Goal: Task Accomplishment & Management: Use online tool/utility

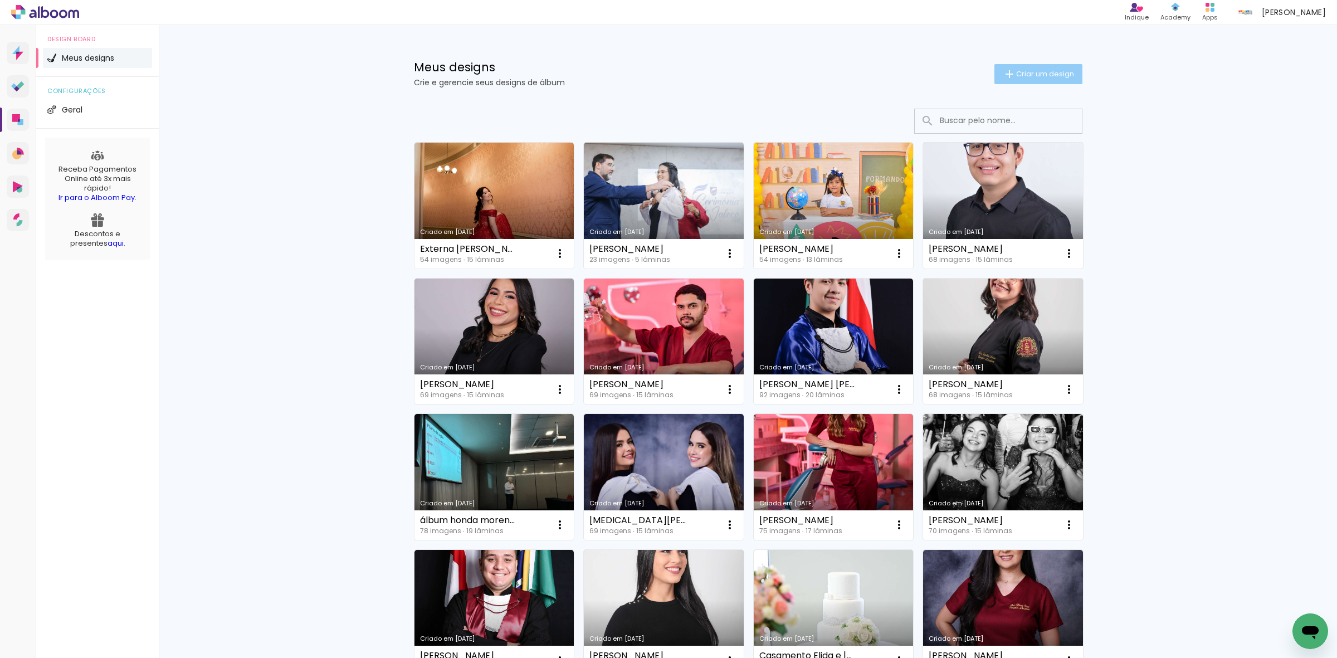
click at [1027, 75] on span "Criar um design" at bounding box center [1045, 73] width 58 height 7
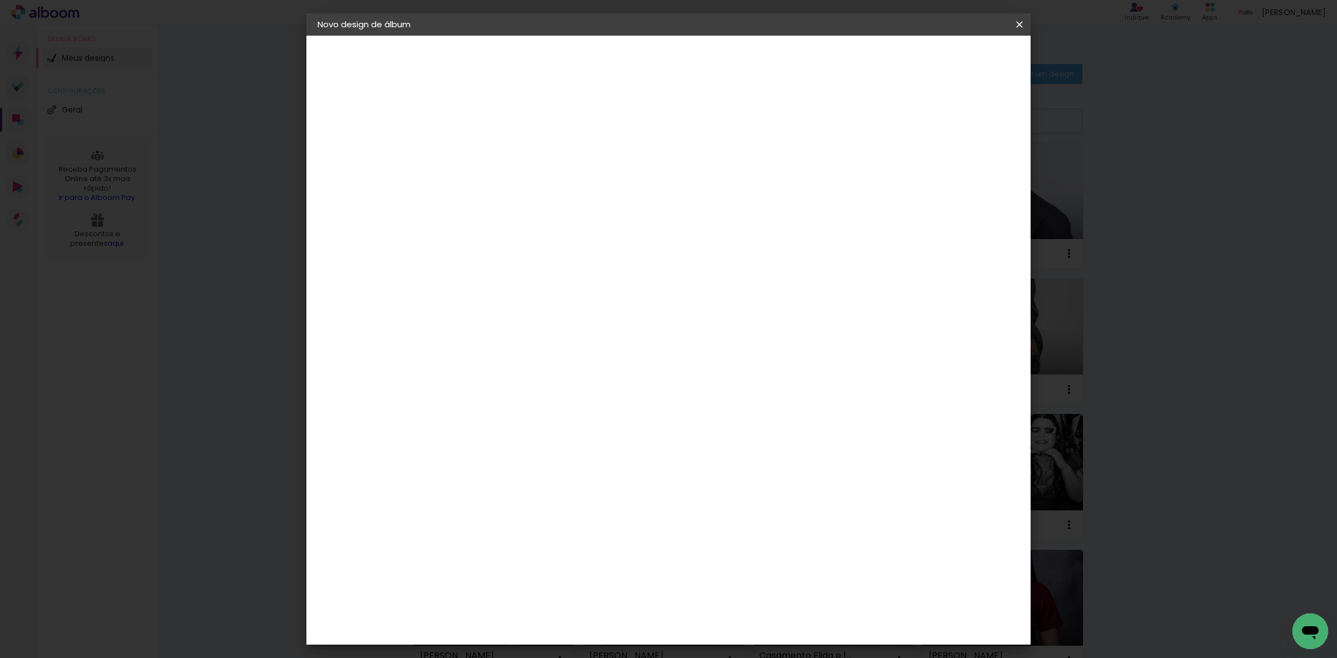
click at [500, 154] on input at bounding box center [500, 149] width 0 height 17
type input "[PERSON_NAME]"
type paper-input "[PERSON_NAME]"
click at [614, 51] on paper-button "Avançar" at bounding box center [586, 59] width 55 height 19
click at [709, 176] on paper-item "Tamanho Livre" at bounding box center [655, 169] width 107 height 25
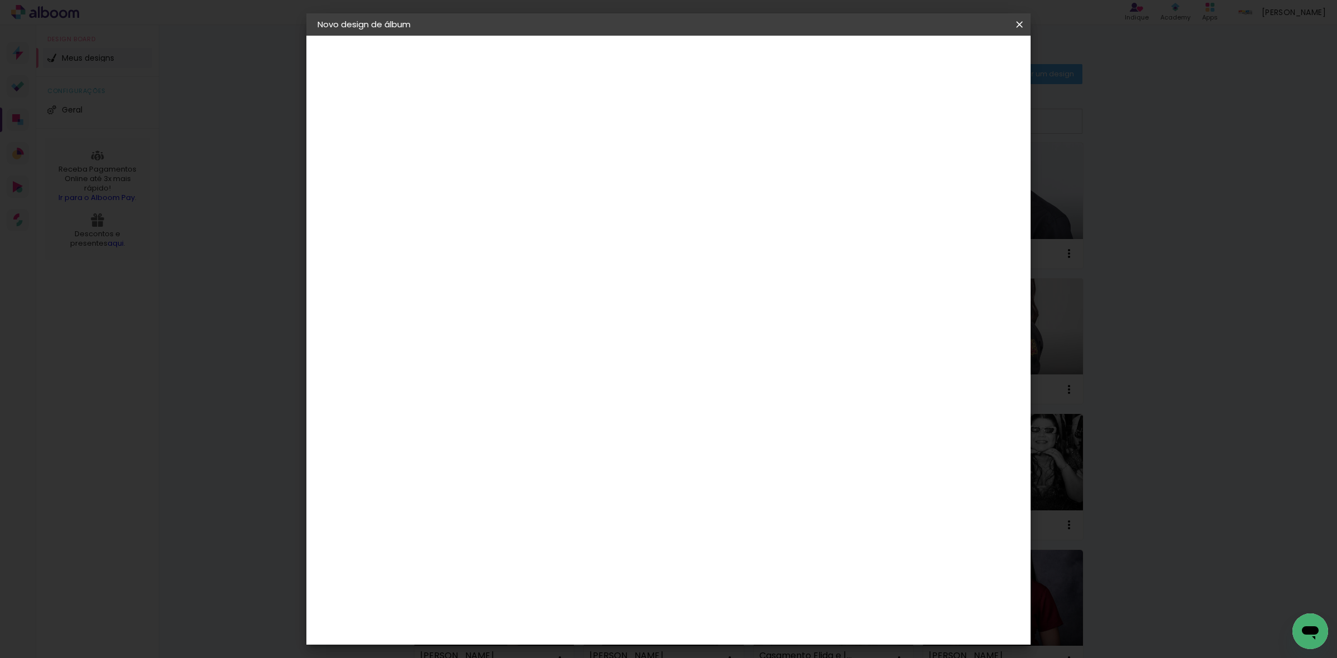
click at [0, 0] on slot "Avançar" at bounding box center [0, 0] width 0 height 0
drag, startPoint x: 742, startPoint y: 463, endPoint x: 717, endPoint y: 460, distance: 25.8
click at [718, 460] on input "60" at bounding box center [729, 463] width 29 height 17
type input "81"
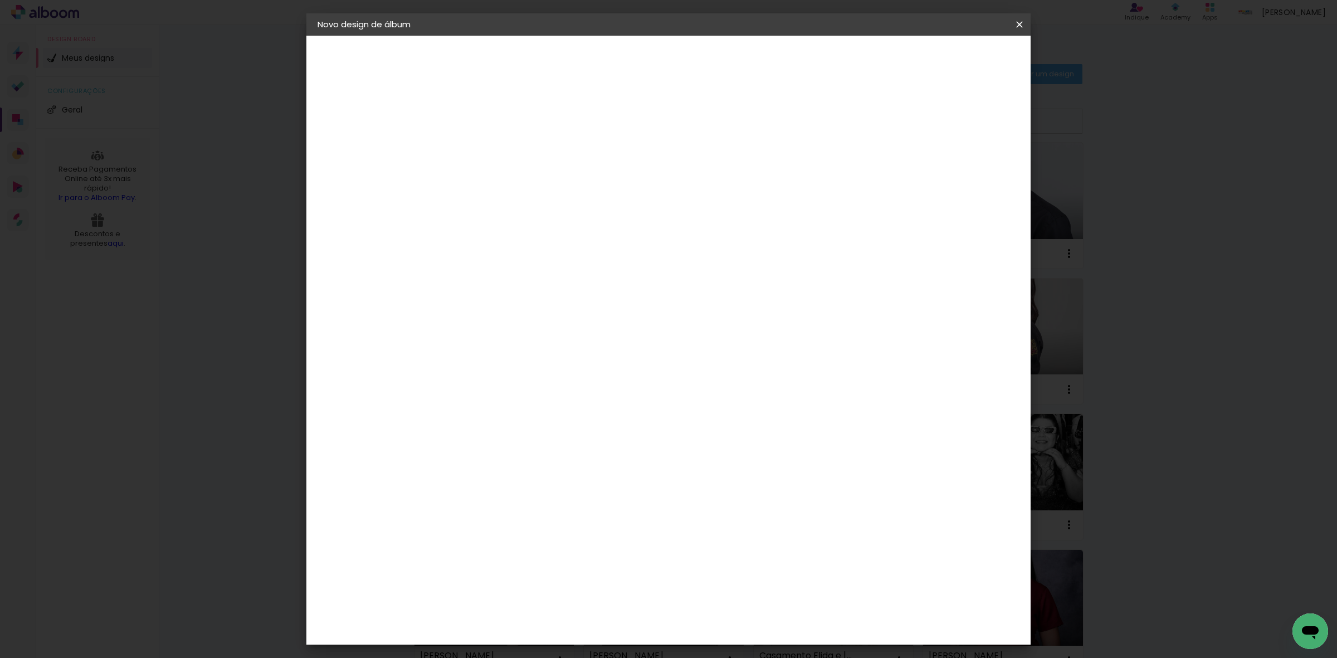
type paper-input "81"
click at [948, 56] on span "Iniciar design" at bounding box center [922, 59] width 51 height 8
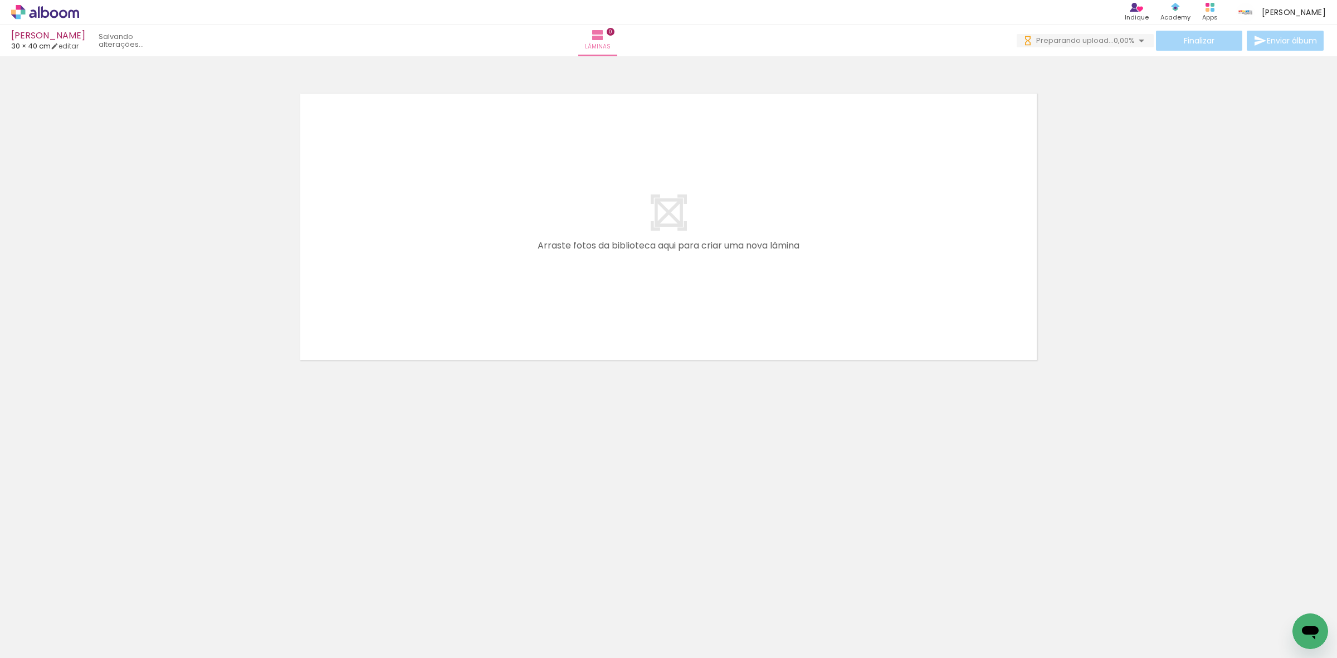
click at [48, 626] on input "Todas as fotos" at bounding box center [31, 624] width 42 height 9
click at [0, 0] on slot "Não utilizadas" at bounding box center [0, 0] width 0 height 0
type input "Não utilizadas"
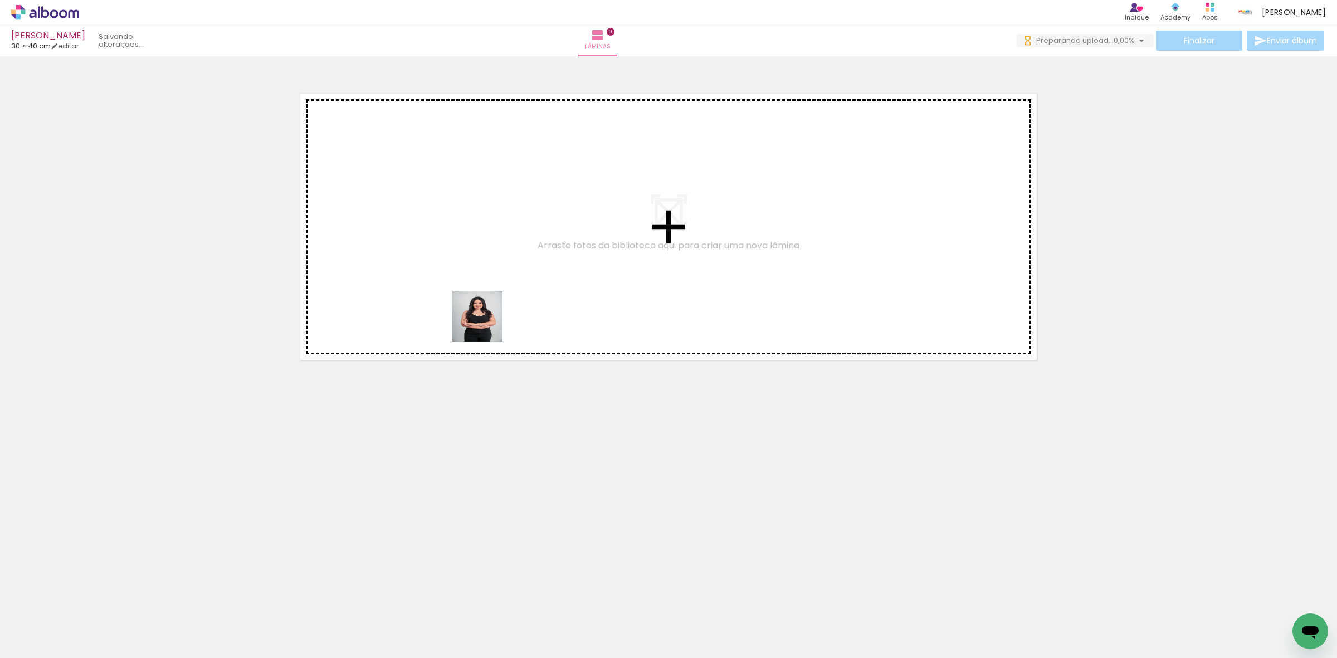
drag, startPoint x: 124, startPoint y: 638, endPoint x: 486, endPoint y: 325, distance: 478.4
click at [486, 325] on quentale-workspace at bounding box center [668, 329] width 1337 height 658
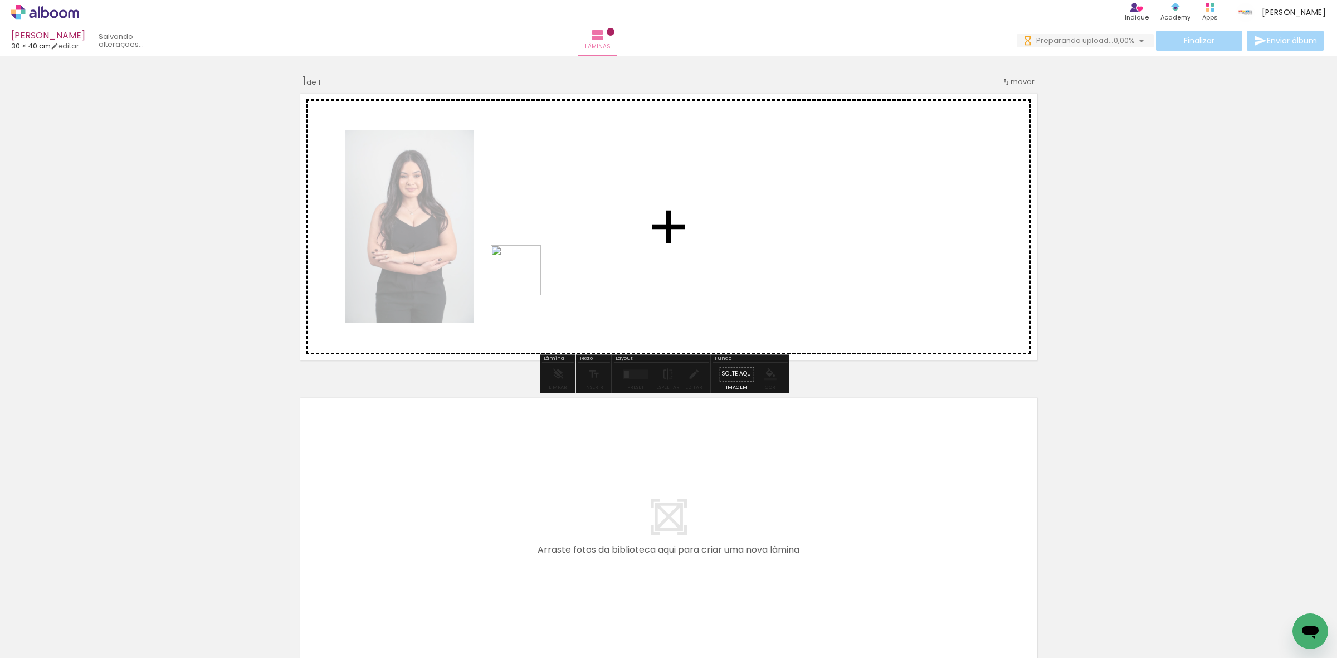
drag, startPoint x: 121, startPoint y: 621, endPoint x: 524, endPoint y: 279, distance: 528.9
click at [524, 279] on quentale-workspace at bounding box center [668, 329] width 1337 height 658
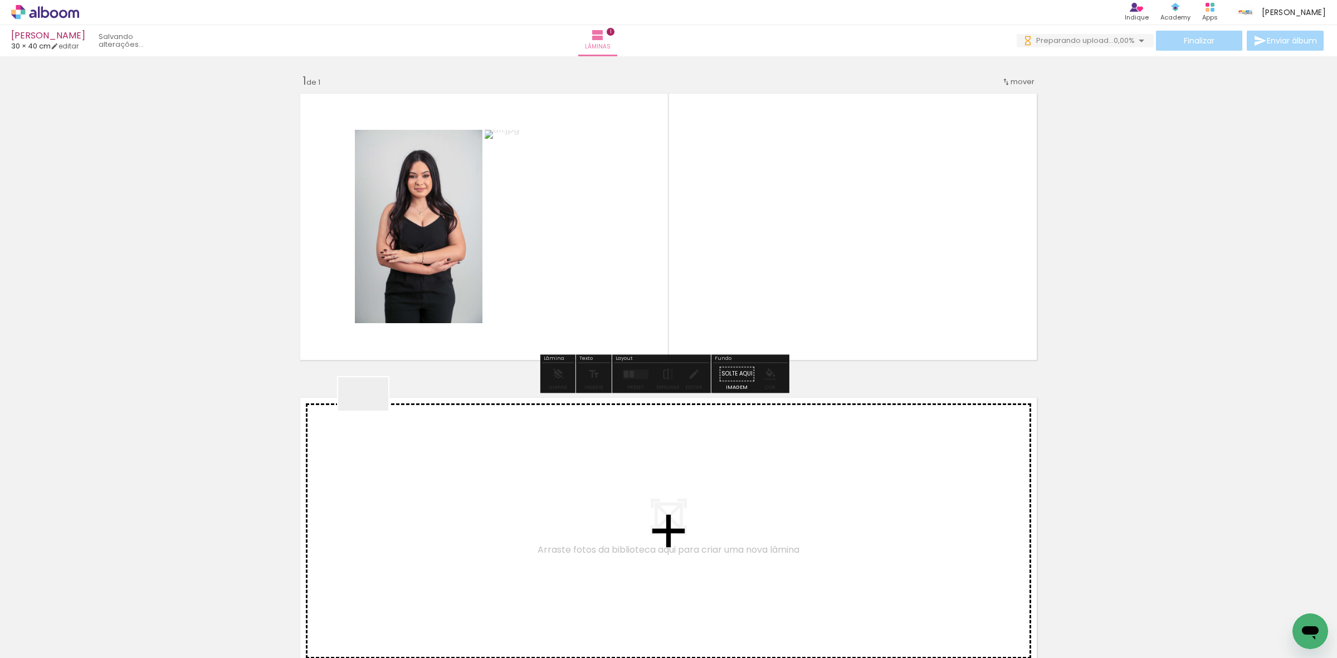
drag, startPoint x: 372, startPoint y: 411, endPoint x: 233, endPoint y: 522, distance: 178.0
click at [620, 269] on quentale-workspace at bounding box center [668, 329] width 1337 height 658
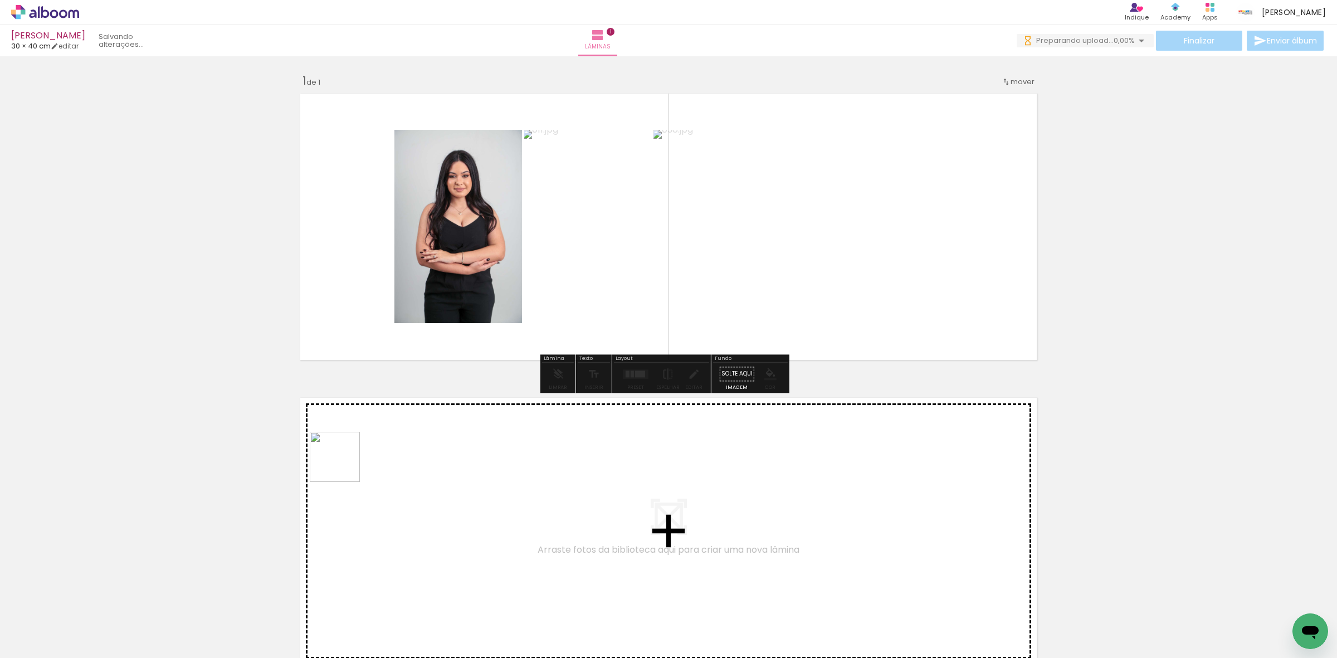
drag, startPoint x: 108, startPoint y: 622, endPoint x: 676, endPoint y: 310, distance: 648.2
click at [665, 313] on quentale-workspace at bounding box center [668, 329] width 1337 height 658
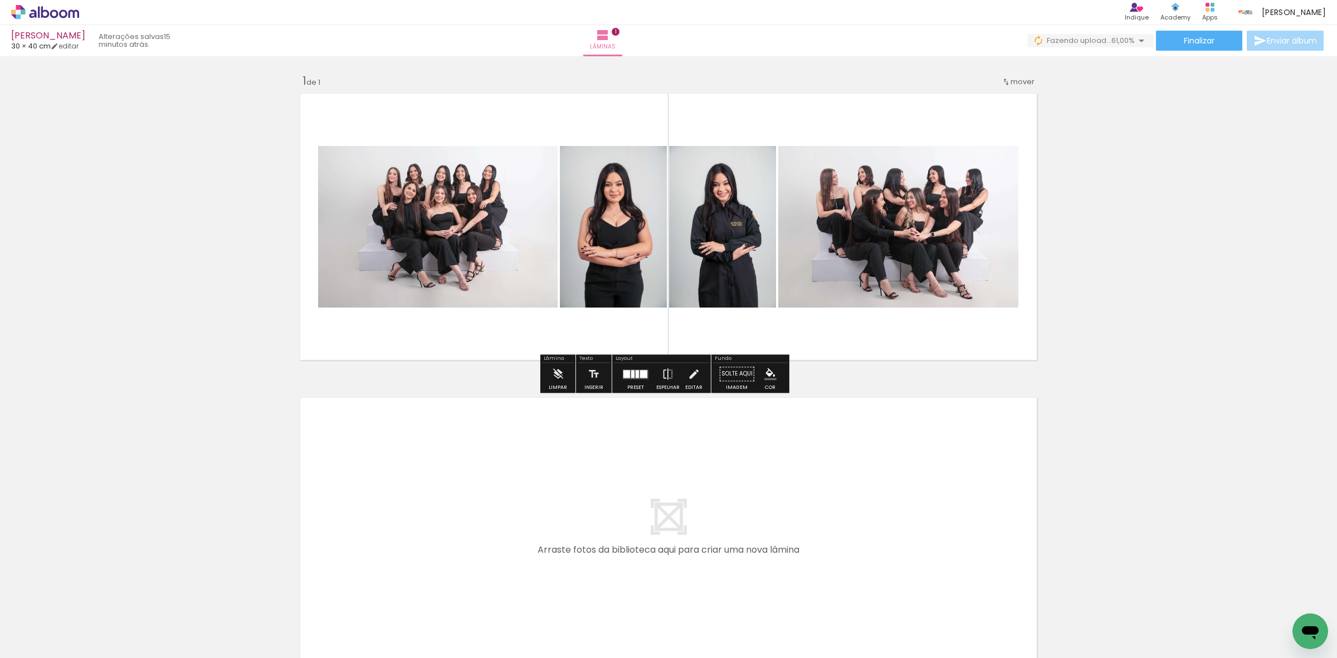
click at [644, 371] on div at bounding box center [643, 374] width 7 height 8
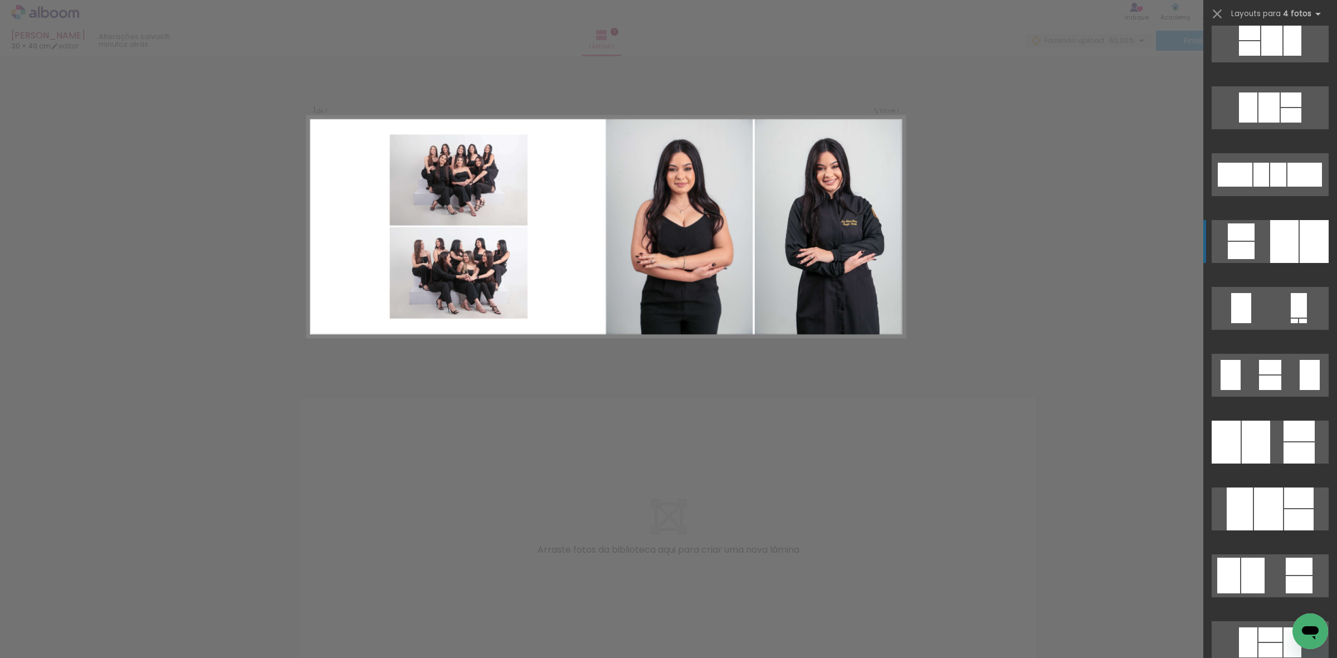
scroll to position [557, 0]
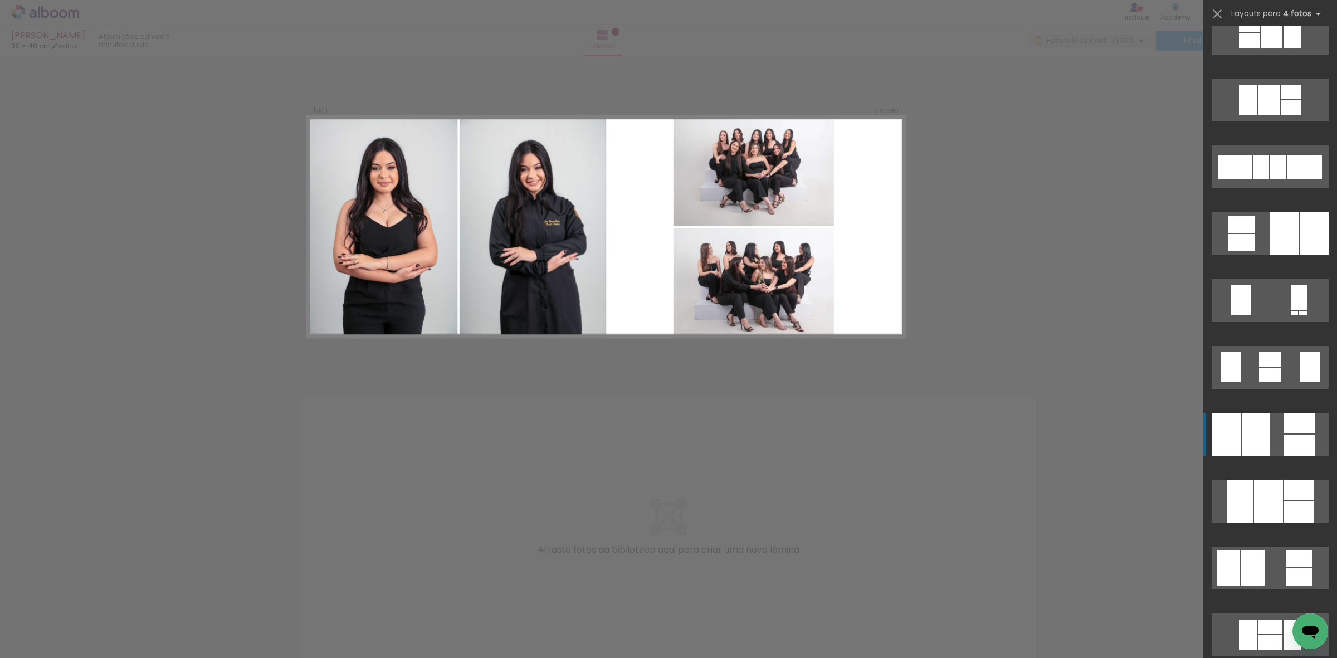
click at [1271, 438] on quentale-layouter at bounding box center [1270, 434] width 117 height 43
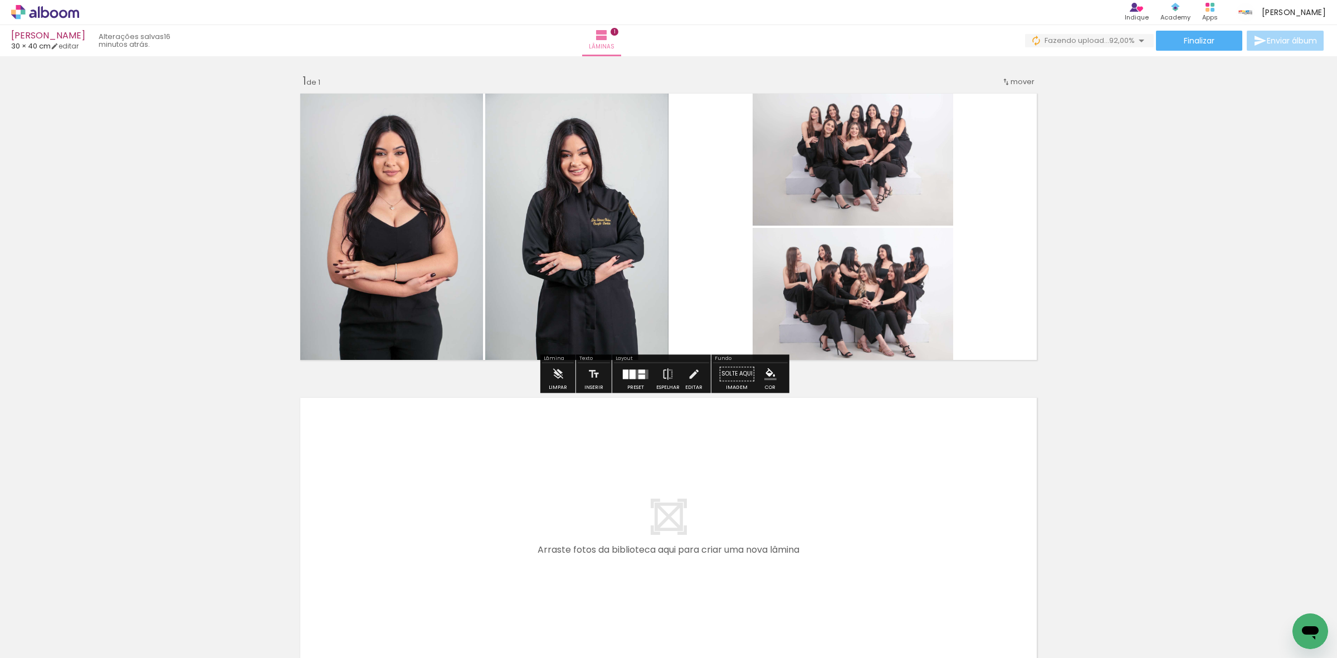
click at [821, 152] on quentale-photo at bounding box center [853, 157] width 201 height 137
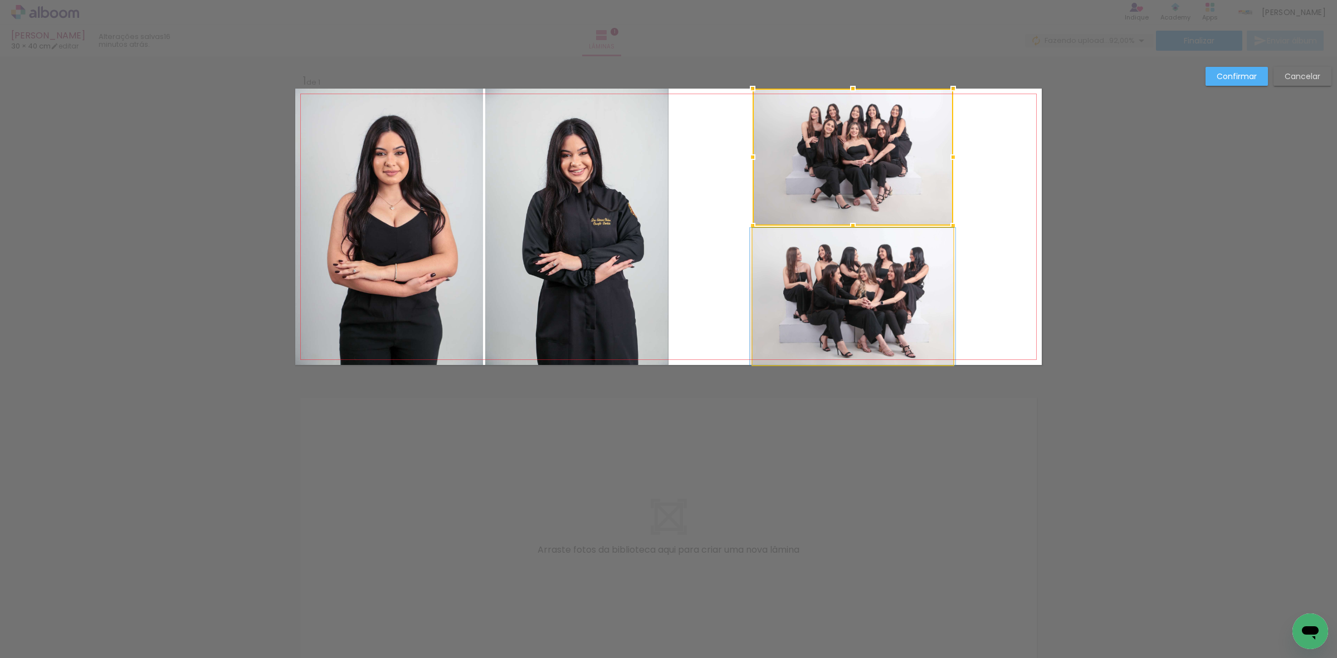
click at [859, 307] on quentale-photo at bounding box center [853, 296] width 201 height 137
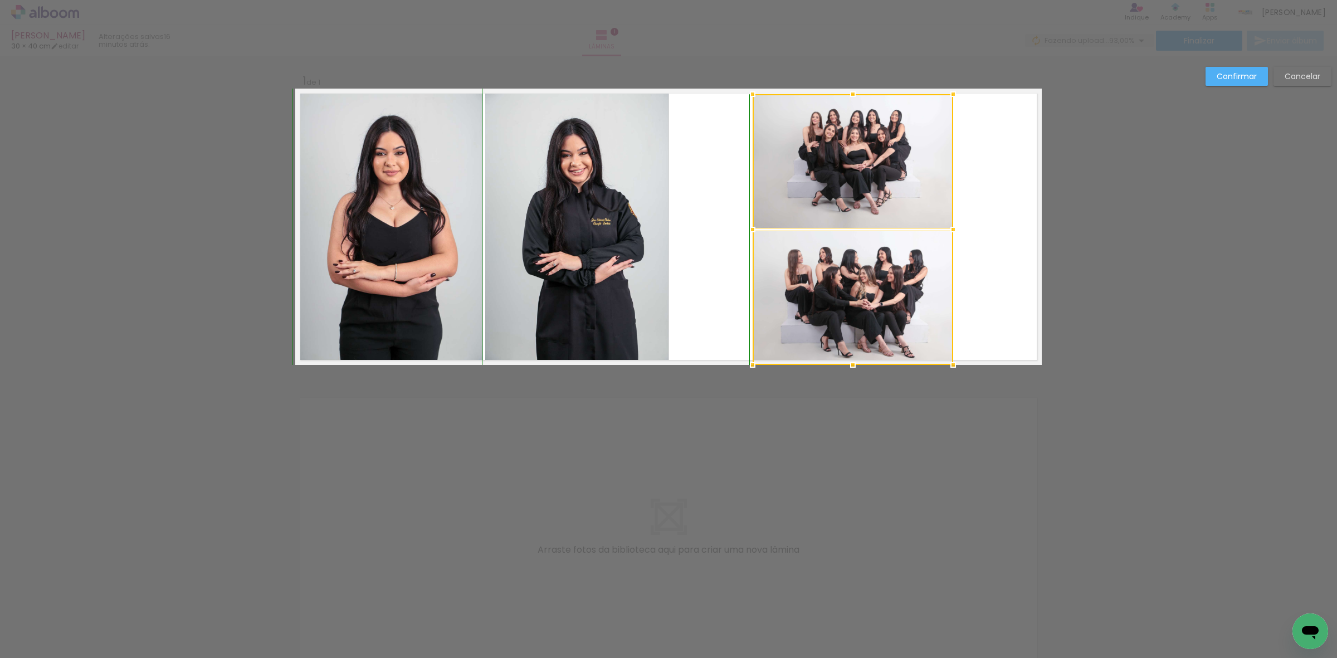
drag, startPoint x: 848, startPoint y: 82, endPoint x: 848, endPoint y: 90, distance: 7.2
click at [848, 89] on div at bounding box center [853, 94] width 22 height 22
click at [847, 145] on quentale-photo at bounding box center [853, 161] width 201 height 134
click at [859, 290] on quentale-photo at bounding box center [853, 298] width 201 height 134
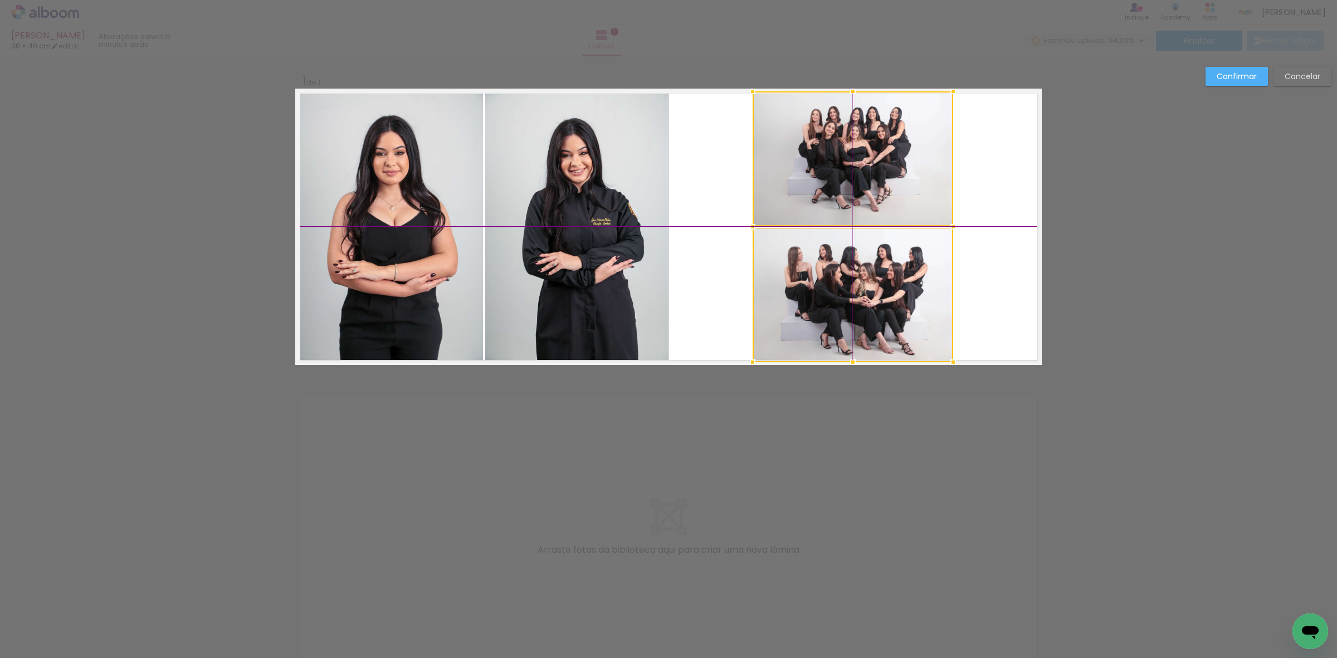
click at [857, 301] on div at bounding box center [853, 226] width 201 height 271
click at [850, 187] on quentale-photo at bounding box center [853, 158] width 201 height 134
click at [848, 95] on div at bounding box center [853, 93] width 22 height 22
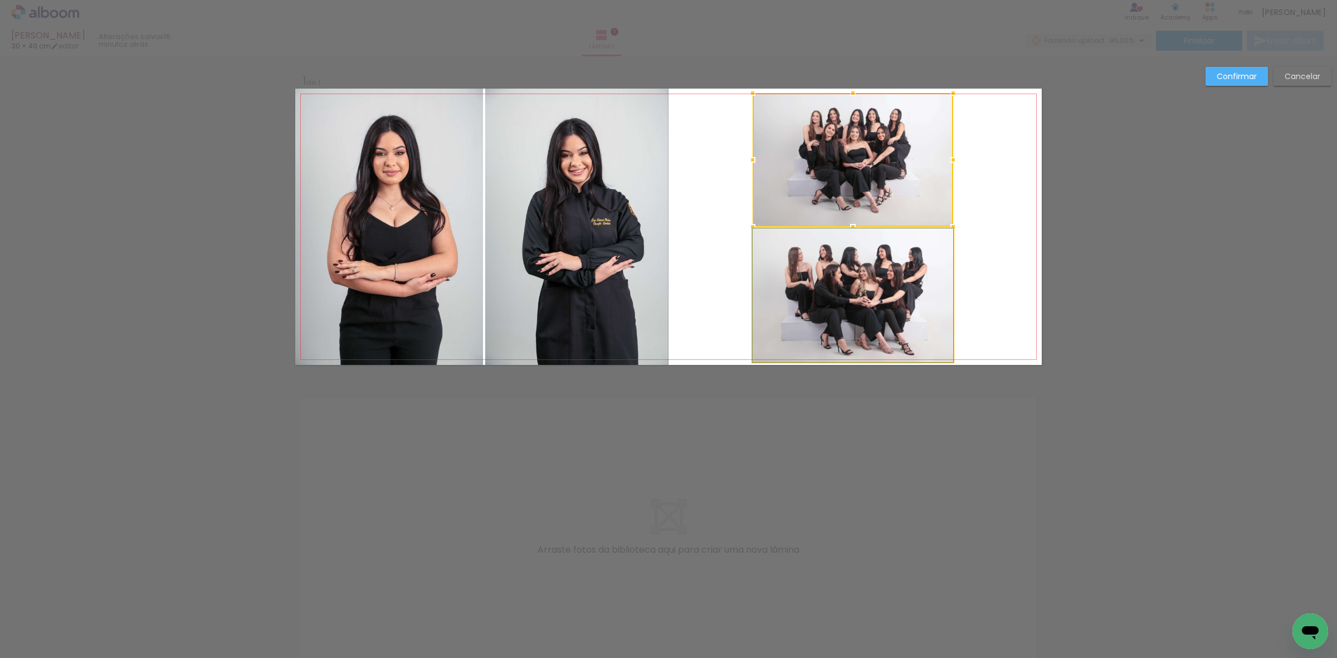
click at [857, 280] on quentale-photo at bounding box center [853, 295] width 201 height 134
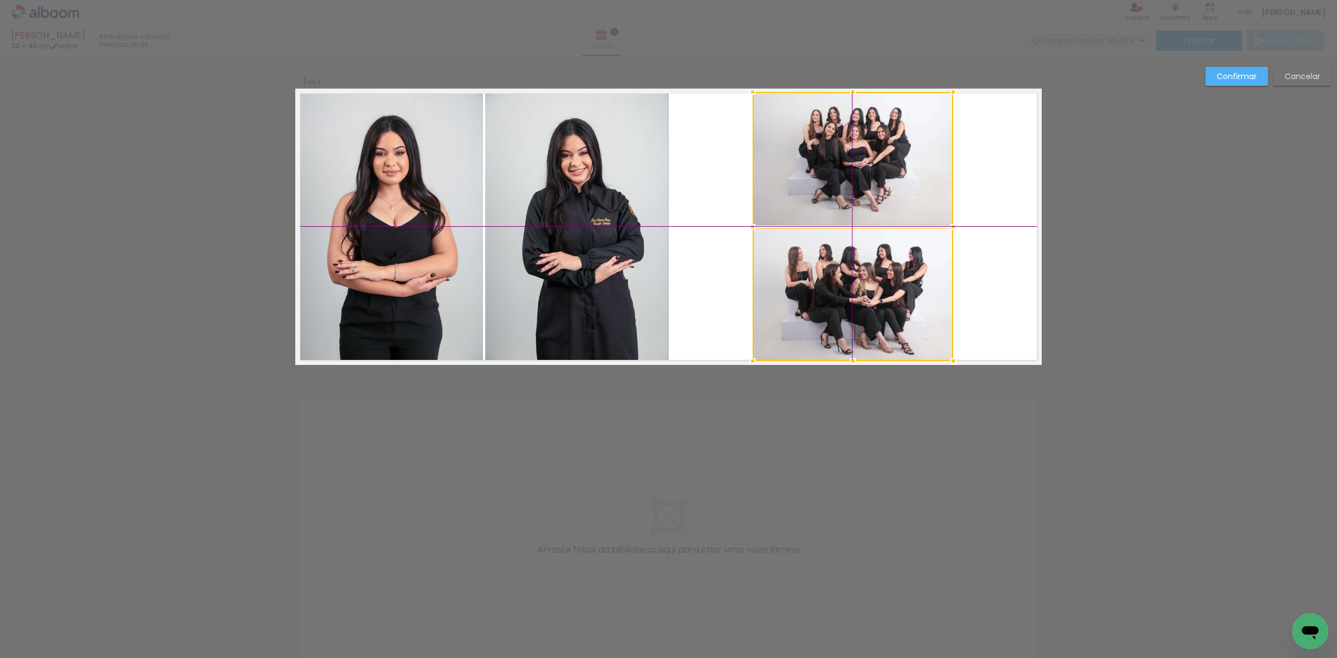
click at [850, 288] on div at bounding box center [853, 226] width 201 height 269
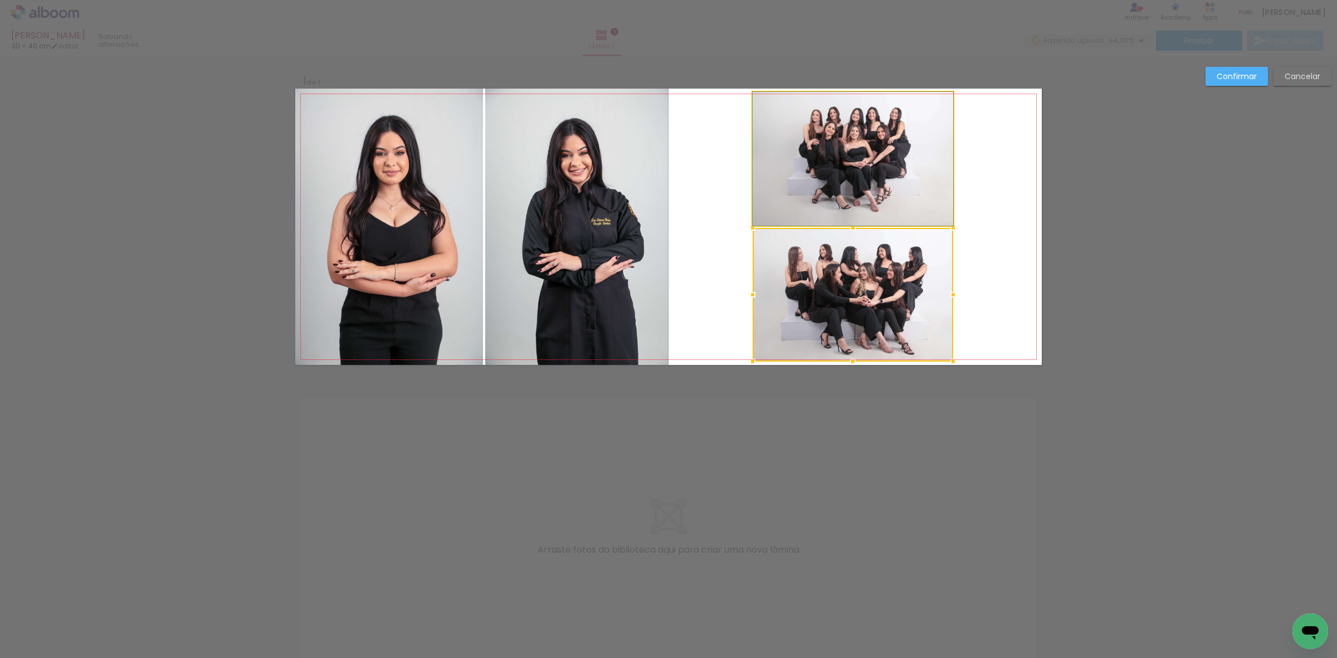
click at [855, 192] on quentale-photo at bounding box center [853, 159] width 201 height 134
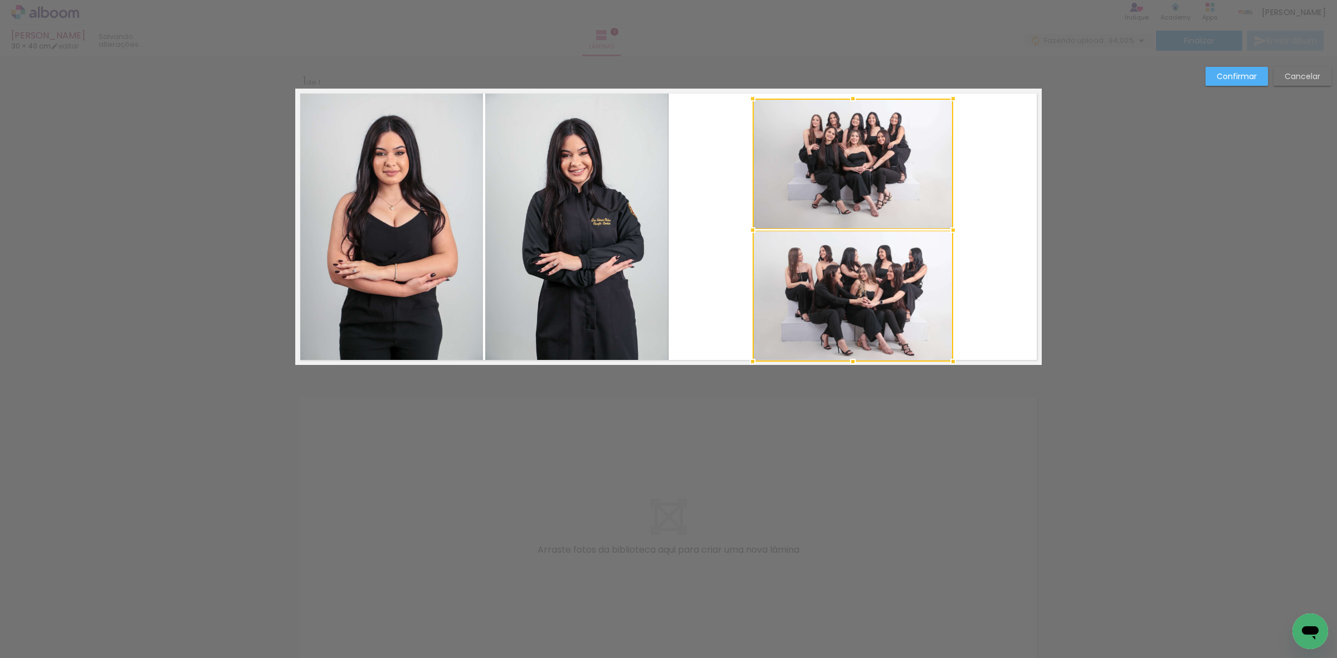
drag, startPoint x: 845, startPoint y: 89, endPoint x: 845, endPoint y: 96, distance: 6.7
click at [845, 96] on div at bounding box center [853, 98] width 22 height 22
click at [828, 174] on quentale-photo at bounding box center [853, 164] width 201 height 130
click at [831, 270] on quentale-photo at bounding box center [853, 296] width 201 height 130
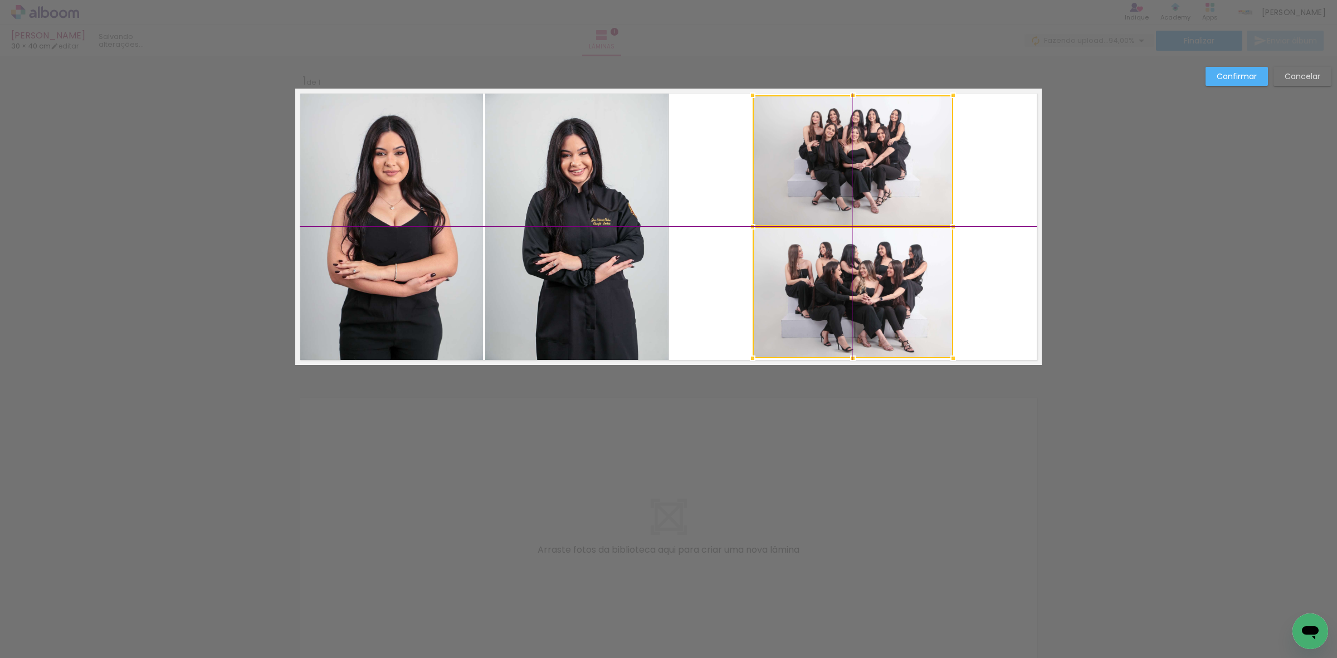
click at [831, 271] on div at bounding box center [853, 226] width 201 height 263
click at [831, 166] on quentale-photo at bounding box center [853, 160] width 201 height 130
drag, startPoint x: 952, startPoint y: 225, endPoint x: 958, endPoint y: 225, distance: 6.7
click at [958, 225] on div at bounding box center [958, 227] width 22 height 22
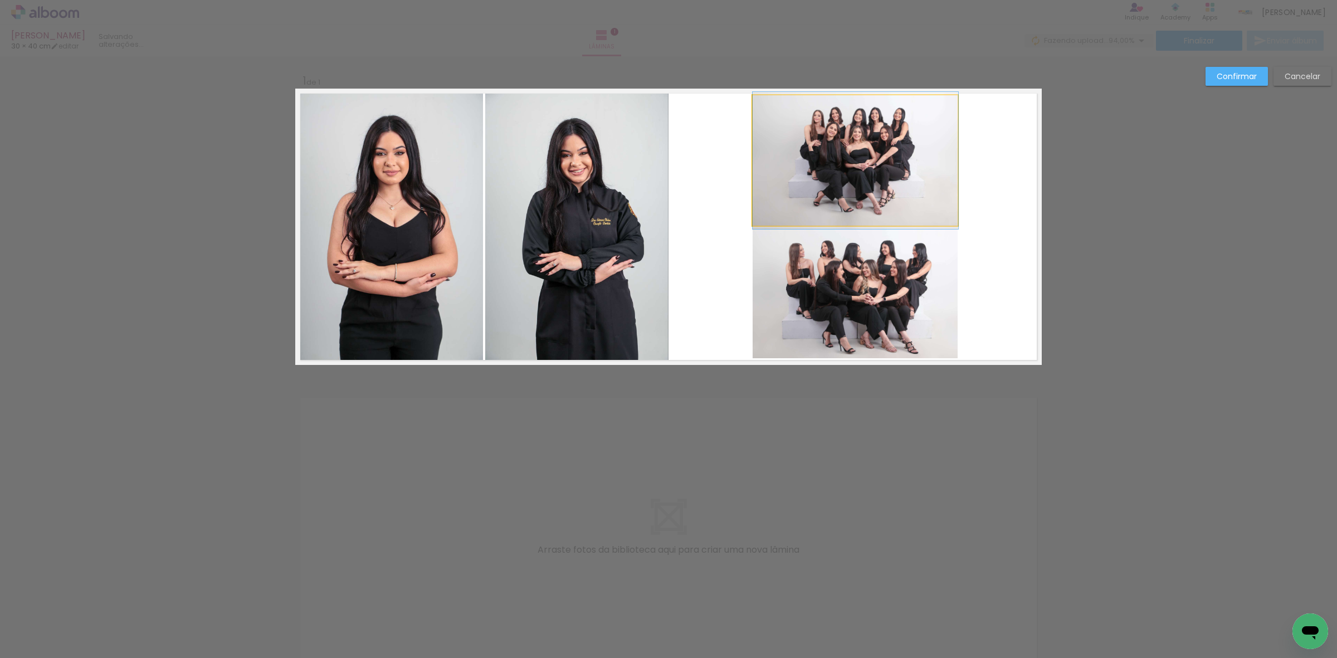
click at [870, 181] on quentale-photo at bounding box center [856, 160] width 206 height 130
click at [864, 276] on quentale-photo at bounding box center [856, 292] width 206 height 130
click at [0, 0] on slot "Confirmar" at bounding box center [0, 0] width 0 height 0
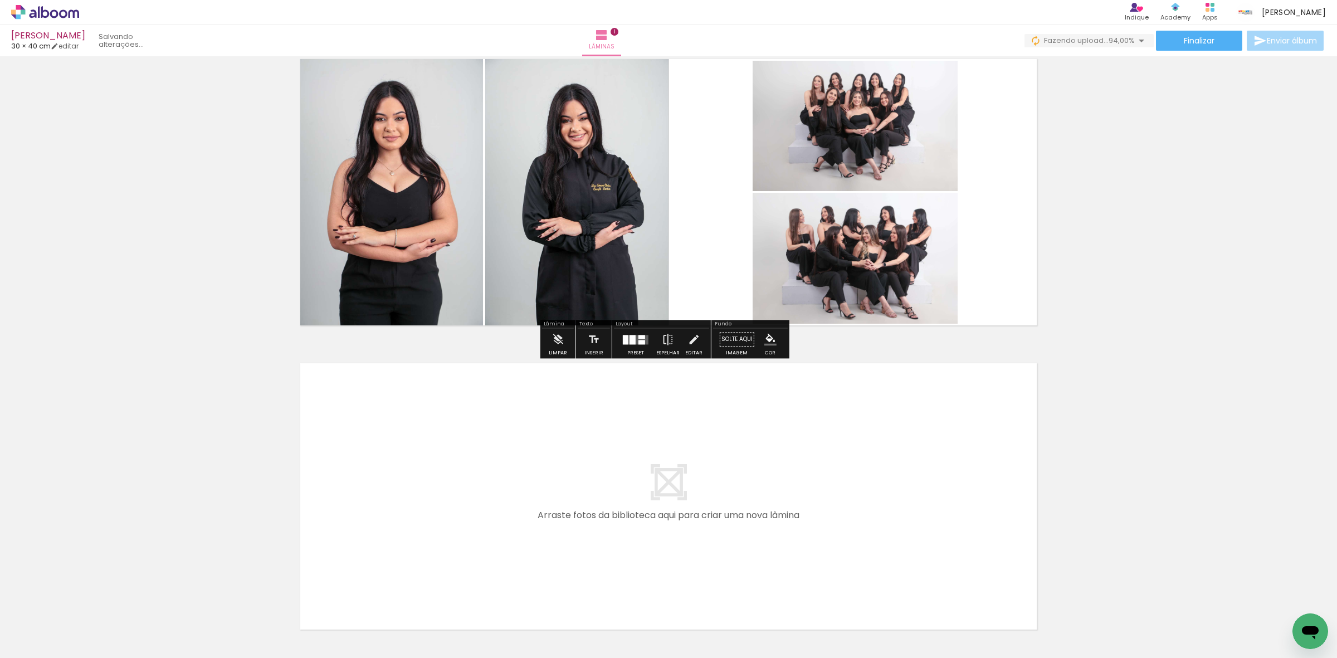
scroll to position [0, 0]
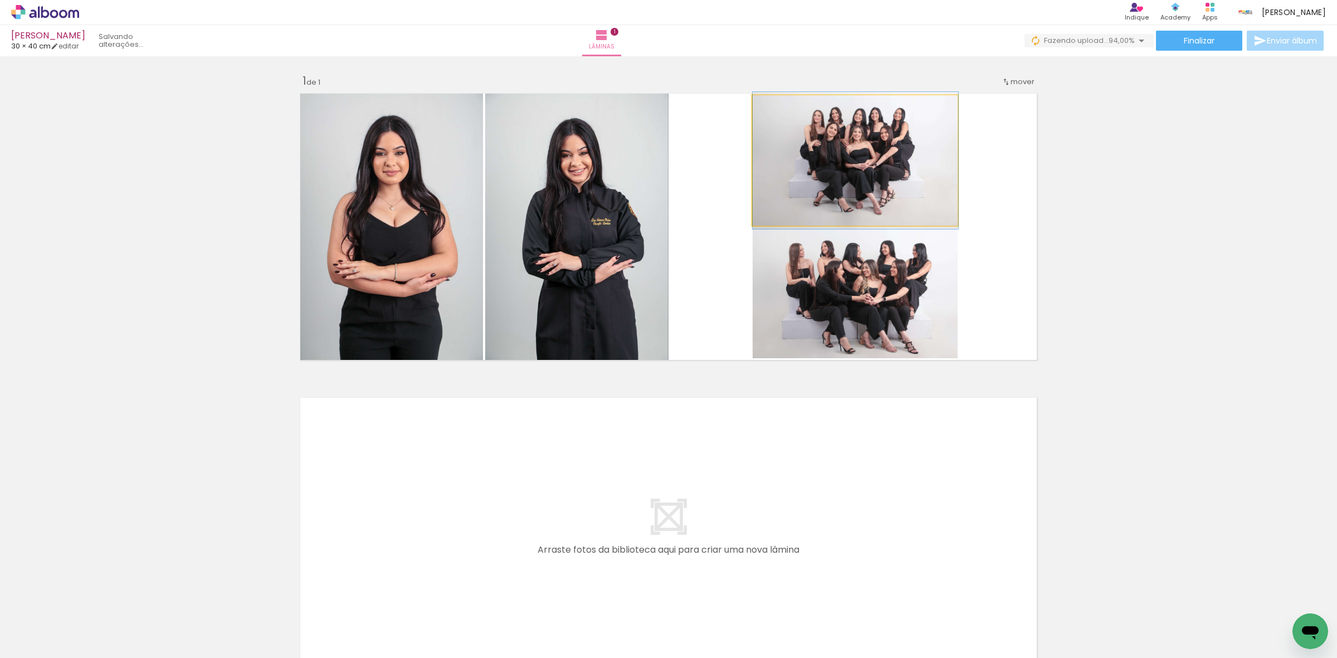
click at [817, 164] on quentale-photo at bounding box center [856, 160] width 206 height 130
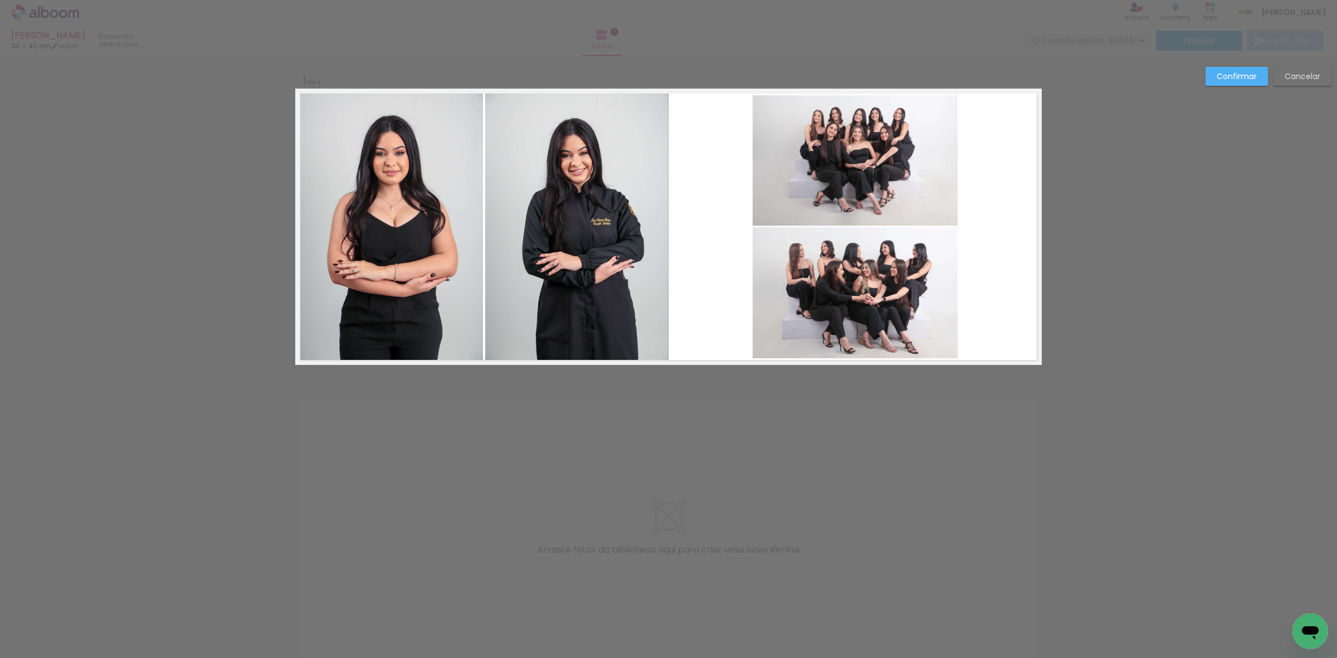
click at [817, 170] on quentale-photo at bounding box center [856, 160] width 206 height 130
click at [815, 258] on quentale-photo at bounding box center [856, 292] width 206 height 130
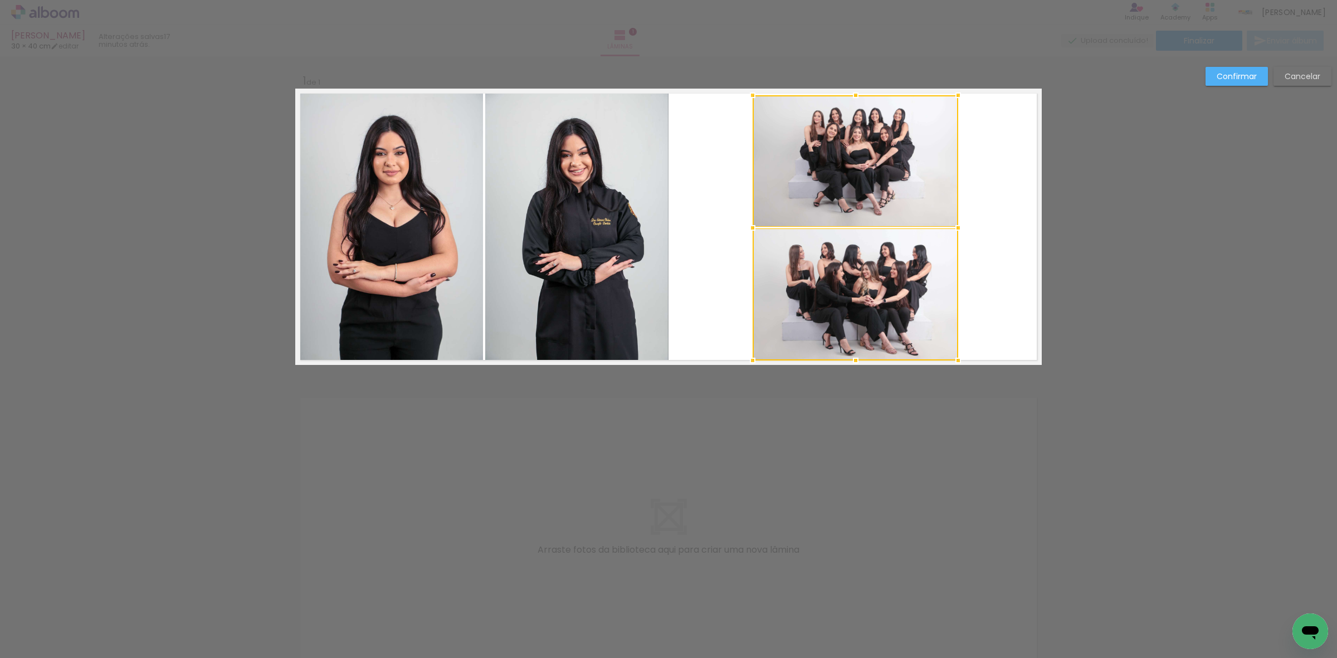
click at [851, 358] on div at bounding box center [856, 360] width 22 height 22
click at [839, 180] on quentale-photo at bounding box center [856, 161] width 206 height 132
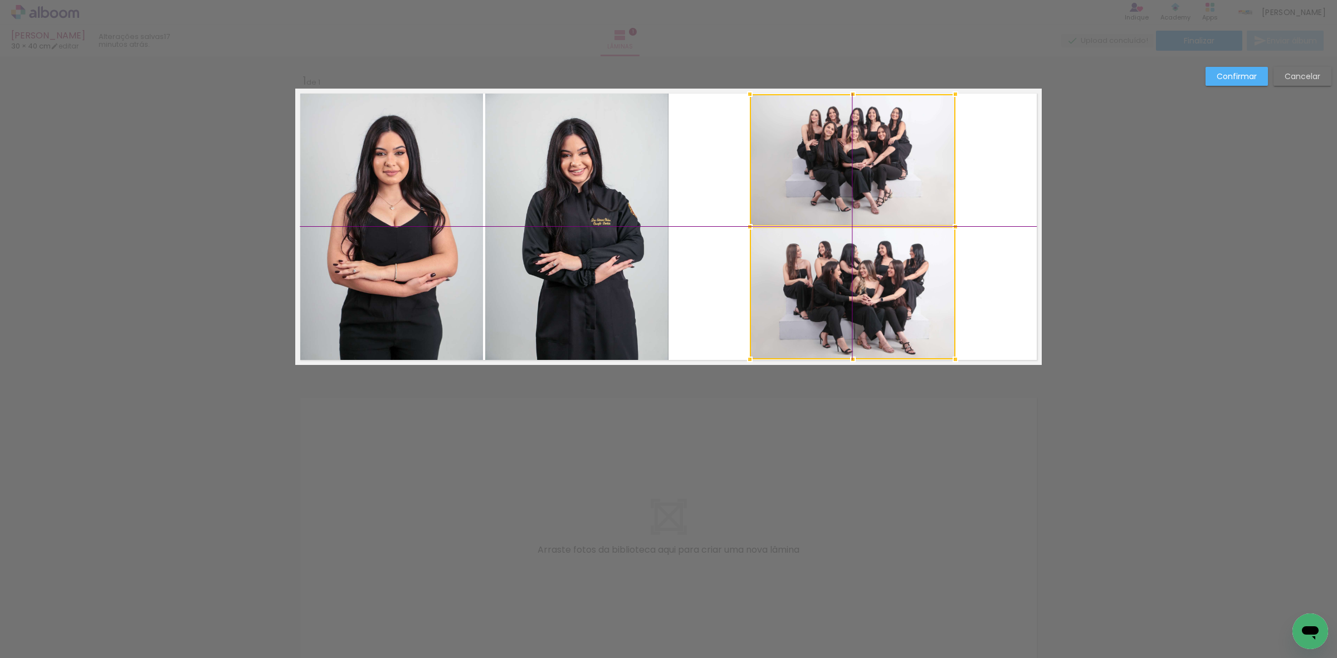
click at [859, 286] on div at bounding box center [853, 226] width 206 height 265
click at [1216, 70] on paper-button "Confirmar" at bounding box center [1237, 76] width 62 height 19
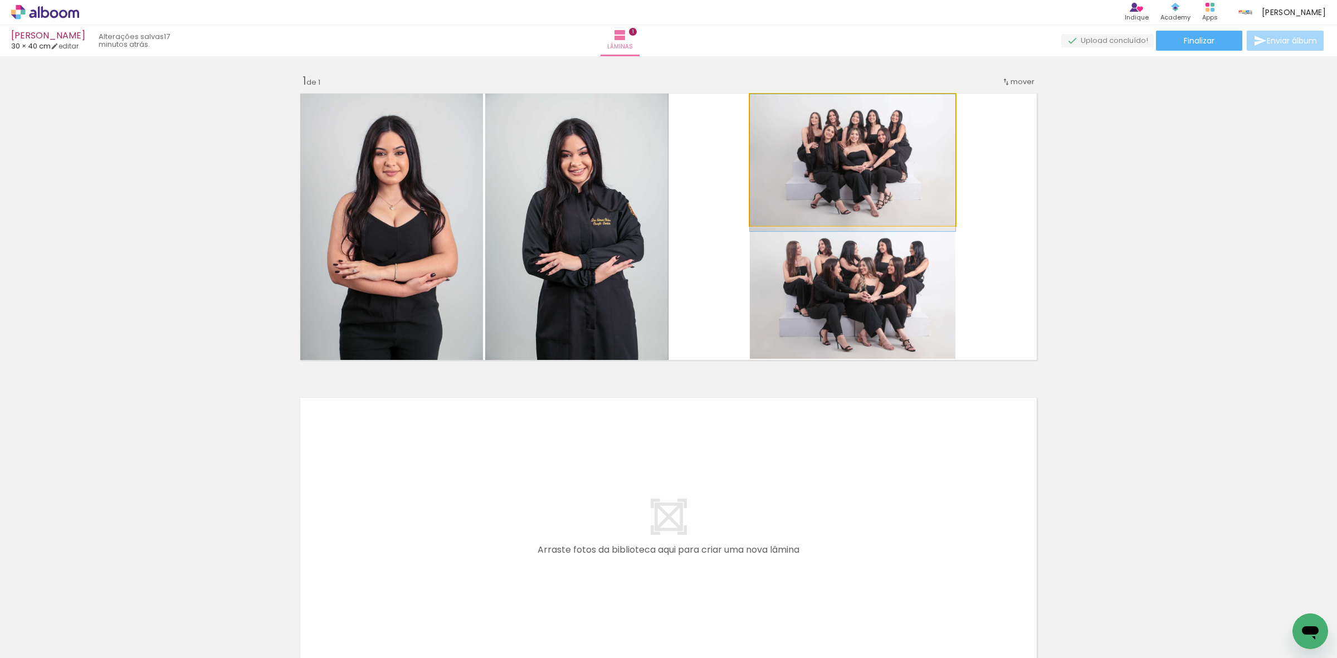
drag, startPoint x: 899, startPoint y: 184, endPoint x: 899, endPoint y: 193, distance: 9.5
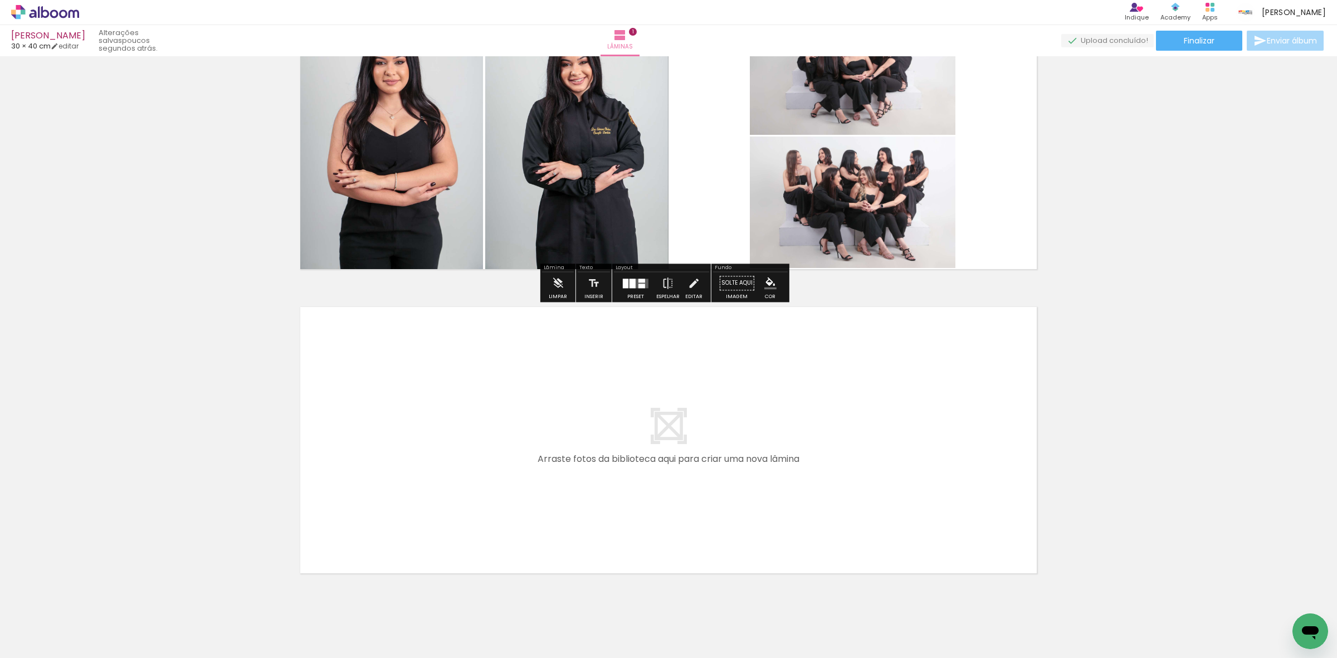
scroll to position [120, 0]
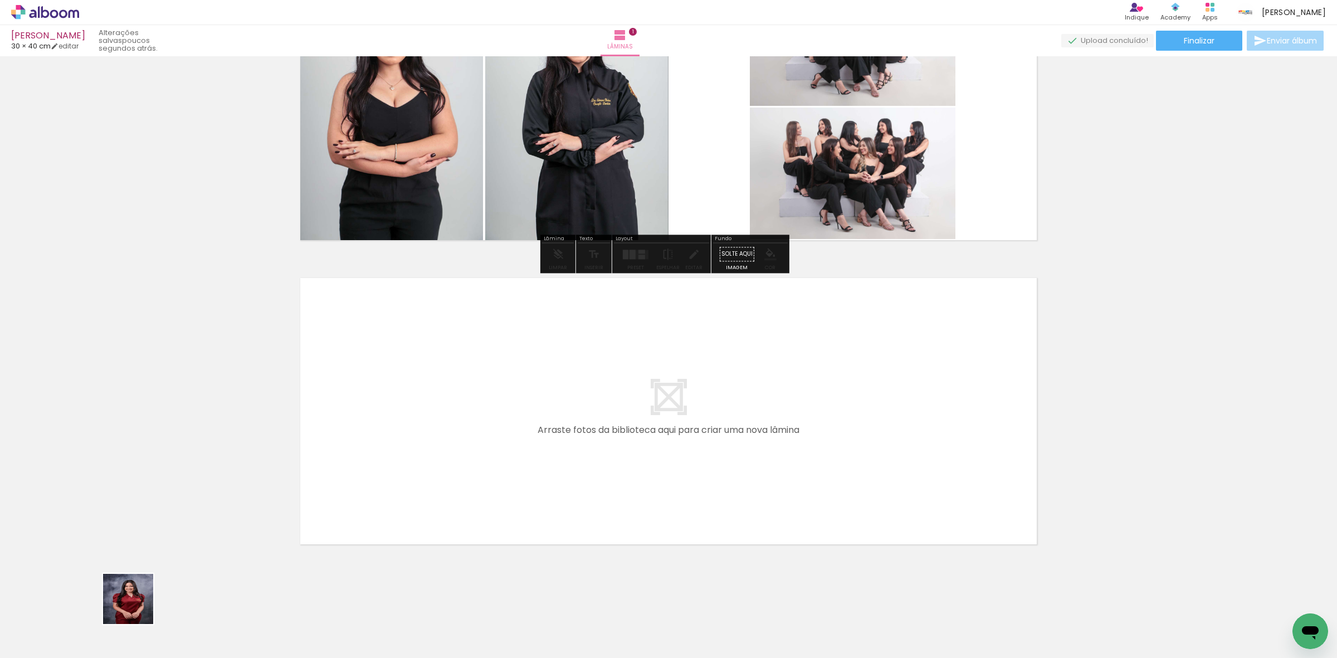
drag, startPoint x: 137, startPoint y: 607, endPoint x: 191, endPoint y: 600, distance: 54.6
click at [609, 329] on quentale-workspace at bounding box center [668, 329] width 1337 height 658
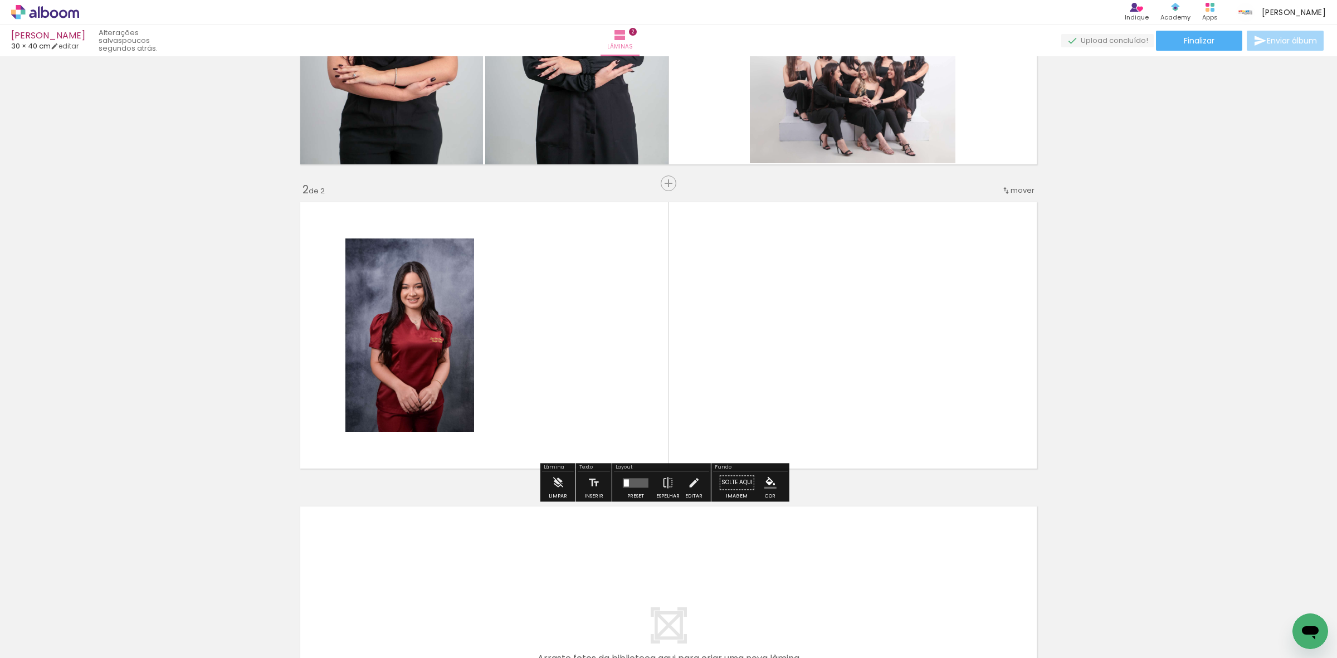
scroll to position [208, 0]
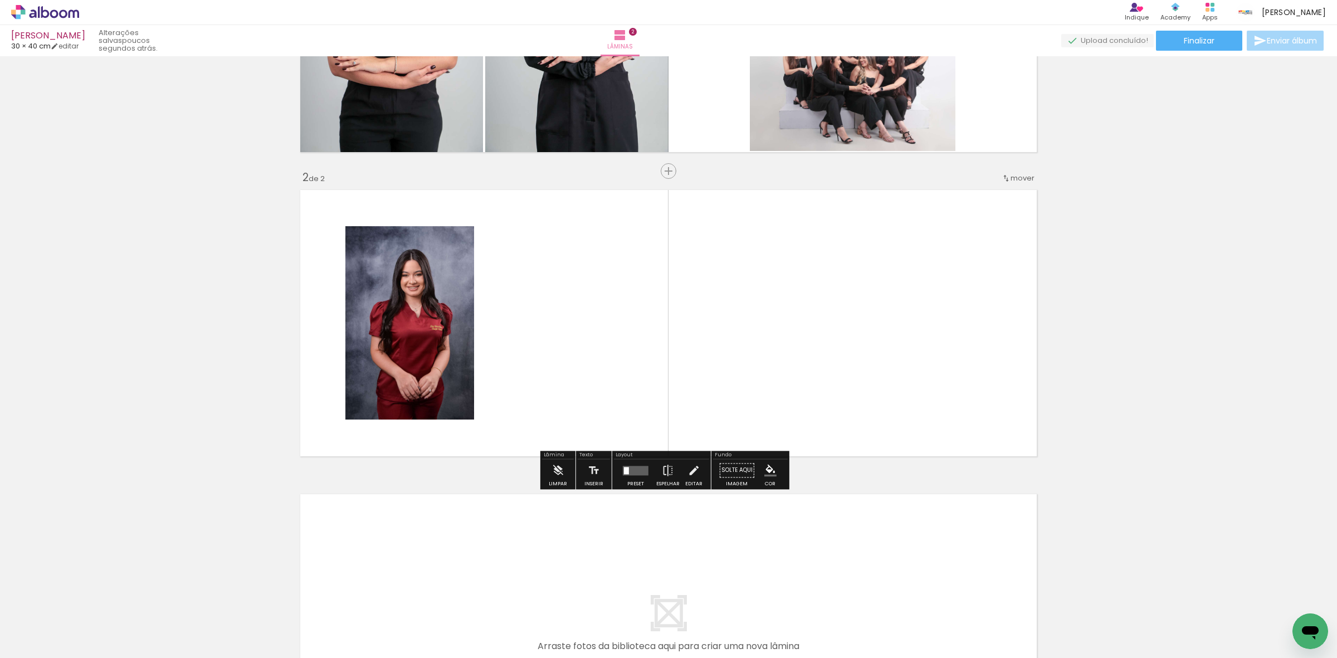
drag, startPoint x: 117, startPoint y: 625, endPoint x: 416, endPoint y: 435, distance: 354.0
click at [510, 400] on quentale-workspace at bounding box center [668, 329] width 1337 height 658
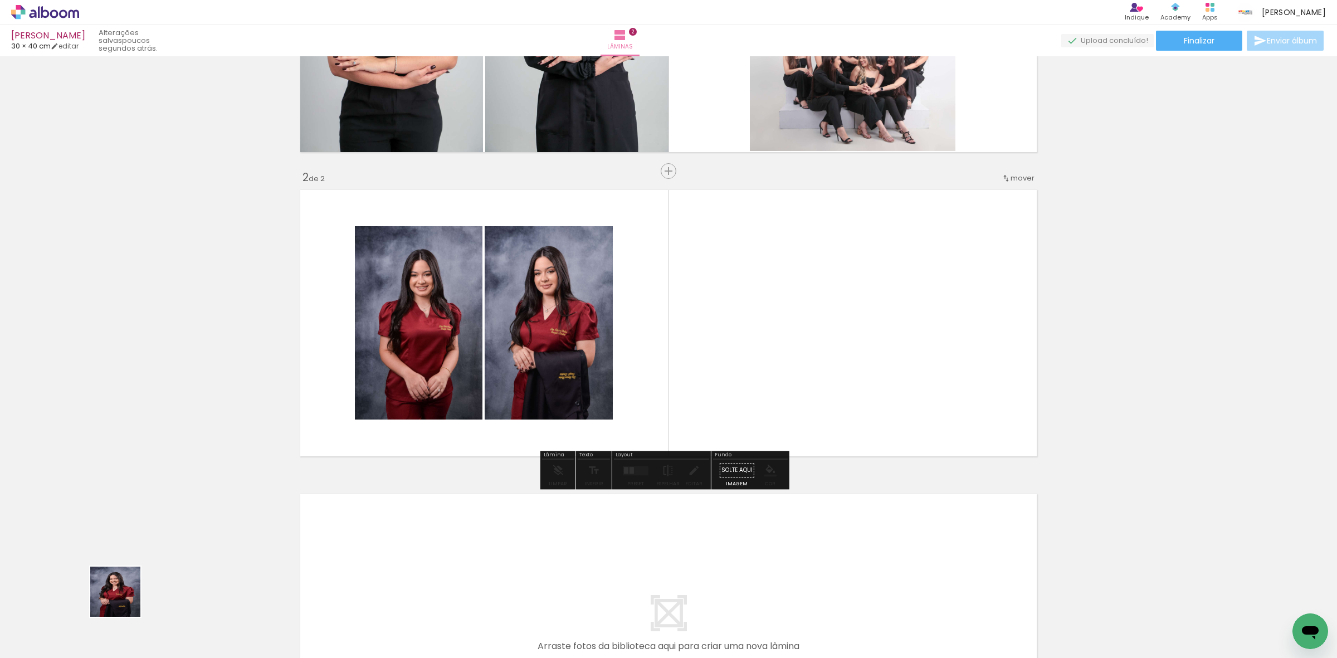
drag, startPoint x: 84, startPoint y: 622, endPoint x: 420, endPoint y: 413, distance: 395.4
click at [580, 382] on quentale-workspace at bounding box center [668, 329] width 1337 height 658
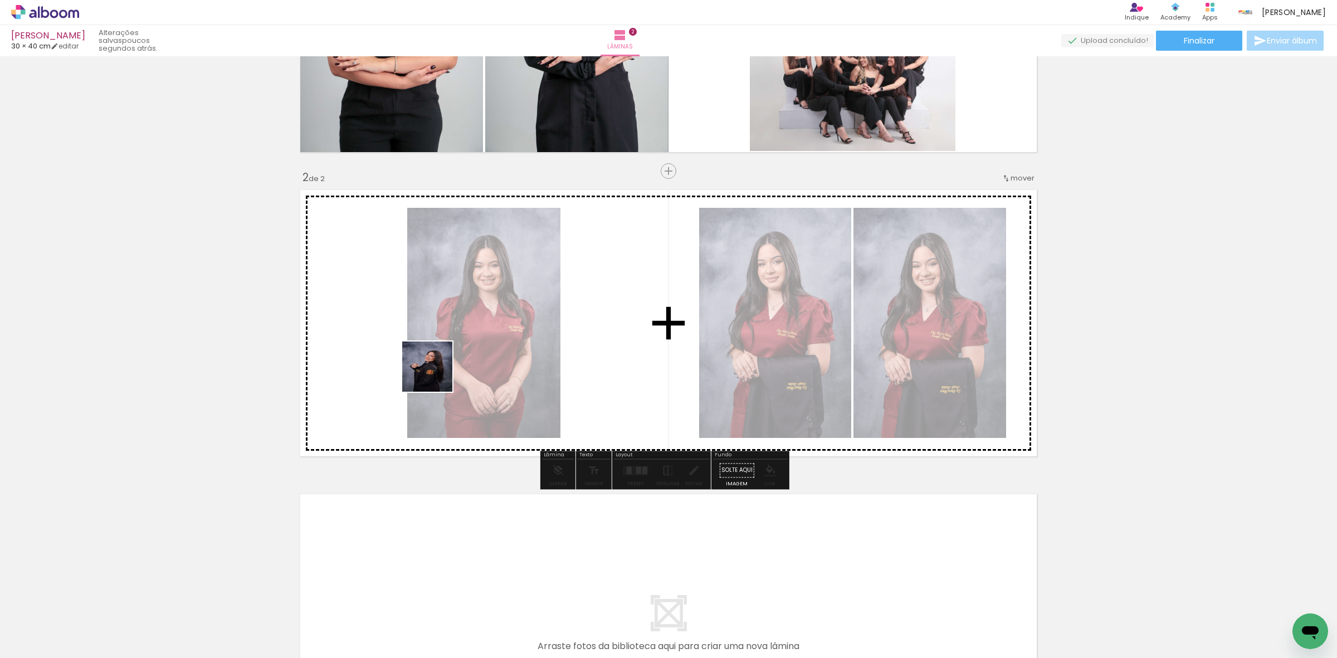
drag, startPoint x: 333, startPoint y: 439, endPoint x: 134, endPoint y: 578, distance: 242.5
click at [455, 365] on quentale-workspace at bounding box center [668, 329] width 1337 height 658
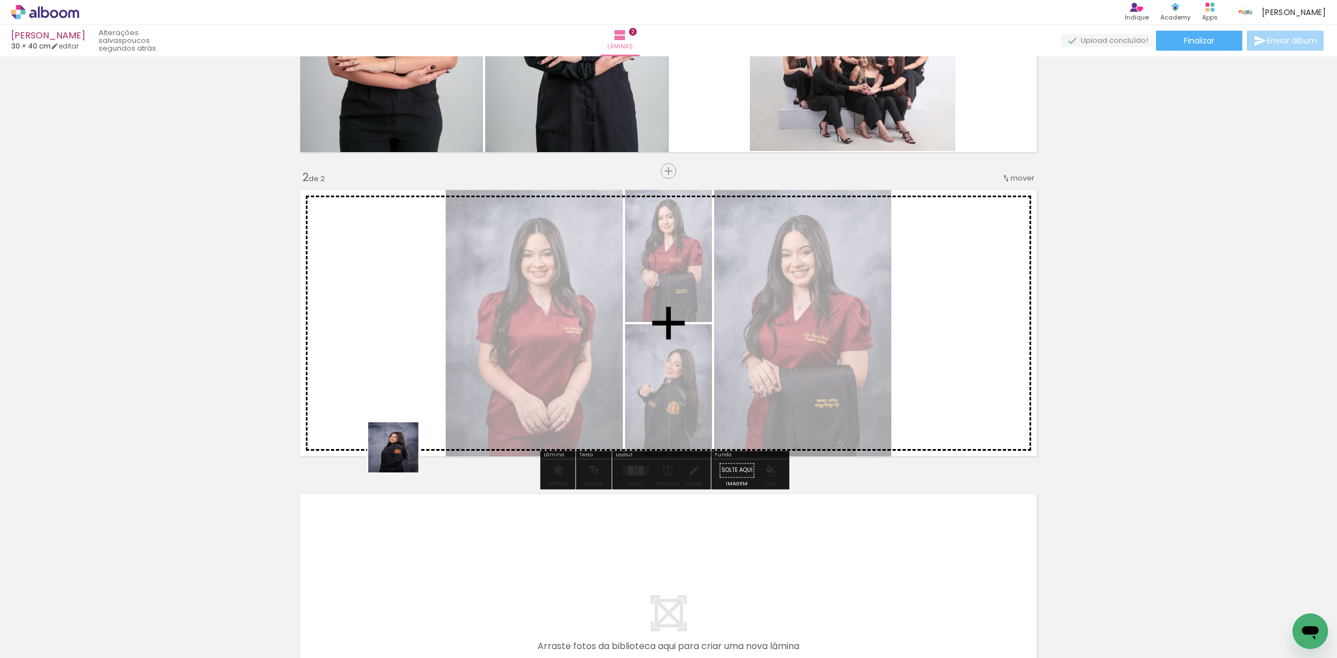
drag, startPoint x: 113, startPoint y: 625, endPoint x: 238, endPoint y: 518, distance: 164.0
click at [581, 345] on quentale-workspace at bounding box center [668, 329] width 1337 height 658
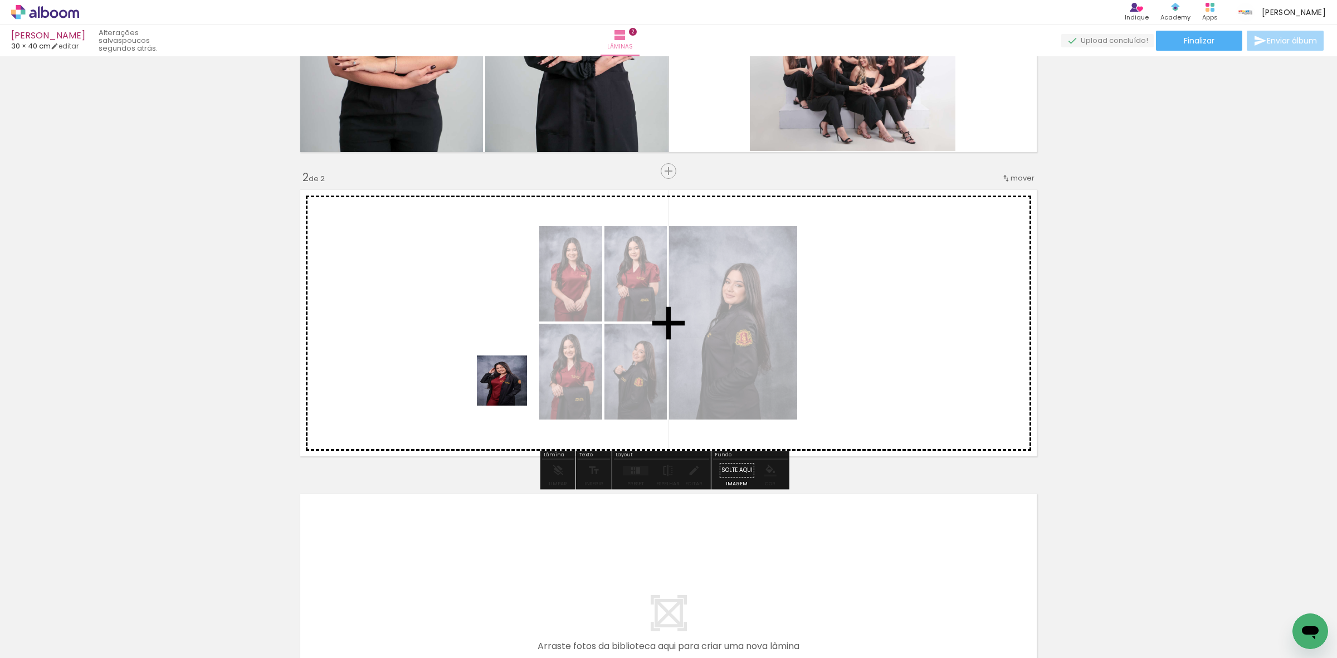
drag, startPoint x: 397, startPoint y: 444, endPoint x: 336, endPoint y: 469, distance: 65.9
click at [514, 386] on quentale-workspace at bounding box center [668, 329] width 1337 height 658
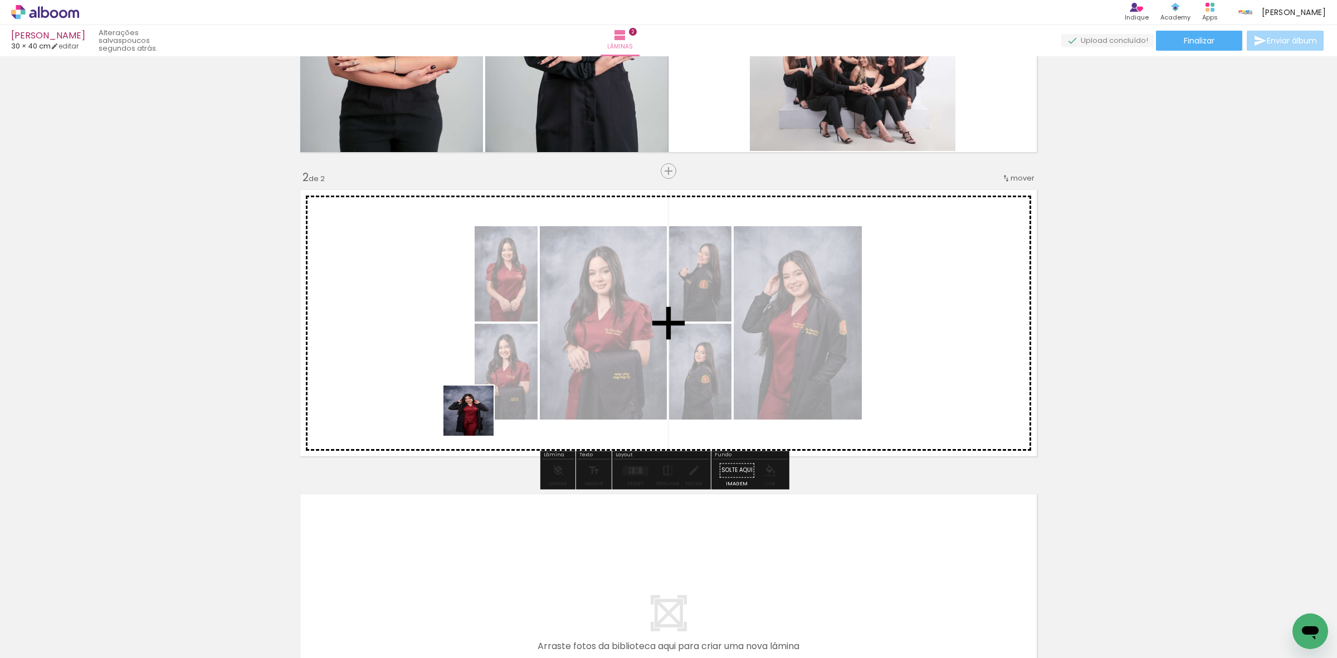
drag, startPoint x: 176, startPoint y: 587, endPoint x: 566, endPoint y: 365, distance: 448.2
click at [566, 365] on quentale-workspace at bounding box center [668, 329] width 1337 height 658
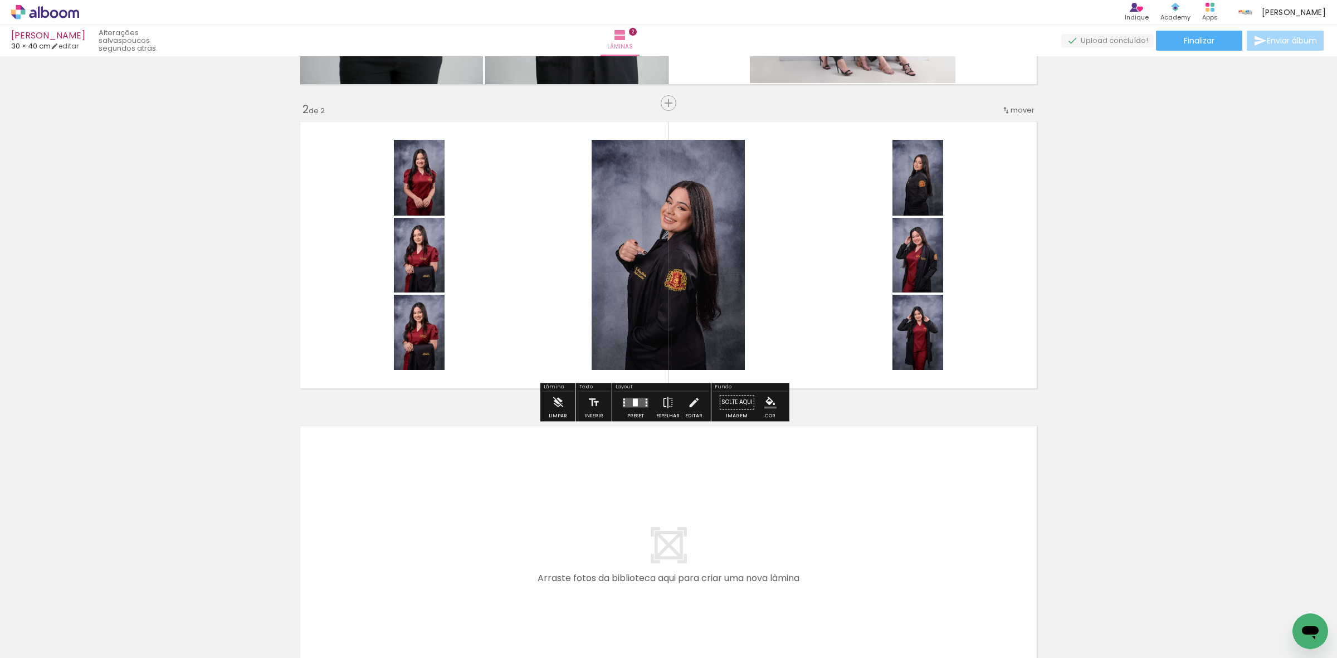
scroll to position [278, 0]
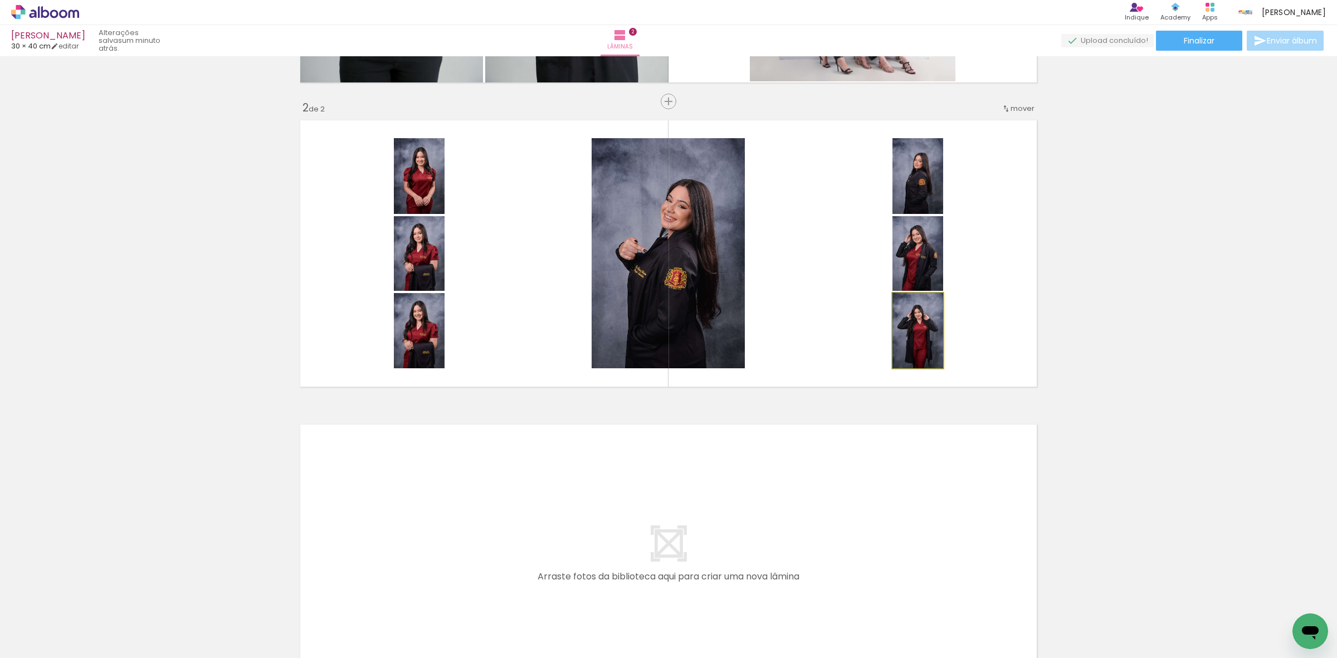
drag, startPoint x: 898, startPoint y: 357, endPoint x: 926, endPoint y: 334, distance: 35.7
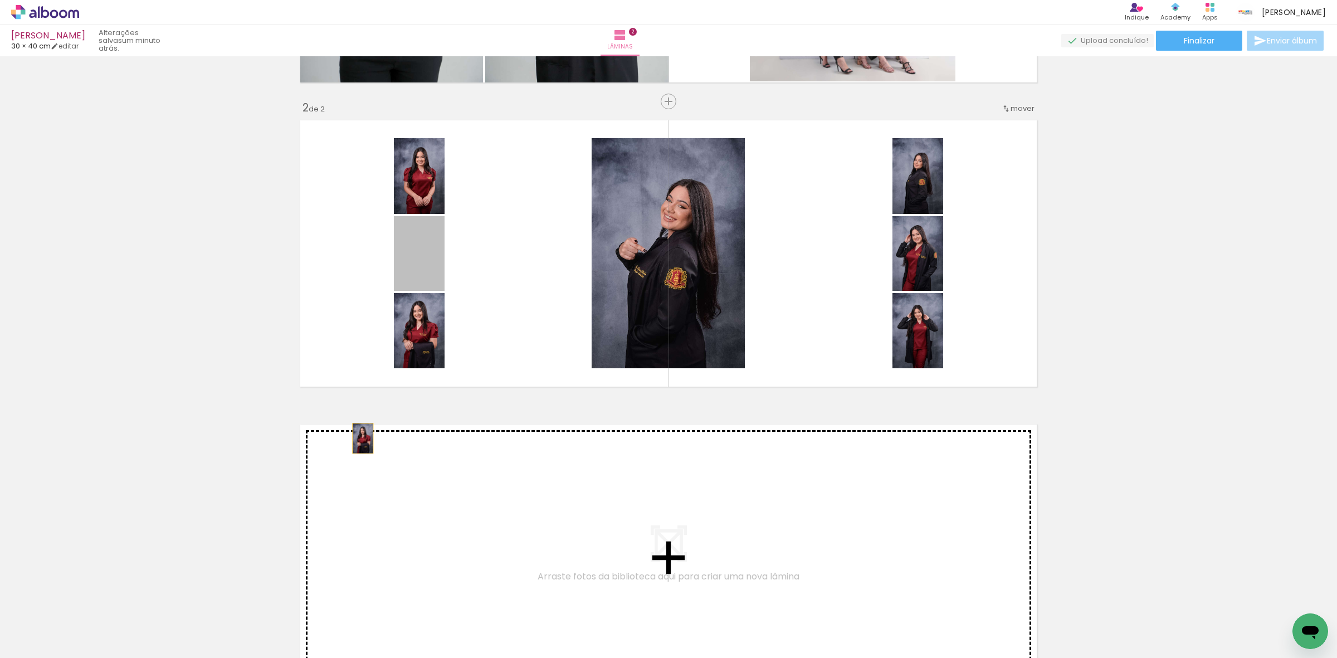
drag, startPoint x: 408, startPoint y: 270, endPoint x: 375, endPoint y: 403, distance: 136.8
click at [353, 446] on div "Inserir lâmina 1 de 2 Inserir lâmina 2 de 2" at bounding box center [668, 239] width 1337 height 913
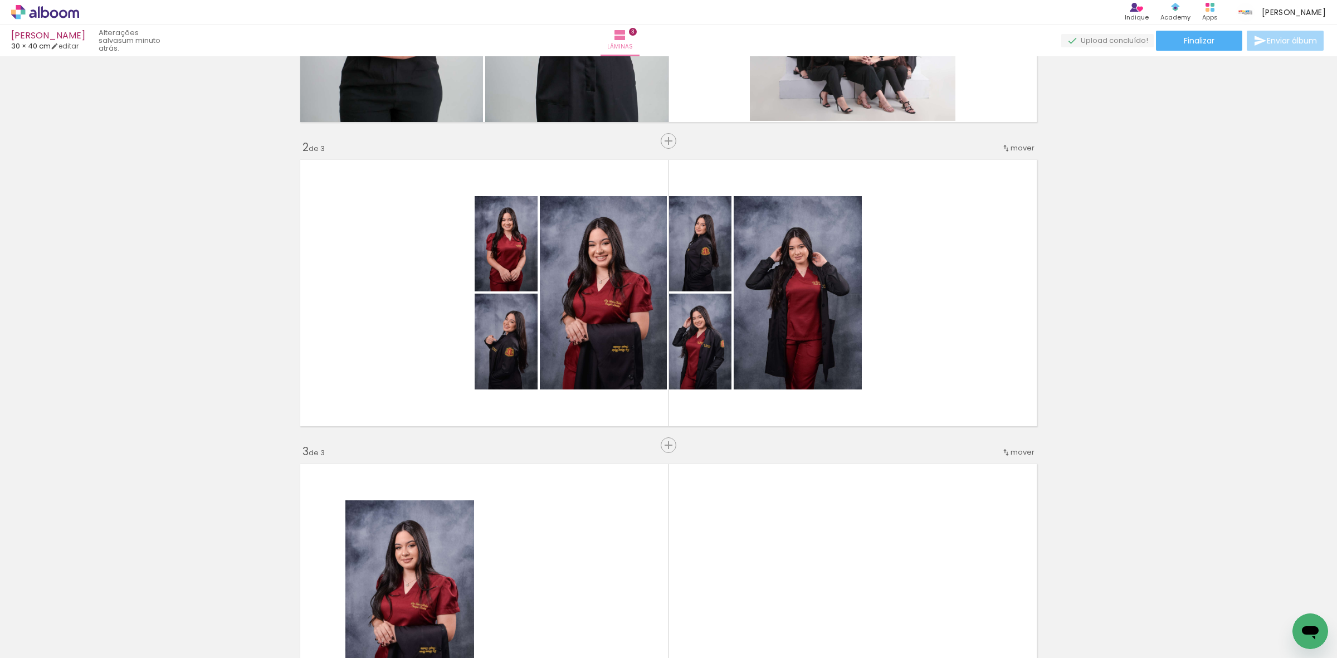
scroll to position [234, 0]
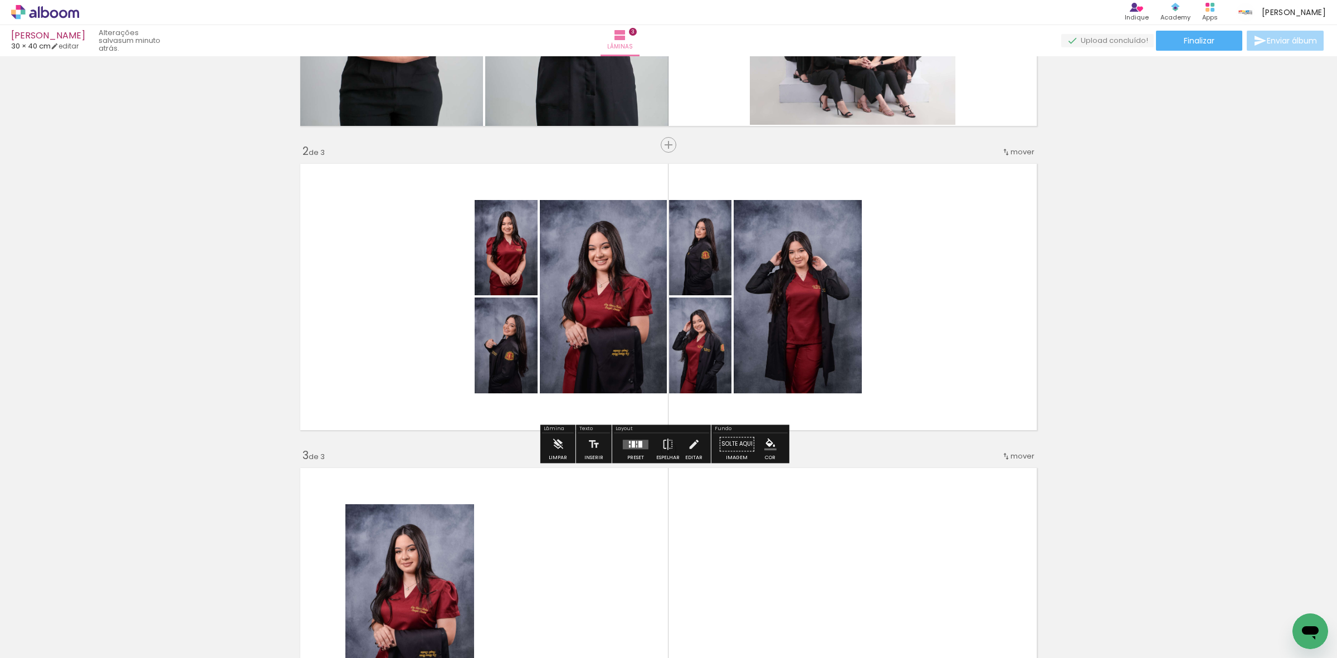
click at [632, 438] on div at bounding box center [636, 444] width 30 height 22
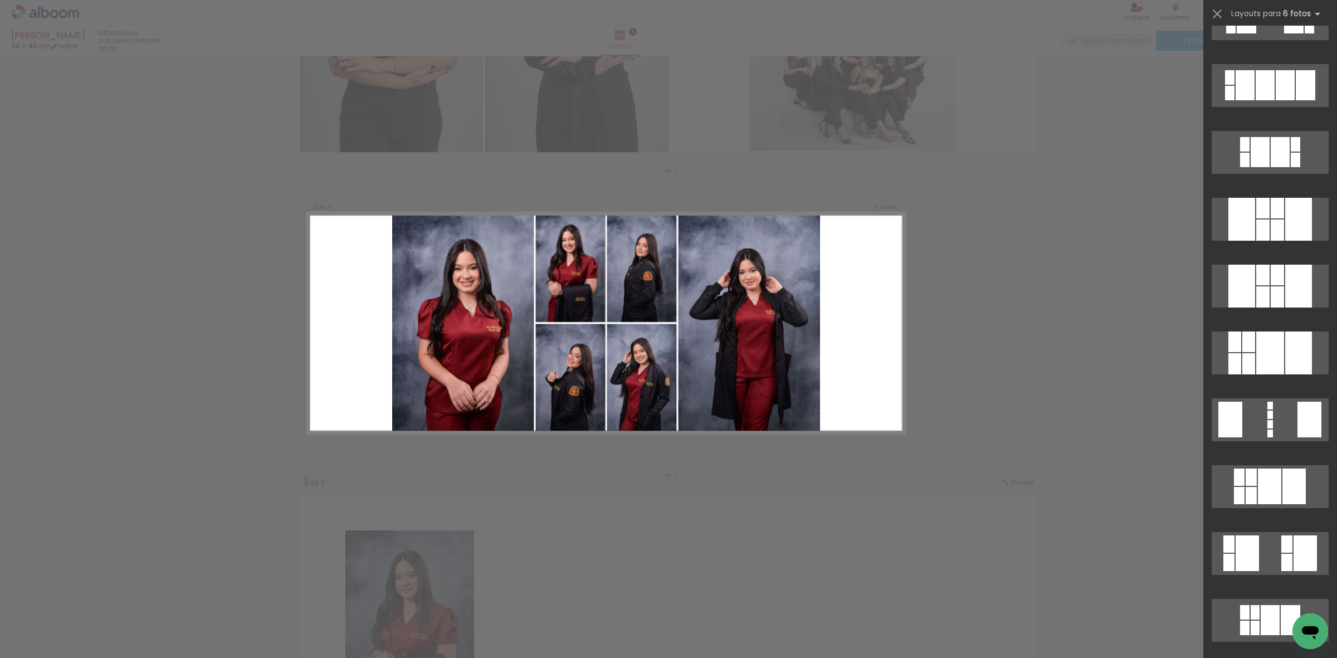
scroll to position [975, 0]
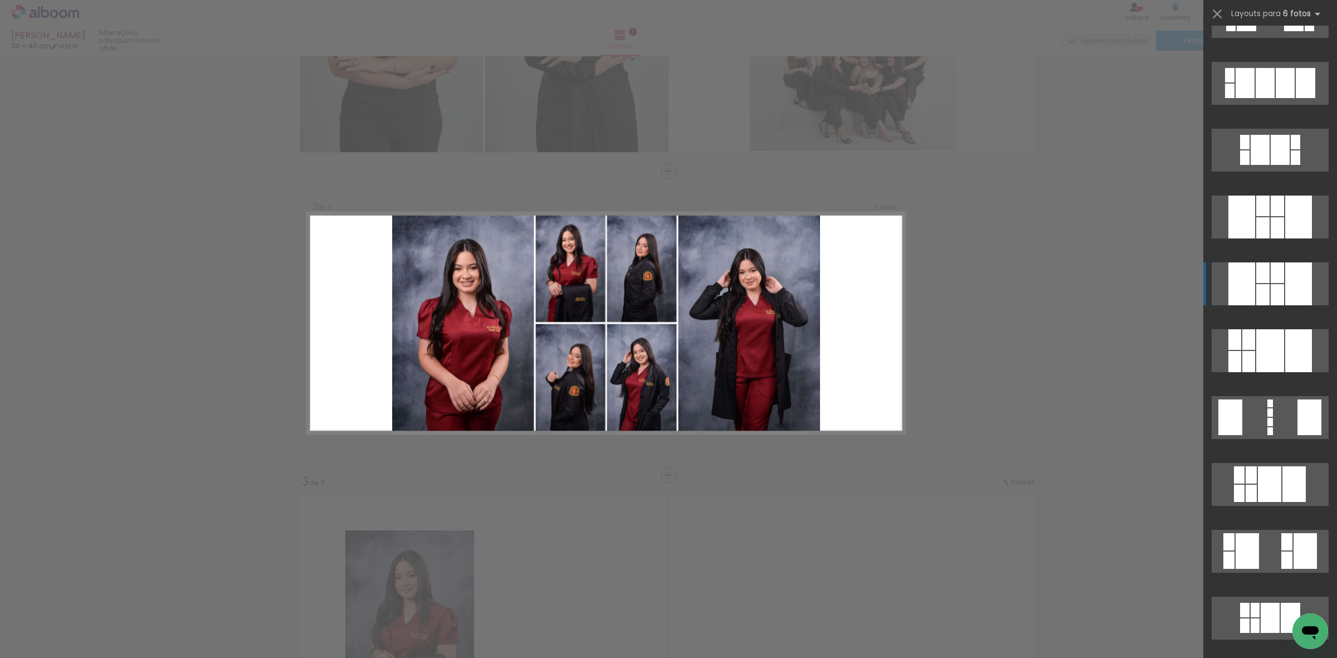
click at [1261, 281] on div at bounding box center [1263, 272] width 13 height 21
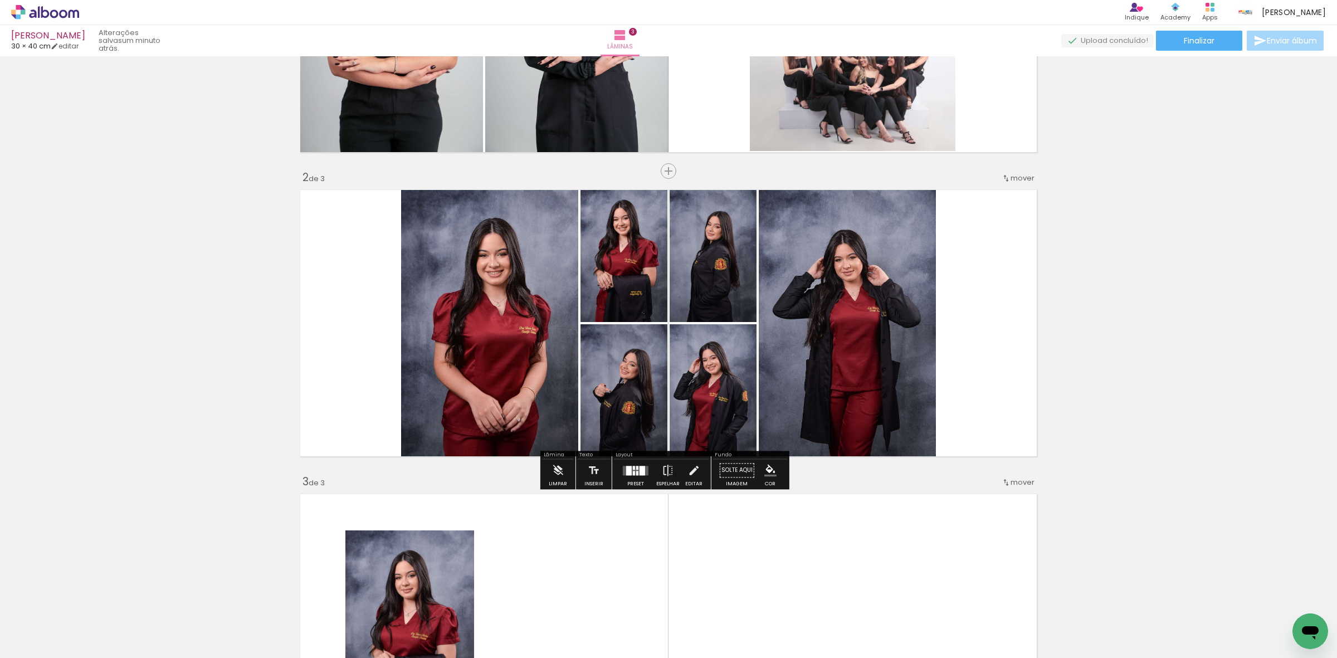
click at [726, 252] on quentale-photo at bounding box center [713, 253] width 87 height 137
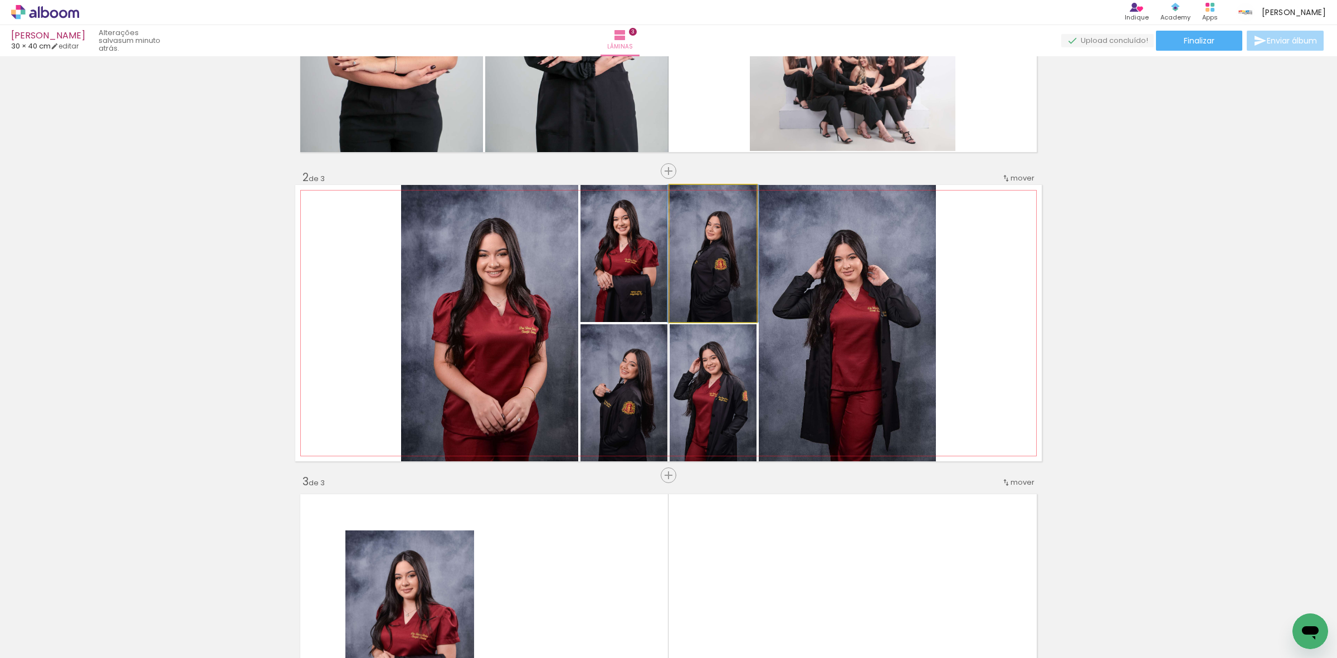
click at [726, 252] on quentale-photo at bounding box center [713, 253] width 87 height 137
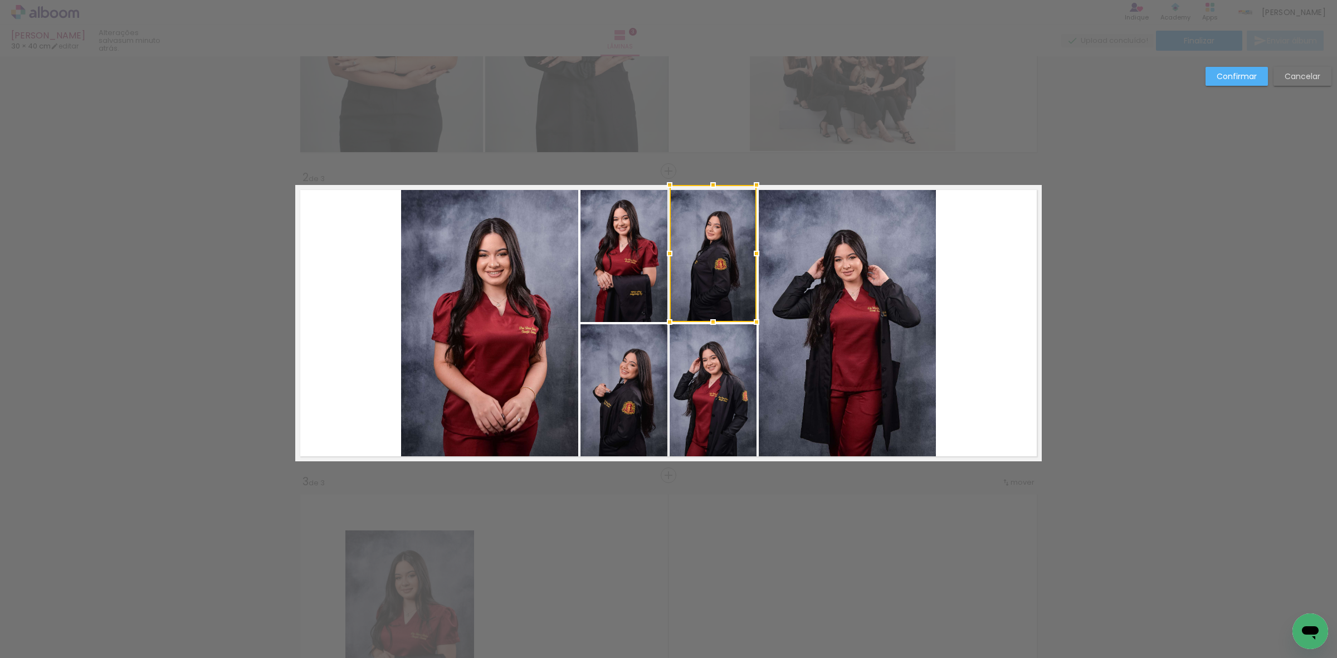
click at [711, 396] on quentale-photo at bounding box center [713, 392] width 87 height 137
click at [828, 340] on quentale-photo at bounding box center [847, 323] width 177 height 276
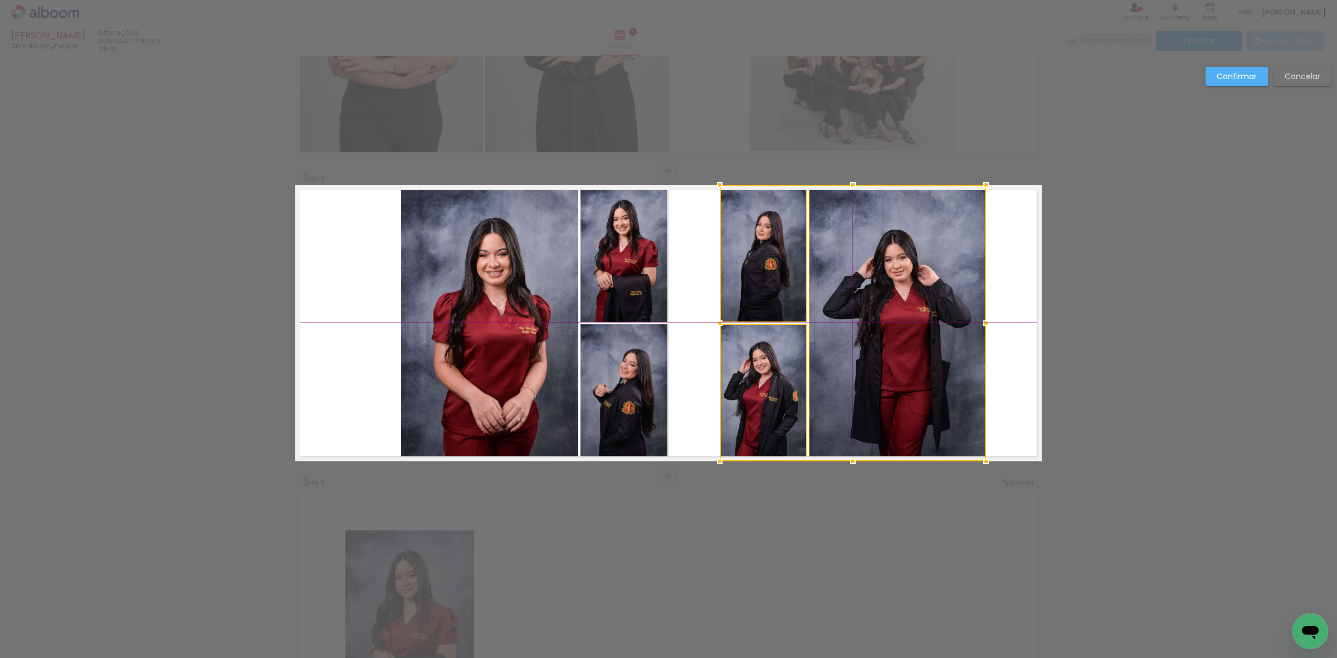
drag, startPoint x: 825, startPoint y: 341, endPoint x: 893, endPoint y: 332, distance: 68.6
click at [893, 332] on div at bounding box center [853, 323] width 266 height 276
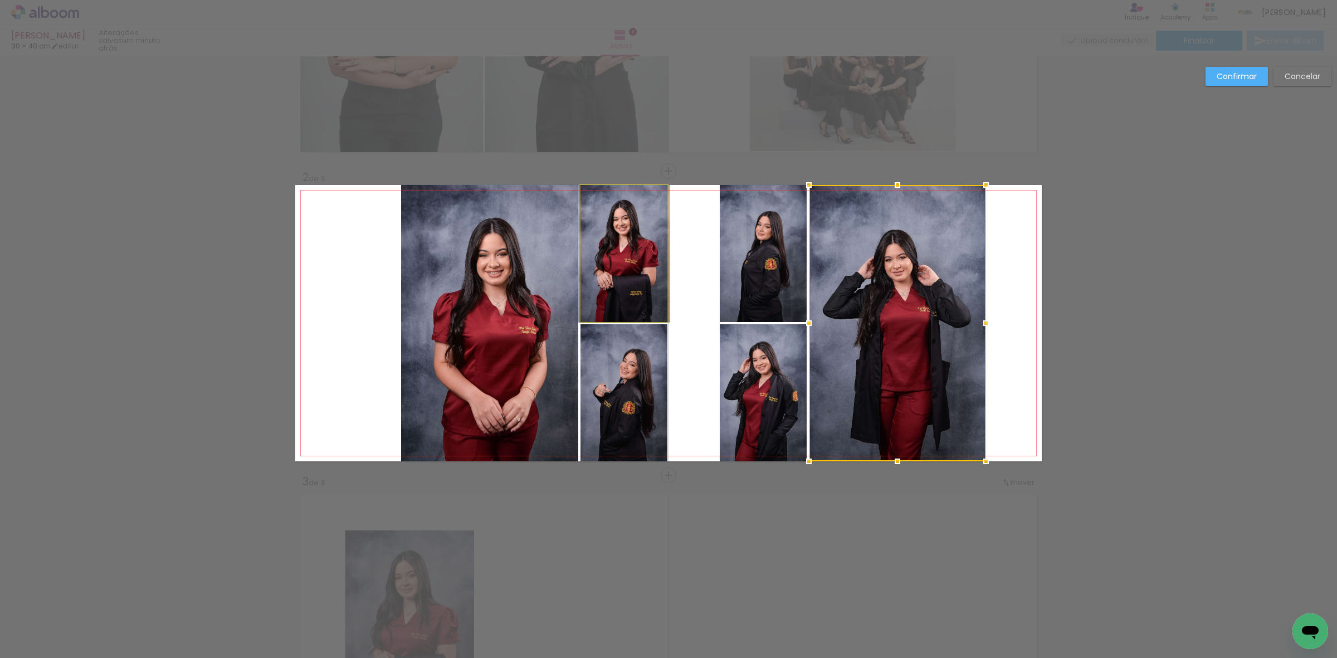
click at [609, 272] on quentale-photo at bounding box center [624, 253] width 87 height 137
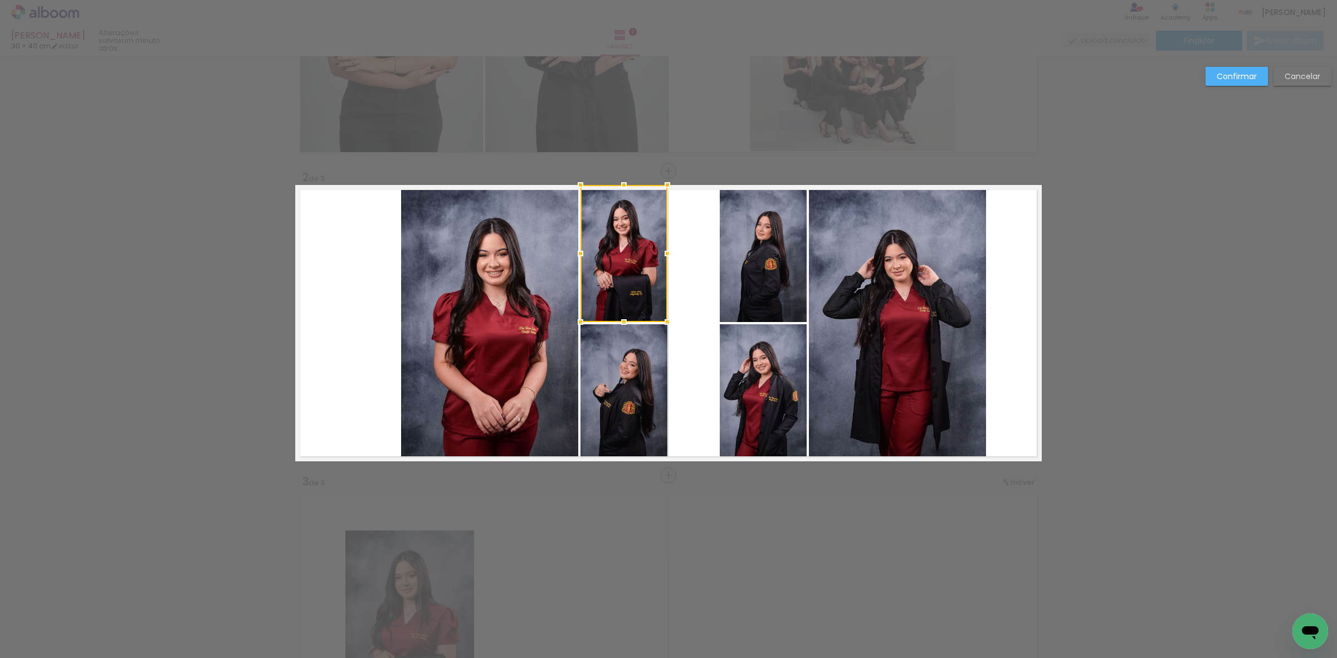
click at [609, 373] on quentale-photo at bounding box center [624, 392] width 87 height 137
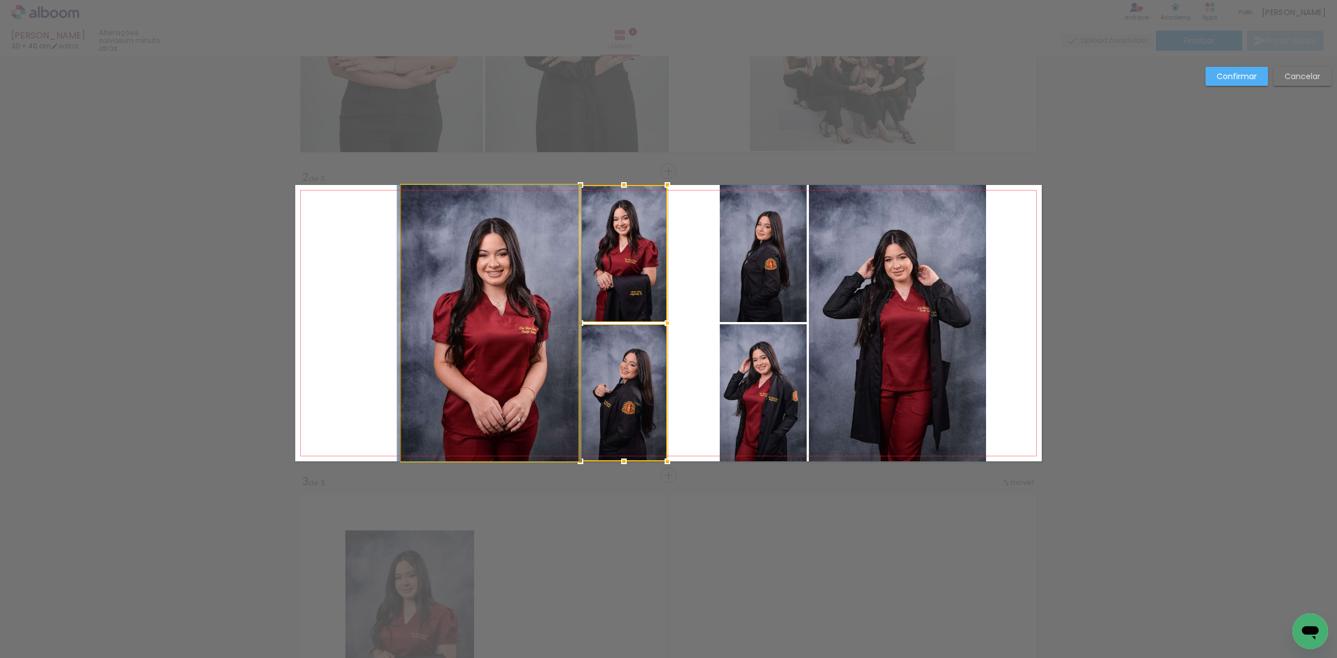
click at [522, 344] on quentale-photo at bounding box center [489, 323] width 177 height 276
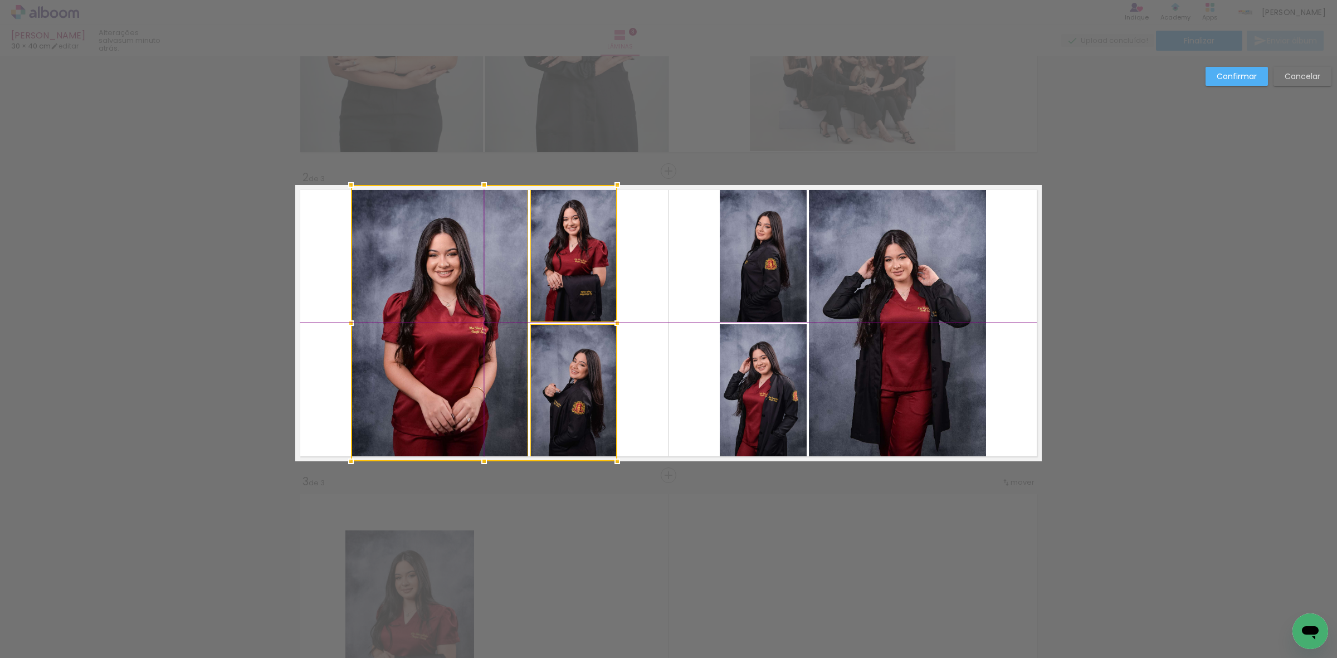
drag, startPoint x: 639, startPoint y: 364, endPoint x: 588, endPoint y: 361, distance: 50.8
click at [588, 361] on div at bounding box center [484, 323] width 266 height 276
click at [1244, 69] on paper-button "Confirmar" at bounding box center [1237, 76] width 62 height 19
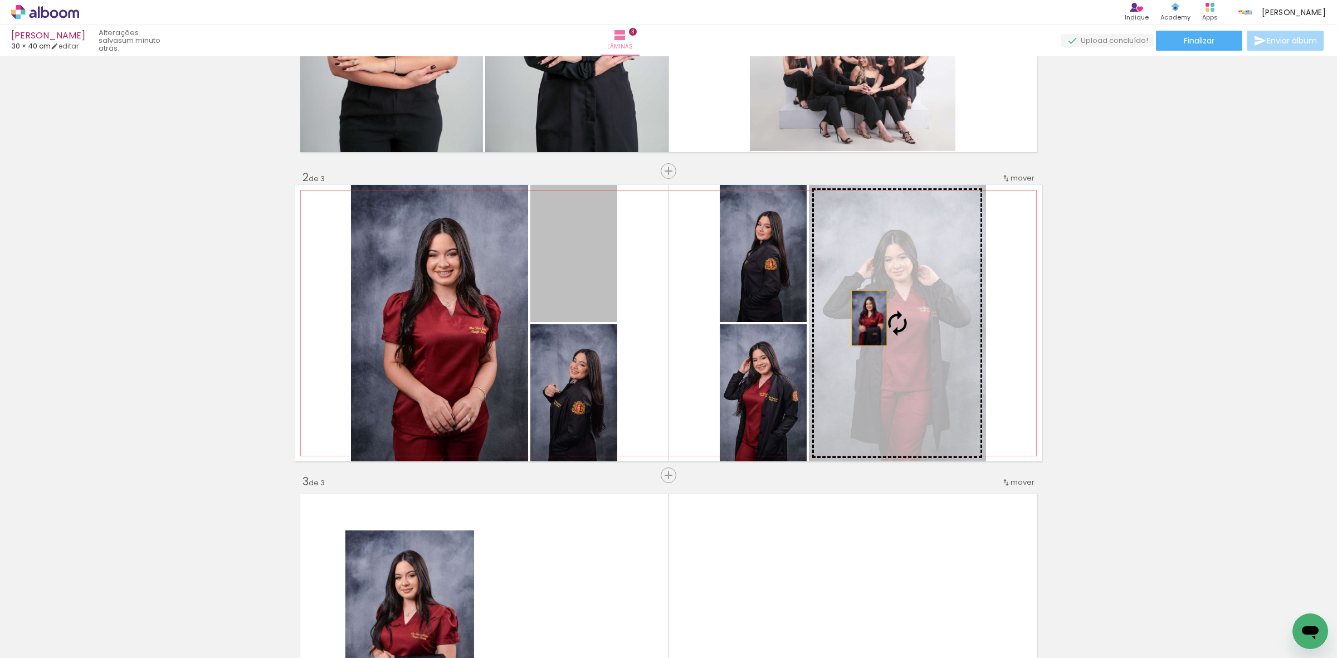
drag, startPoint x: 559, startPoint y: 283, endPoint x: 876, endPoint y: 315, distance: 318.7
click at [0, 0] on slot at bounding box center [0, 0] width 0 height 0
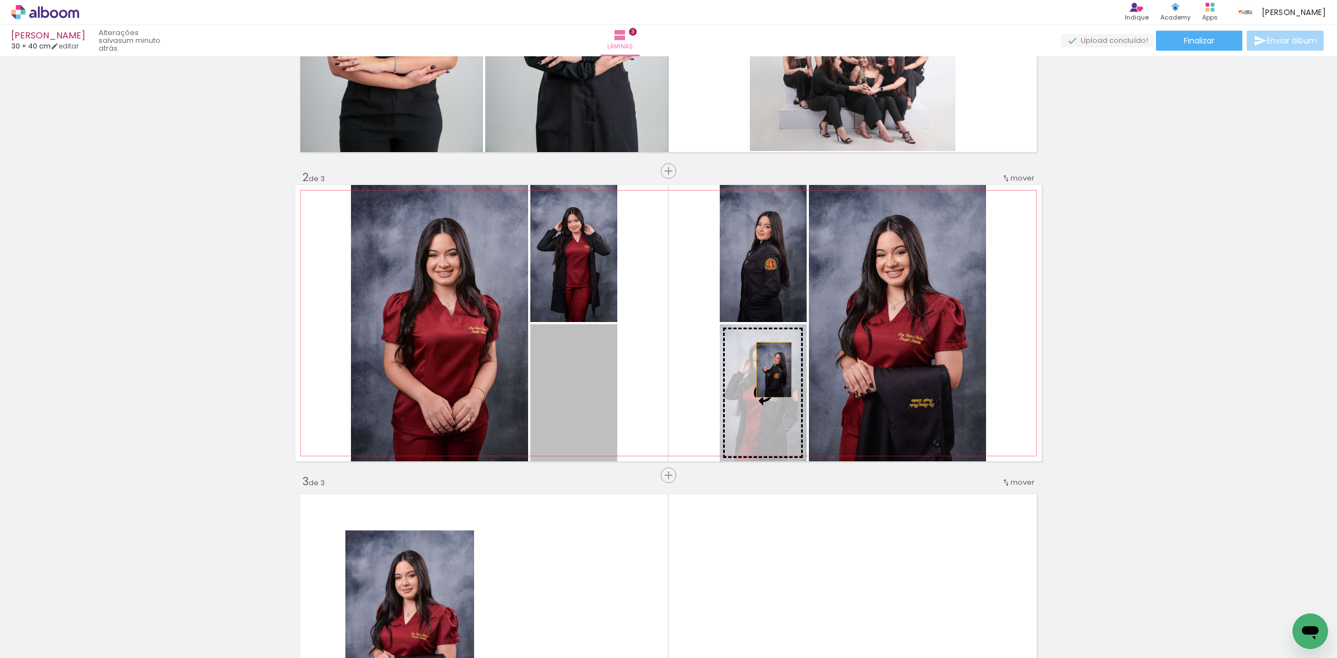
drag, startPoint x: 584, startPoint y: 386, endPoint x: 775, endPoint y: 369, distance: 191.3
click at [0, 0] on slot at bounding box center [0, 0] width 0 height 0
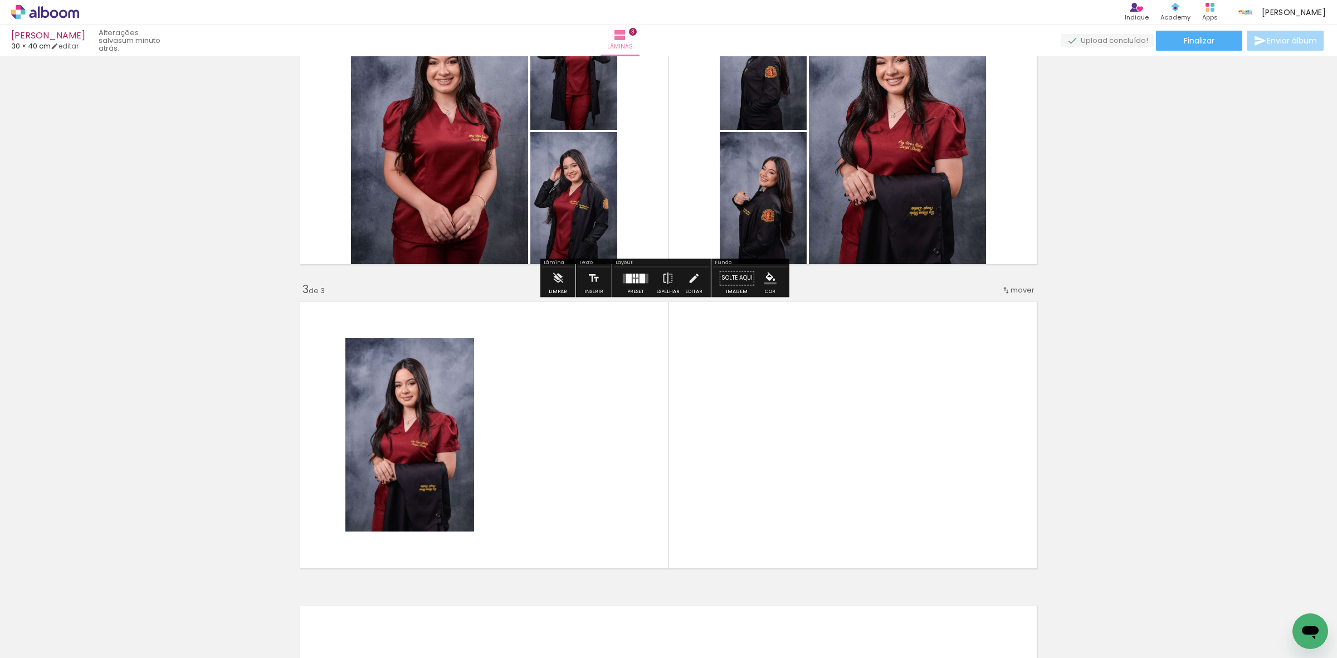
scroll to position [417, 0]
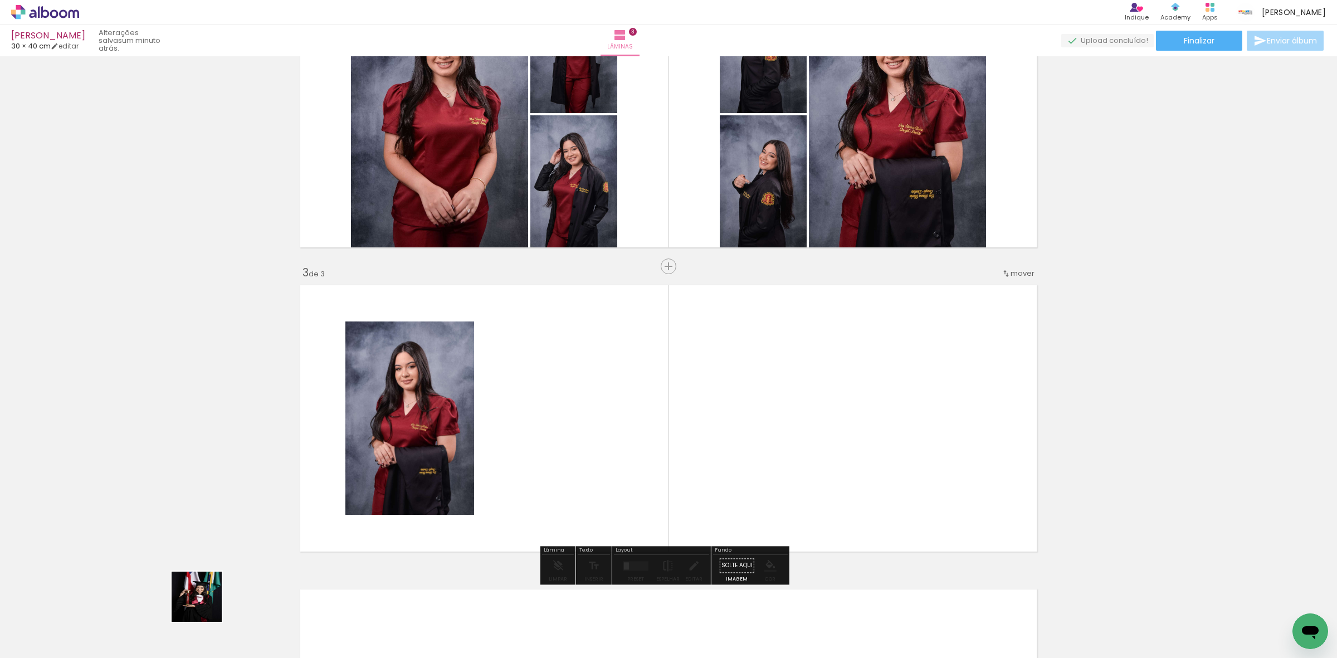
drag, startPoint x: 205, startPoint y: 605, endPoint x: 436, endPoint y: 486, distance: 259.7
click at [443, 491] on quentale-workspace at bounding box center [668, 329] width 1337 height 658
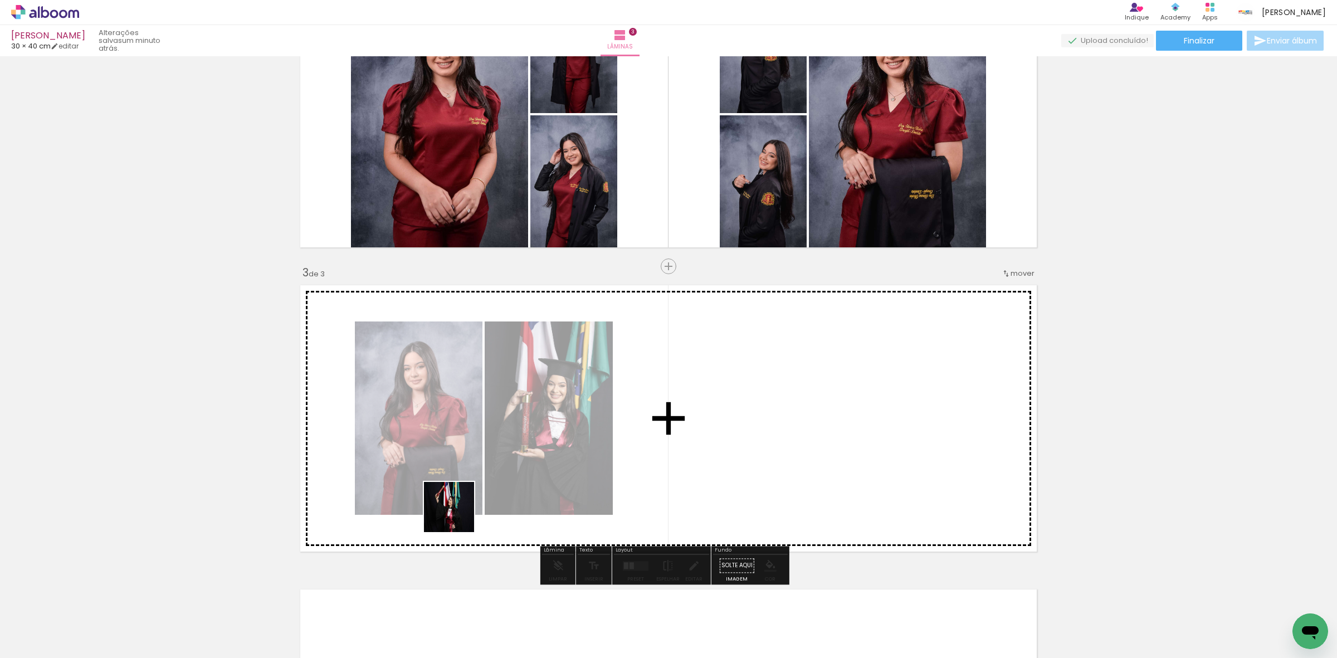
drag, startPoint x: 121, startPoint y: 615, endPoint x: 606, endPoint y: 478, distance: 503.7
click at [606, 478] on quentale-workspace at bounding box center [668, 329] width 1337 height 658
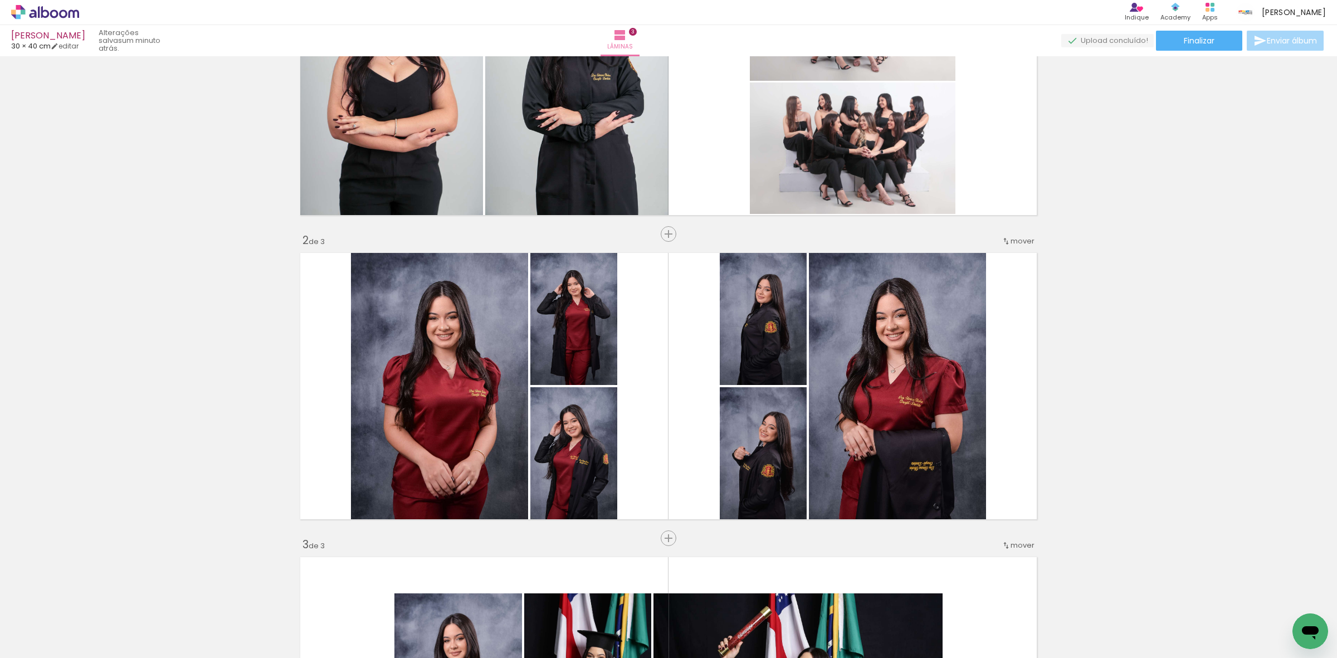
scroll to position [138, 0]
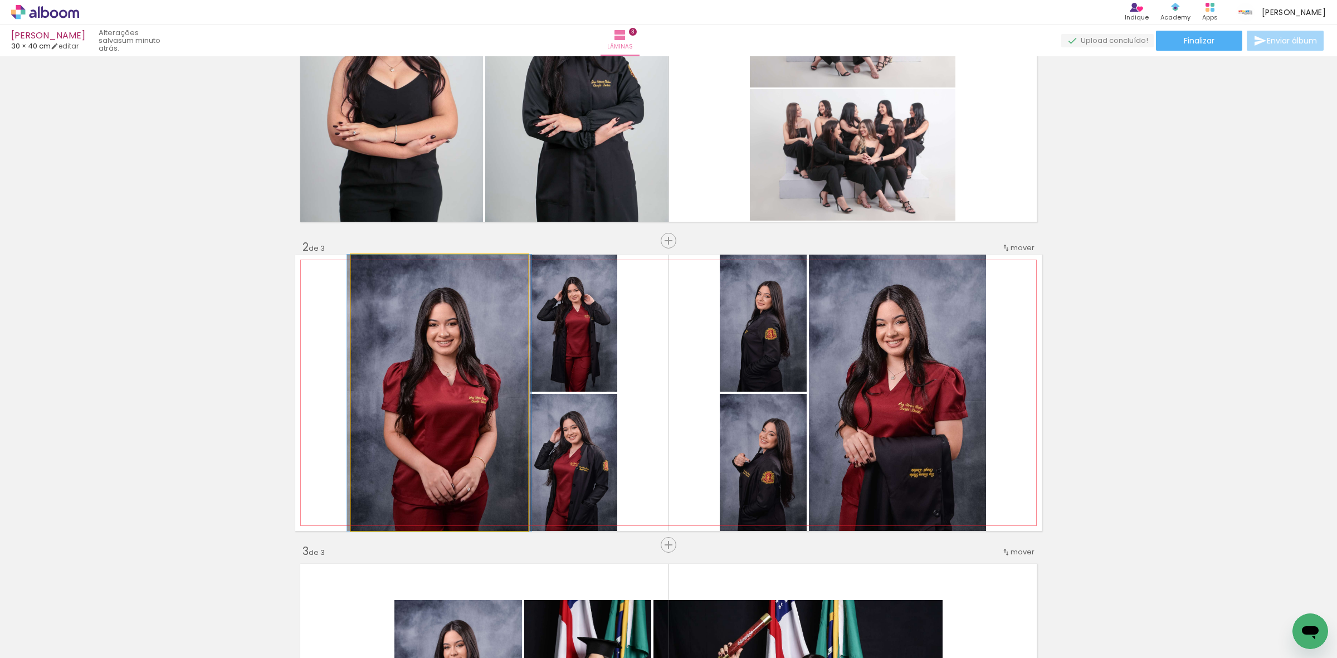
click at [480, 362] on quentale-photo at bounding box center [439, 393] width 177 height 276
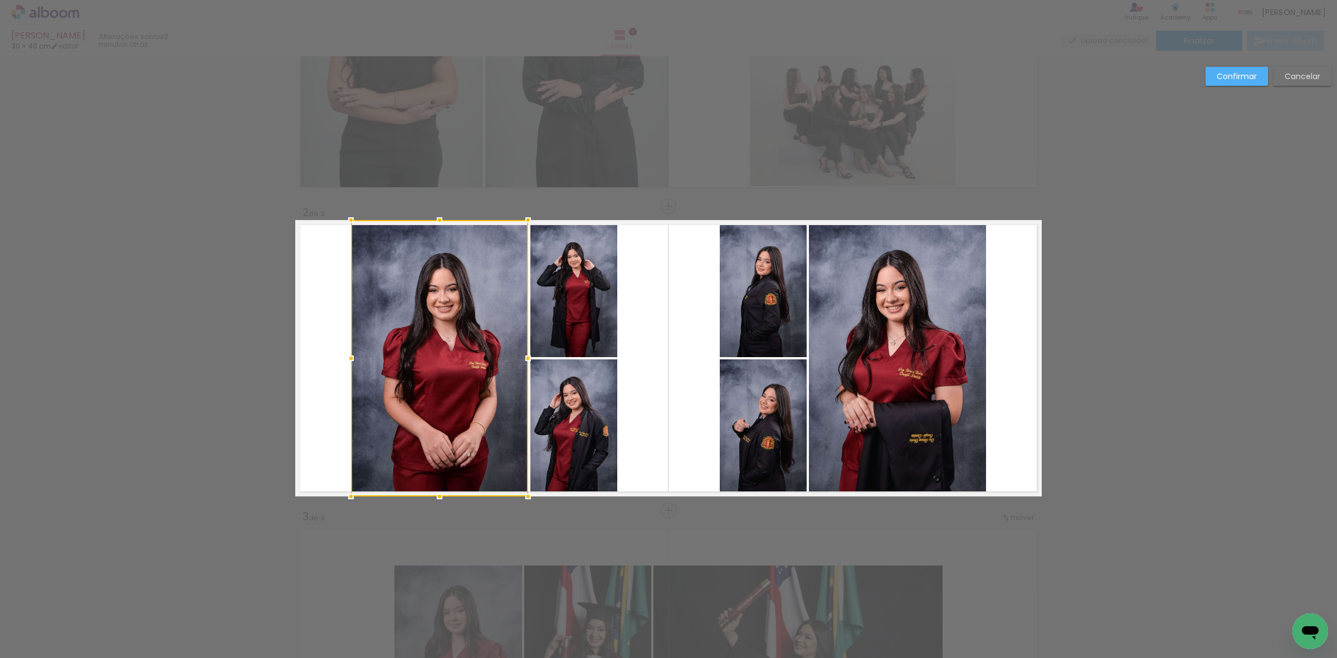
scroll to position [208, 0]
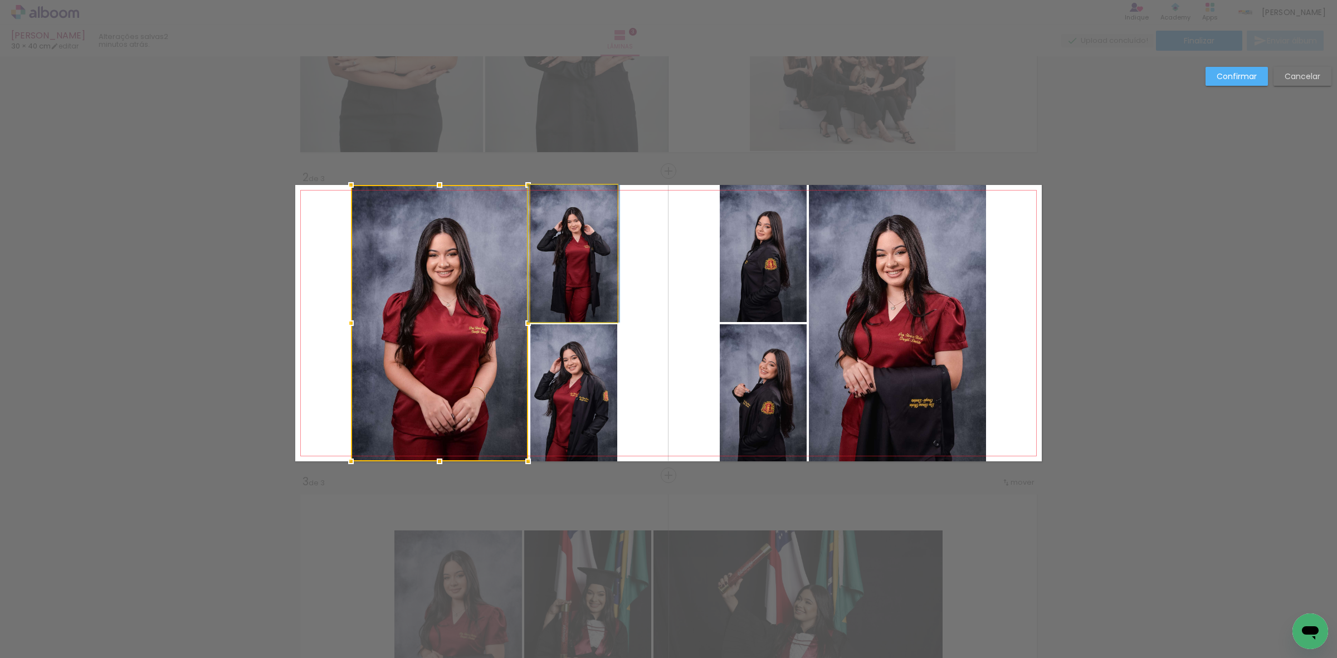
click at [552, 246] on quentale-photo at bounding box center [574, 253] width 87 height 137
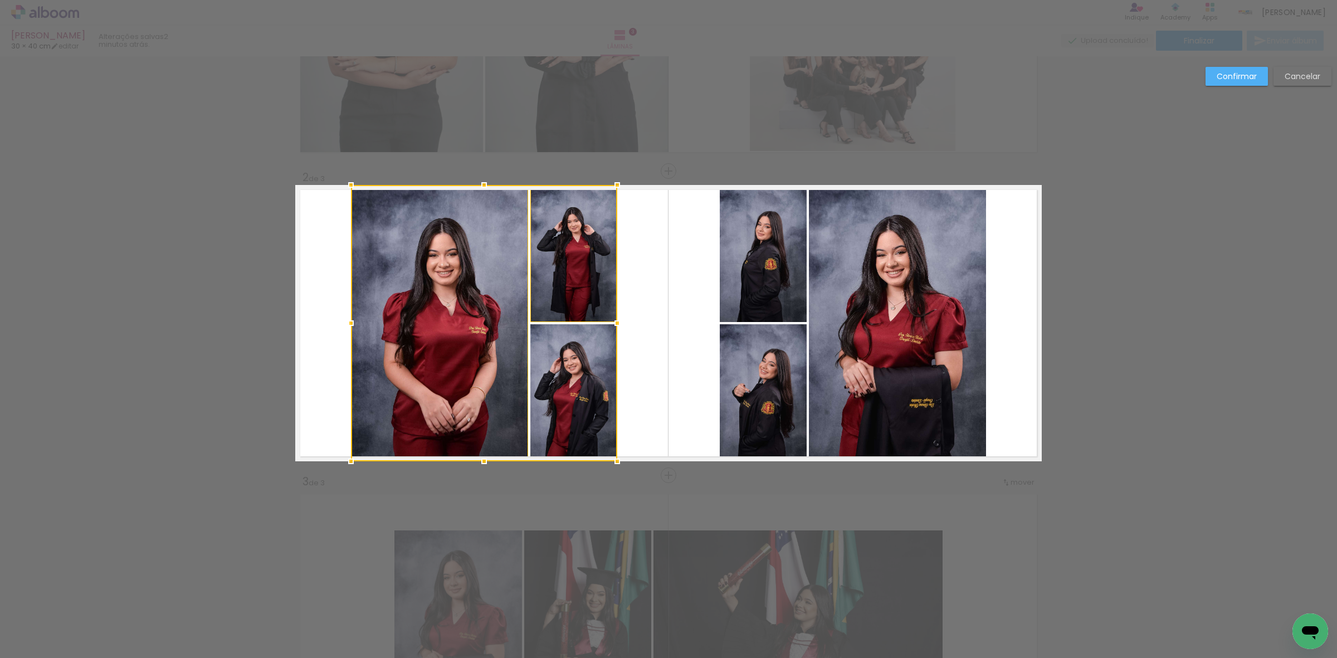
click at [551, 360] on div at bounding box center [484, 323] width 266 height 276
click at [734, 262] on quentale-photo at bounding box center [763, 253] width 87 height 137
click at [739, 380] on div at bounding box center [579, 323] width 456 height 276
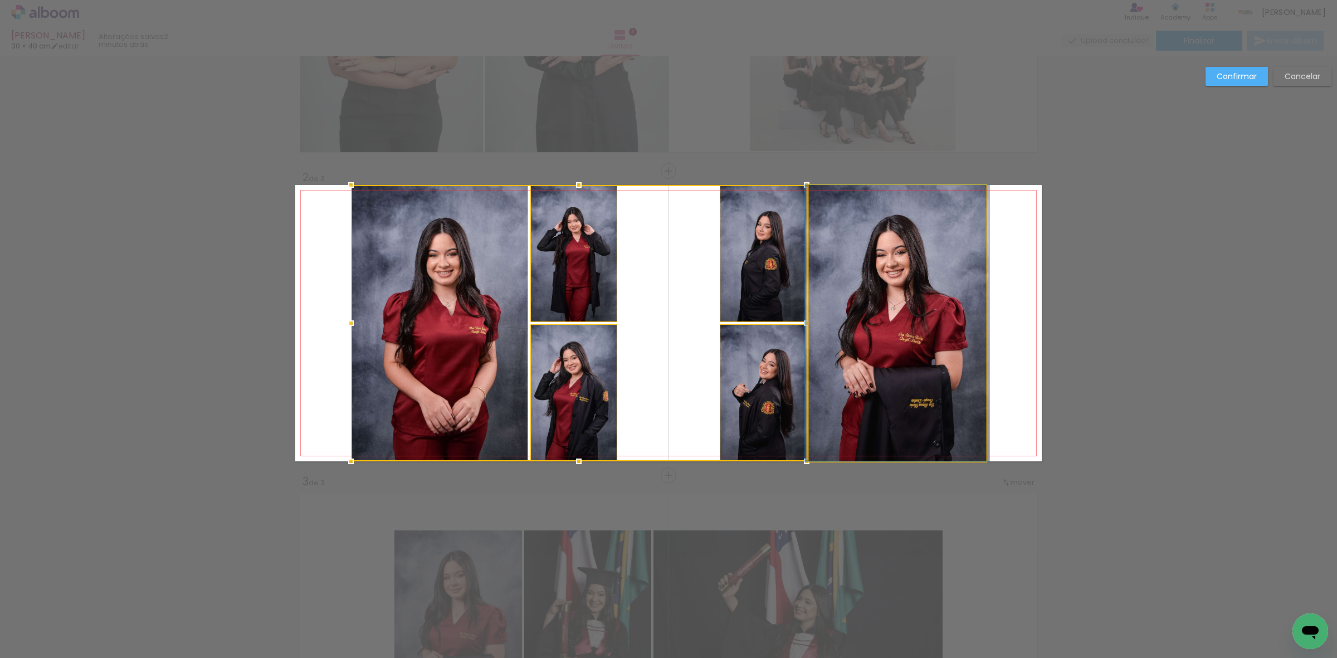
click at [856, 309] on quentale-photo at bounding box center [897, 323] width 177 height 276
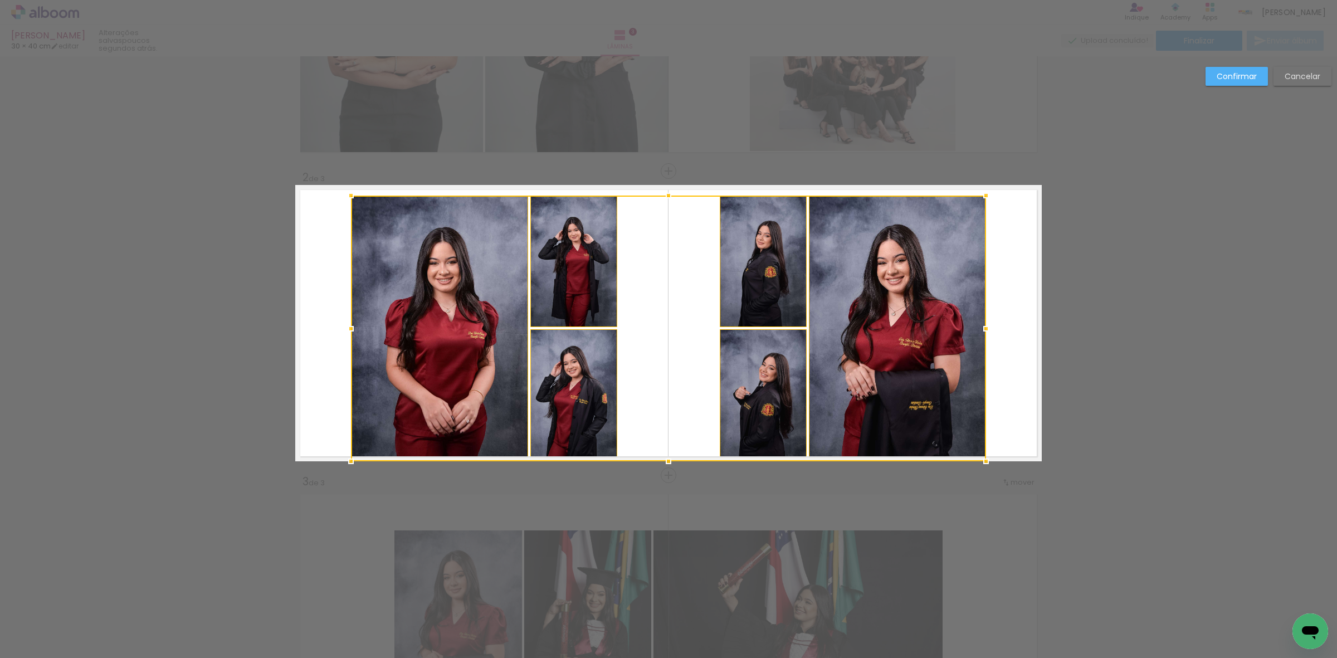
drag, startPoint x: 664, startPoint y: 181, endPoint x: 662, endPoint y: 194, distance: 12.9
click at [662, 194] on div at bounding box center [669, 195] width 22 height 22
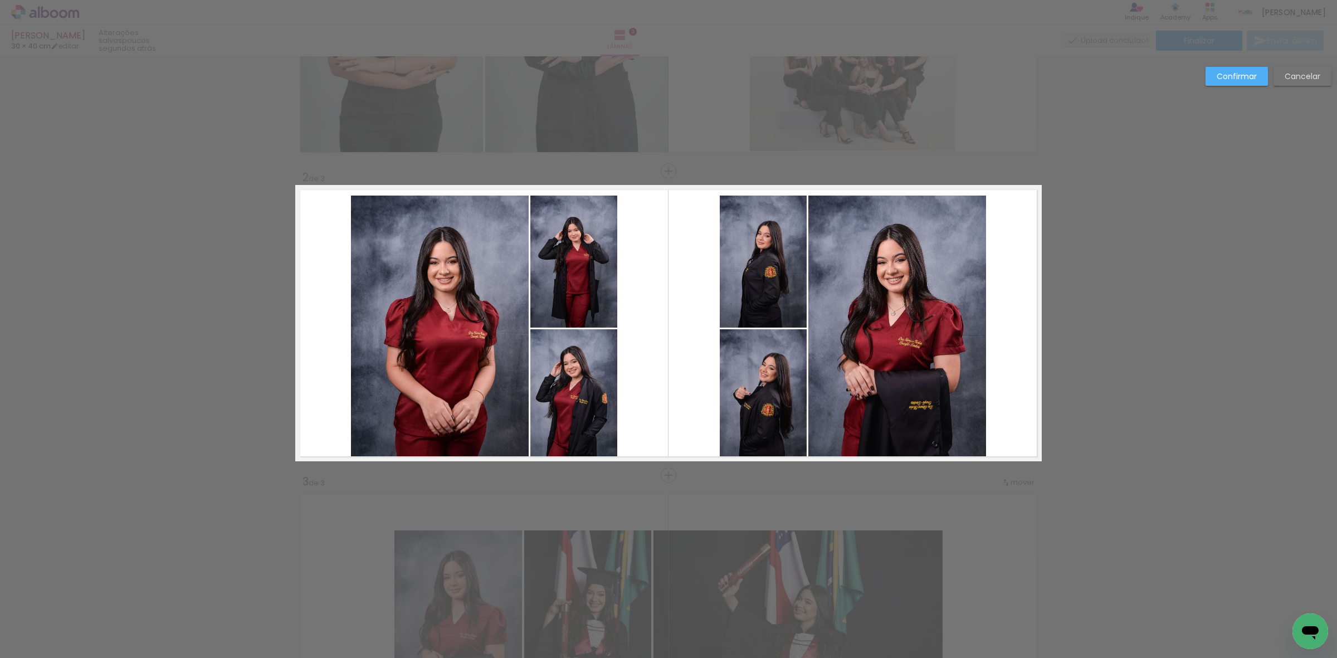
click at [488, 270] on quentale-photo at bounding box center [440, 329] width 178 height 266
click at [569, 264] on quentale-photo at bounding box center [574, 262] width 87 height 132
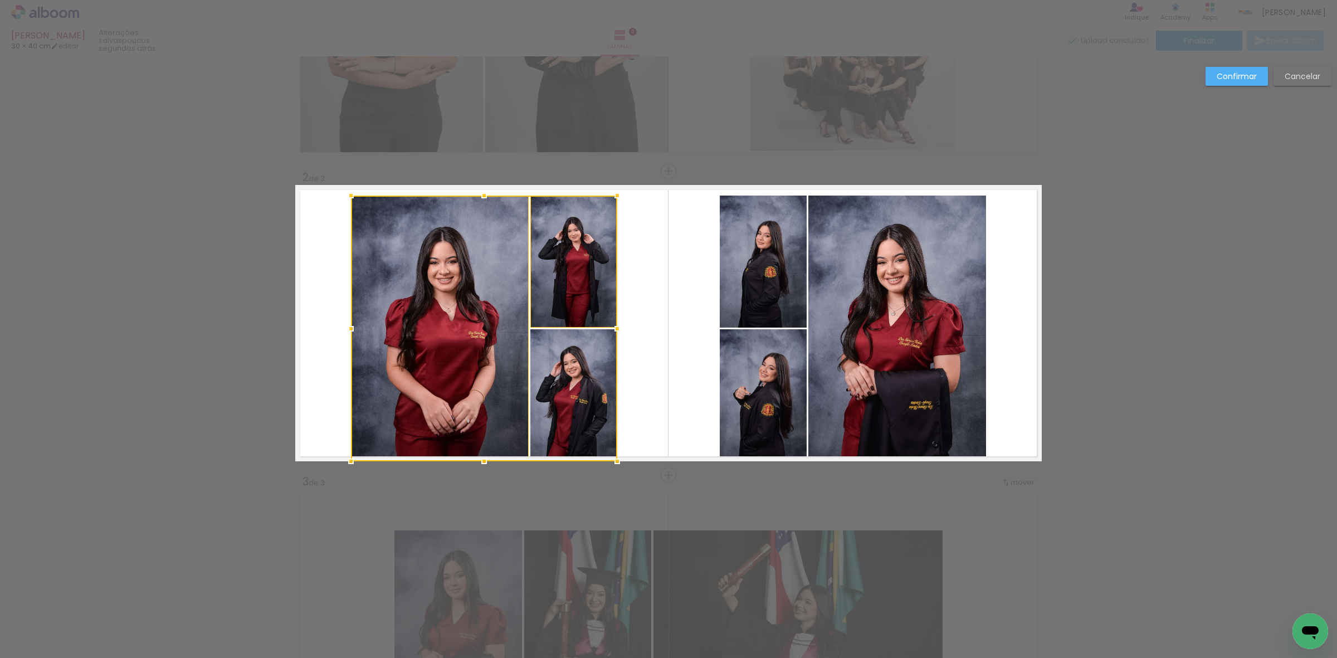
click at [562, 343] on div at bounding box center [484, 329] width 266 height 266
click at [725, 277] on quentale-photo at bounding box center [763, 262] width 87 height 132
click at [742, 357] on div at bounding box center [579, 329] width 456 height 266
click at [868, 325] on quentale-photo at bounding box center [898, 329] width 178 height 266
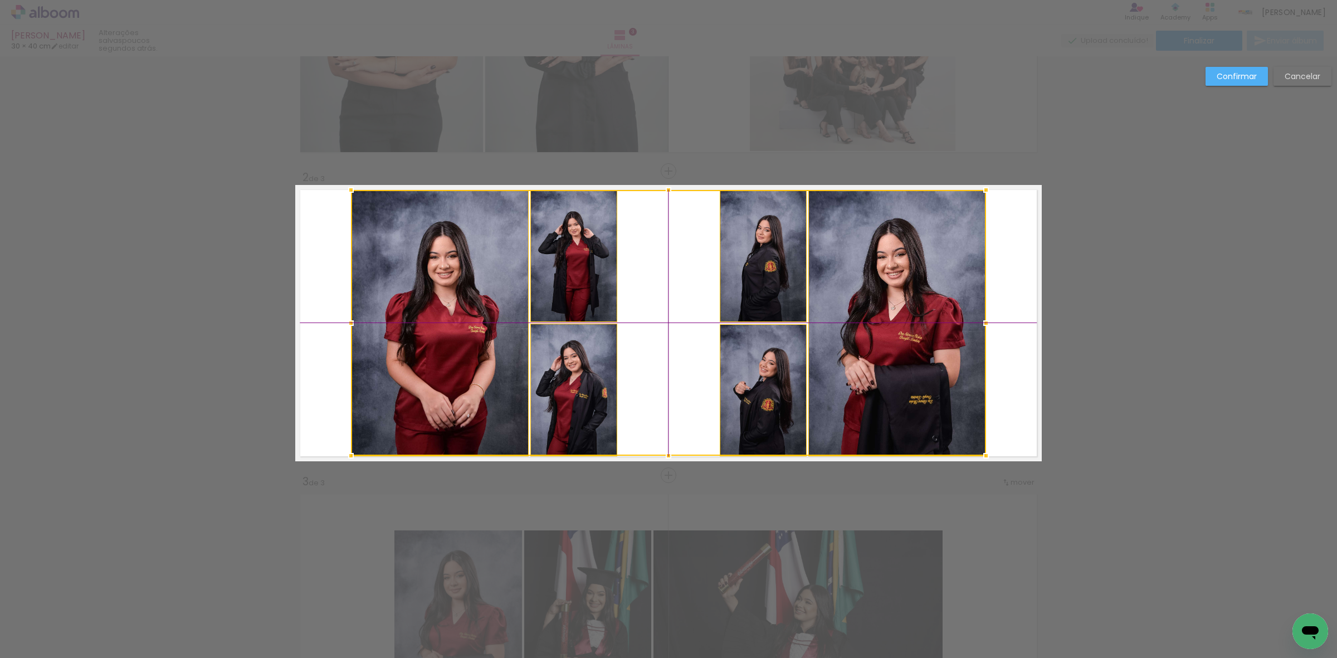
click at [761, 378] on div at bounding box center [668, 323] width 635 height 266
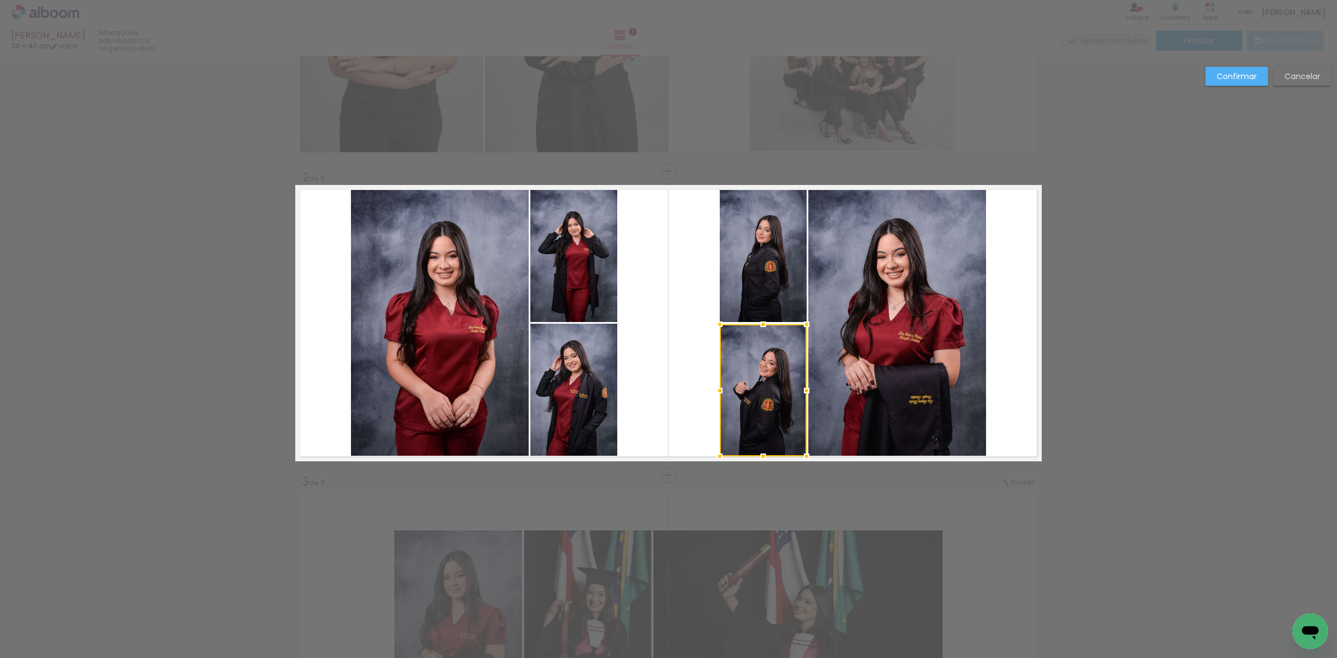
click at [0, 0] on slot "Confirmar" at bounding box center [0, 0] width 0 height 0
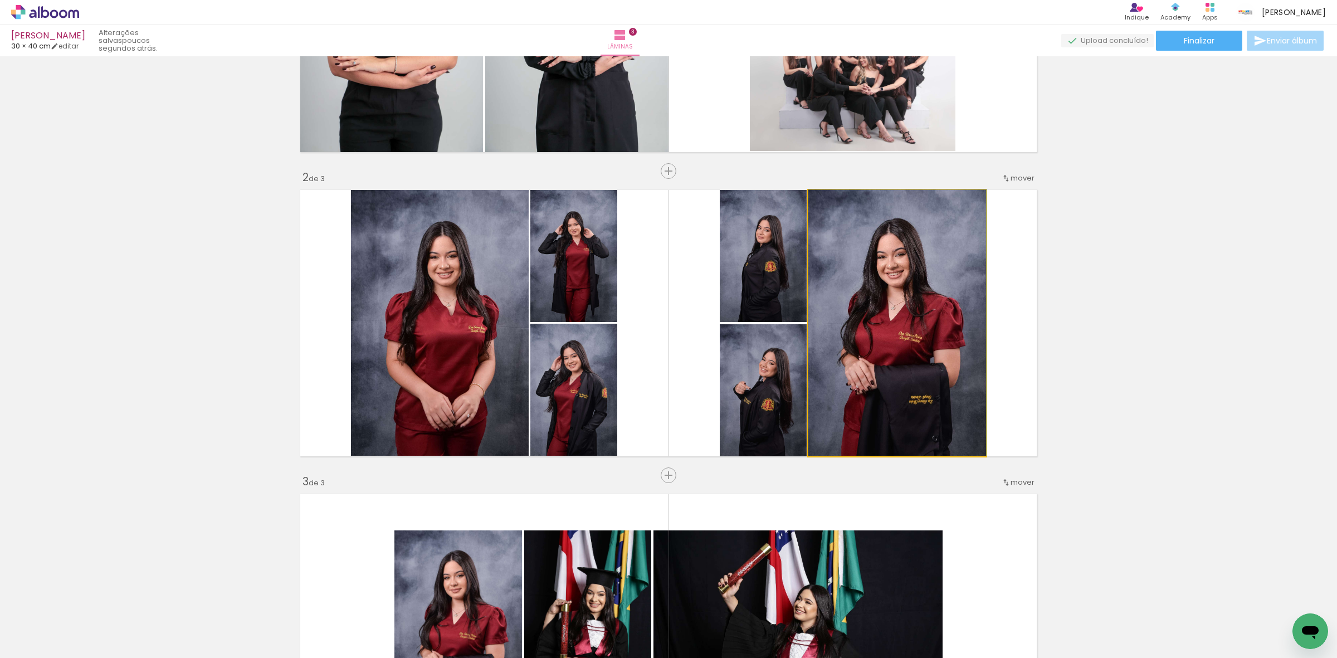
drag, startPoint x: 836, startPoint y: 293, endPoint x: 841, endPoint y: 269, distance: 24.5
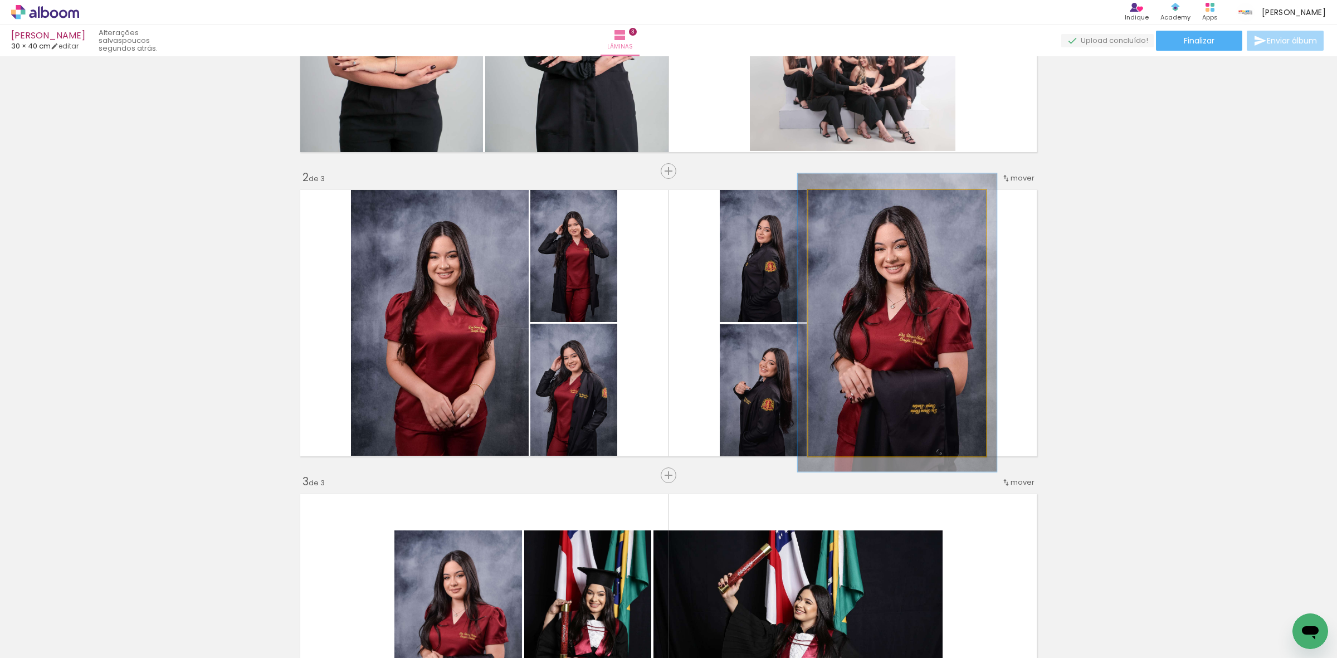
click at [833, 207] on div at bounding box center [840, 202] width 18 height 18
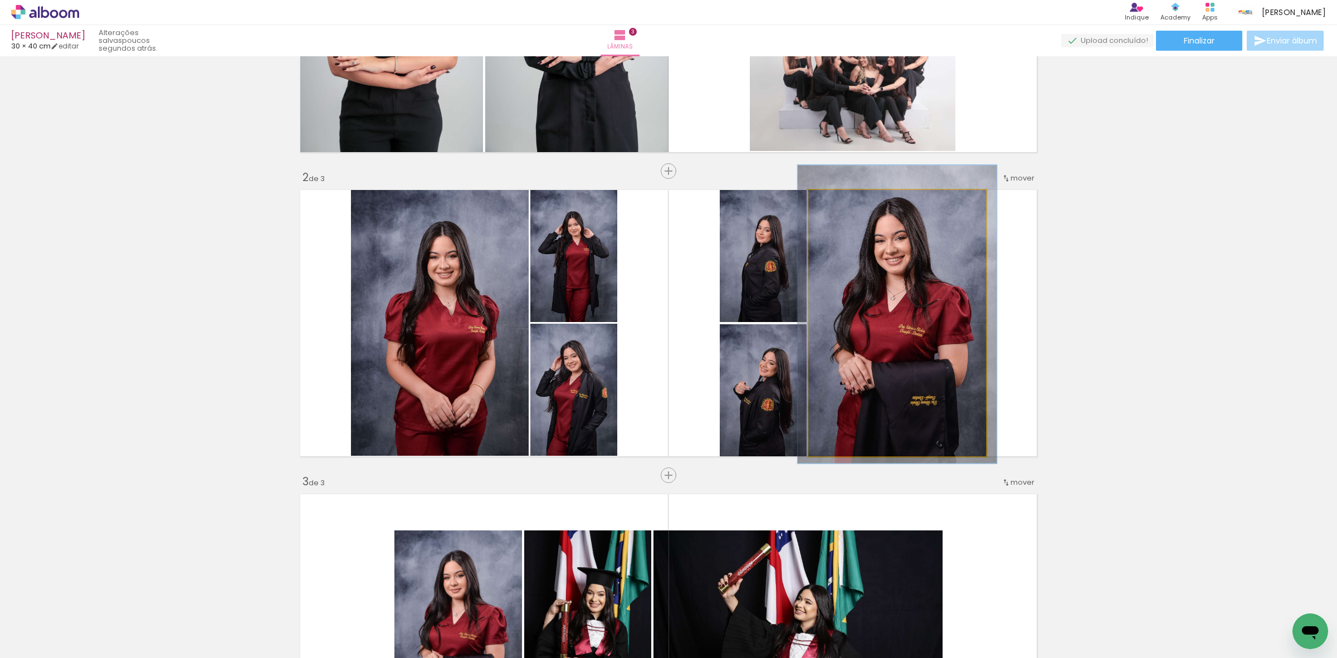
drag, startPoint x: 906, startPoint y: 295, endPoint x: 906, endPoint y: 287, distance: 8.4
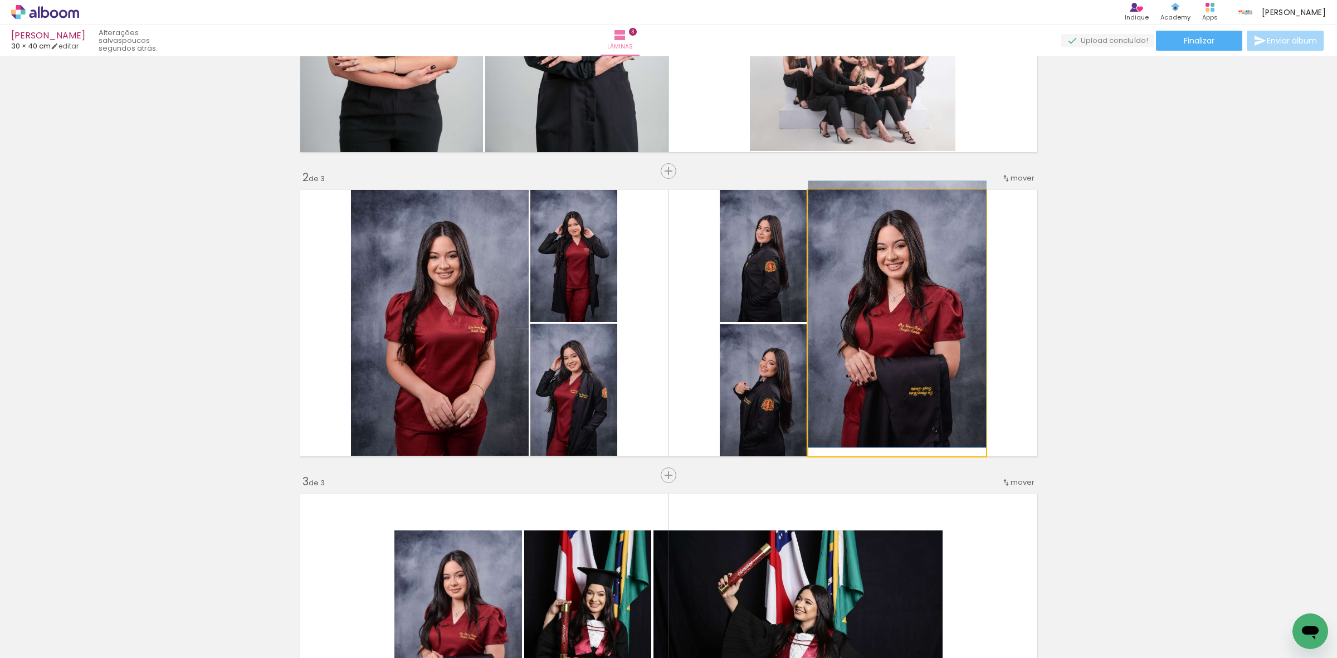
drag, startPoint x: 837, startPoint y: 203, endPoint x: 830, endPoint y: 206, distance: 7.2
type paper-slider "100"
click at [830, 205] on div at bounding box center [835, 202] width 10 height 10
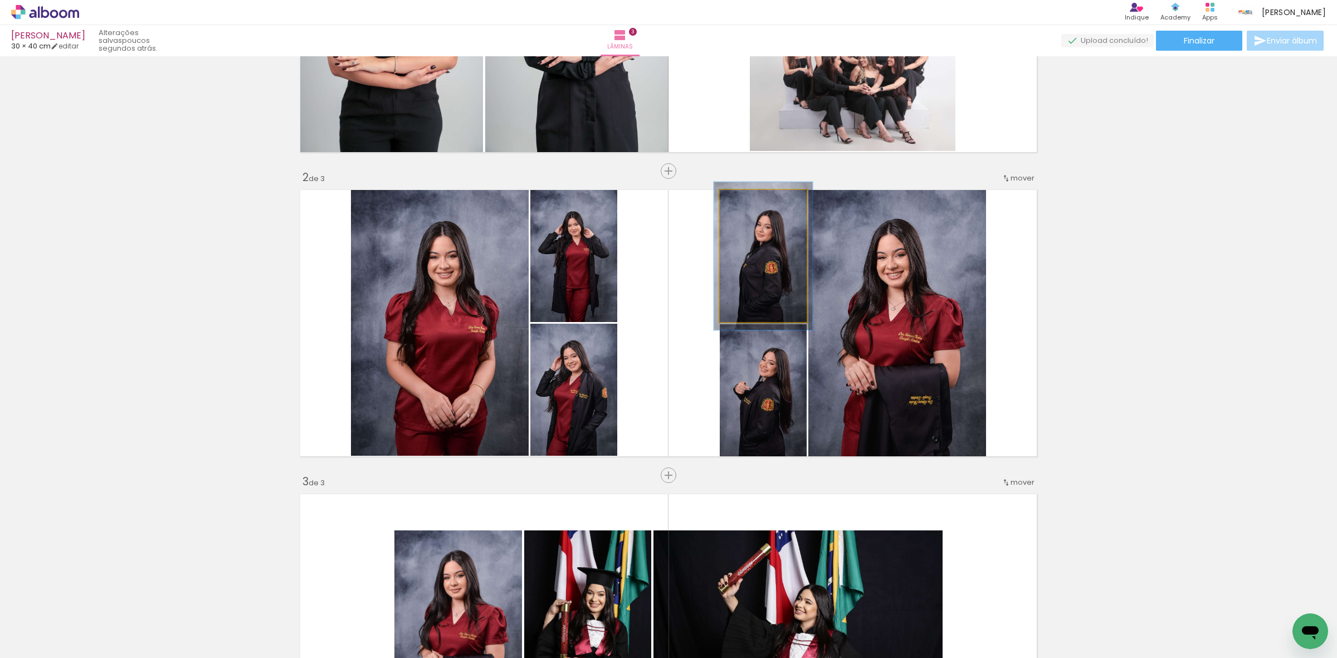
type paper-slider "112"
click at [746, 199] on div at bounding box center [751, 202] width 10 height 10
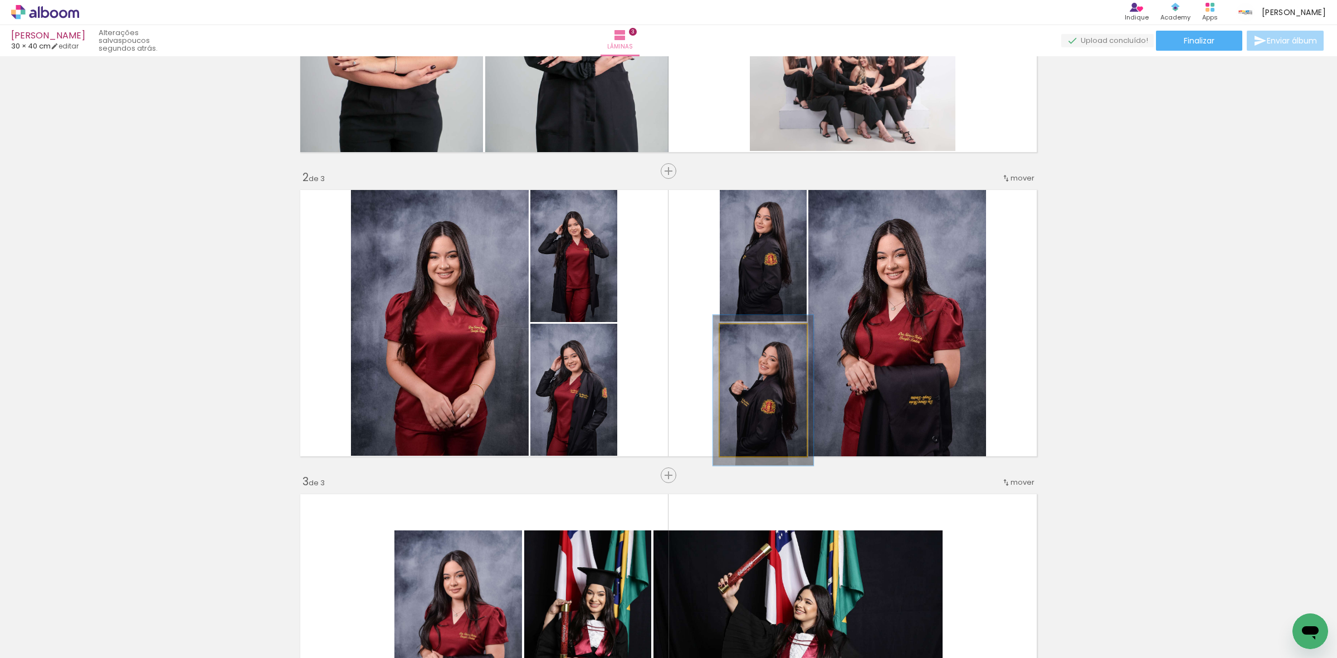
drag, startPoint x: 744, startPoint y: 335, endPoint x: 750, endPoint y: 335, distance: 6.1
type paper-slider "116"
click at [750, 335] on div at bounding box center [752, 336] width 10 height 10
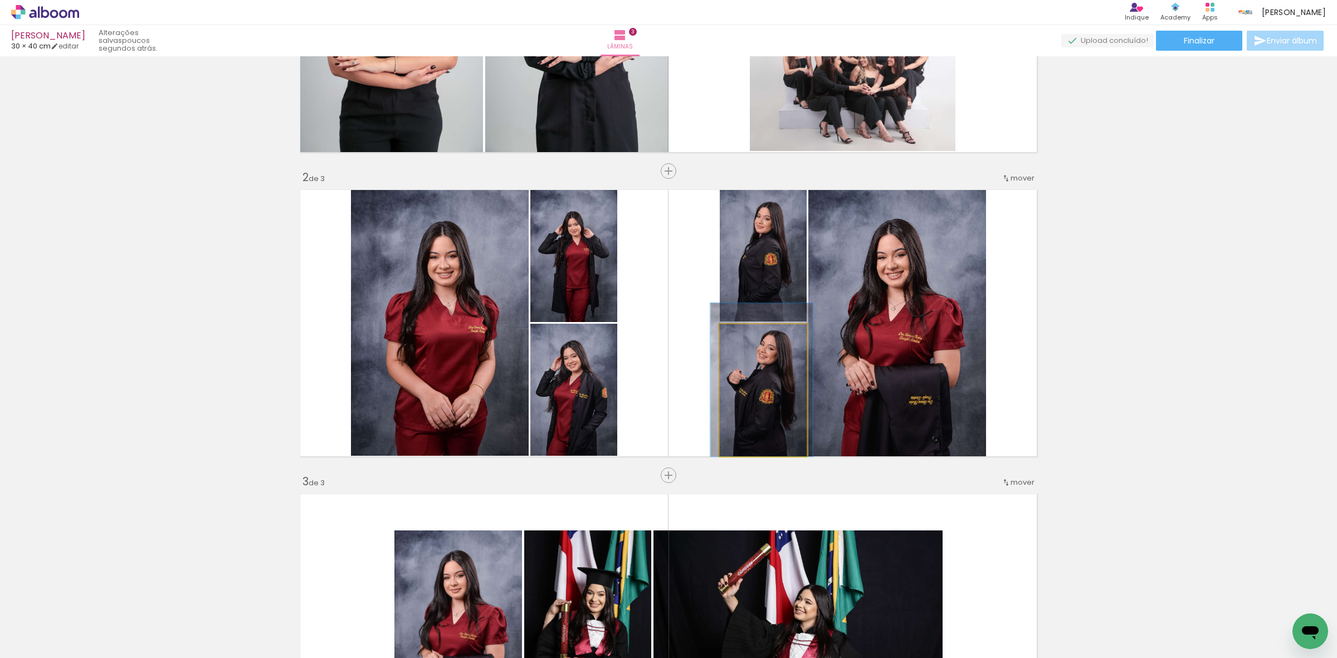
drag, startPoint x: 770, startPoint y: 391, endPoint x: 768, endPoint y: 376, distance: 15.1
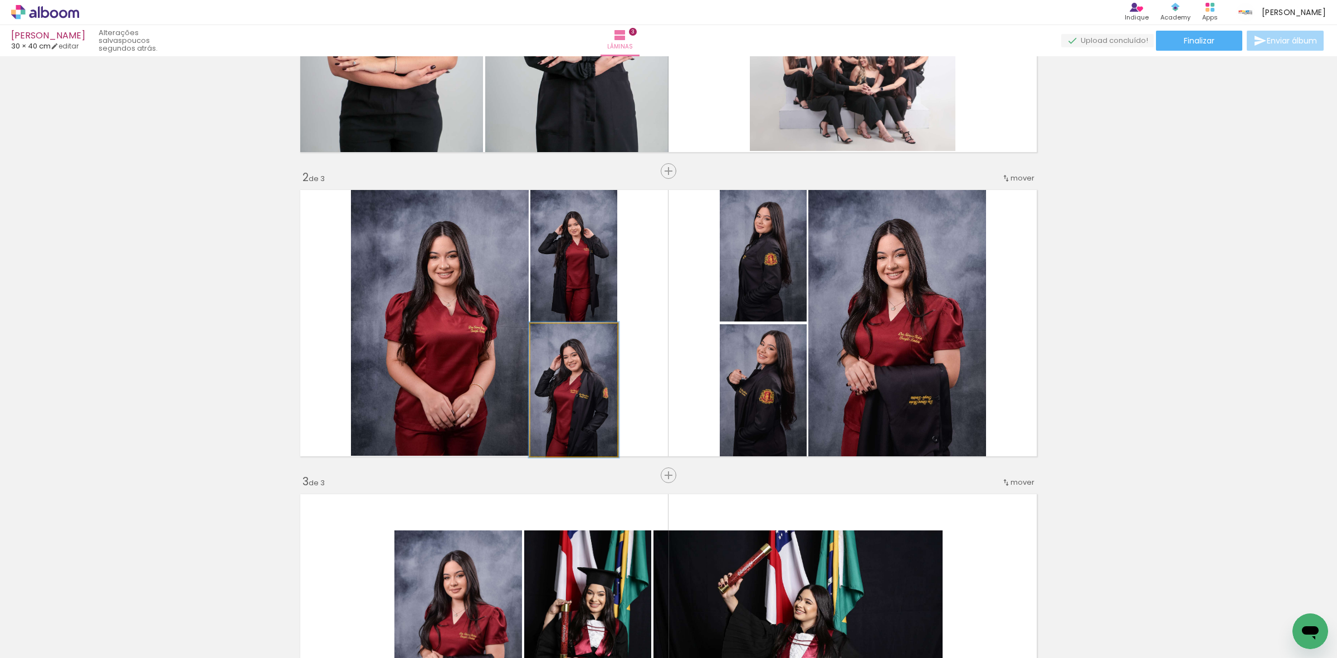
click at [556, 338] on div at bounding box center [558, 336] width 18 height 18
type paper-slider "108"
click at [558, 335] on div at bounding box center [560, 336] width 18 height 18
drag, startPoint x: 578, startPoint y: 392, endPoint x: 578, endPoint y: 383, distance: 8.4
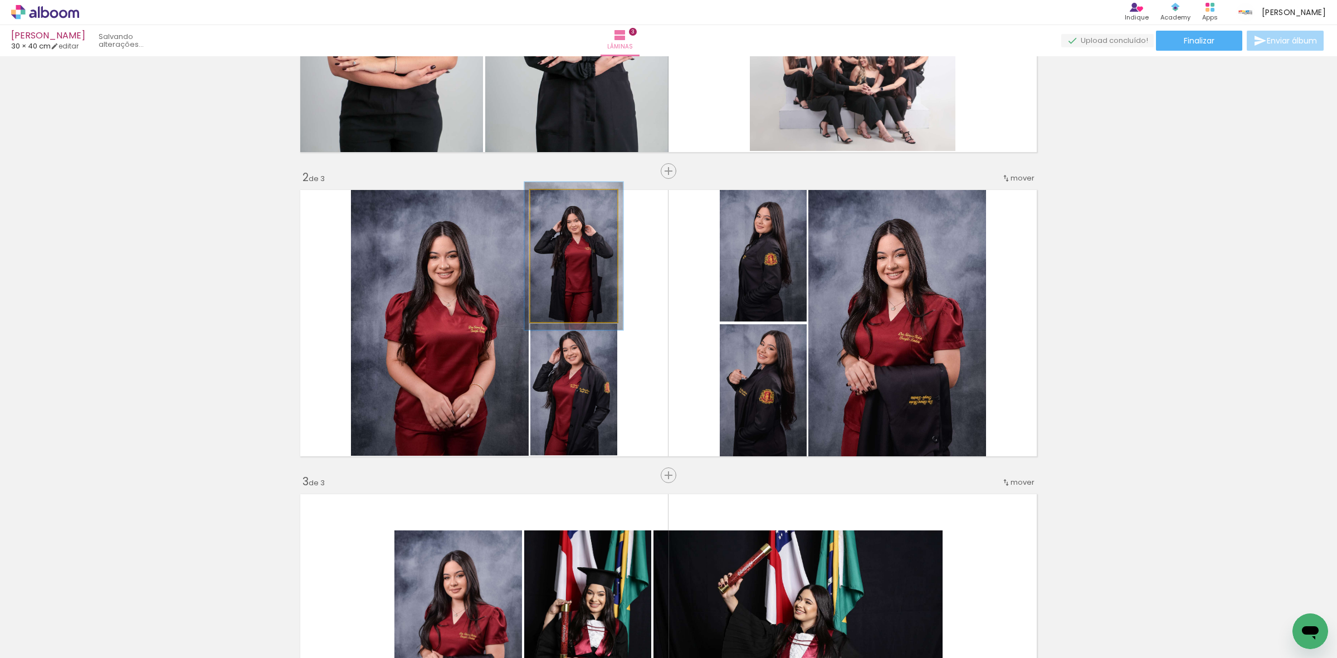
type paper-slider "112"
click at [556, 203] on div at bounding box center [561, 202] width 10 height 10
drag, startPoint x: 600, startPoint y: 283, endPoint x: 600, endPoint y: 276, distance: 6.1
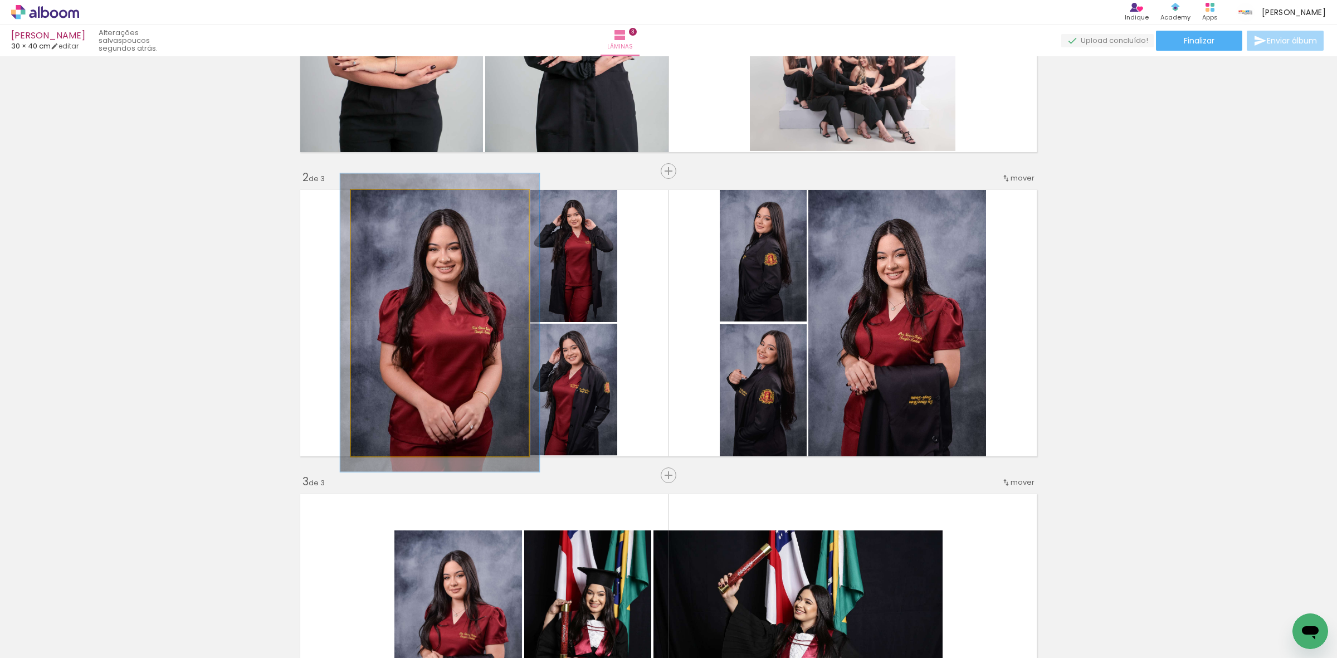
type paper-slider "112"
click at [383, 202] on div at bounding box center [382, 202] width 18 height 18
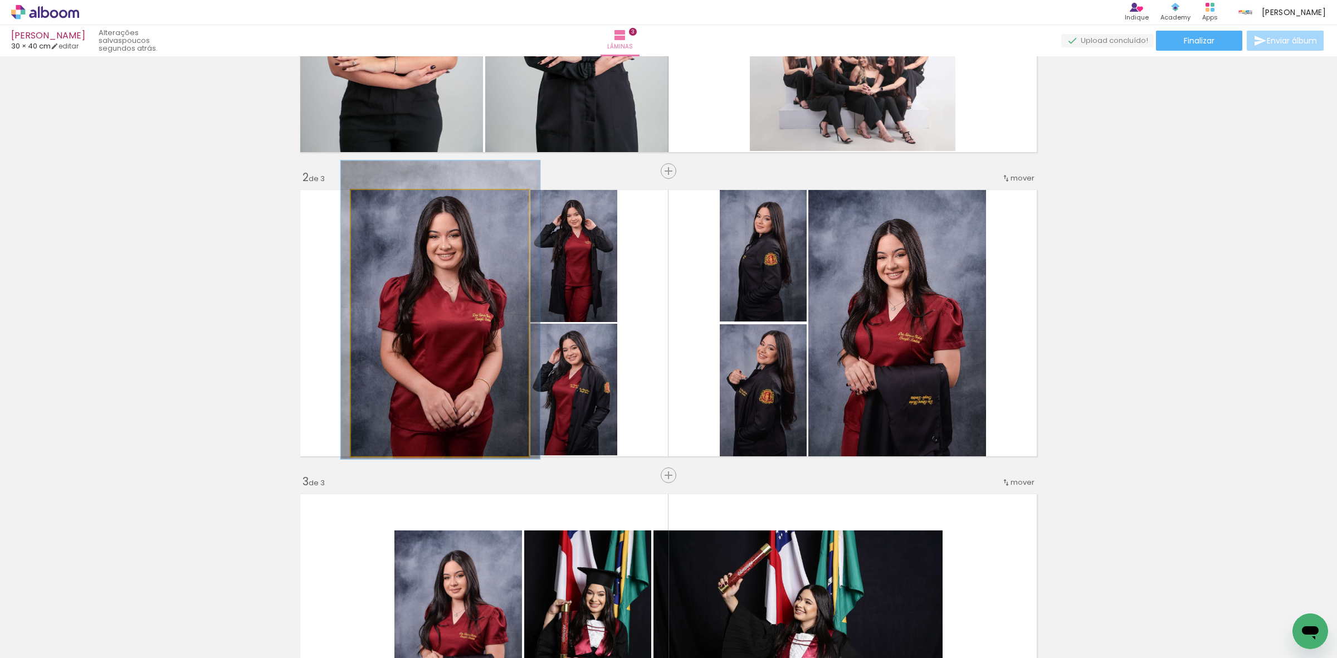
drag, startPoint x: 422, startPoint y: 293, endPoint x: 422, endPoint y: 280, distance: 12.8
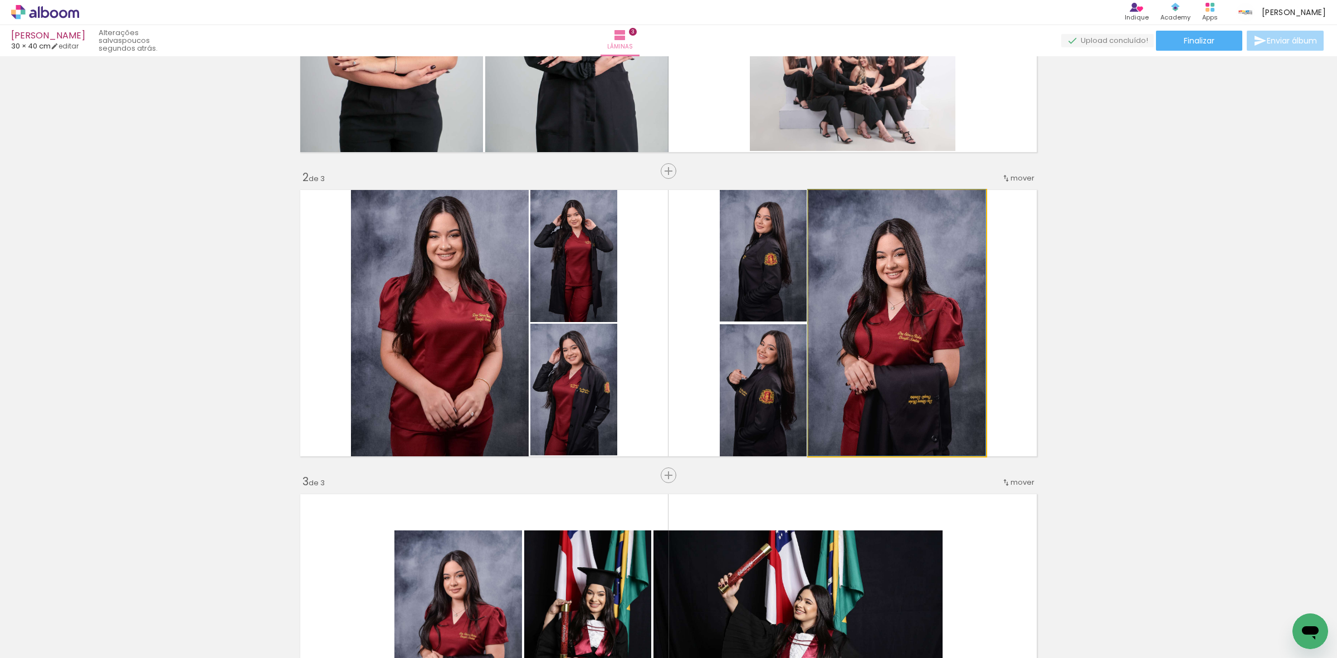
drag, startPoint x: 865, startPoint y: 271, endPoint x: 864, endPoint y: 256, distance: 14.6
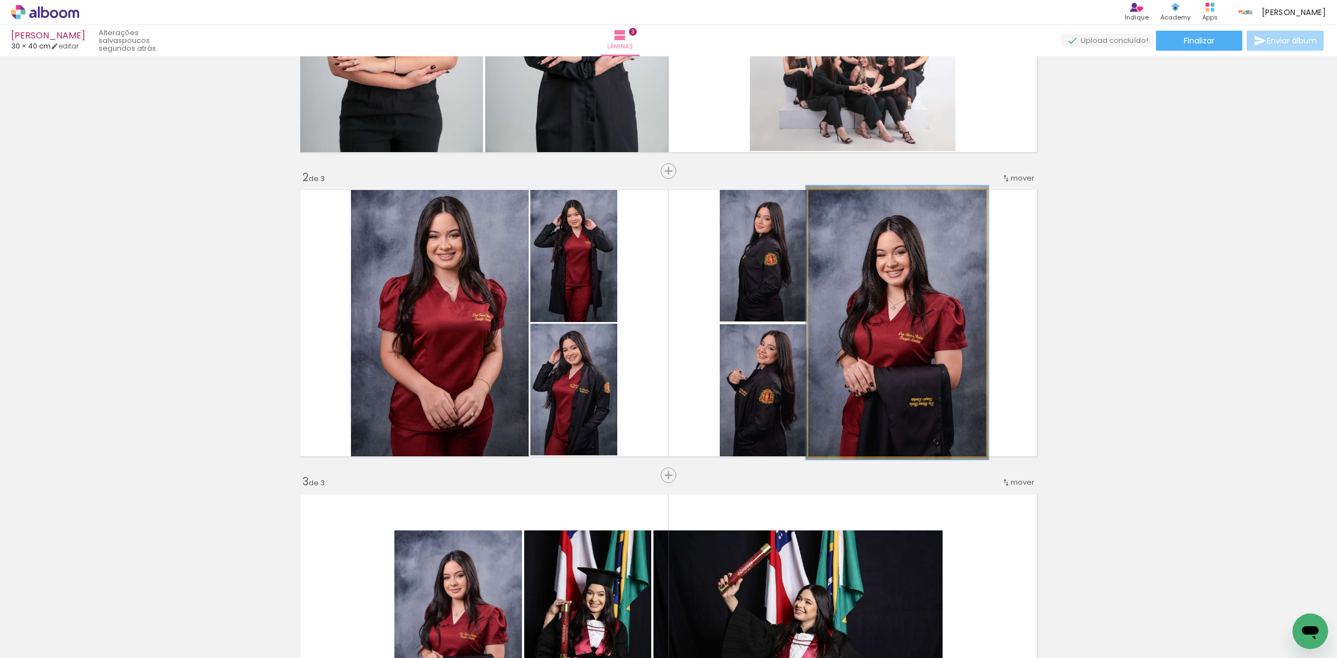
click at [828, 207] on div at bounding box center [836, 202] width 18 height 18
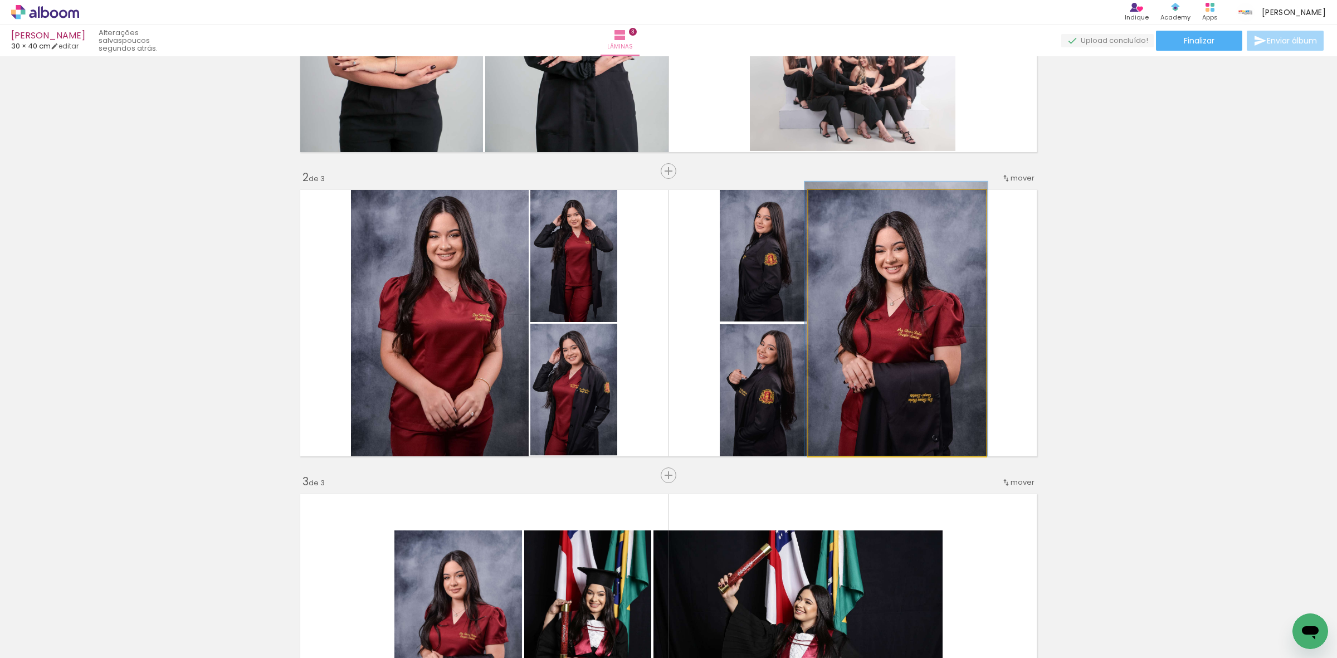
drag, startPoint x: 893, startPoint y: 338, endPoint x: 892, endPoint y: 318, distance: 20.1
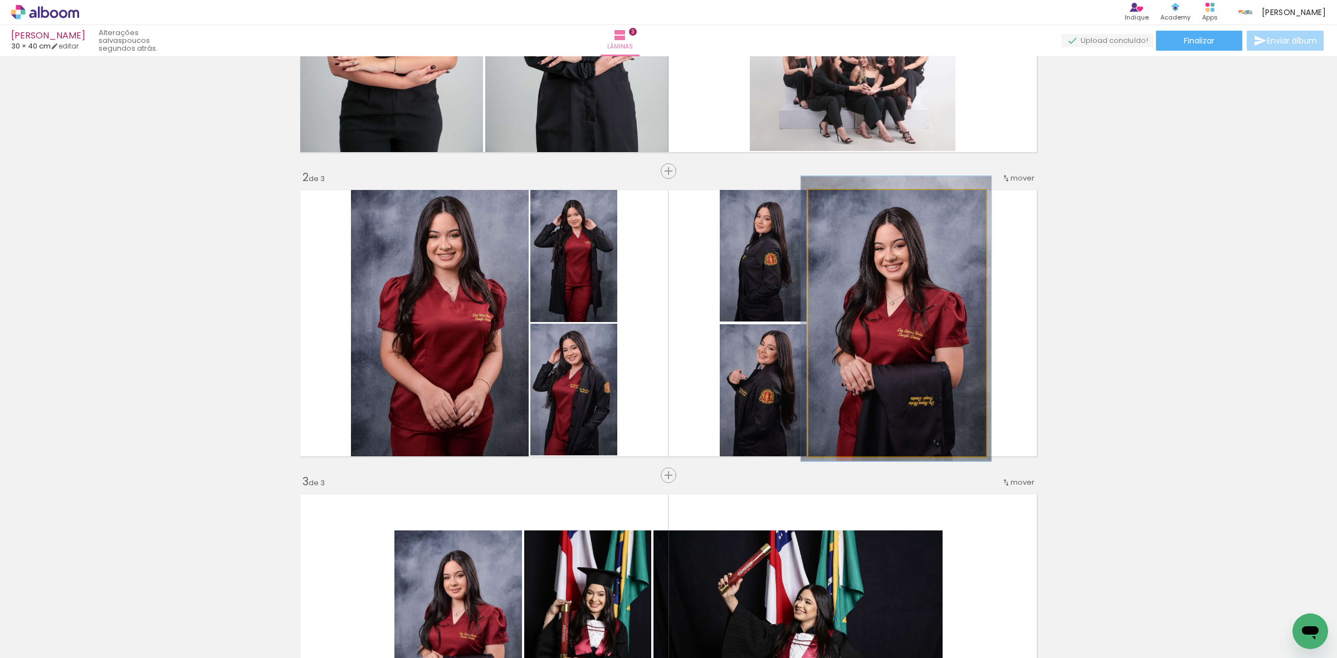
type paper-slider "107"
click at [836, 210] on div at bounding box center [838, 202] width 18 height 18
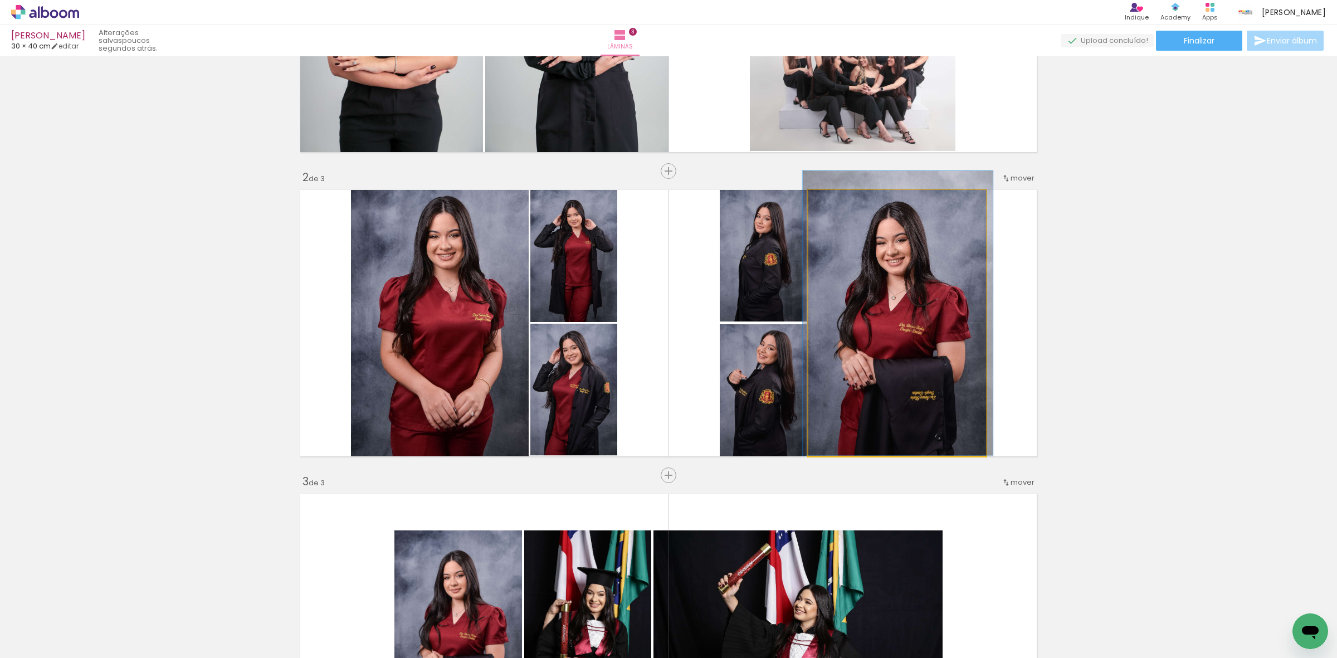
drag, startPoint x: 898, startPoint y: 320, endPoint x: 900, endPoint y: 305, distance: 15.1
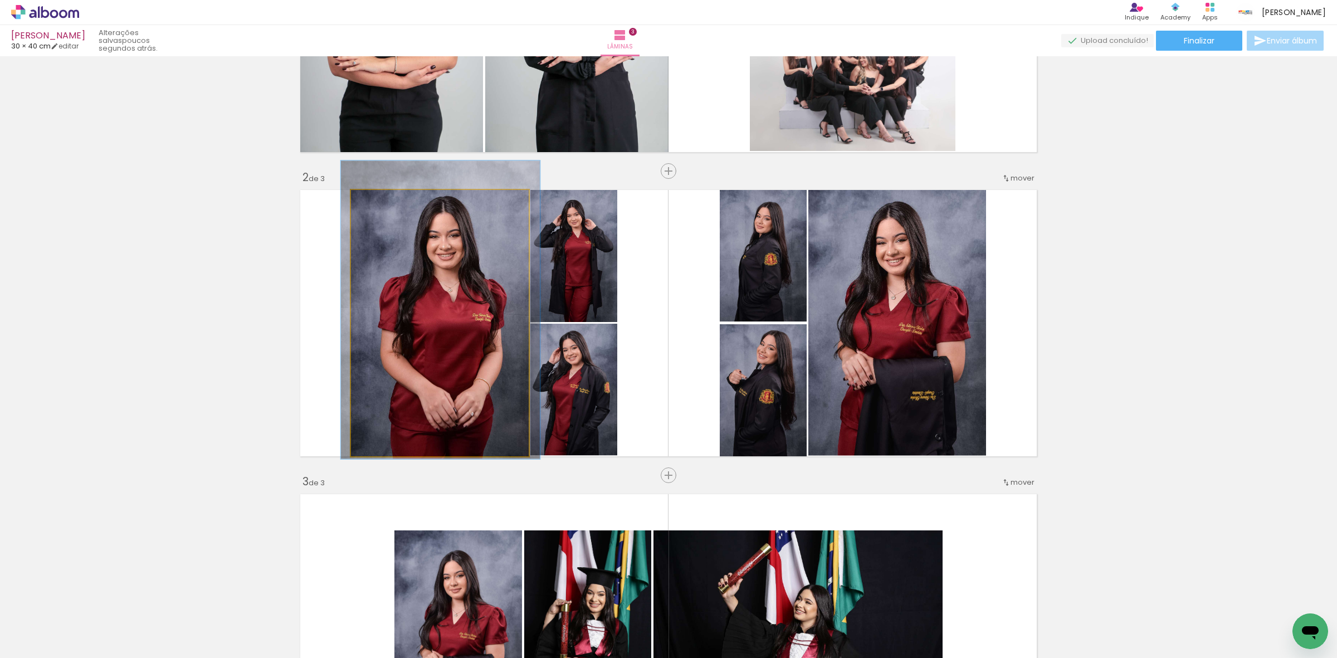
click at [455, 322] on quentale-photo at bounding box center [440, 323] width 178 height 266
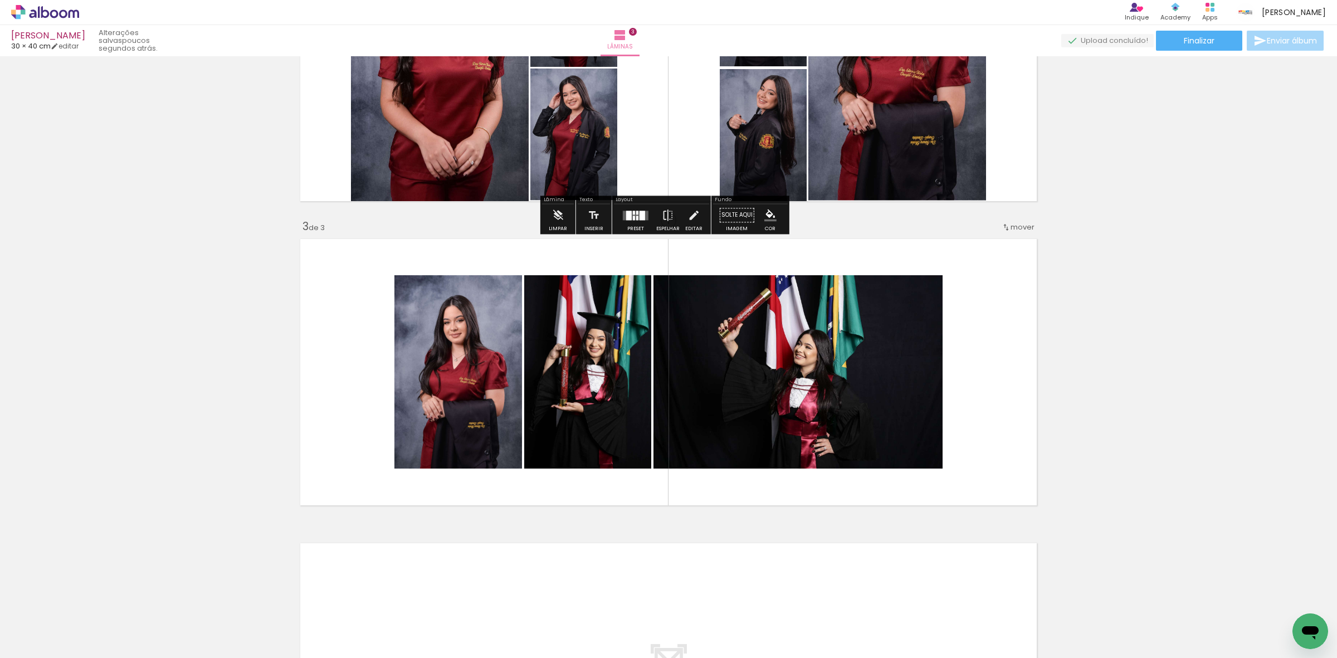
scroll to position [486, 0]
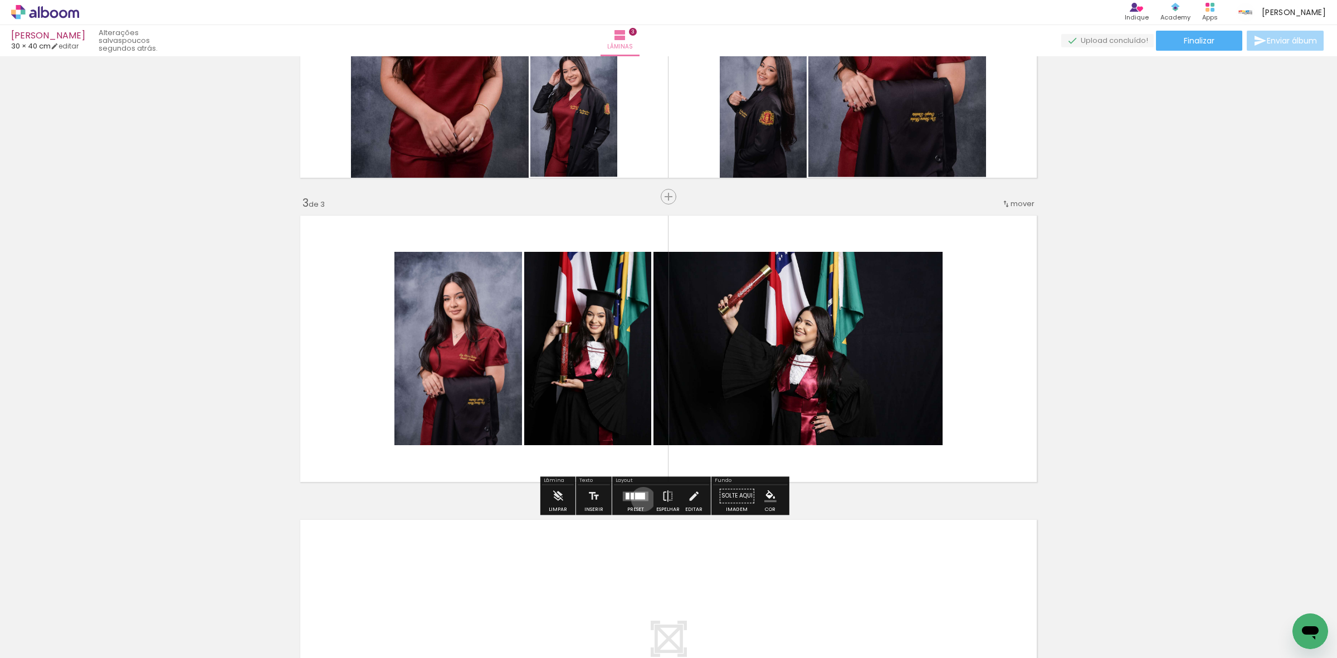
click at [641, 499] on div at bounding box center [640, 496] width 10 height 7
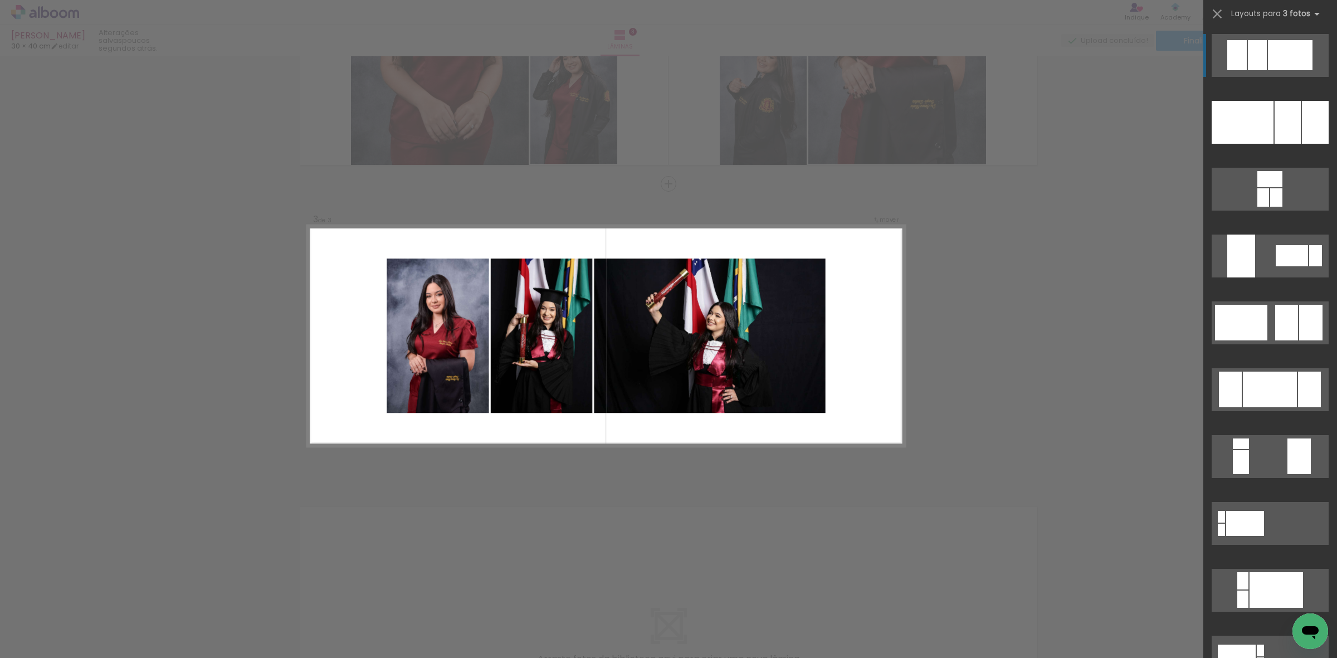
scroll to position [513, 0]
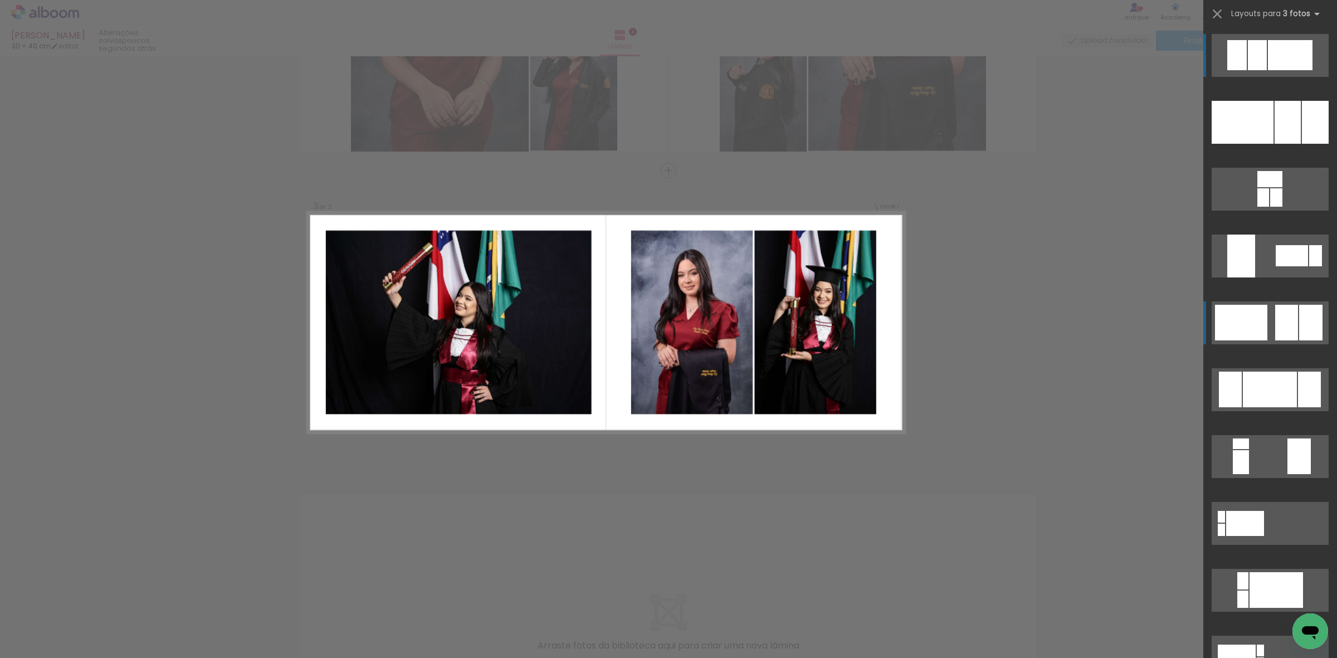
click at [1280, 314] on div at bounding box center [1287, 323] width 23 height 36
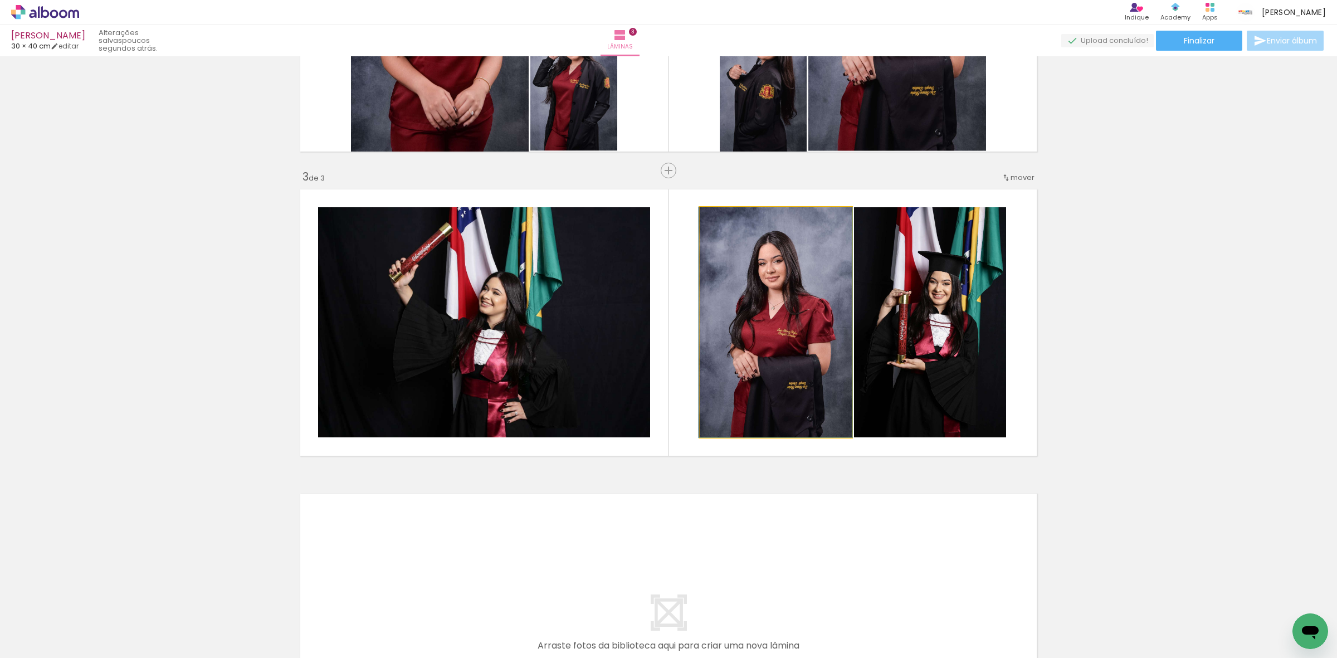
drag, startPoint x: 748, startPoint y: 354, endPoint x: 914, endPoint y: 333, distance: 168.0
click at [0, 0] on slot at bounding box center [0, 0] width 0 height 0
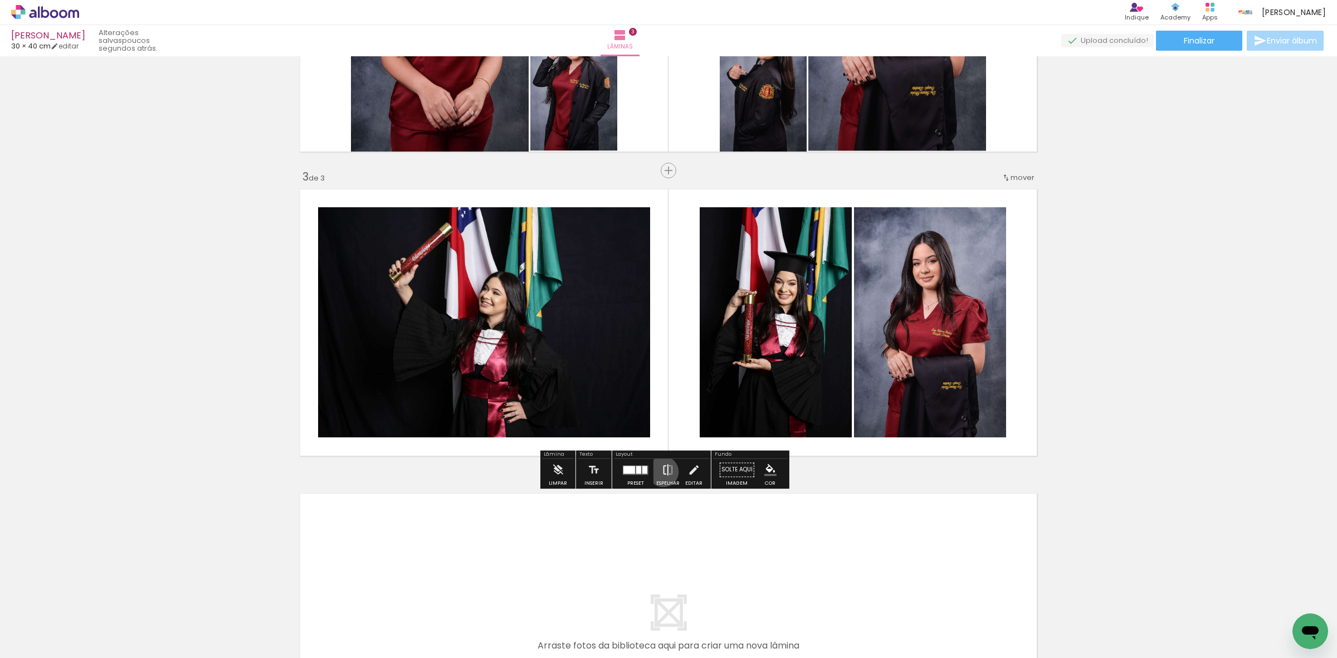
click at [662, 472] on iron-icon at bounding box center [668, 470] width 12 height 22
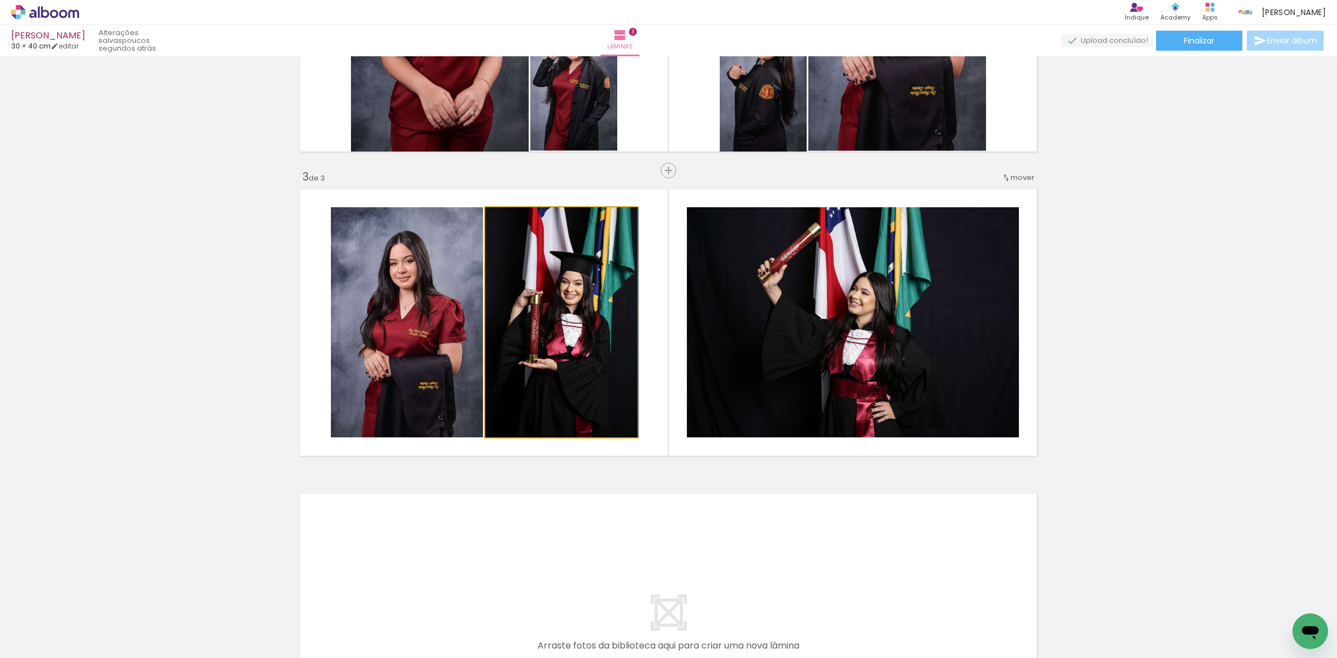
drag, startPoint x: 544, startPoint y: 353, endPoint x: 553, endPoint y: 352, distance: 8.4
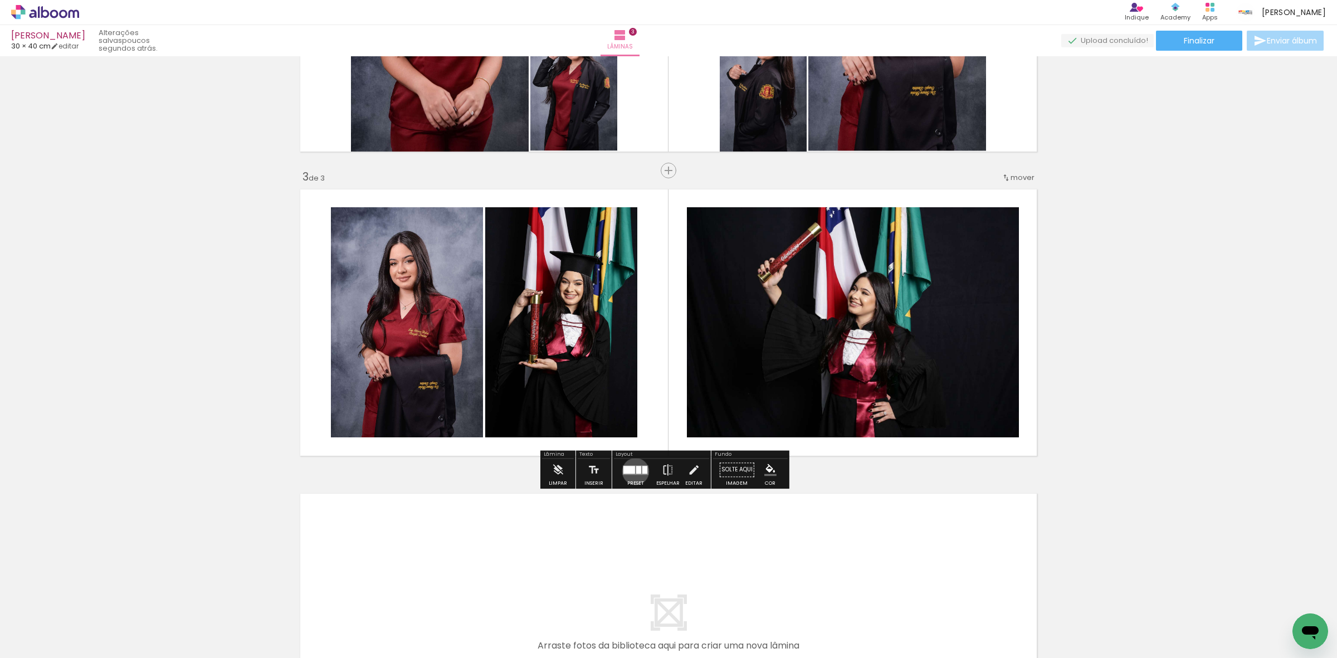
click at [636, 471] on div at bounding box center [638, 470] width 5 height 8
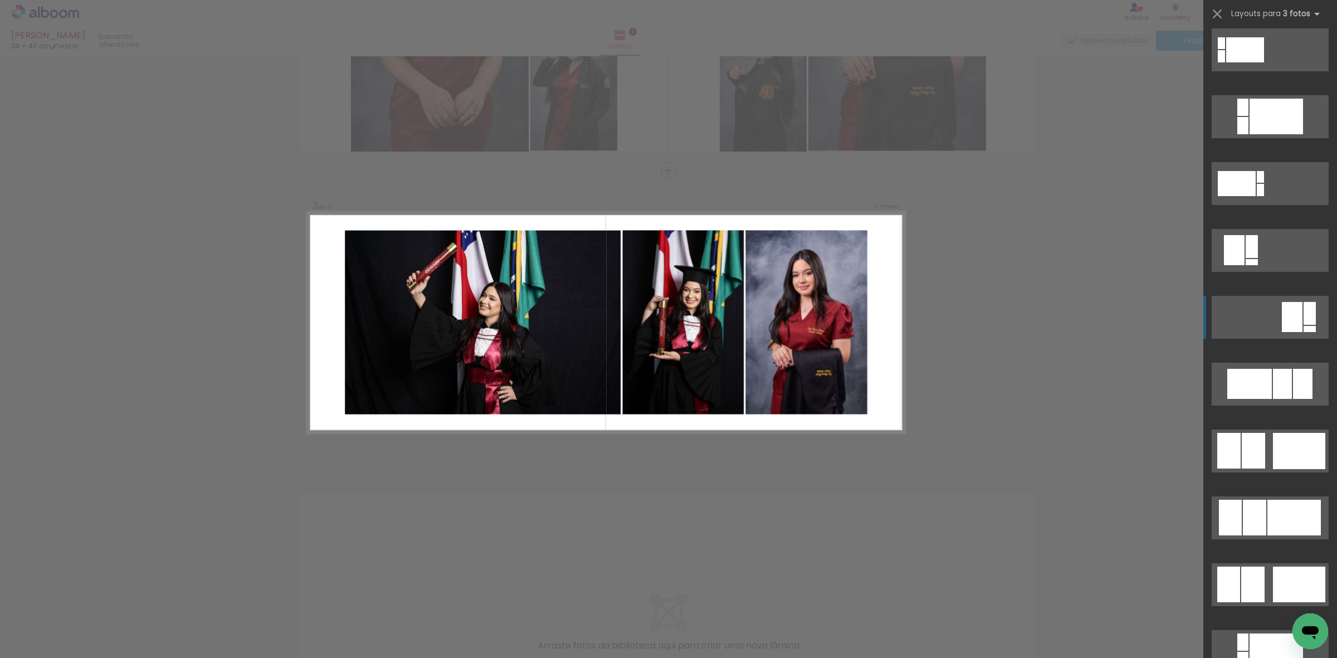
scroll to position [476, 0]
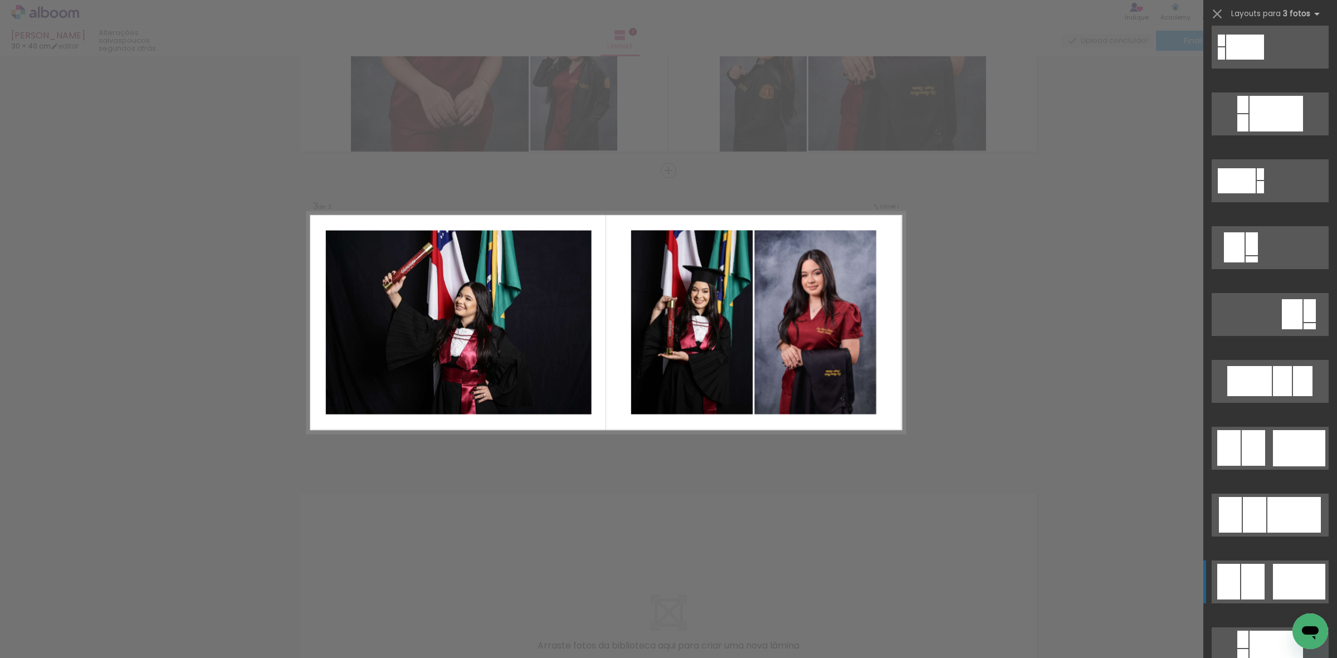
click at [1263, 582] on quentale-layouter at bounding box center [1270, 582] width 117 height 43
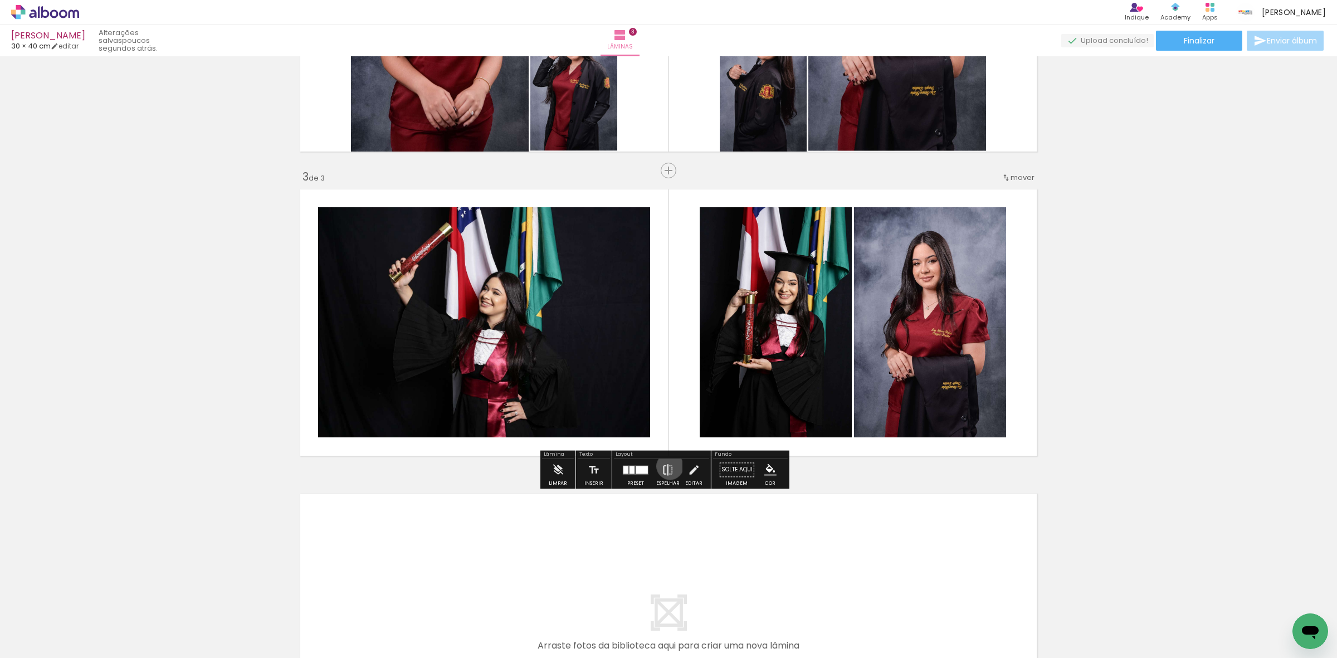
click at [668, 466] on iron-icon at bounding box center [668, 470] width 12 height 22
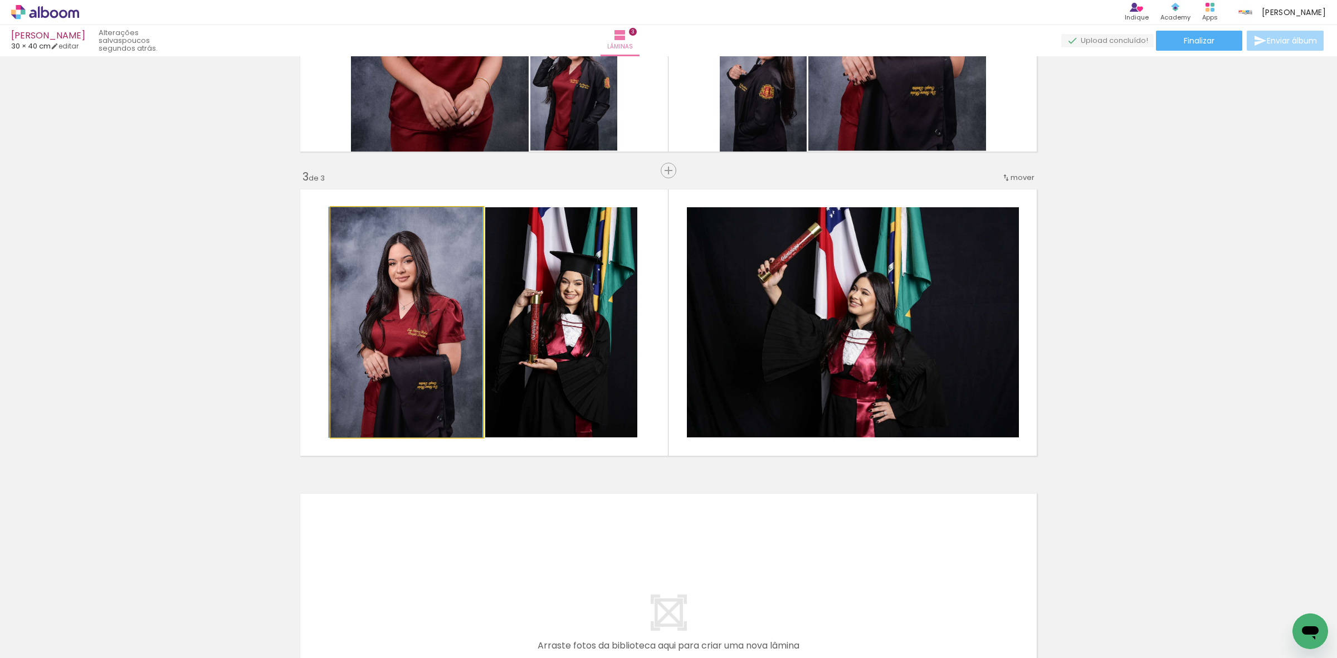
drag, startPoint x: 444, startPoint y: 357, endPoint x: 418, endPoint y: 317, distance: 47.9
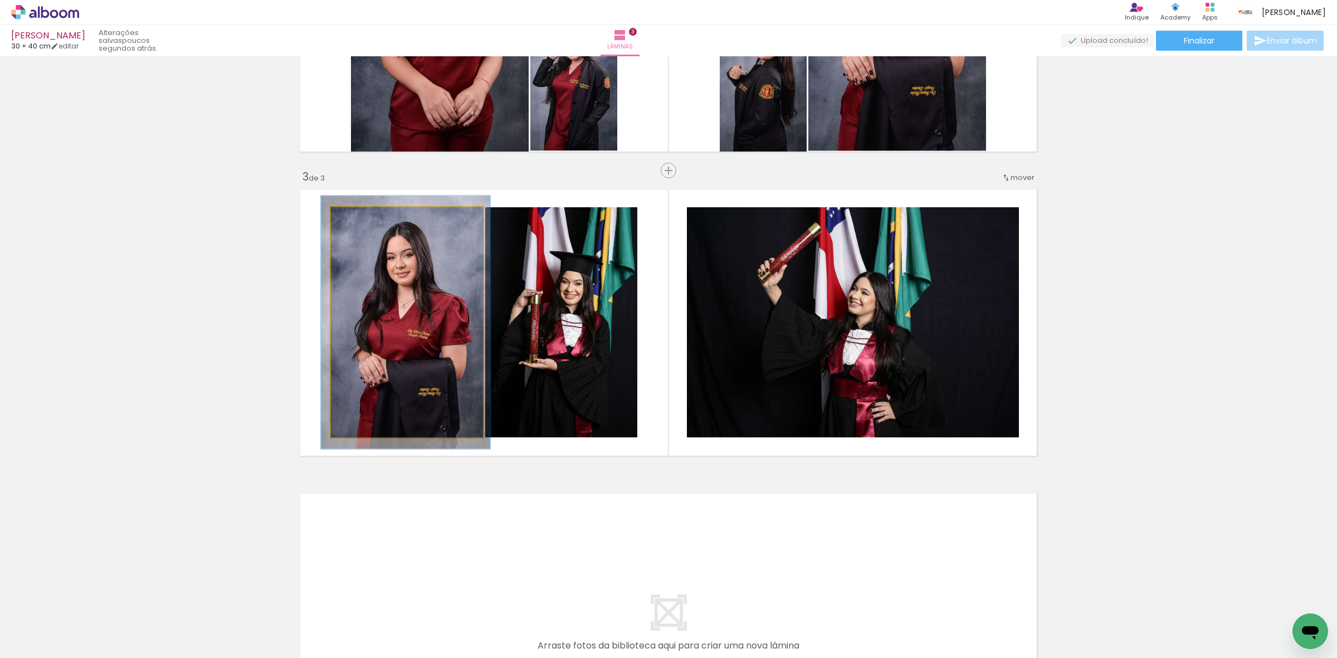
click at [358, 223] on div at bounding box center [361, 219] width 18 height 18
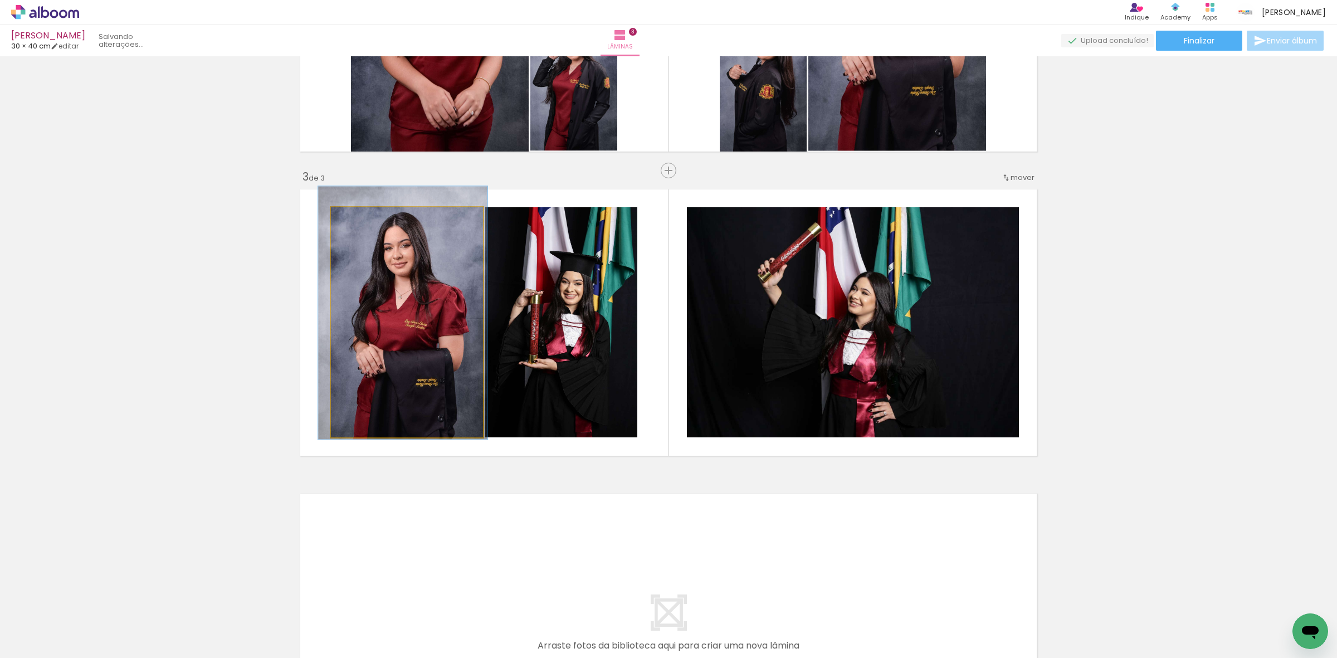
drag, startPoint x: 398, startPoint y: 329, endPoint x: 396, endPoint y: 319, distance: 9.9
click at [353, 223] on div at bounding box center [362, 219] width 18 height 18
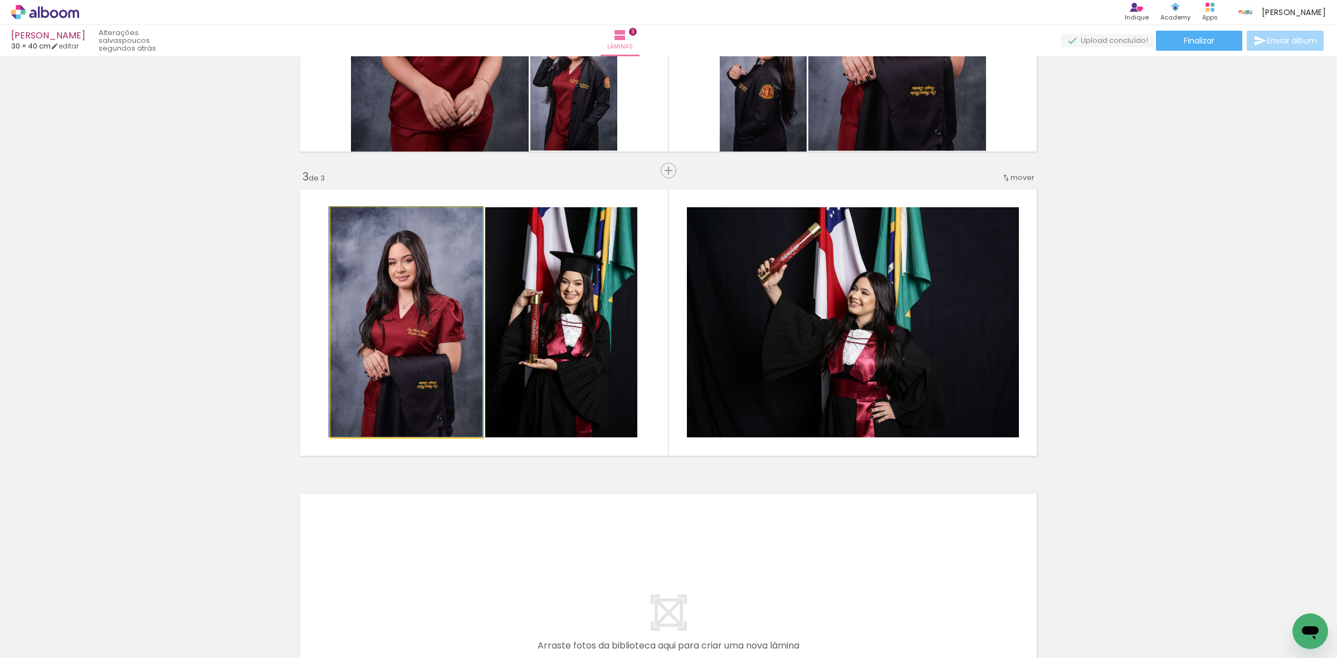
drag, startPoint x: 398, startPoint y: 320, endPoint x: 402, endPoint y: 329, distance: 9.5
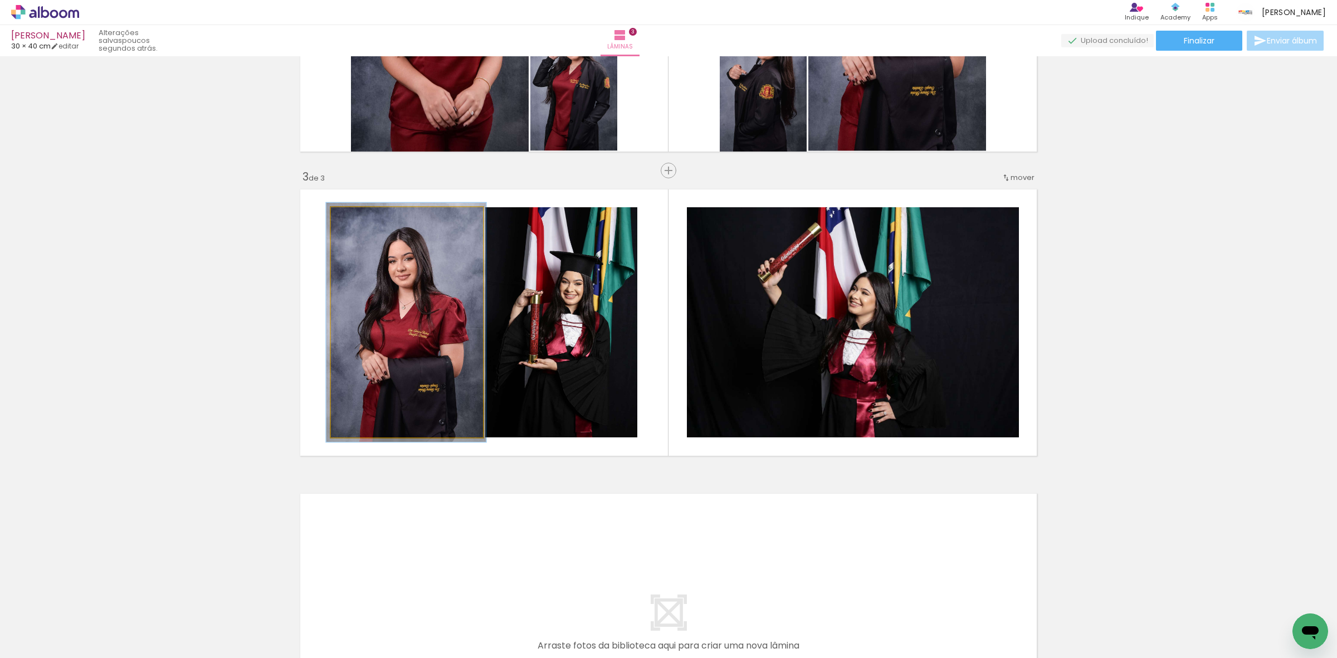
type paper-slider "104"
click at [357, 218] on div at bounding box center [359, 219] width 18 height 18
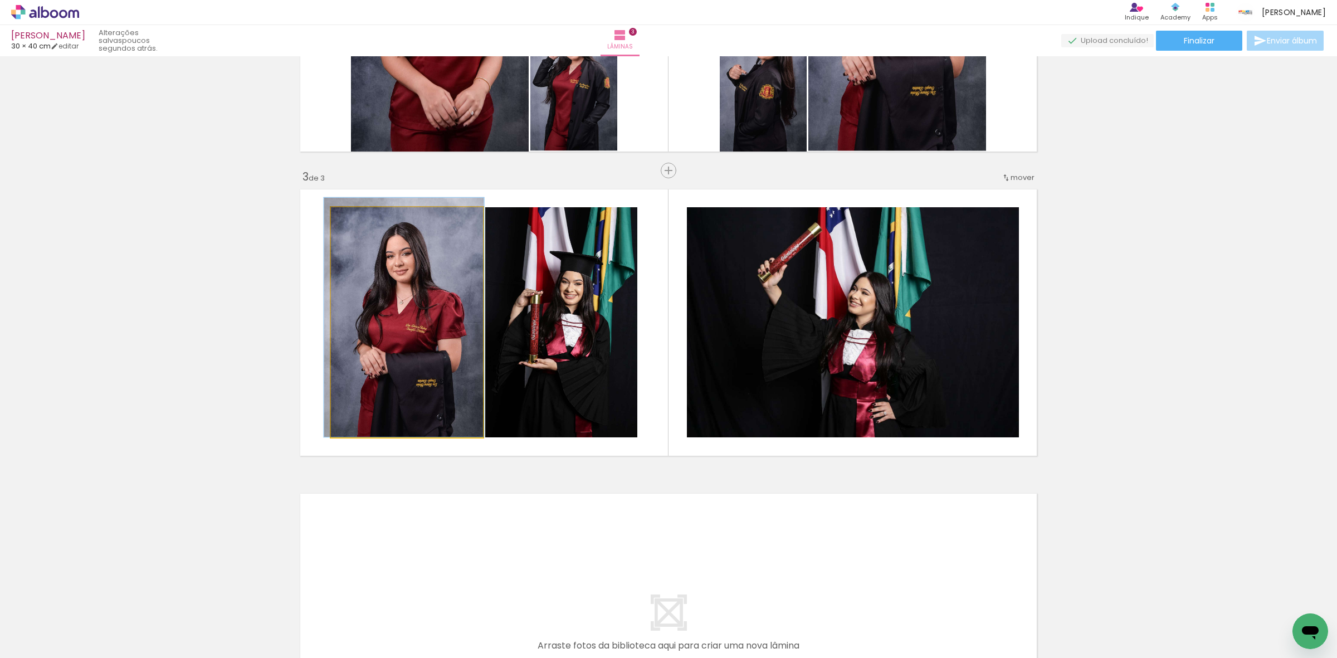
drag, startPoint x: 405, startPoint y: 318, endPoint x: 403, endPoint y: 293, distance: 24.6
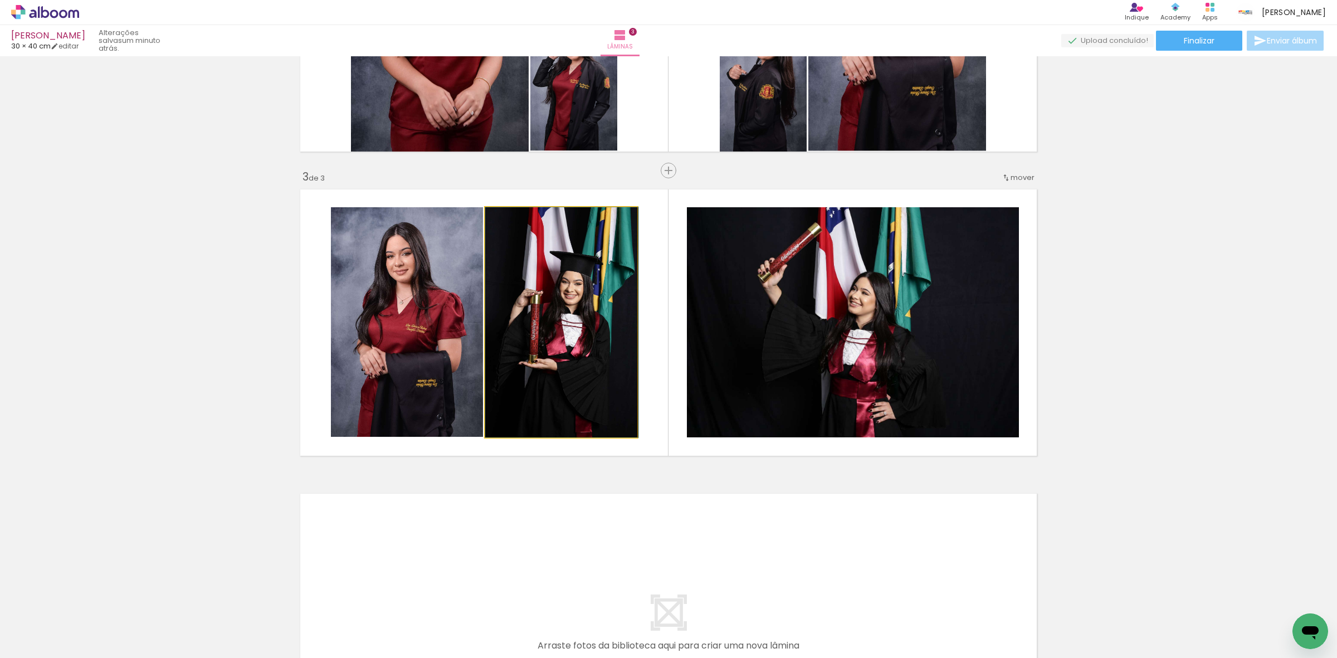
drag, startPoint x: 543, startPoint y: 316, endPoint x: 543, endPoint y: 304, distance: 11.7
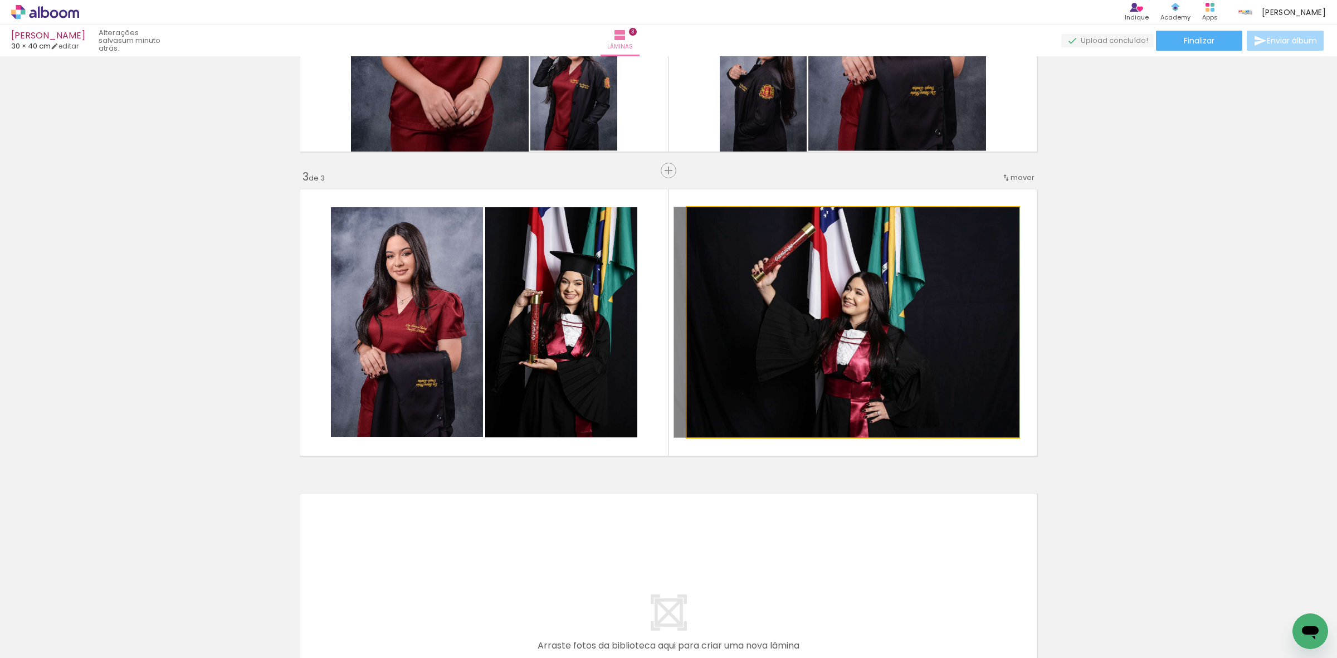
drag, startPoint x: 787, startPoint y: 301, endPoint x: 781, endPoint y: 291, distance: 11.8
click at [734, 272] on quentale-photo at bounding box center [853, 322] width 332 height 230
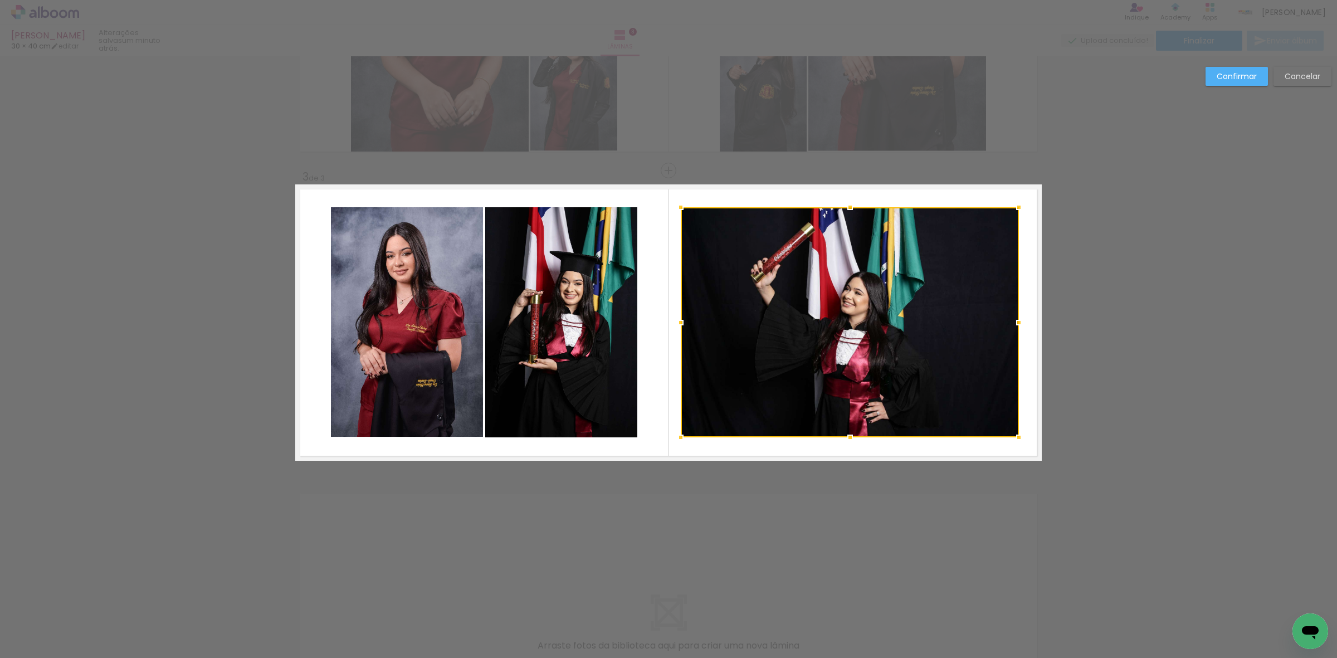
drag, startPoint x: 679, startPoint y: 318, endPoint x: 673, endPoint y: 318, distance: 6.1
click at [673, 318] on div at bounding box center [681, 323] width 22 height 22
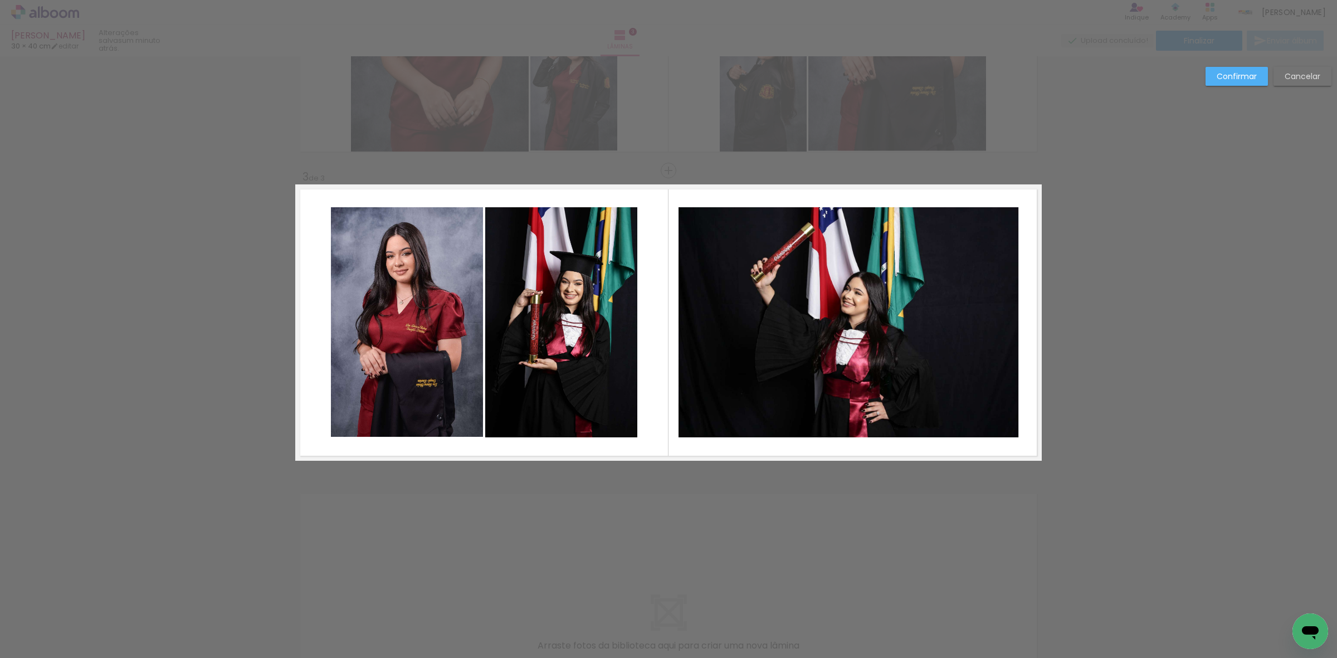
click at [848, 310] on quentale-photo at bounding box center [849, 322] width 340 height 230
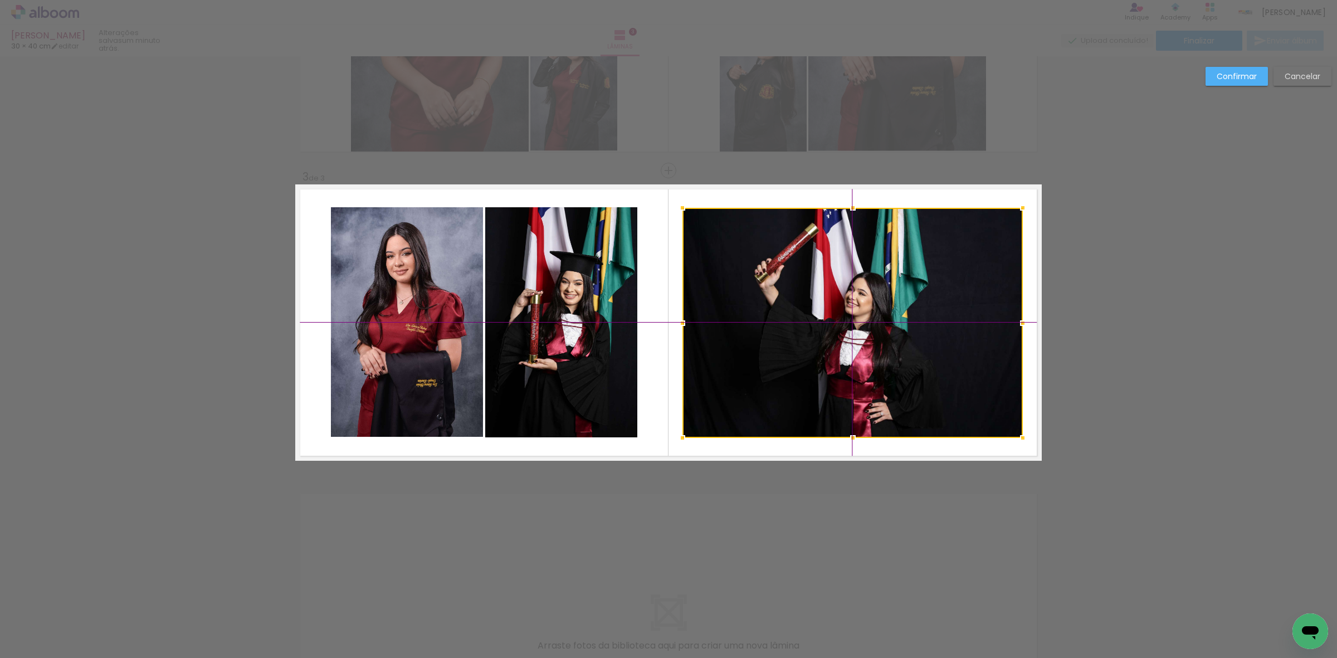
drag, startPoint x: 815, startPoint y: 330, endPoint x: 823, endPoint y: 327, distance: 8.7
click at [823, 327] on div at bounding box center [853, 323] width 340 height 230
click at [1222, 81] on paper-button "Confirmar" at bounding box center [1237, 76] width 62 height 19
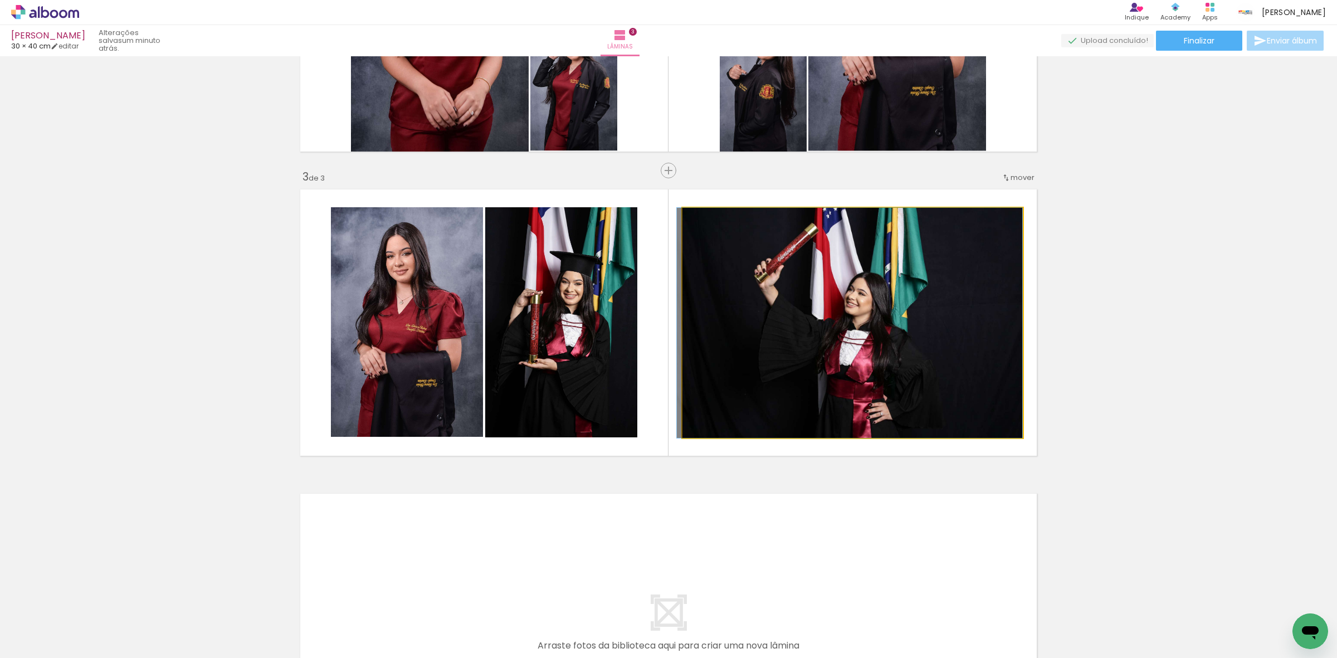
drag, startPoint x: 892, startPoint y: 321, endPoint x: 877, endPoint y: 330, distance: 17.5
click at [936, 329] on quentale-photo at bounding box center [853, 323] width 340 height 230
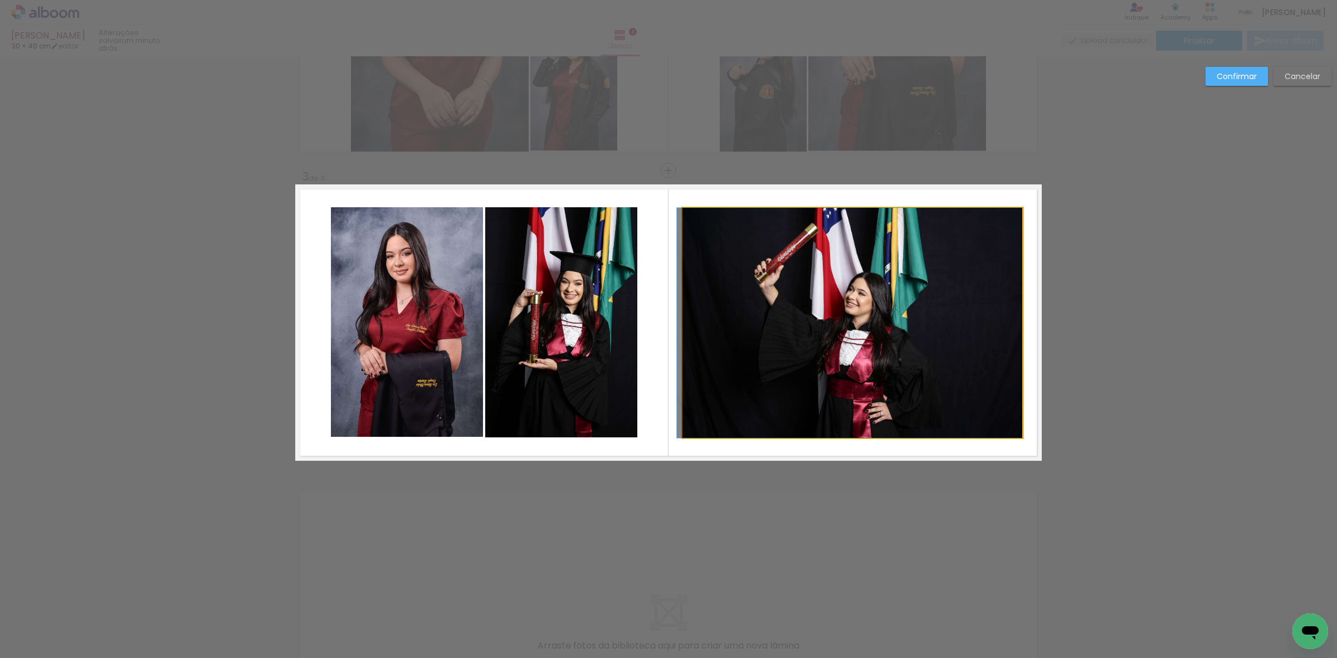
click at [1015, 311] on quentale-photo at bounding box center [853, 323] width 340 height 230
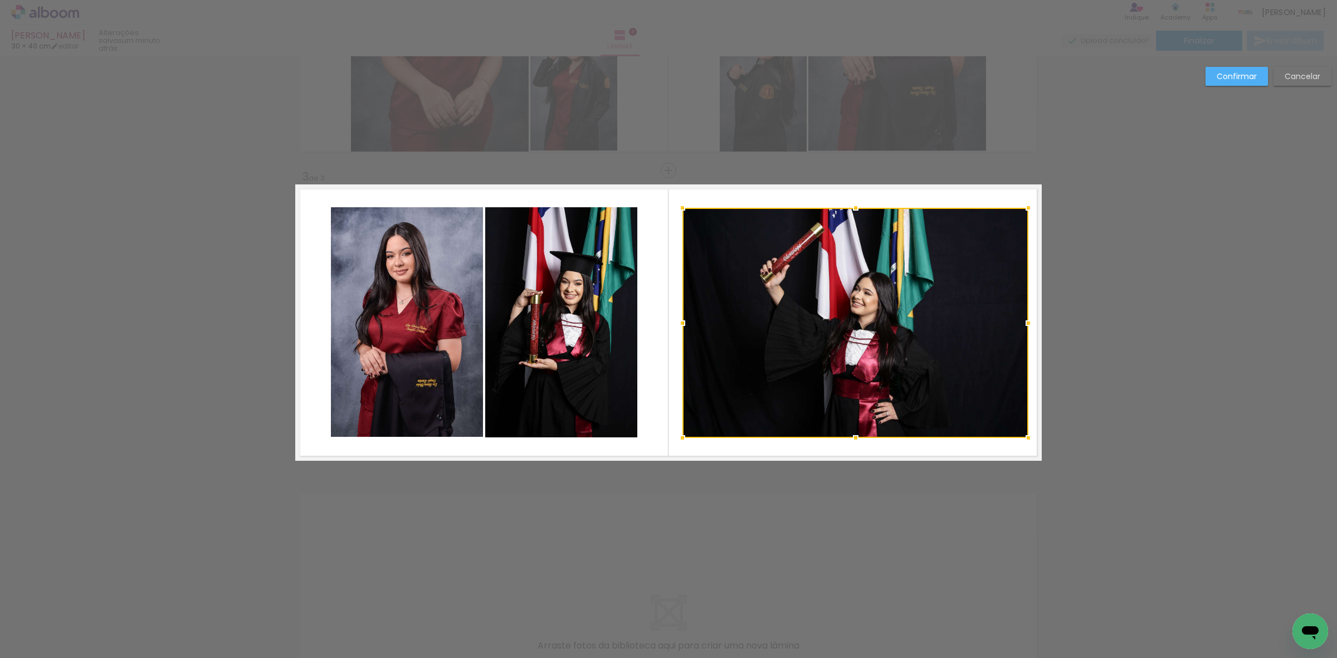
click at [1021, 325] on div at bounding box center [1029, 323] width 22 height 22
click at [863, 315] on div at bounding box center [856, 323] width 347 height 230
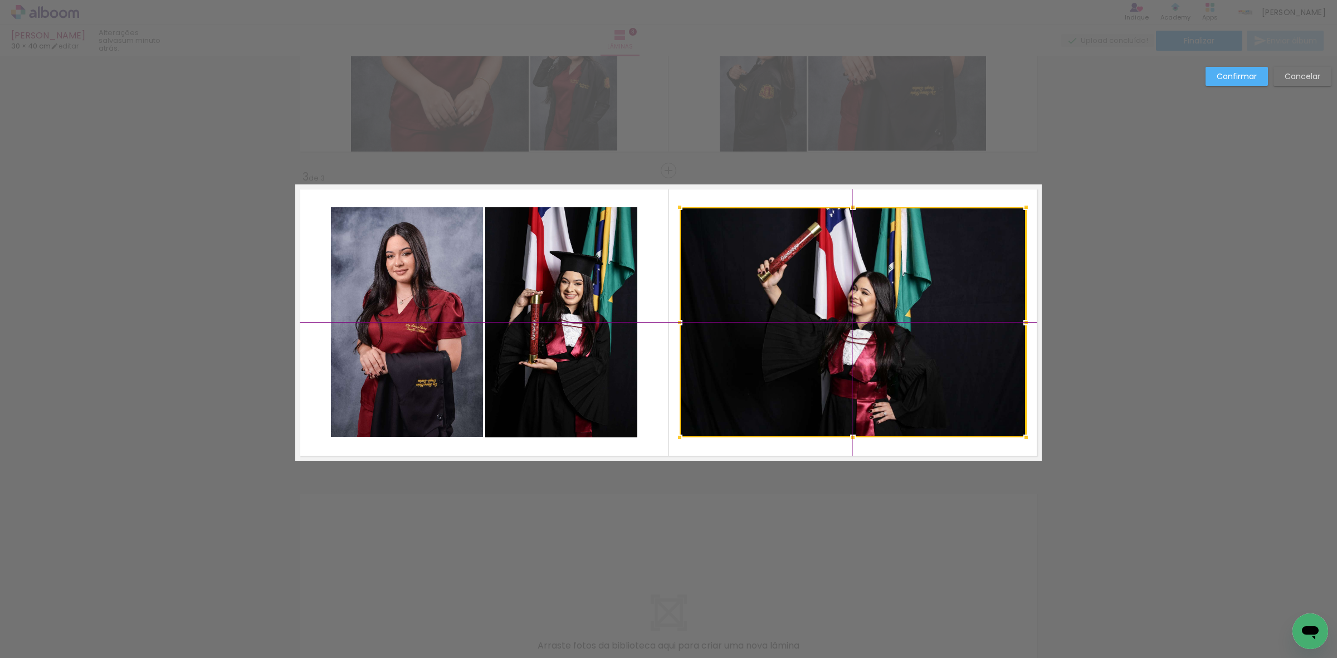
click at [861, 329] on div at bounding box center [853, 322] width 347 height 230
click at [1228, 67] on paper-button "Confirmar" at bounding box center [1237, 76] width 62 height 19
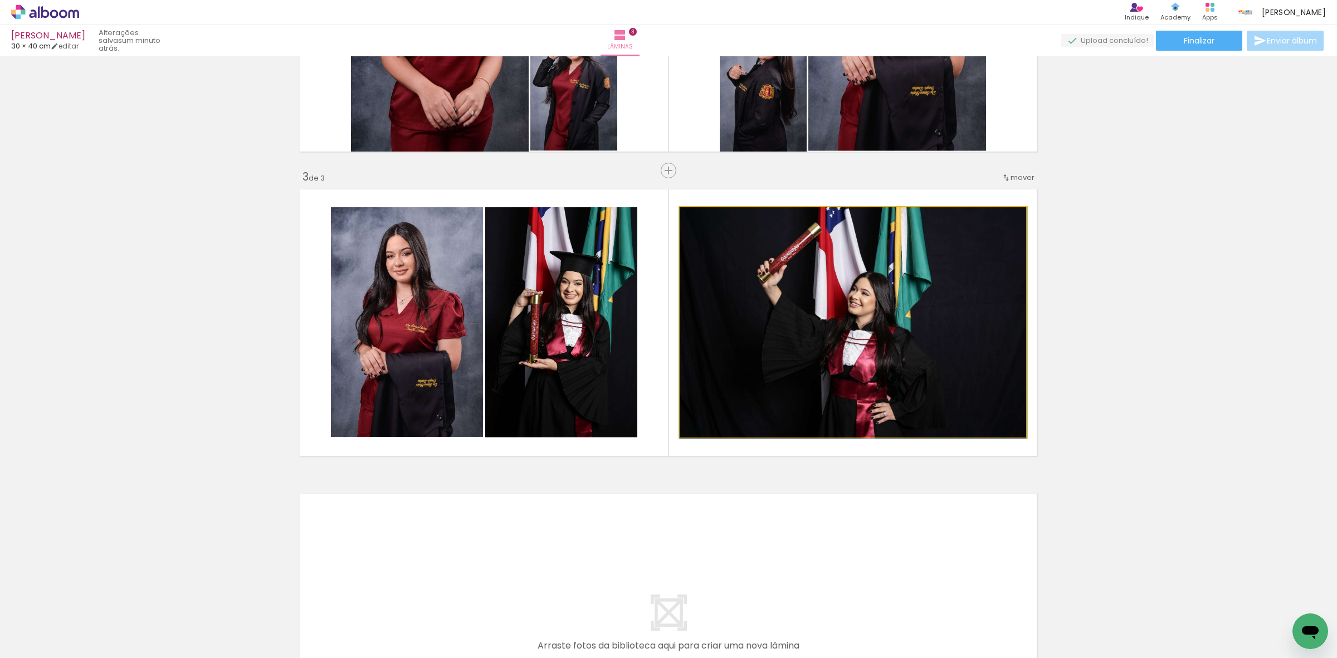
drag, startPoint x: 857, startPoint y: 322, endPoint x: 805, endPoint y: 367, distance: 68.3
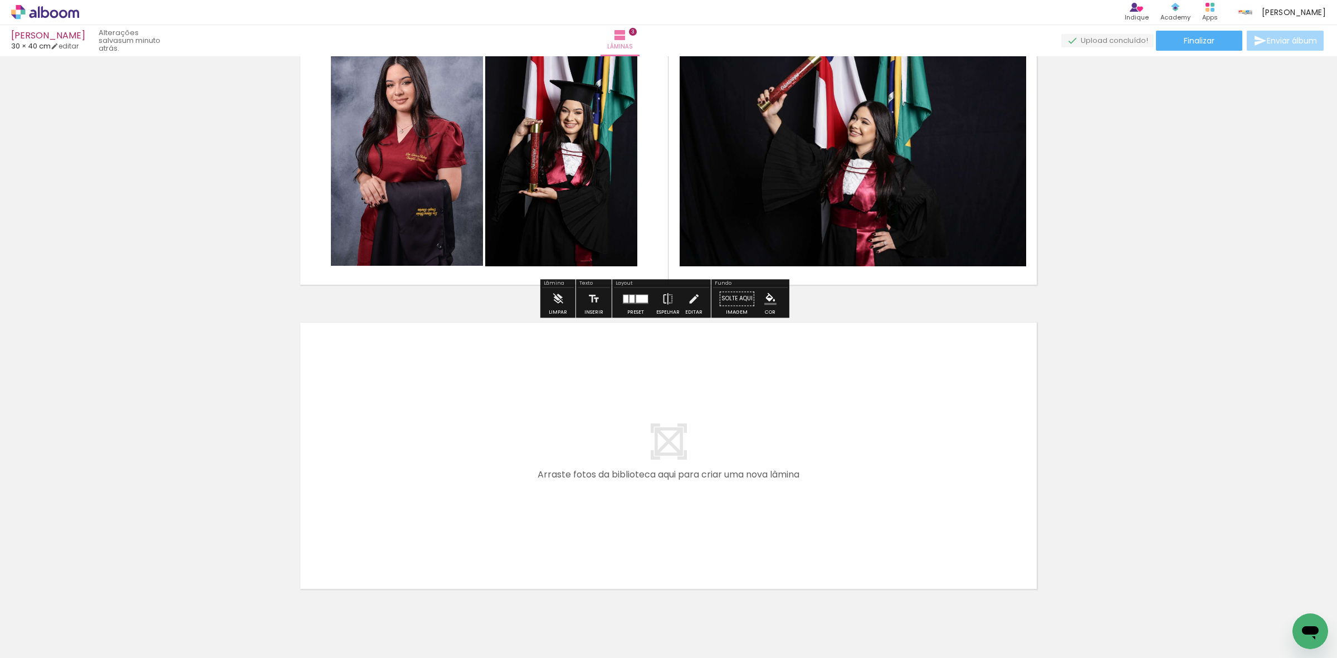
scroll to position [722, 0]
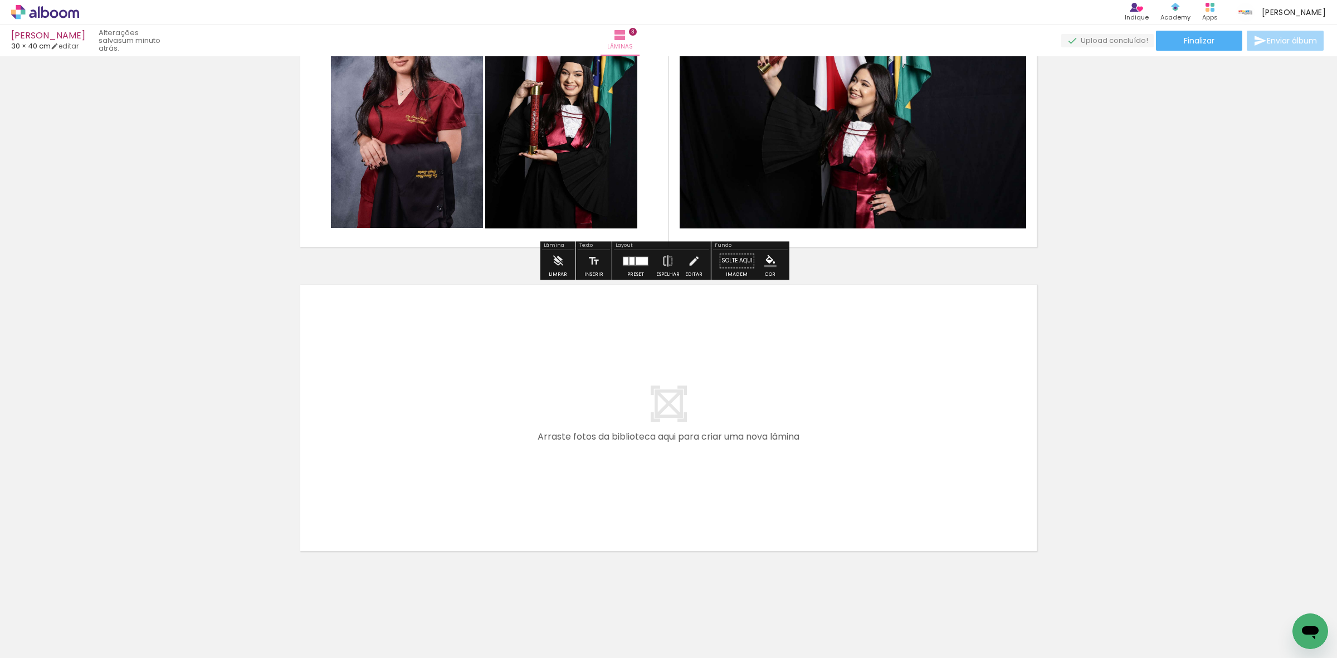
drag, startPoint x: 160, startPoint y: 609, endPoint x: 466, endPoint y: 451, distance: 344.7
click at [466, 451] on quentale-workspace at bounding box center [668, 329] width 1337 height 658
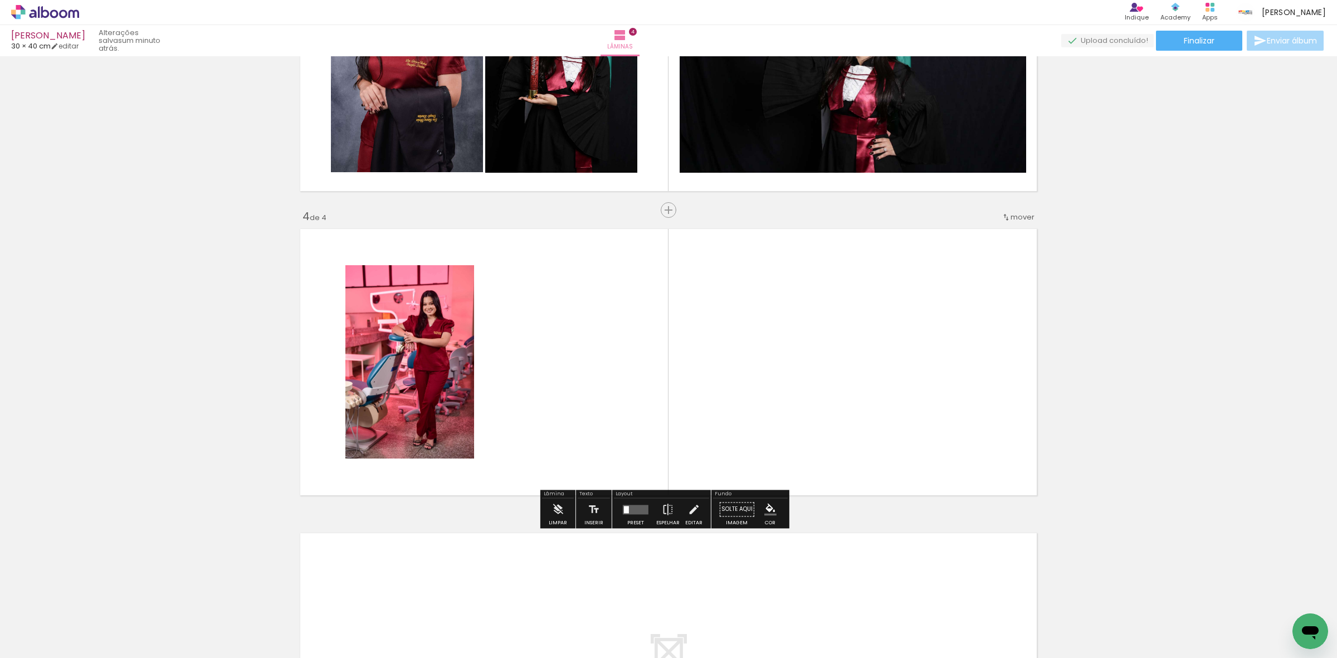
scroll to position [817, 0]
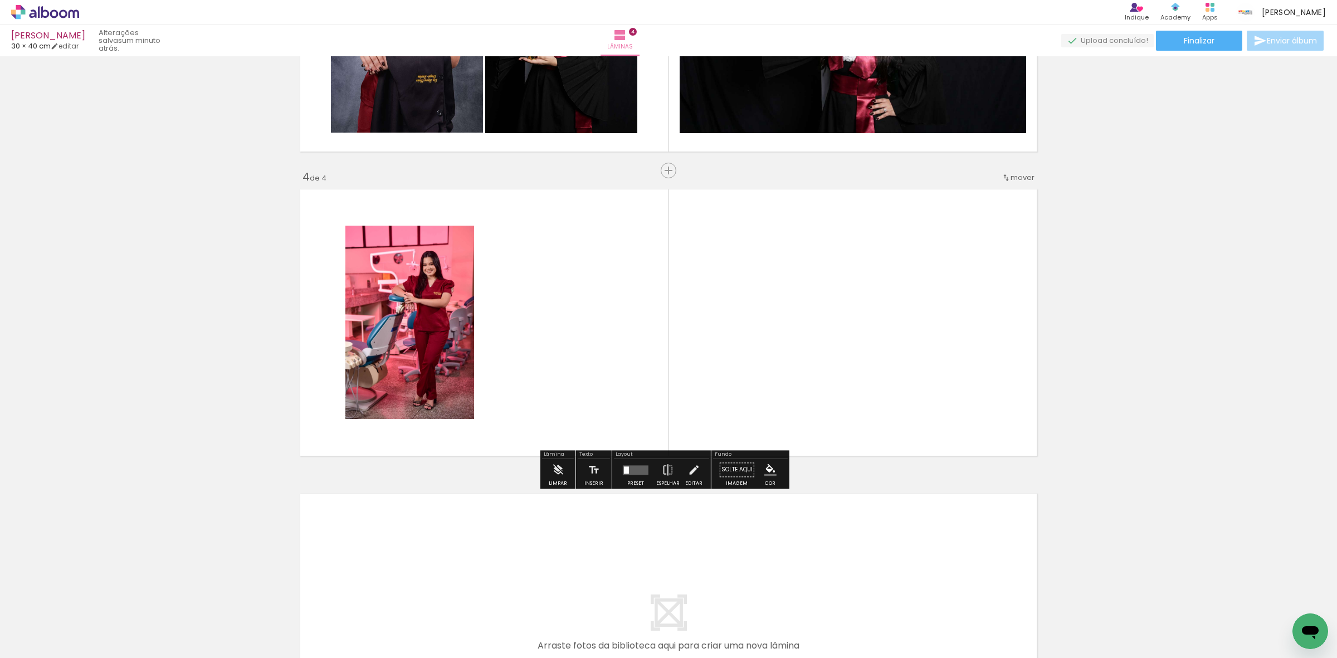
drag, startPoint x: 124, startPoint y: 628, endPoint x: 376, endPoint y: 451, distance: 308.1
click at [424, 436] on quentale-workspace at bounding box center [668, 329] width 1337 height 658
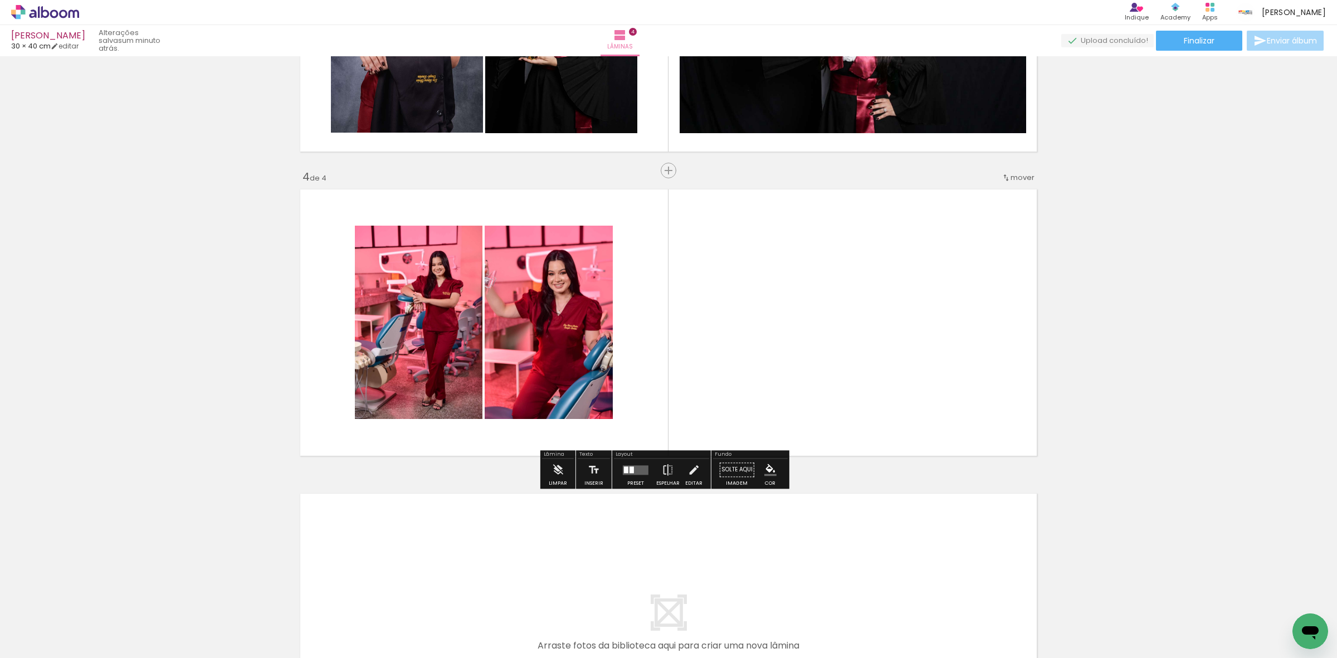
drag, startPoint x: 258, startPoint y: 496, endPoint x: 284, endPoint y: 407, distance: 92.4
click at [374, 399] on quentale-workspace at bounding box center [668, 329] width 1337 height 658
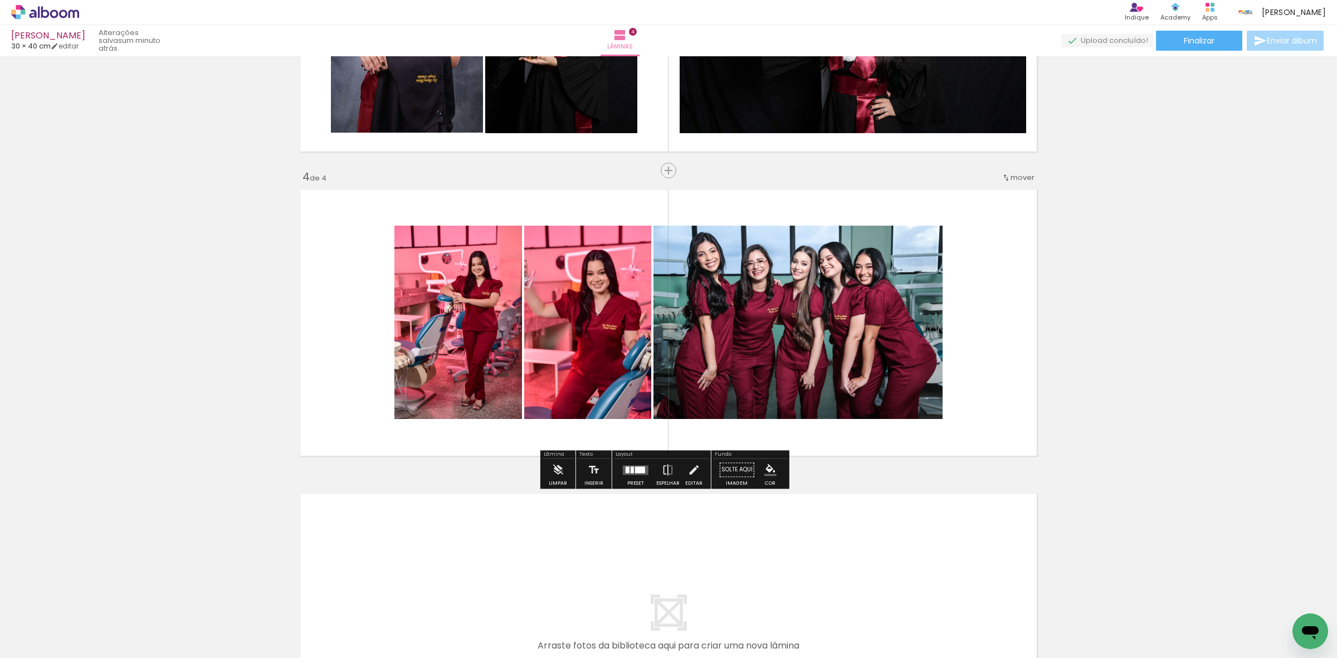
drag, startPoint x: 118, startPoint y: 619, endPoint x: 245, endPoint y: 525, distance: 158.3
click at [428, 325] on quentale-workspace at bounding box center [668, 329] width 1337 height 658
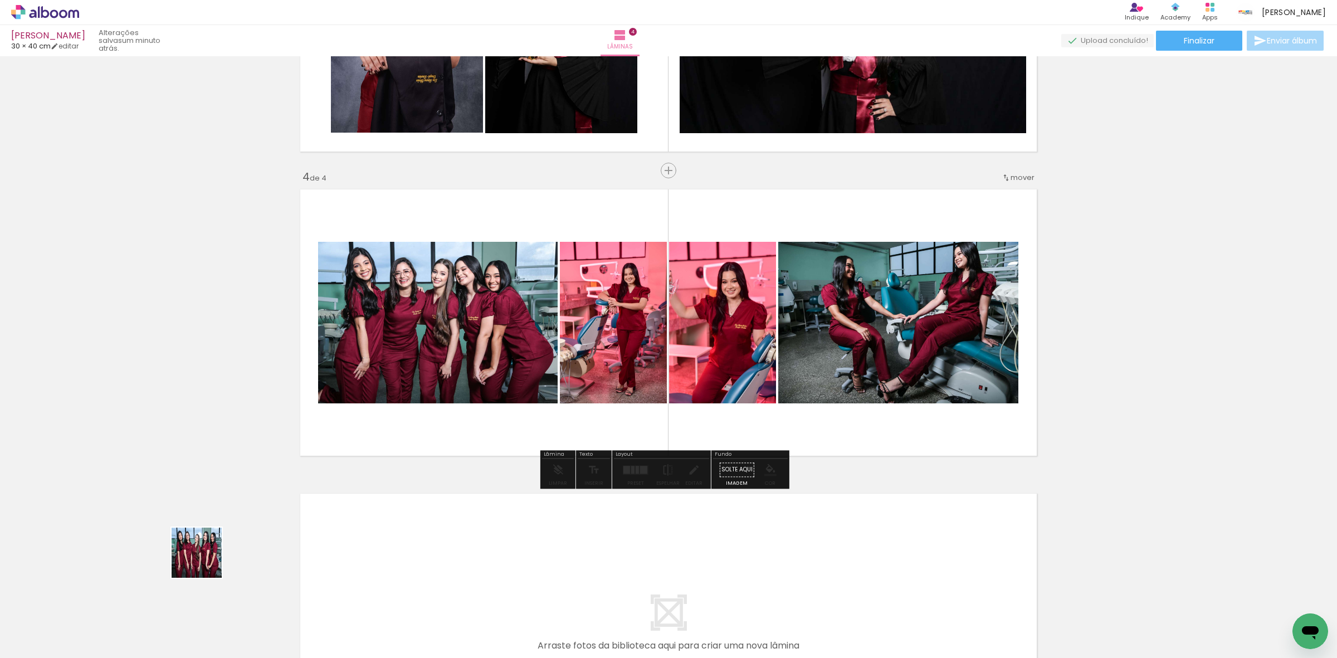
drag, startPoint x: 142, startPoint y: 602, endPoint x: 450, endPoint y: 418, distance: 358.6
click at [418, 436] on quentale-workspace at bounding box center [668, 329] width 1337 height 658
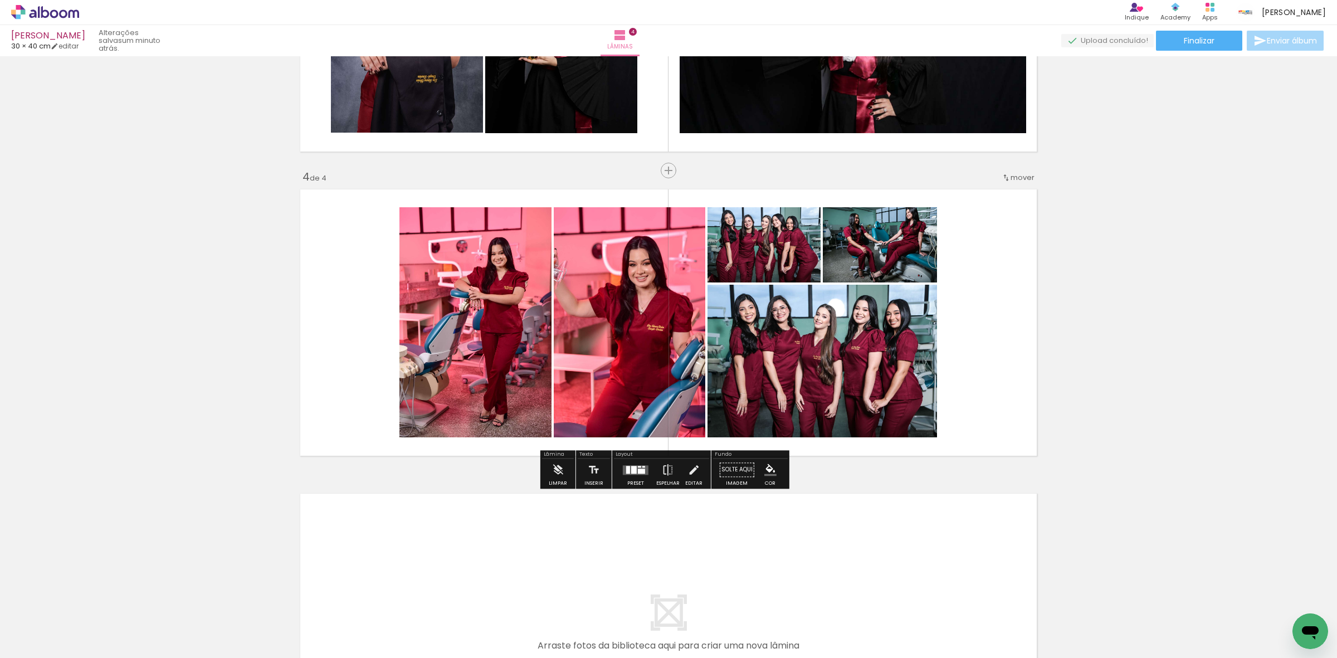
click at [626, 474] on quentale-layouter at bounding box center [636, 469] width 26 height 9
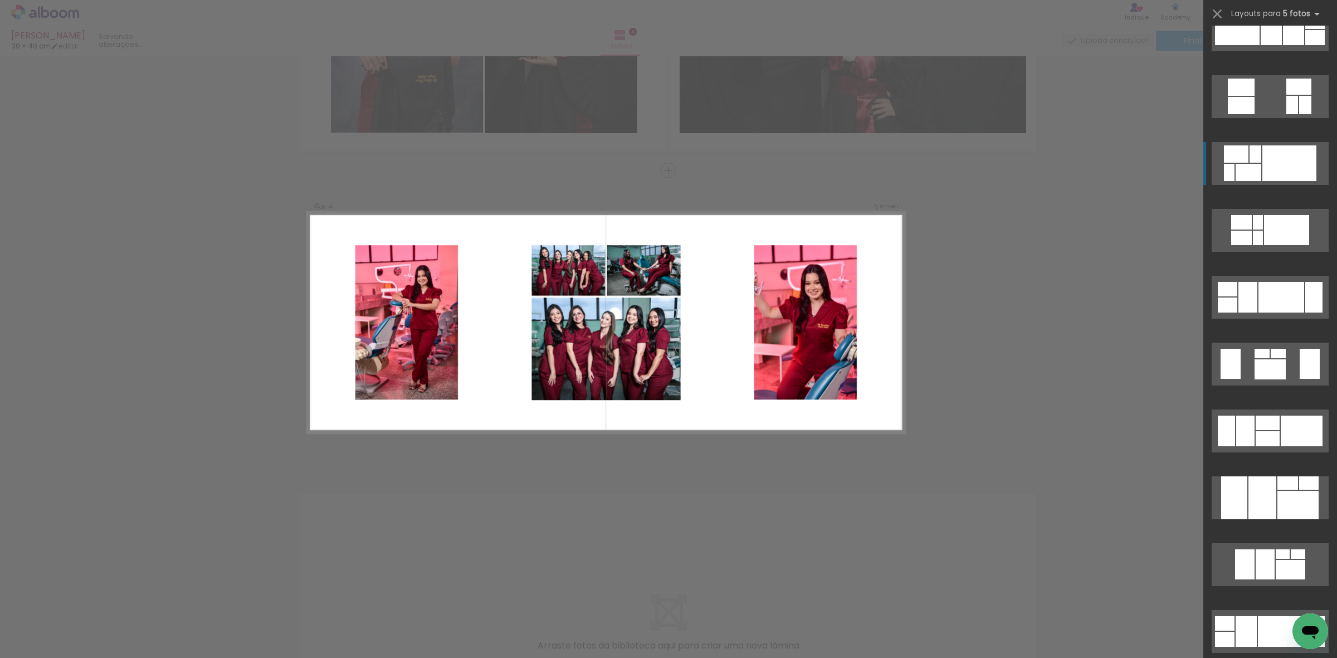
scroll to position [2090, 0]
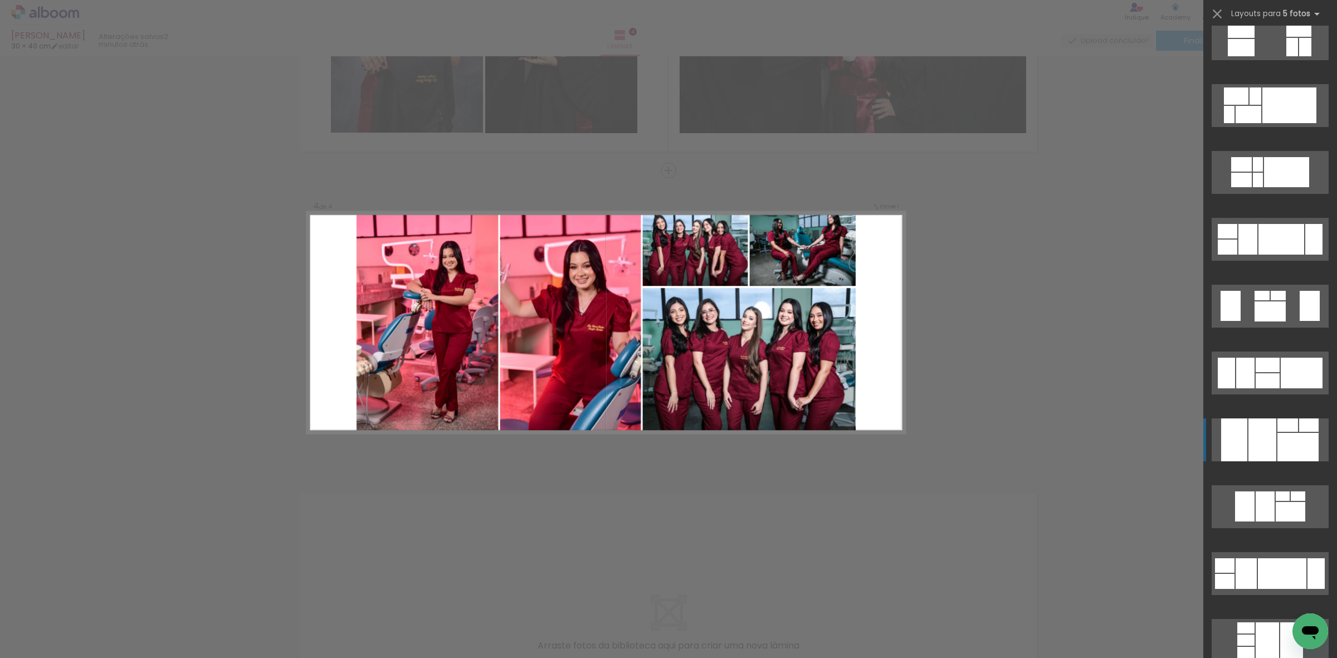
click at [1278, 434] on div at bounding box center [1298, 447] width 41 height 28
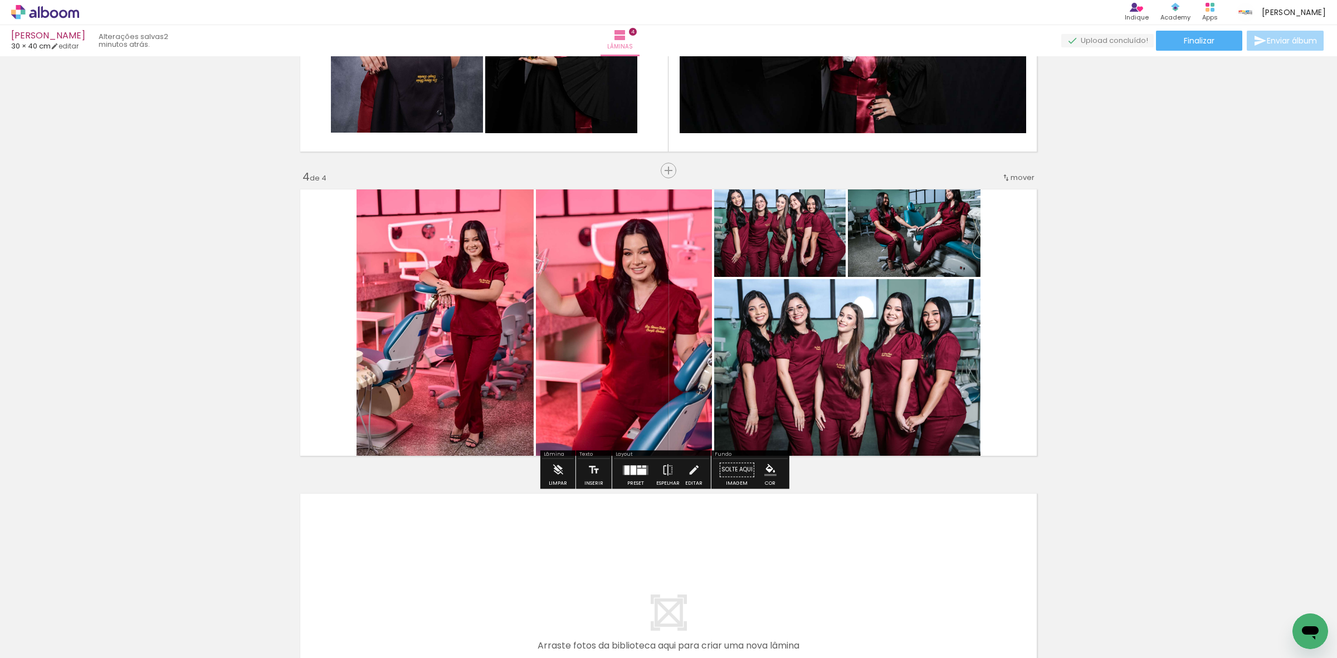
click at [583, 298] on quentale-photo at bounding box center [624, 322] width 176 height 276
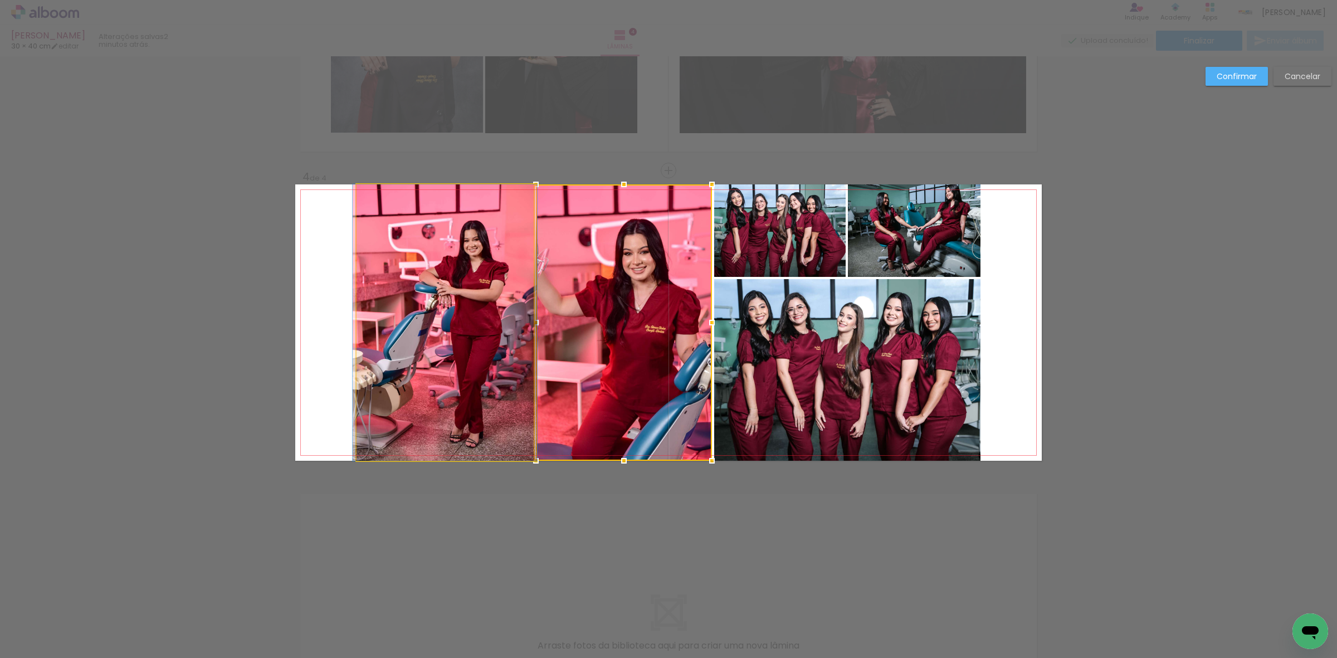
click at [434, 307] on quentale-photo at bounding box center [445, 322] width 177 height 276
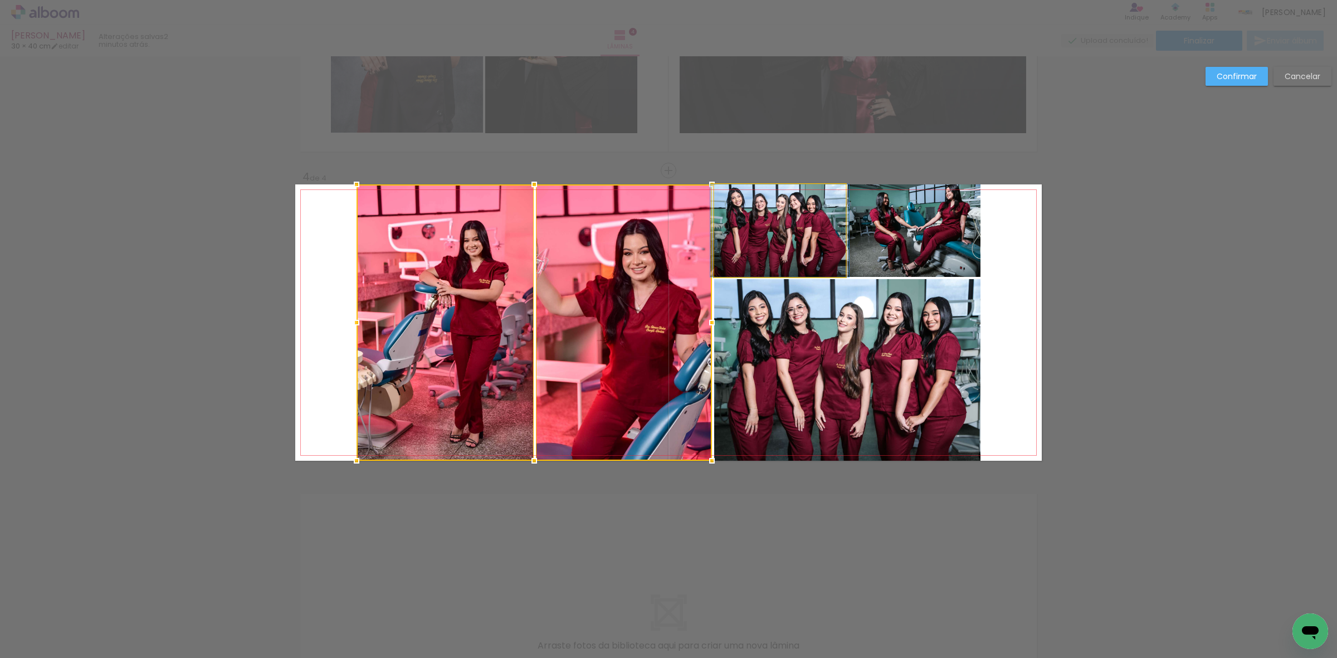
click at [786, 230] on quentale-photo at bounding box center [780, 230] width 132 height 93
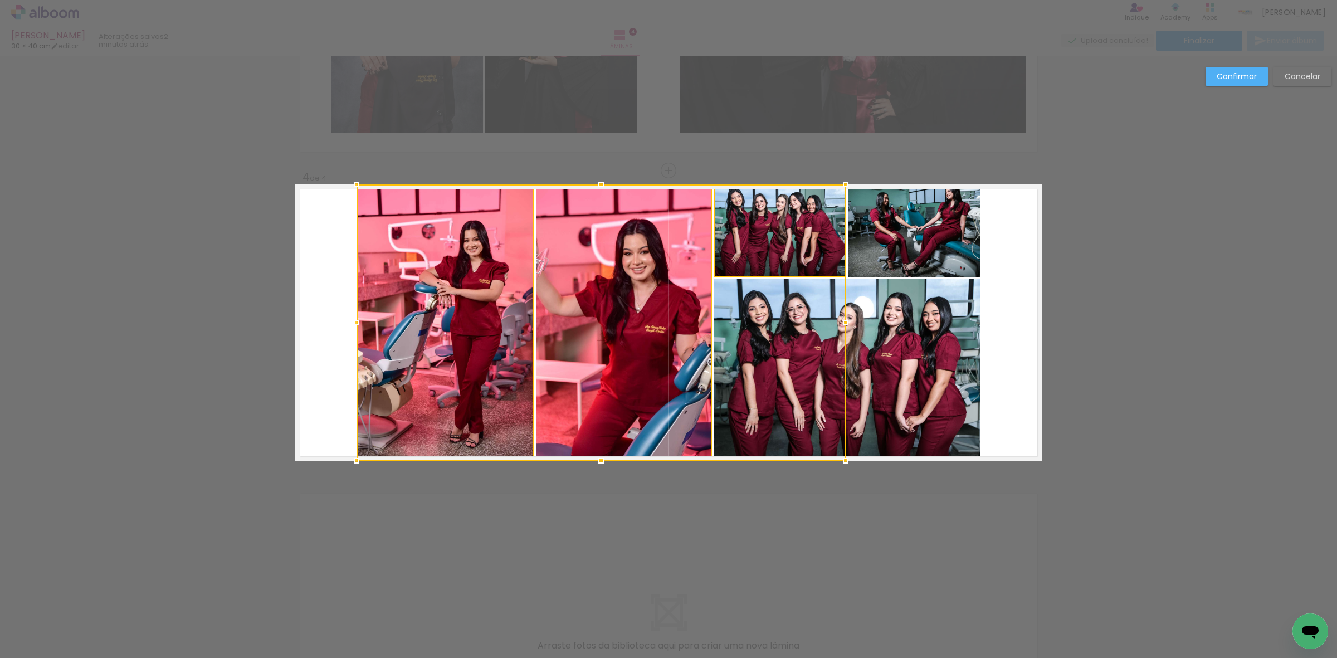
click at [901, 228] on quentale-photo at bounding box center [914, 230] width 133 height 93
click at [871, 358] on div at bounding box center [669, 322] width 624 height 276
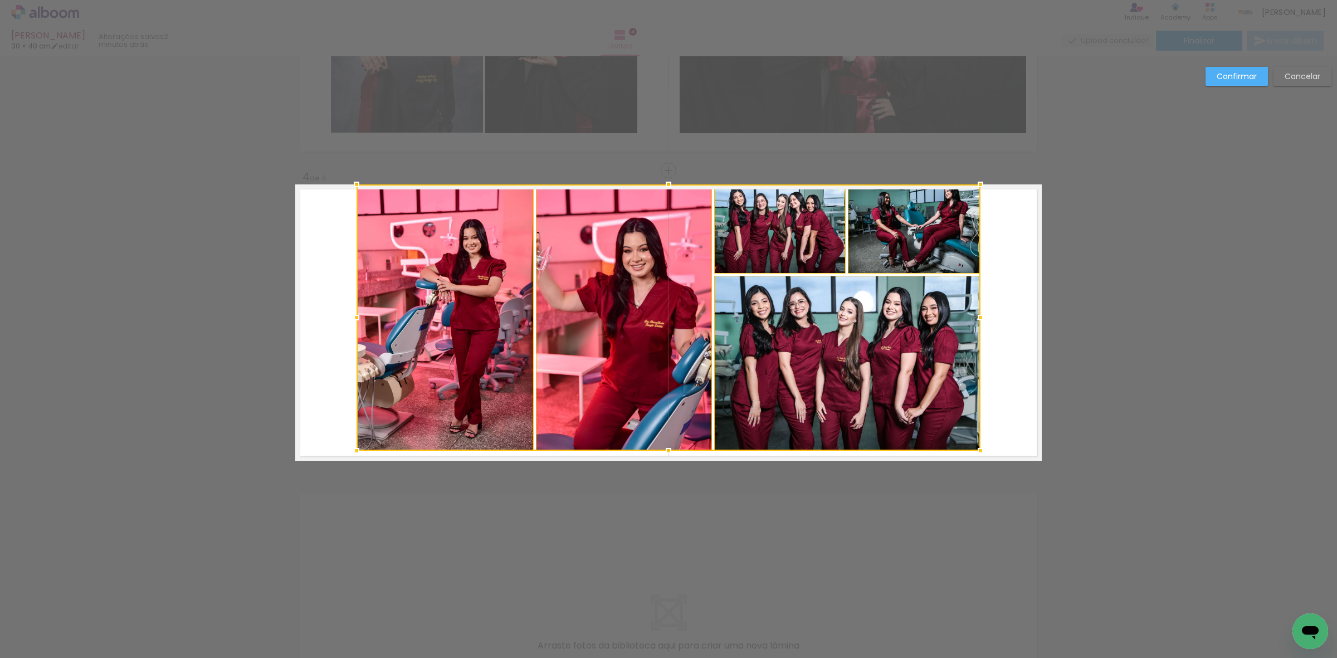
drag, startPoint x: 662, startPoint y: 460, endPoint x: 664, endPoint y: 449, distance: 10.8
click at [664, 449] on div at bounding box center [669, 451] width 22 height 22
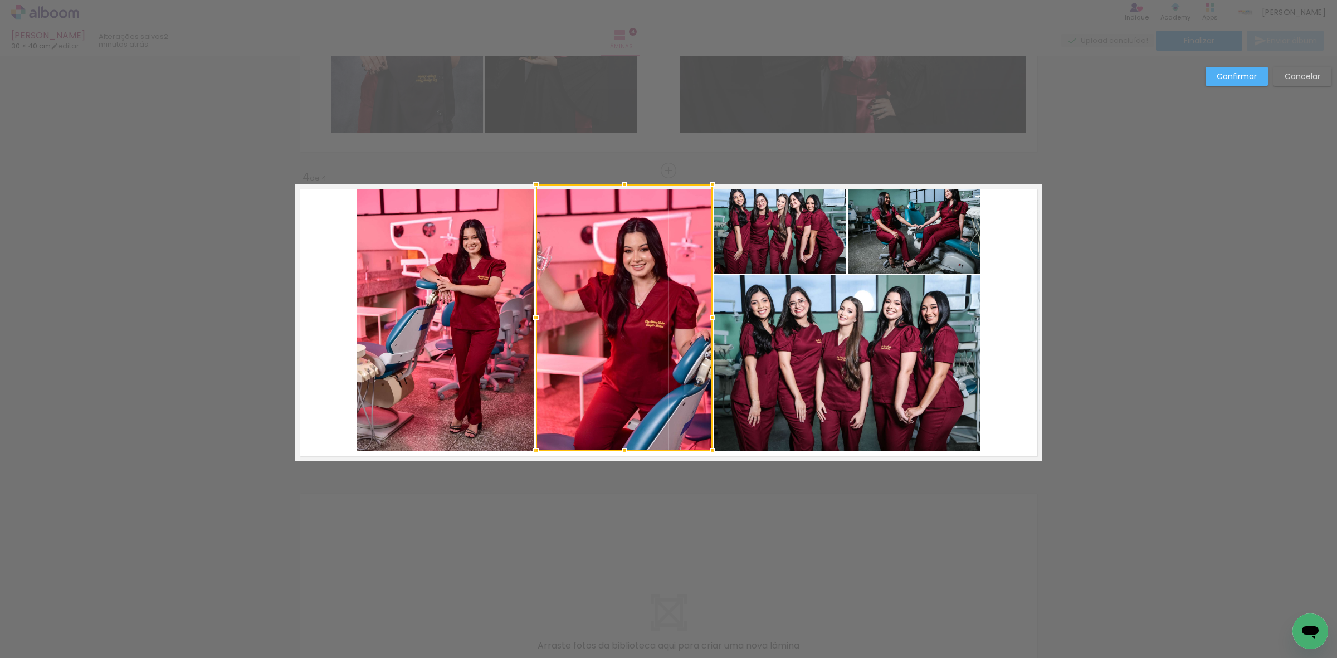
click at [503, 363] on quentale-photo at bounding box center [445, 317] width 177 height 266
click at [617, 345] on quentale-photo at bounding box center [624, 317] width 177 height 266
click at [762, 246] on quentale-photo at bounding box center [780, 228] width 132 height 89
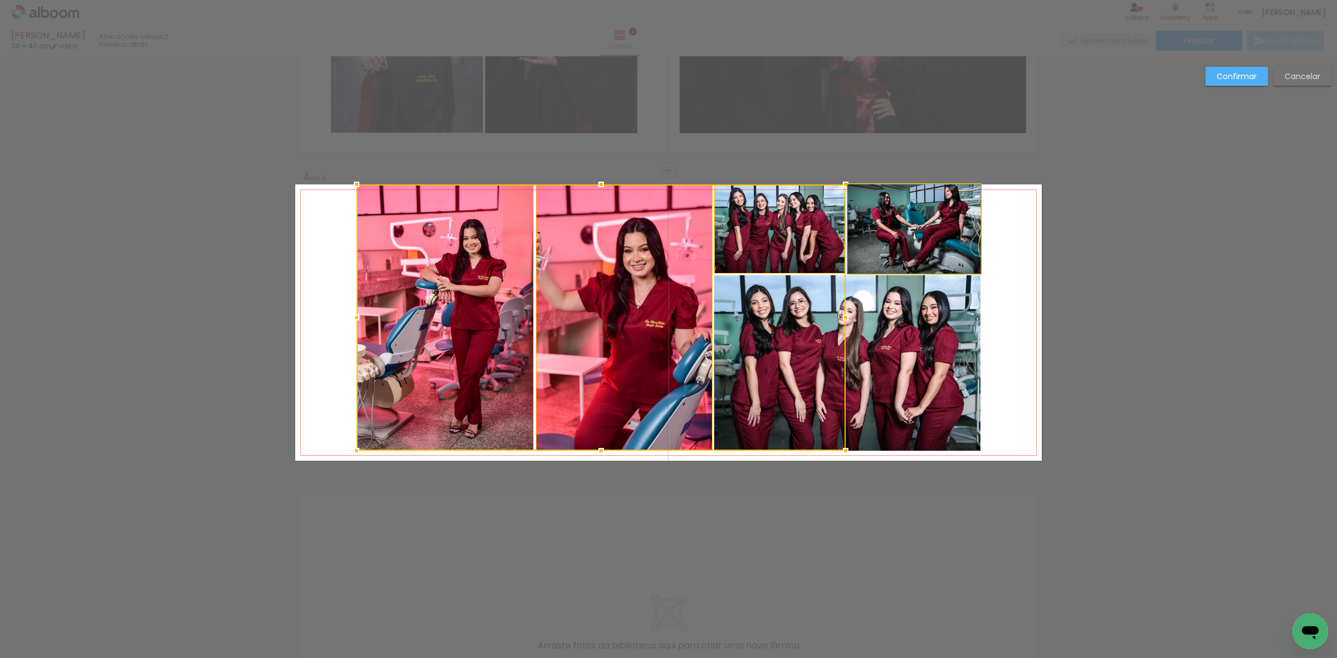
click at [874, 234] on quentale-photo at bounding box center [914, 228] width 133 height 89
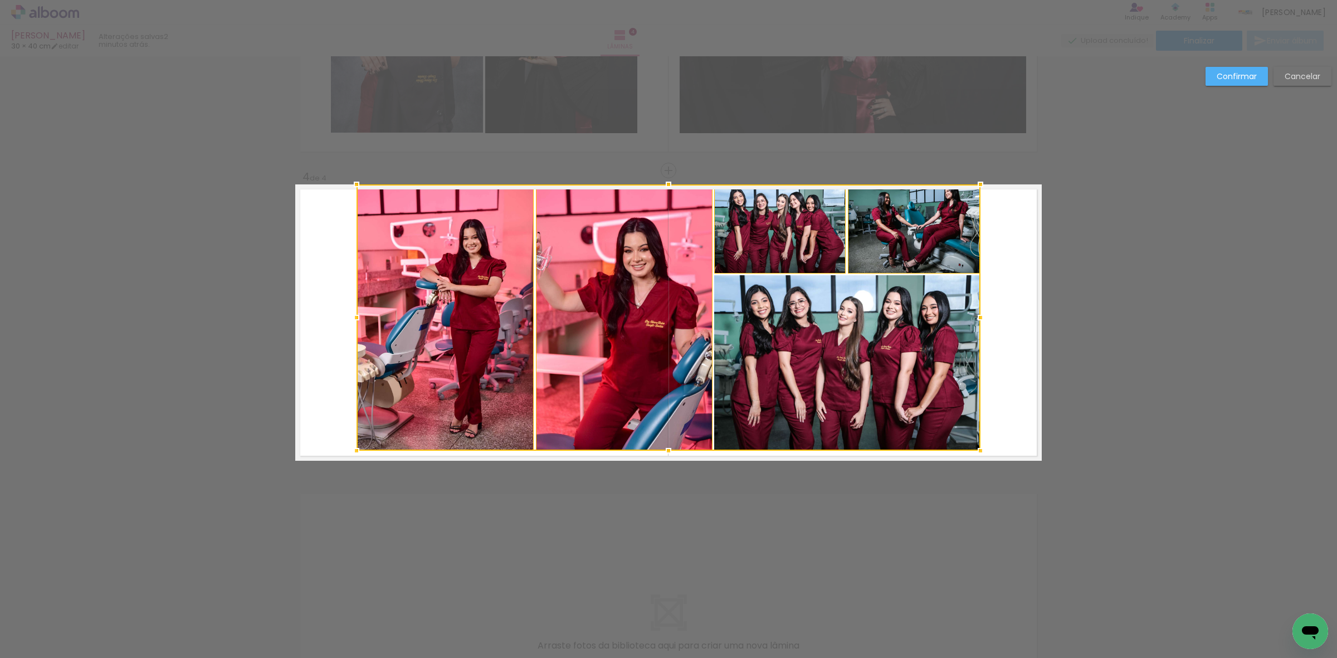
click at [876, 344] on div at bounding box center [669, 317] width 624 height 266
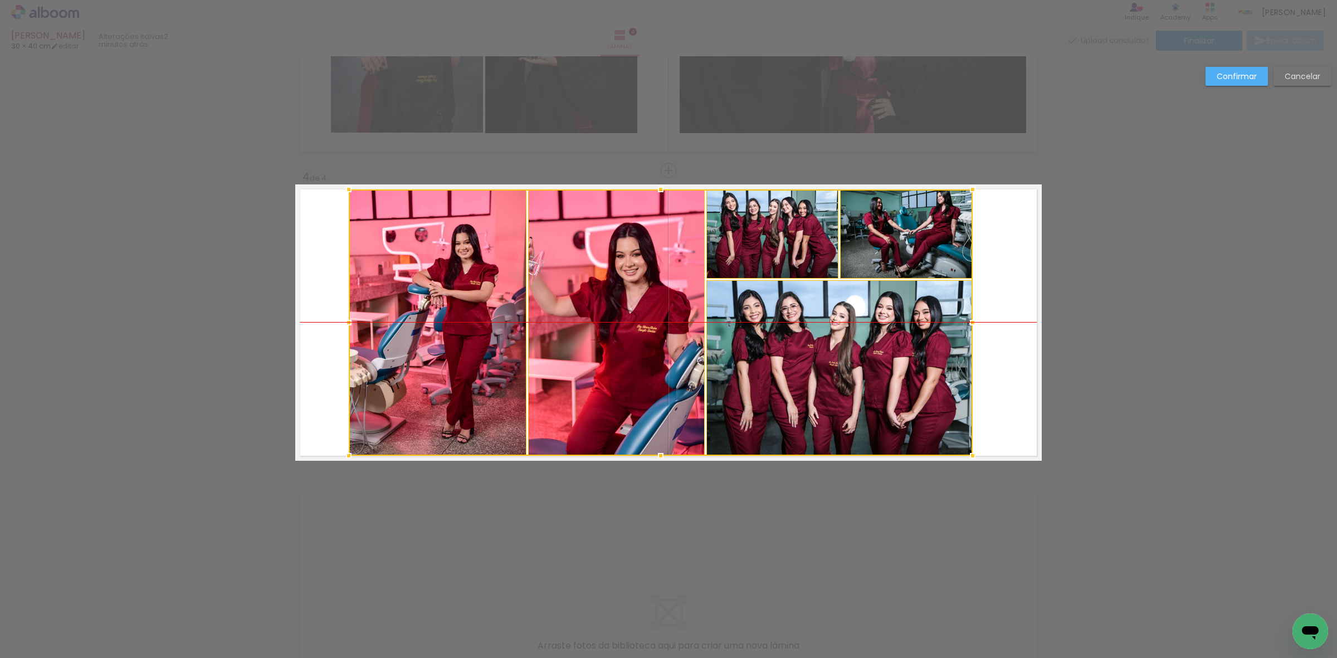
scroll to position [2090, 0]
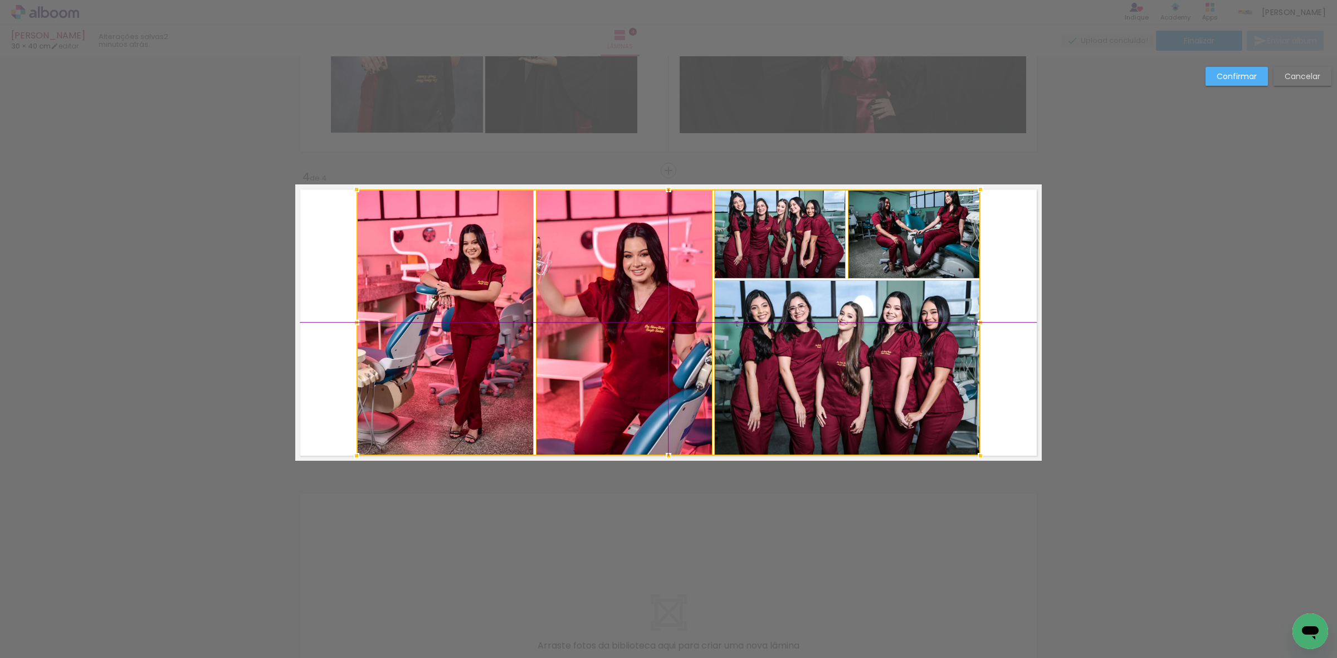
click at [802, 356] on div at bounding box center [669, 322] width 624 height 266
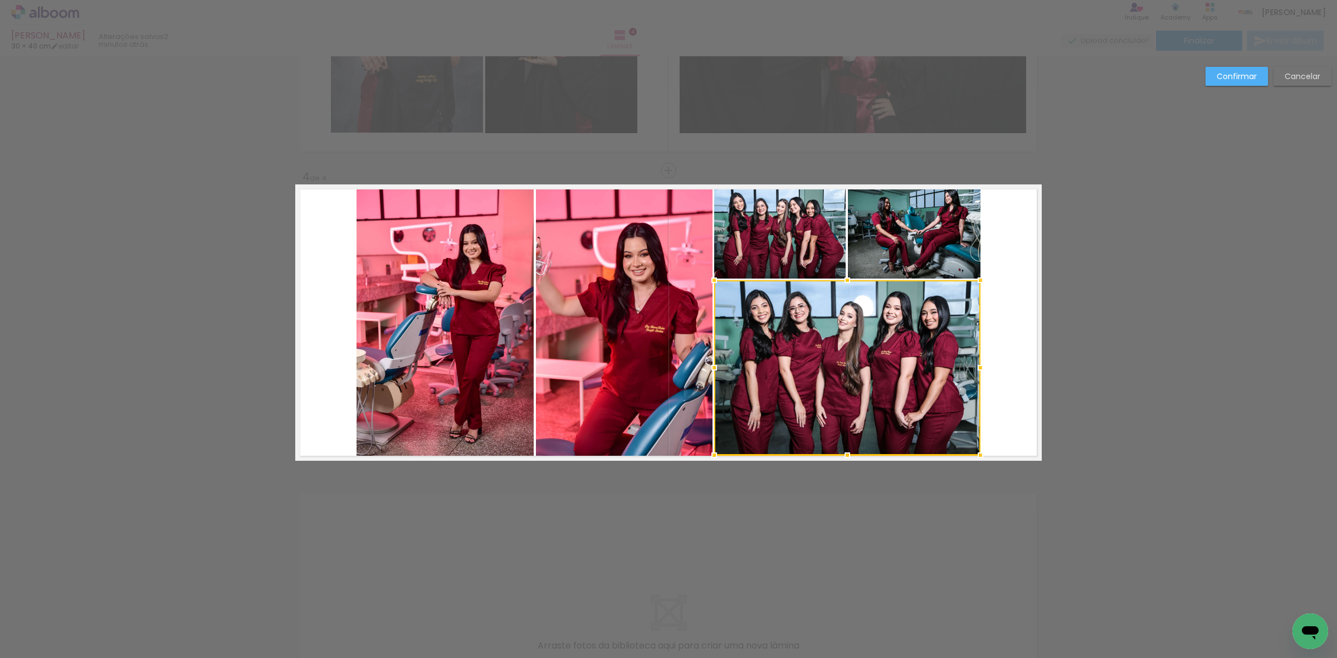
click at [634, 328] on quentale-photo at bounding box center [624, 322] width 177 height 266
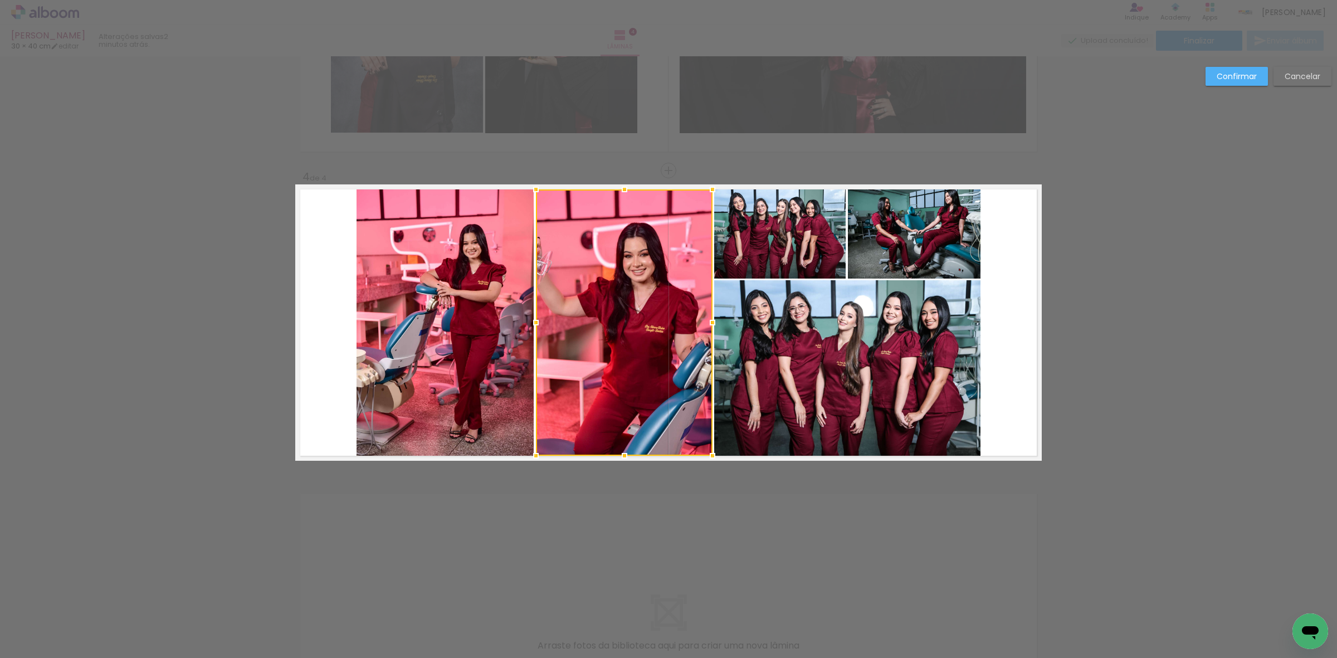
click at [486, 327] on quentale-photo at bounding box center [445, 322] width 177 height 266
click at [756, 230] on quentale-photo at bounding box center [780, 233] width 132 height 89
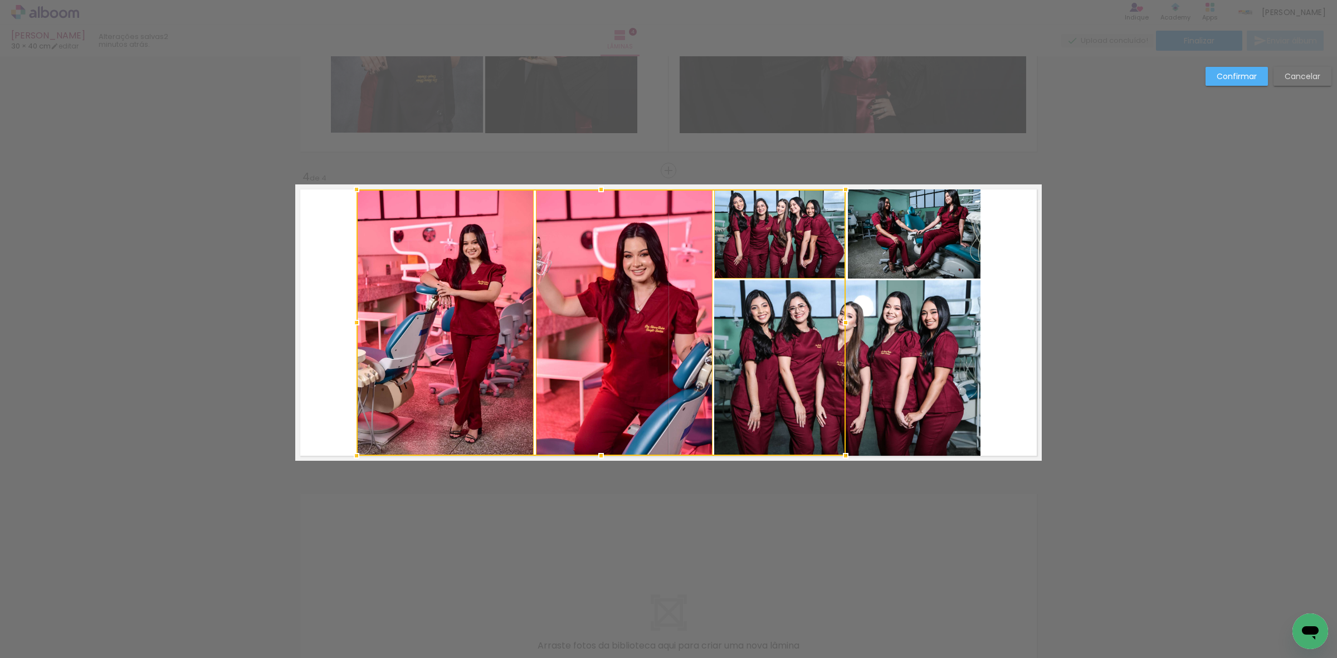
click at [887, 230] on quentale-photo at bounding box center [914, 233] width 133 height 89
click at [876, 343] on div at bounding box center [669, 322] width 624 height 266
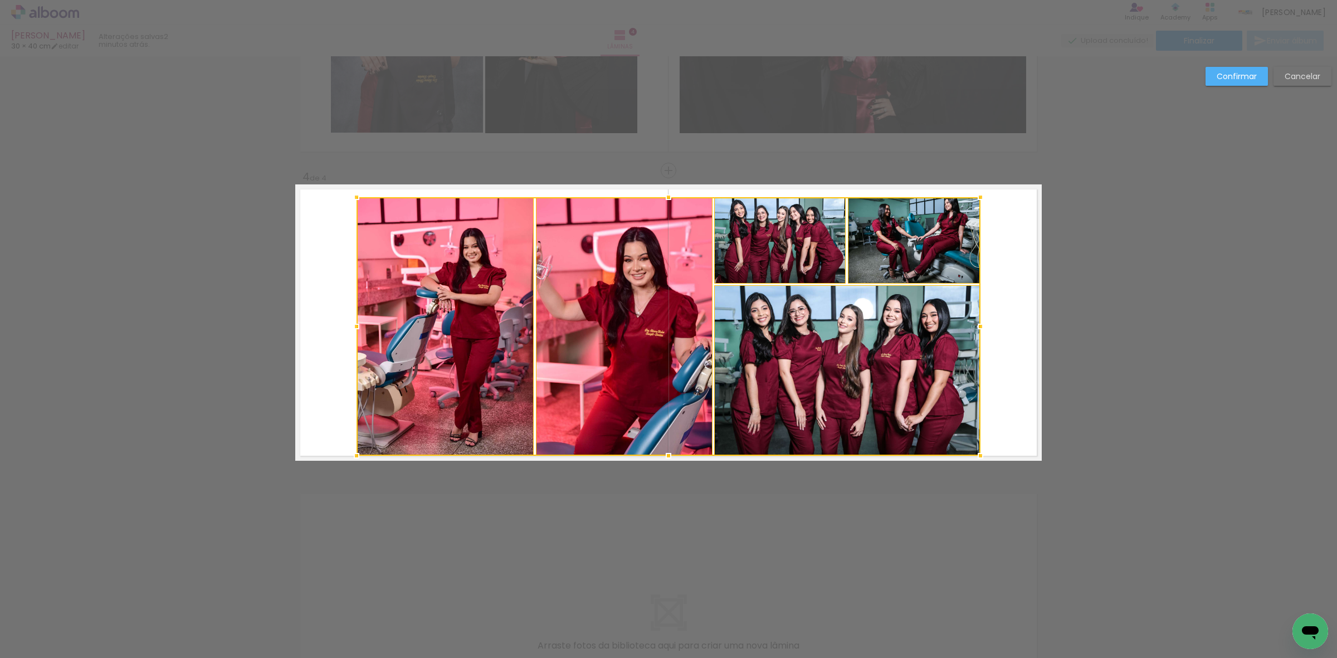
click at [663, 196] on div at bounding box center [669, 197] width 22 height 22
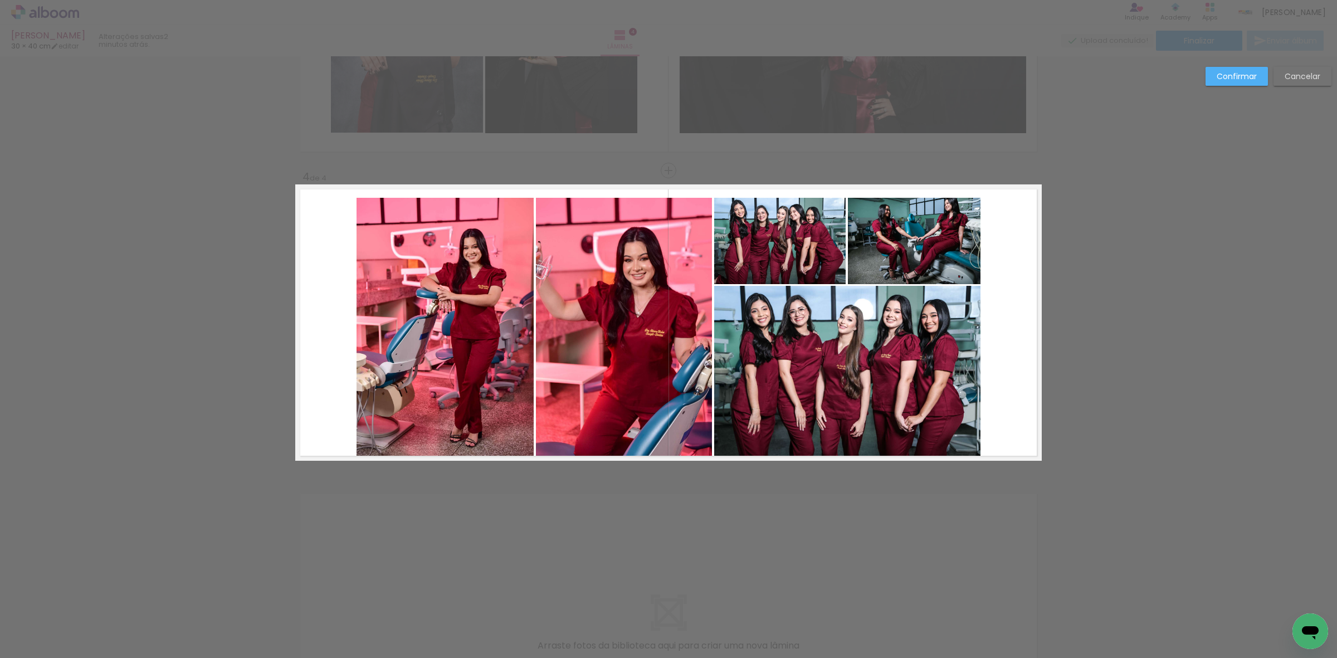
click at [468, 274] on quentale-photo at bounding box center [445, 327] width 177 height 258
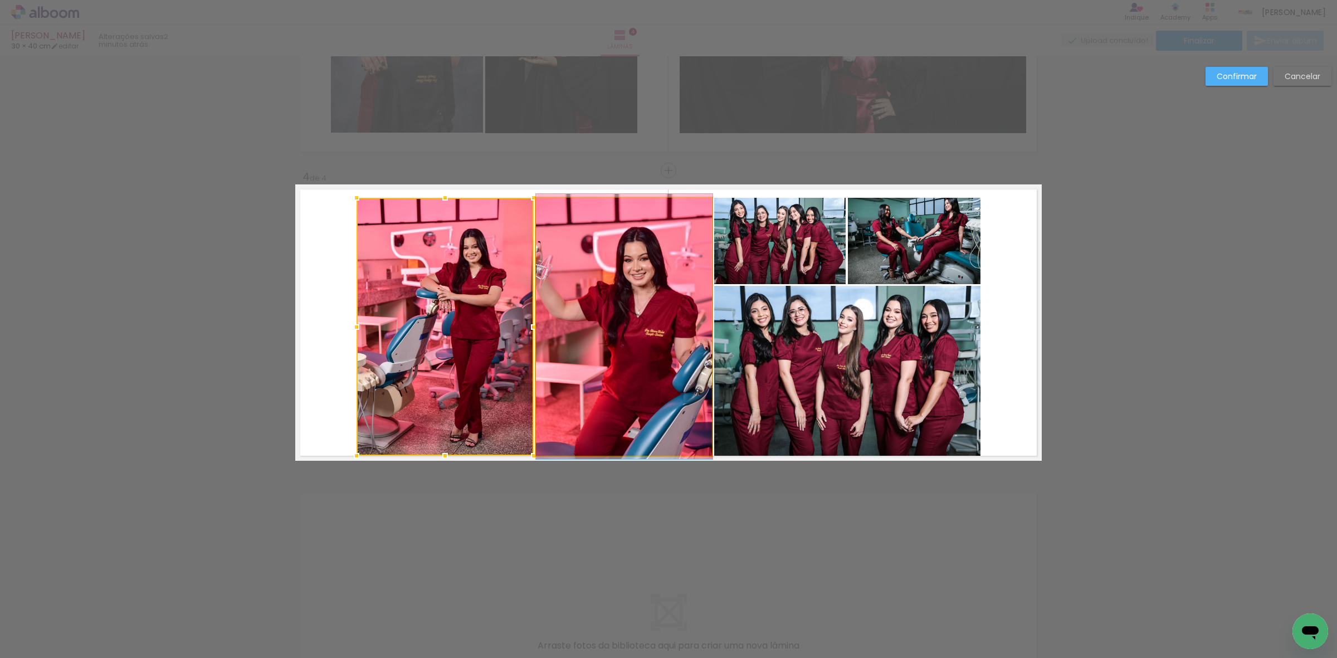
click at [592, 280] on quentale-photo at bounding box center [624, 327] width 177 height 258
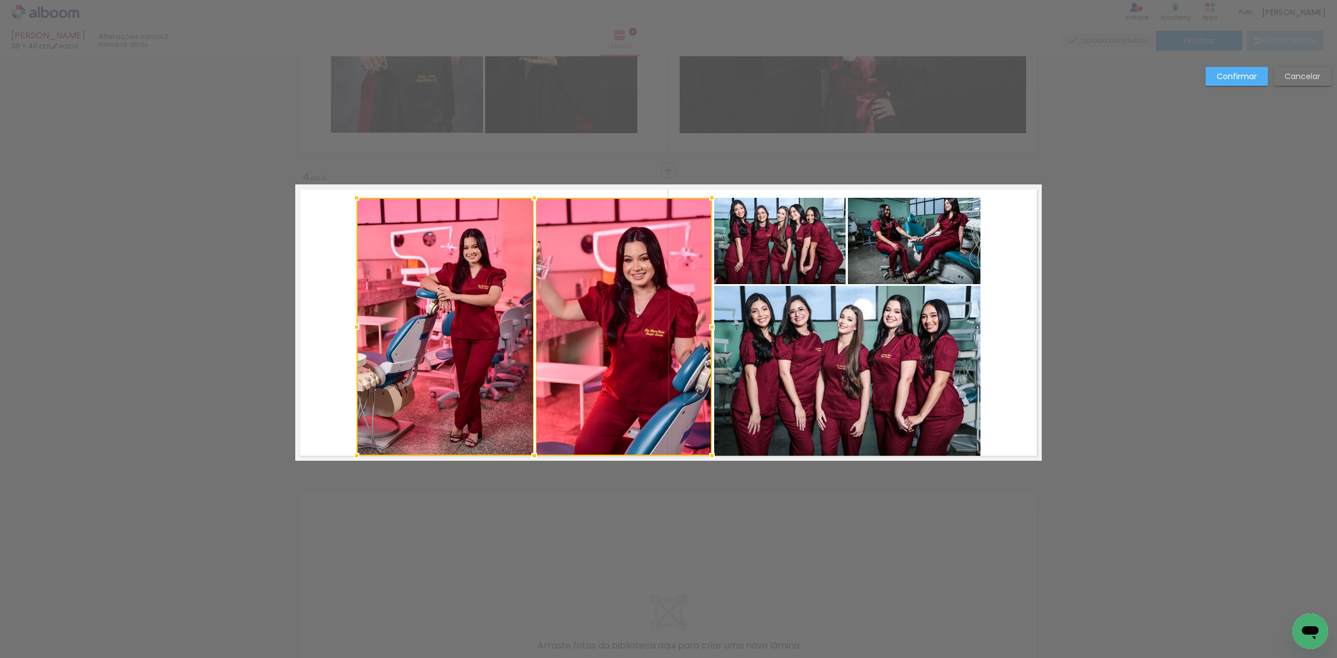
click at [742, 259] on quentale-photo at bounding box center [780, 241] width 132 height 86
click at [929, 235] on quentale-photo at bounding box center [914, 241] width 133 height 86
click at [884, 312] on div at bounding box center [669, 327] width 624 height 258
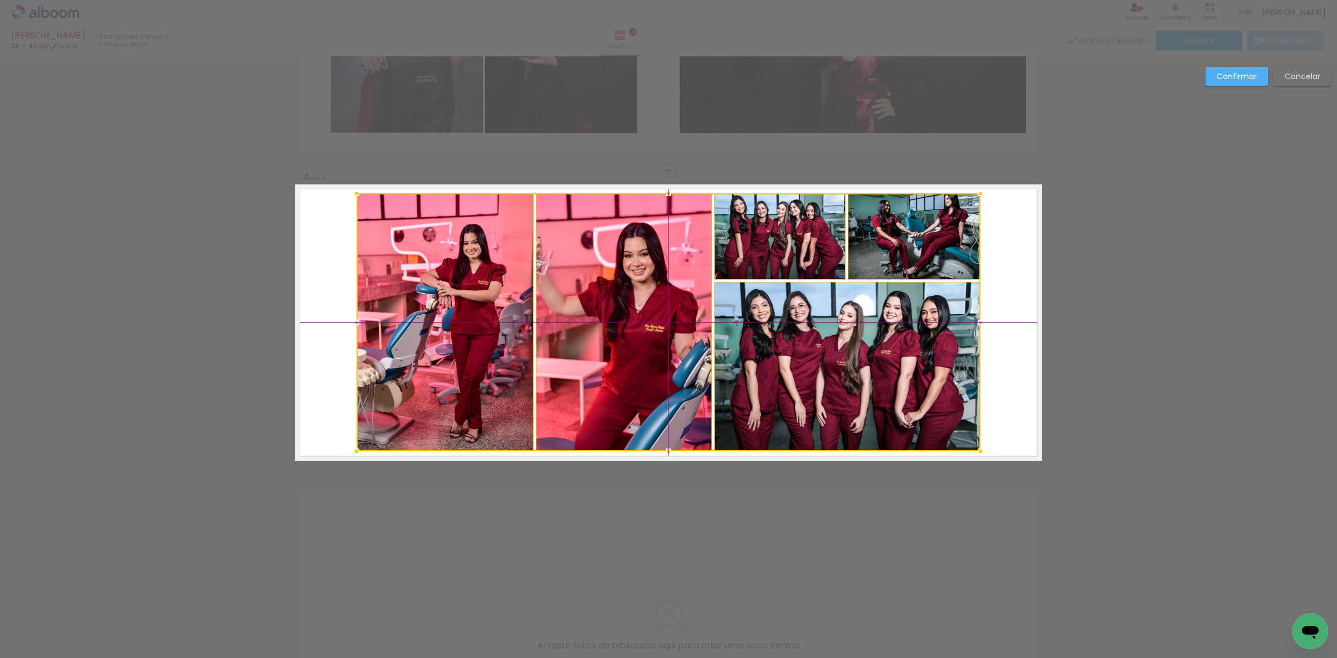
click at [783, 352] on div at bounding box center [669, 322] width 624 height 258
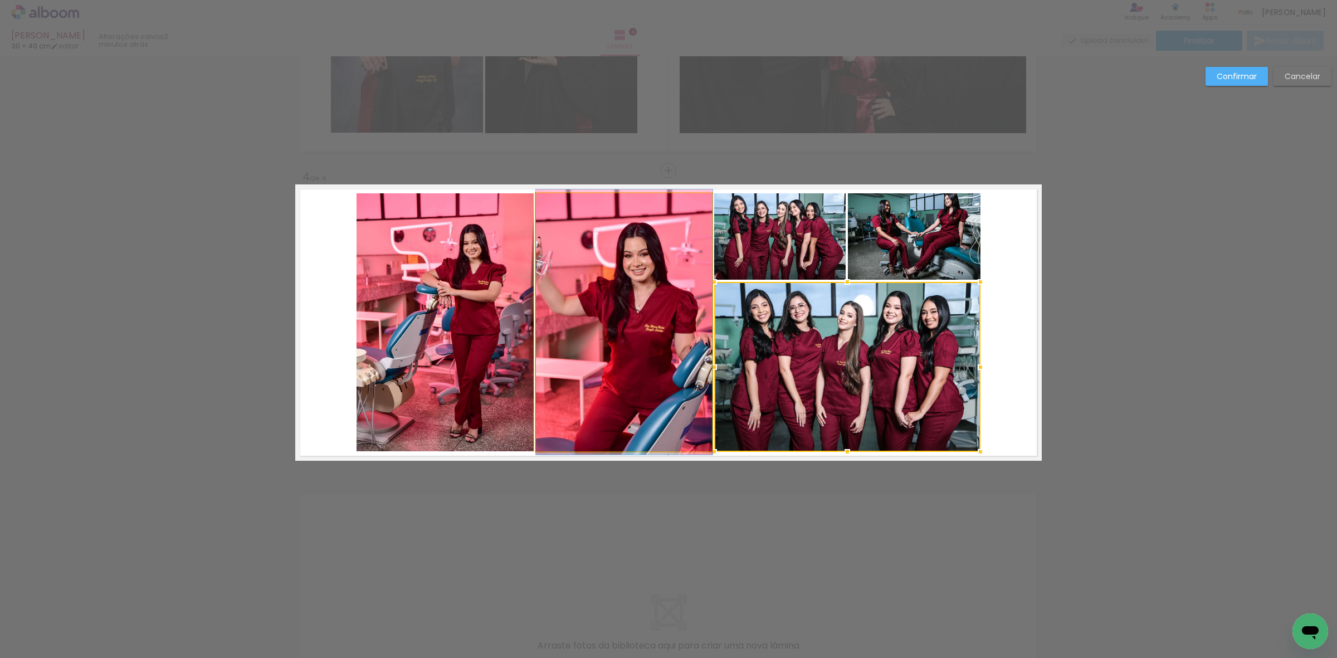
click at [593, 339] on quentale-photo at bounding box center [624, 322] width 177 height 258
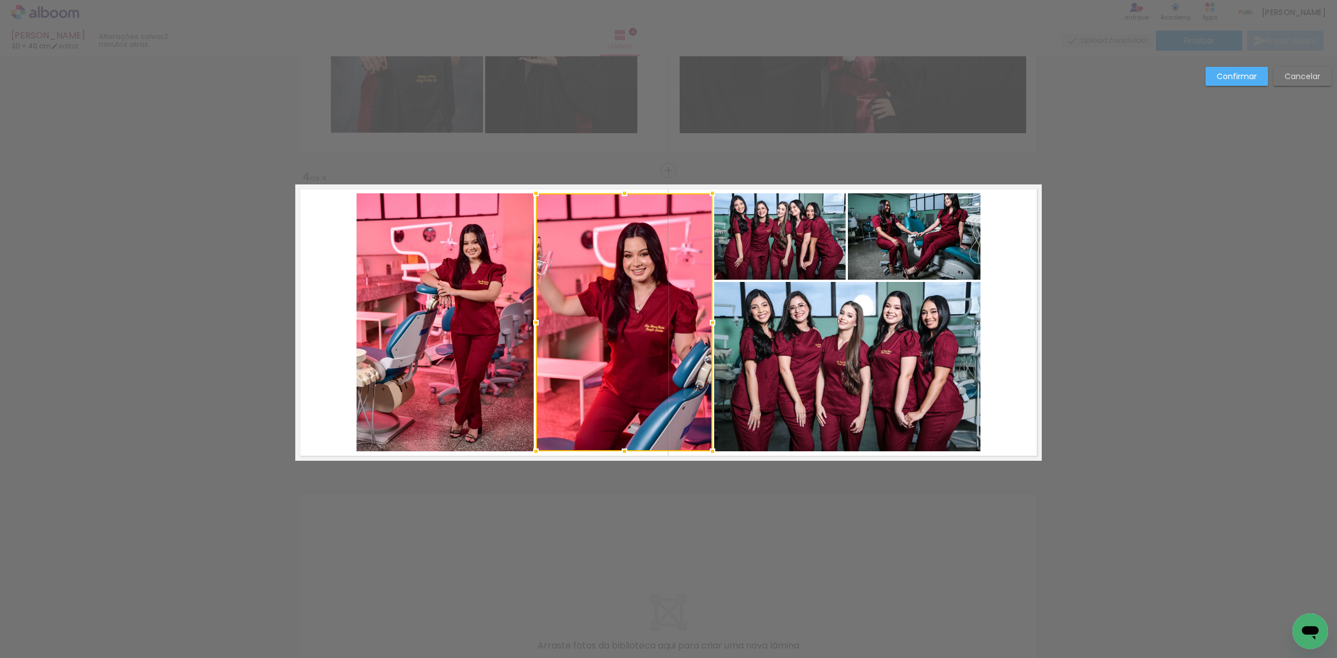
click at [453, 319] on quentale-photo at bounding box center [445, 322] width 177 height 258
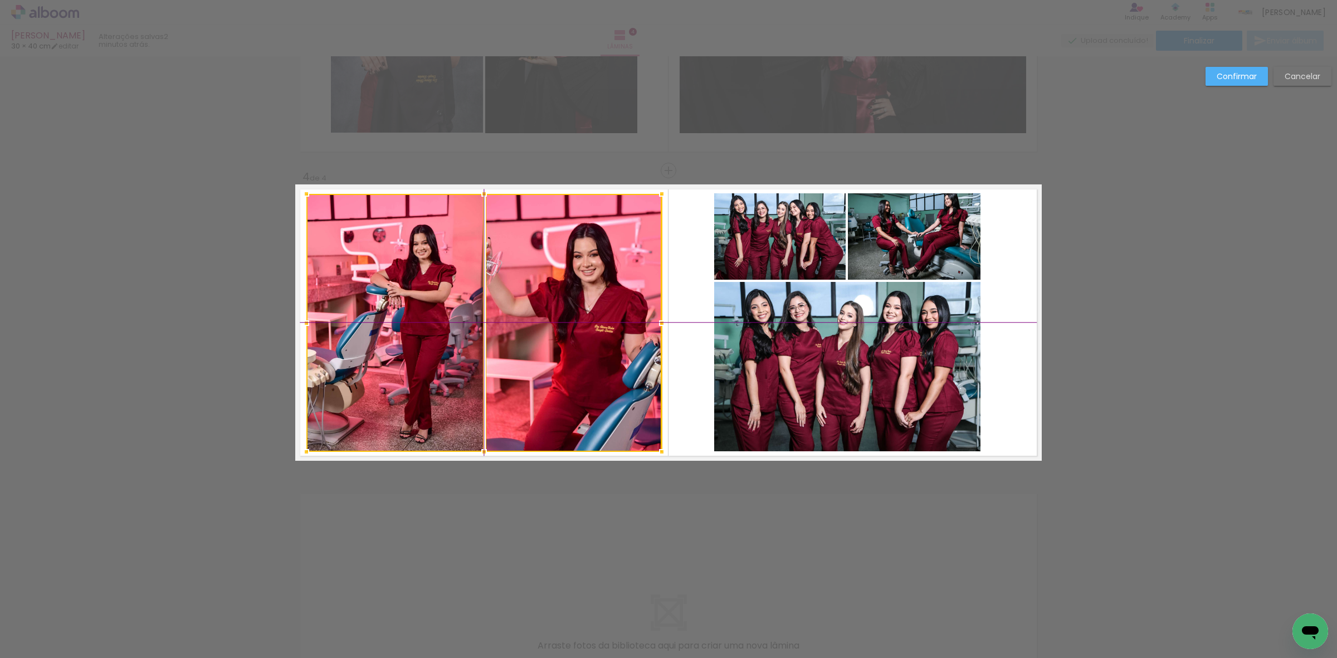
drag, startPoint x: 588, startPoint y: 330, endPoint x: 538, endPoint y: 330, distance: 49.6
click at [538, 330] on div at bounding box center [484, 323] width 356 height 258
click at [0, 0] on slot "Confirmar" at bounding box center [0, 0] width 0 height 0
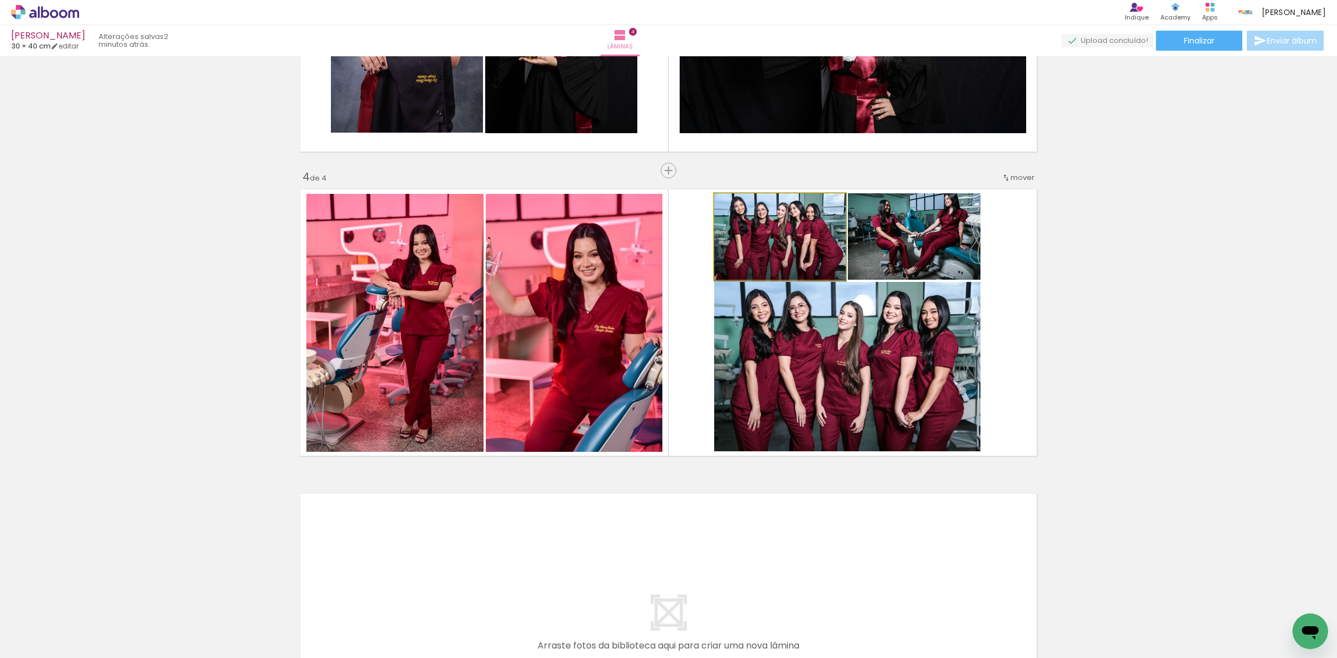
drag, startPoint x: 792, startPoint y: 237, endPoint x: 792, endPoint y: 244, distance: 7.2
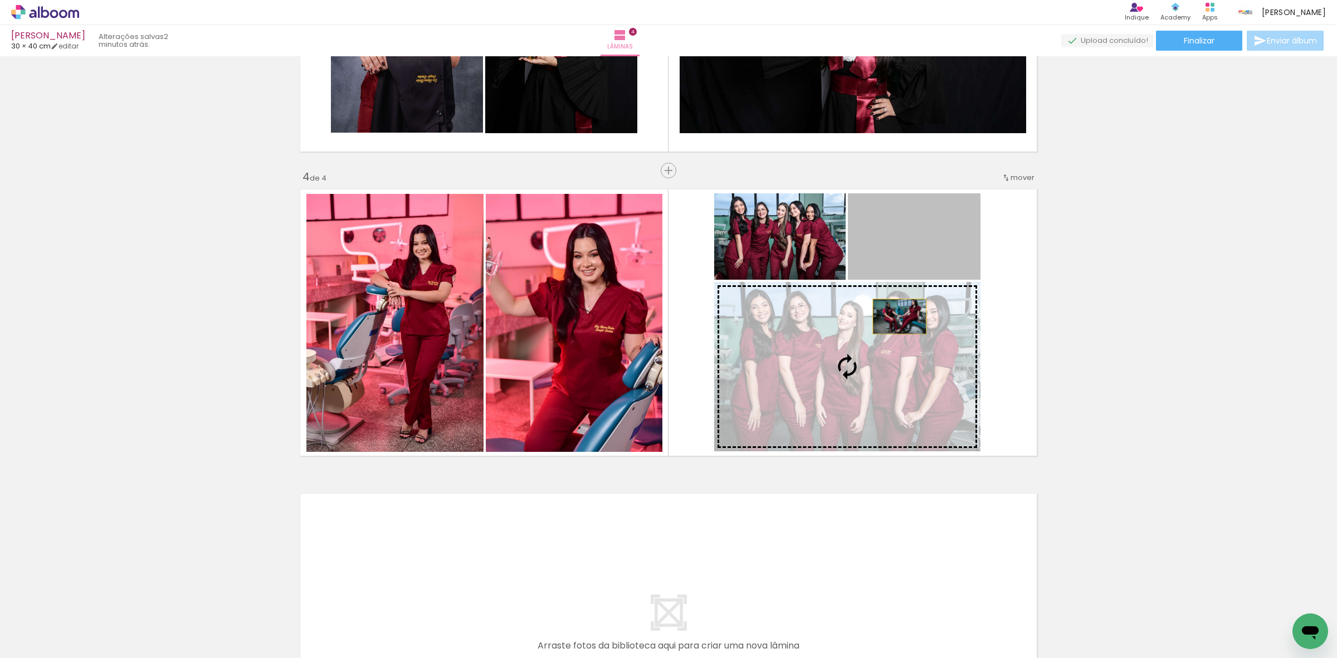
drag, startPoint x: 915, startPoint y: 246, endPoint x: 892, endPoint y: 338, distance: 95.4
click at [0, 0] on slot at bounding box center [0, 0] width 0 height 0
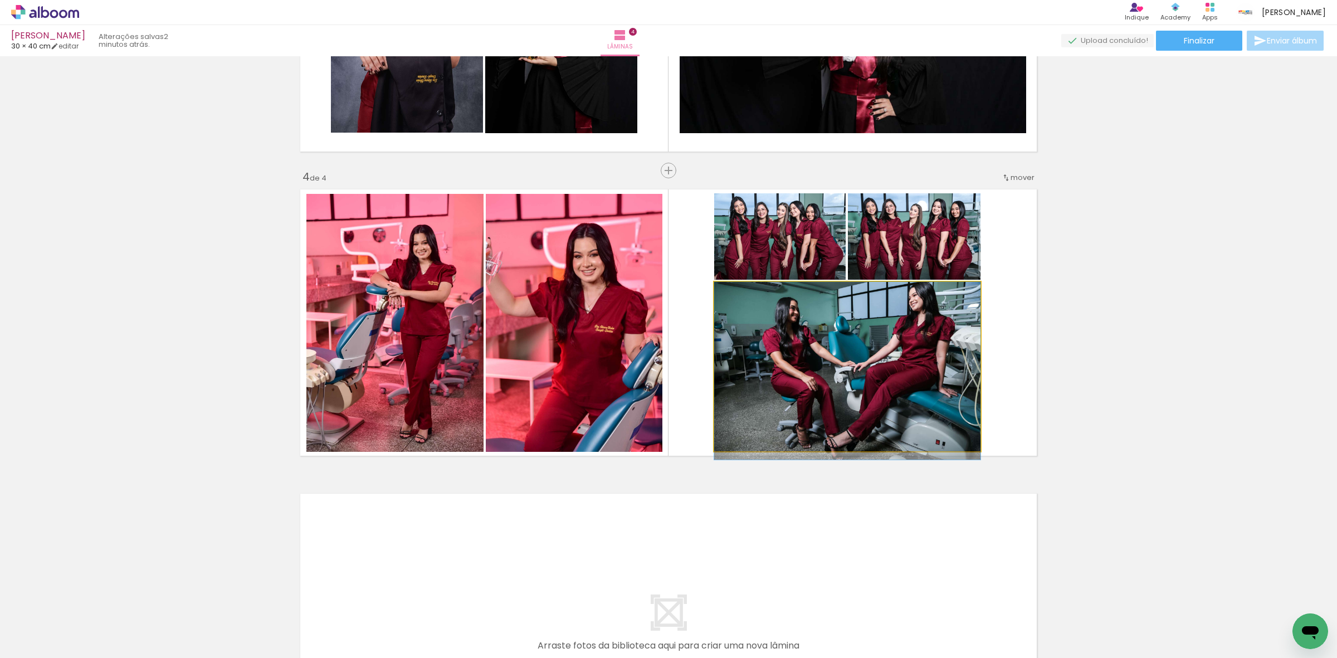
drag, startPoint x: 890, startPoint y: 344, endPoint x: 887, endPoint y: 355, distance: 11.5
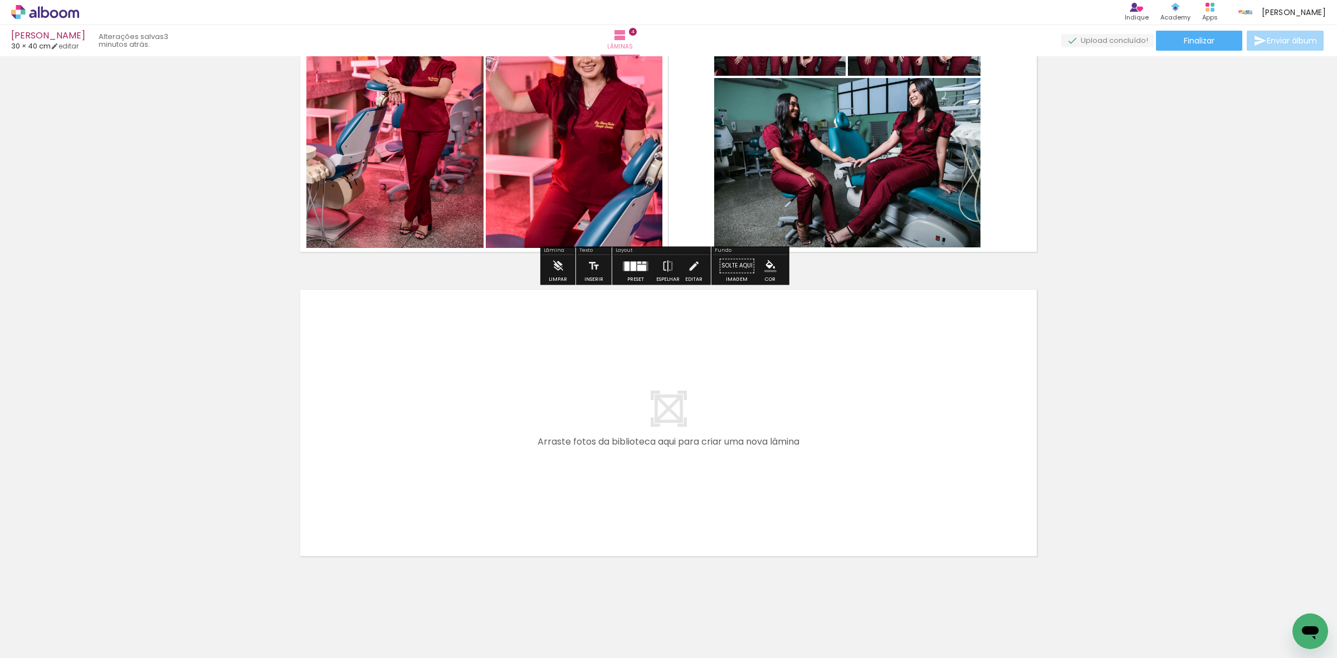
scroll to position [1032, 0]
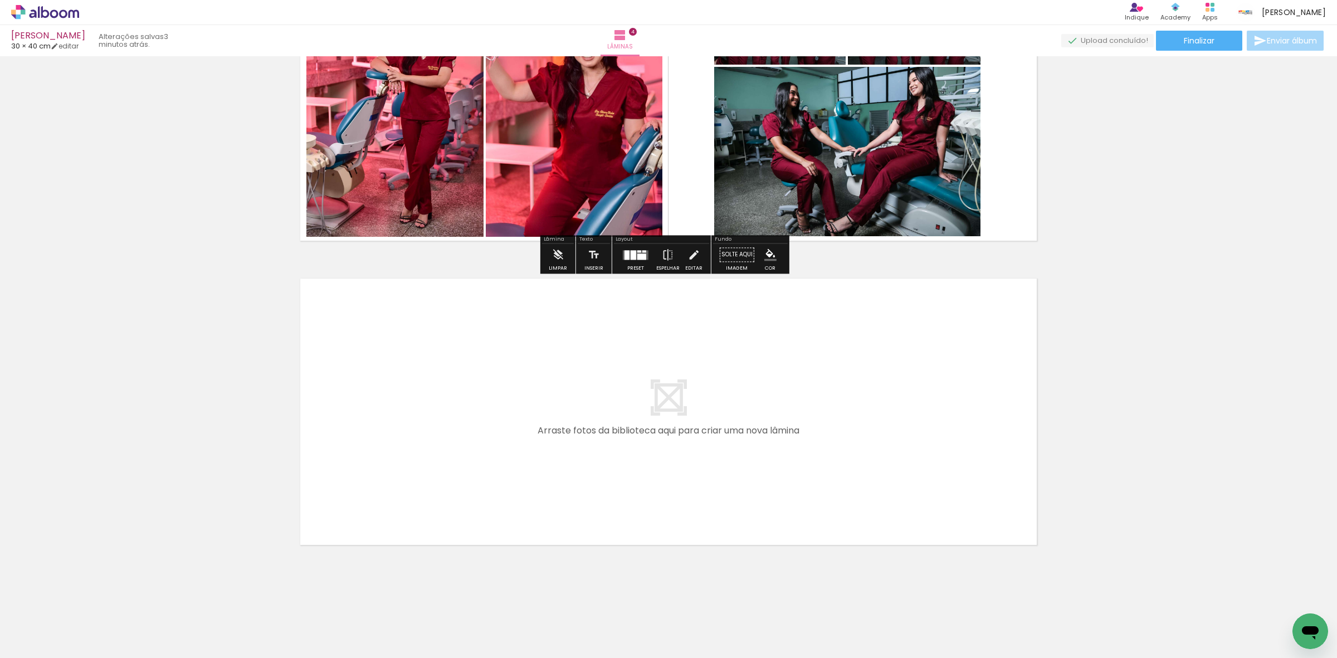
drag, startPoint x: 123, startPoint y: 622, endPoint x: 266, endPoint y: 536, distance: 167.4
click at [383, 463] on quentale-workspace at bounding box center [668, 329] width 1337 height 658
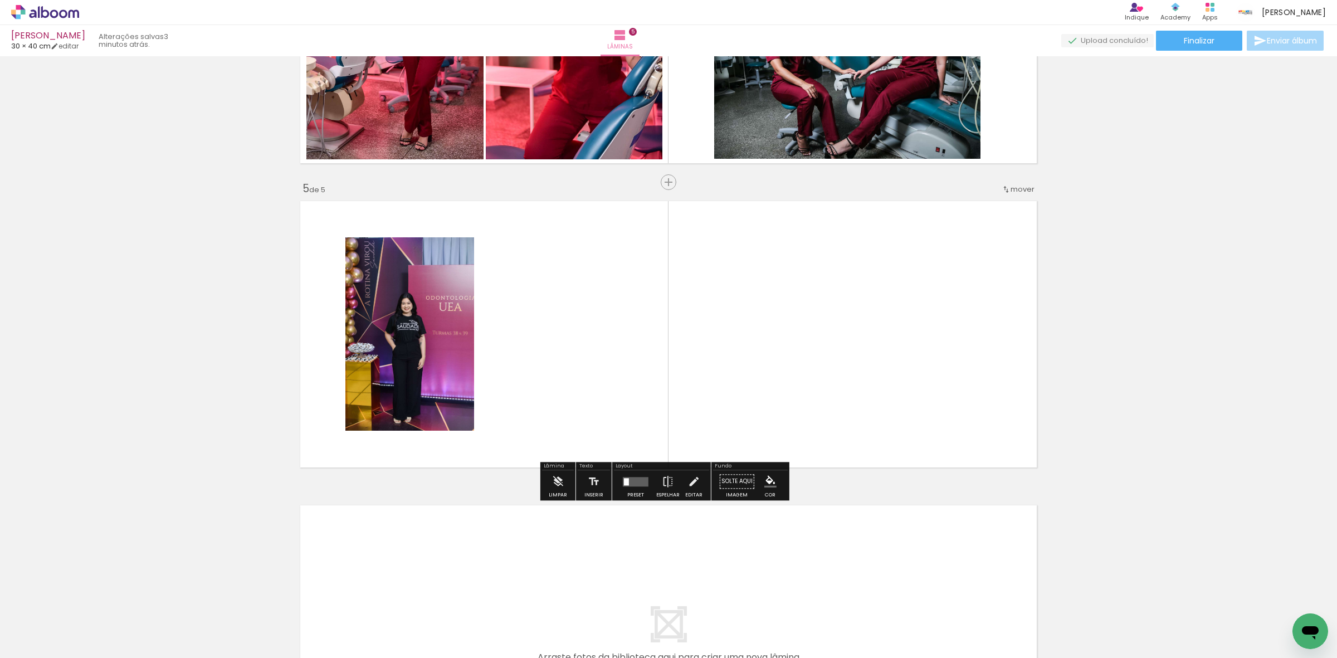
scroll to position [1121, 0]
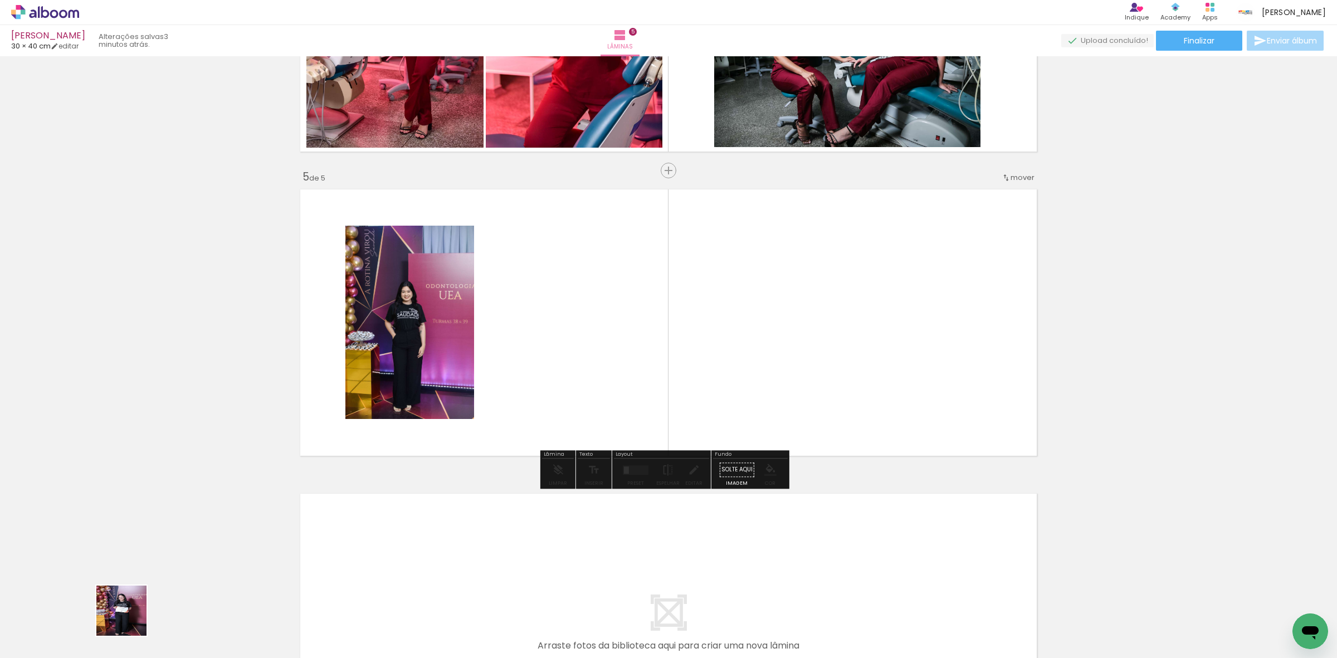
drag, startPoint x: 121, startPoint y: 625, endPoint x: 374, endPoint y: 460, distance: 302.3
click at [420, 429] on quentale-workspace at bounding box center [668, 329] width 1337 height 658
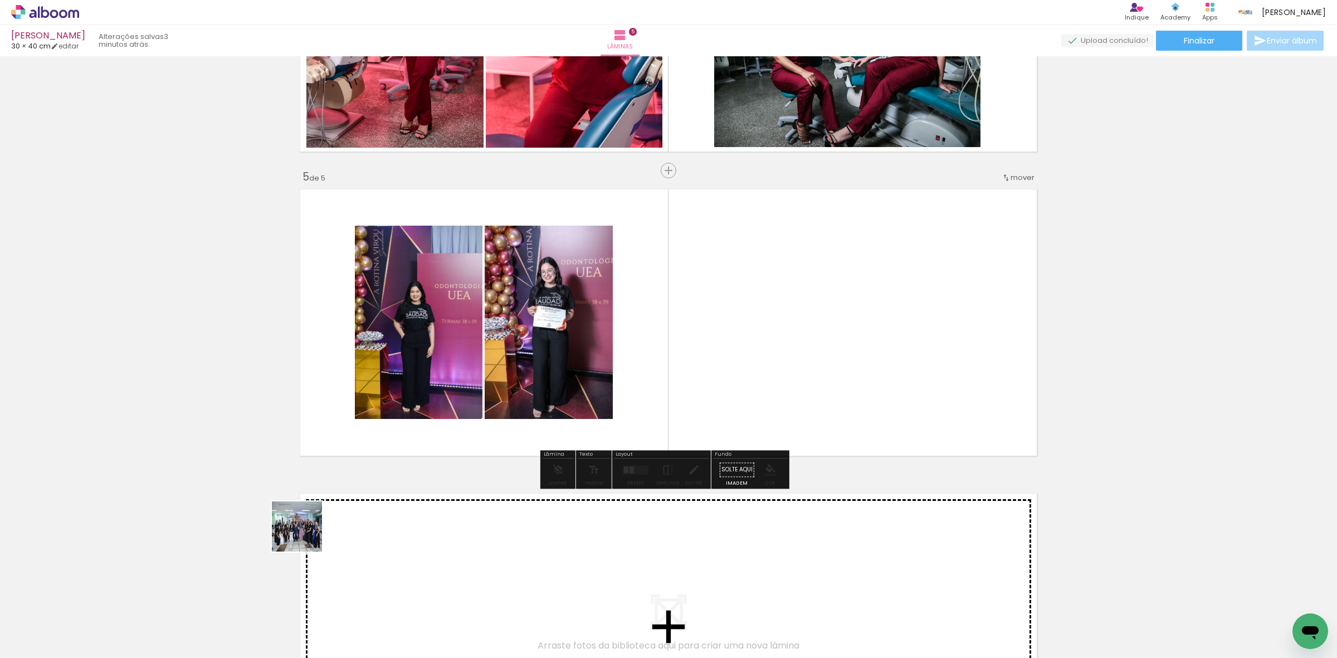
drag, startPoint x: 158, startPoint y: 601, endPoint x: 698, endPoint y: 405, distance: 575.0
click at [698, 405] on quentale-workspace at bounding box center [668, 329] width 1337 height 658
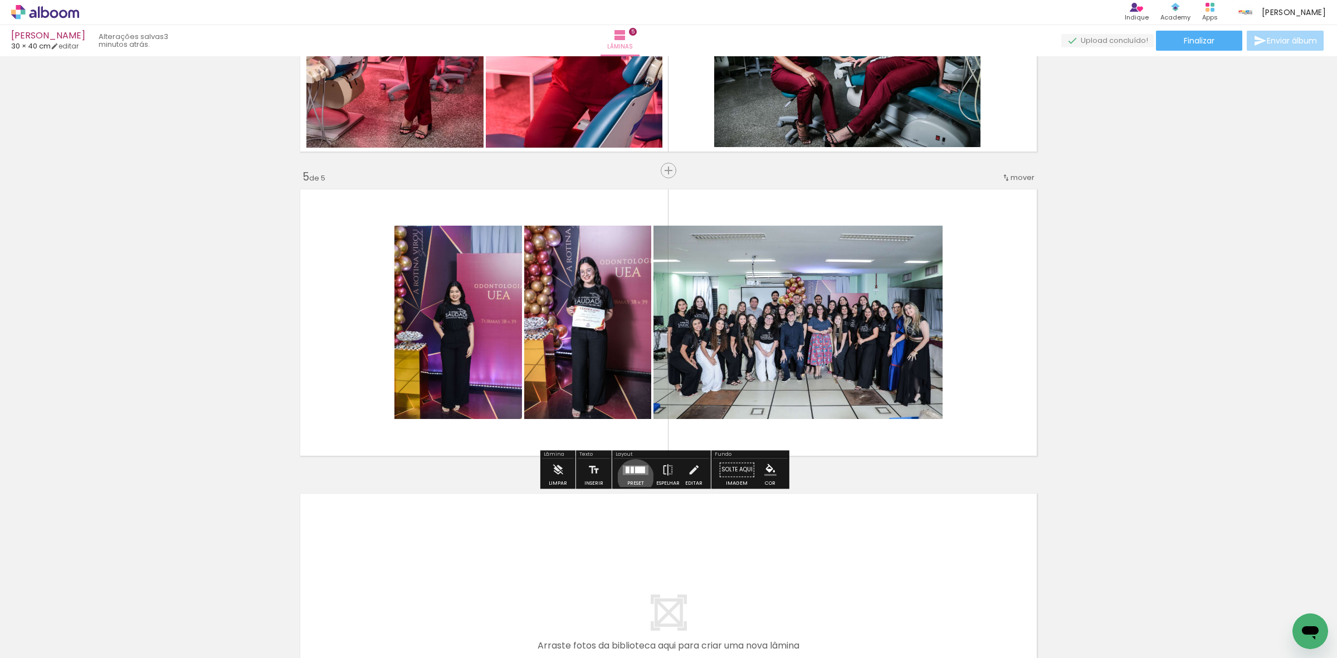
click at [633, 477] on div at bounding box center [636, 470] width 30 height 22
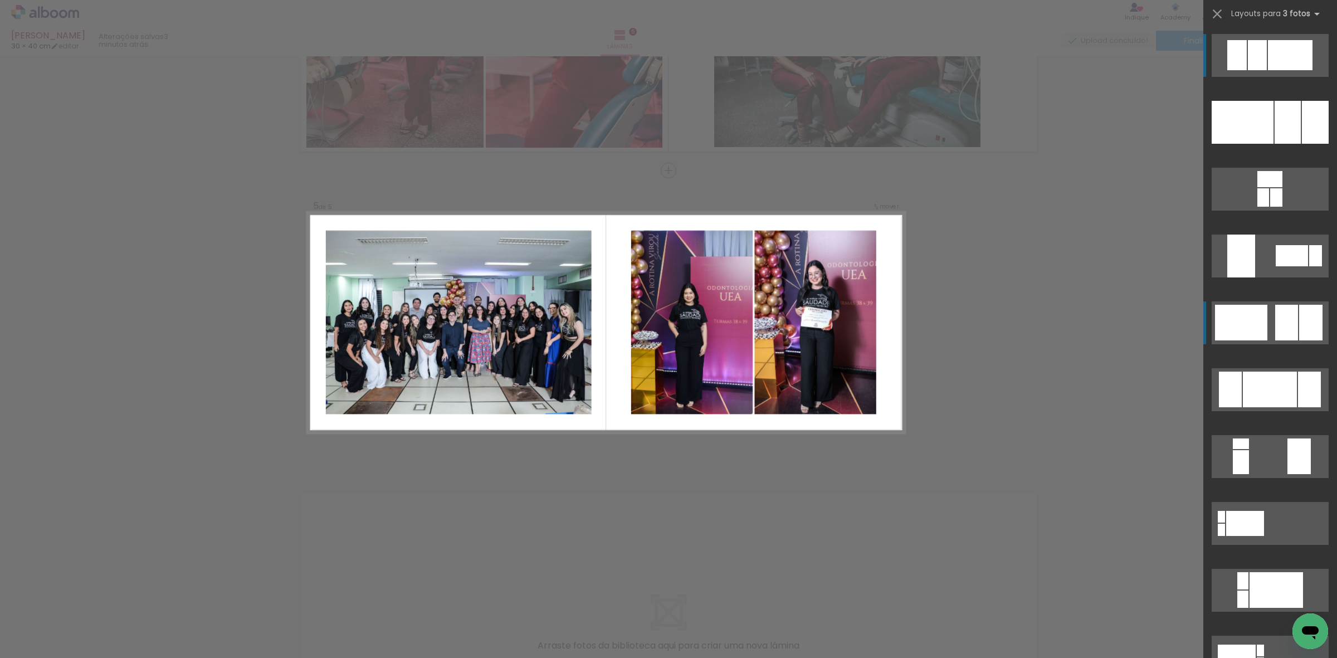
click at [1276, 330] on div at bounding box center [1287, 323] width 23 height 36
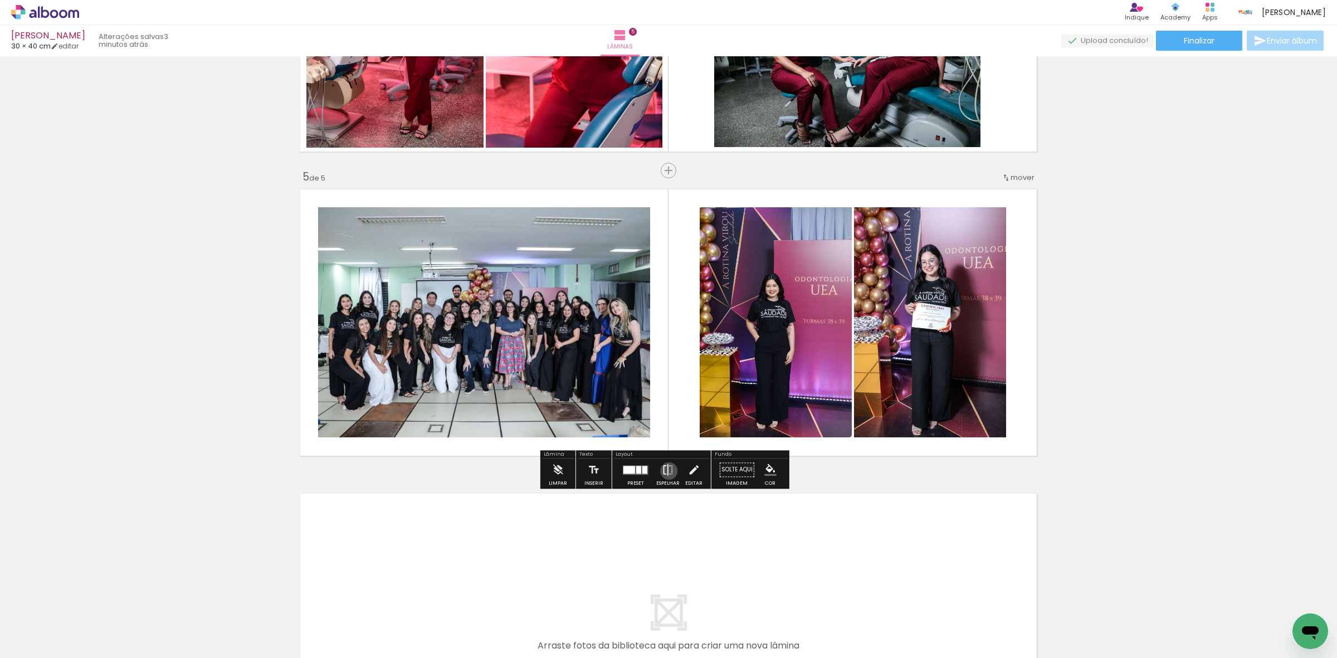
click at [666, 471] on iron-icon at bounding box center [668, 470] width 12 height 22
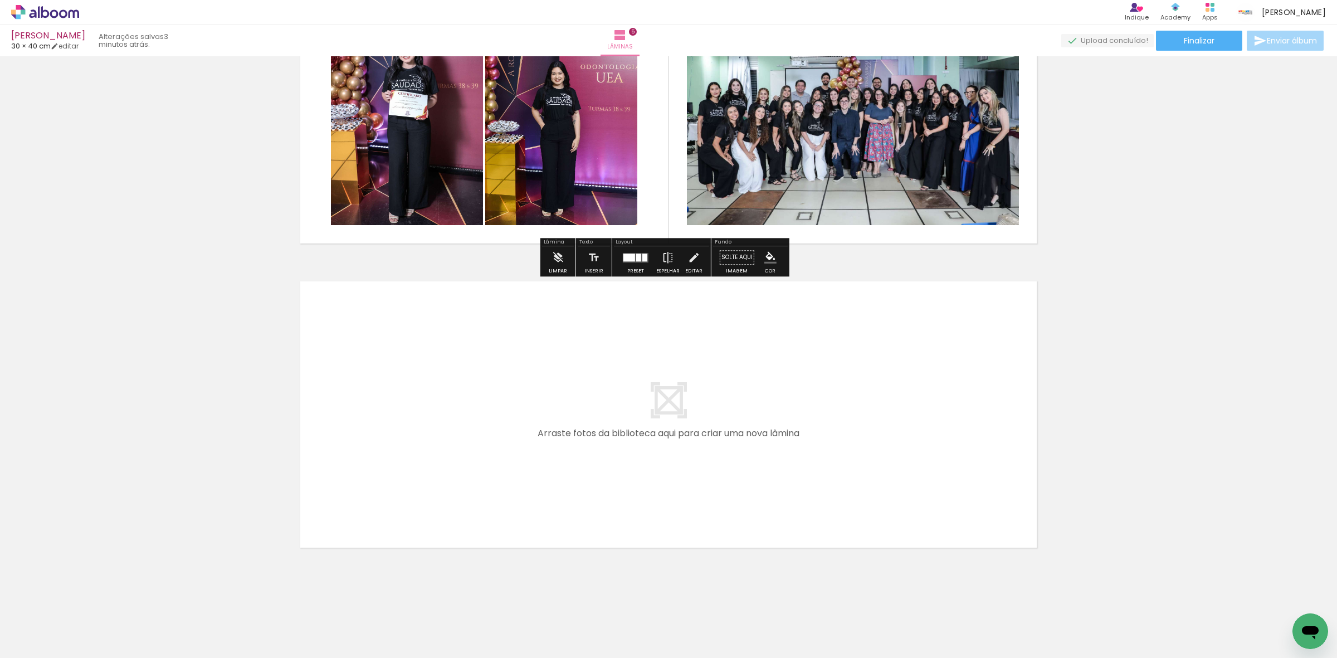
scroll to position [1336, 0]
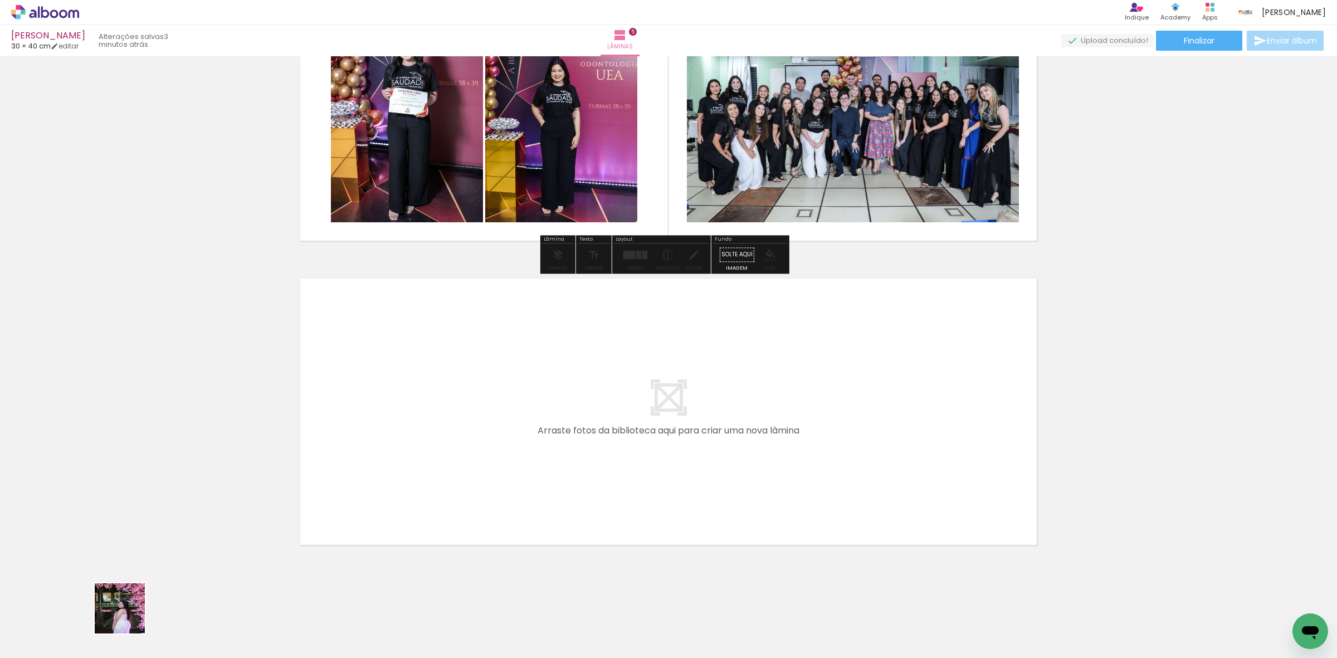
drag, startPoint x: 128, startPoint y: 617, endPoint x: 237, endPoint y: 563, distance: 121.1
click at [391, 480] on quentale-workspace at bounding box center [668, 329] width 1337 height 658
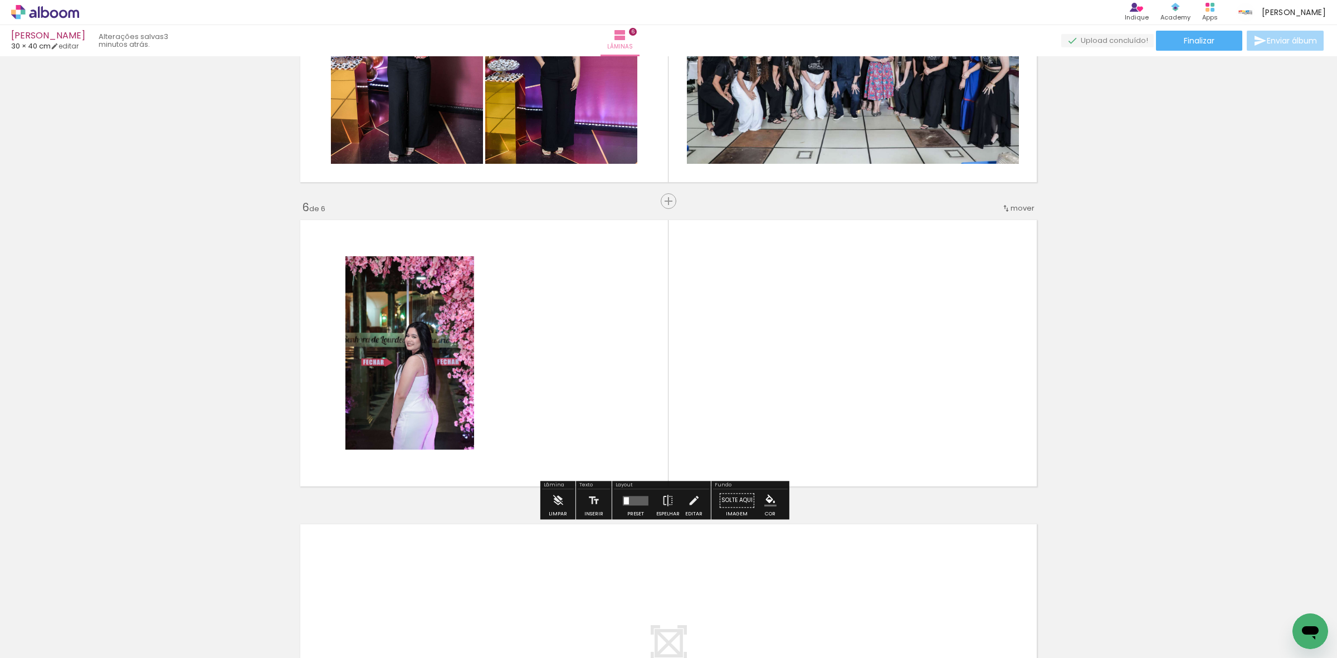
scroll to position [1425, 0]
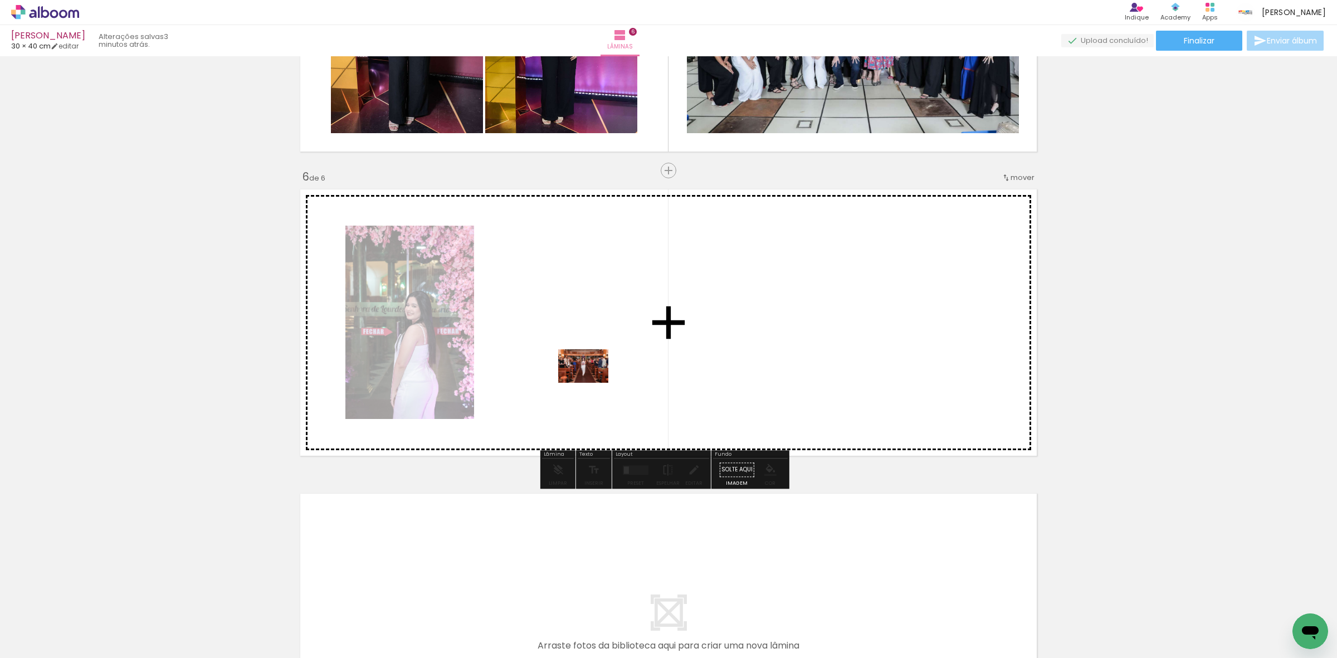
drag, startPoint x: 119, startPoint y: 634, endPoint x: 592, endPoint y: 383, distance: 535.5
click at [592, 383] on quentale-workspace at bounding box center [668, 329] width 1337 height 658
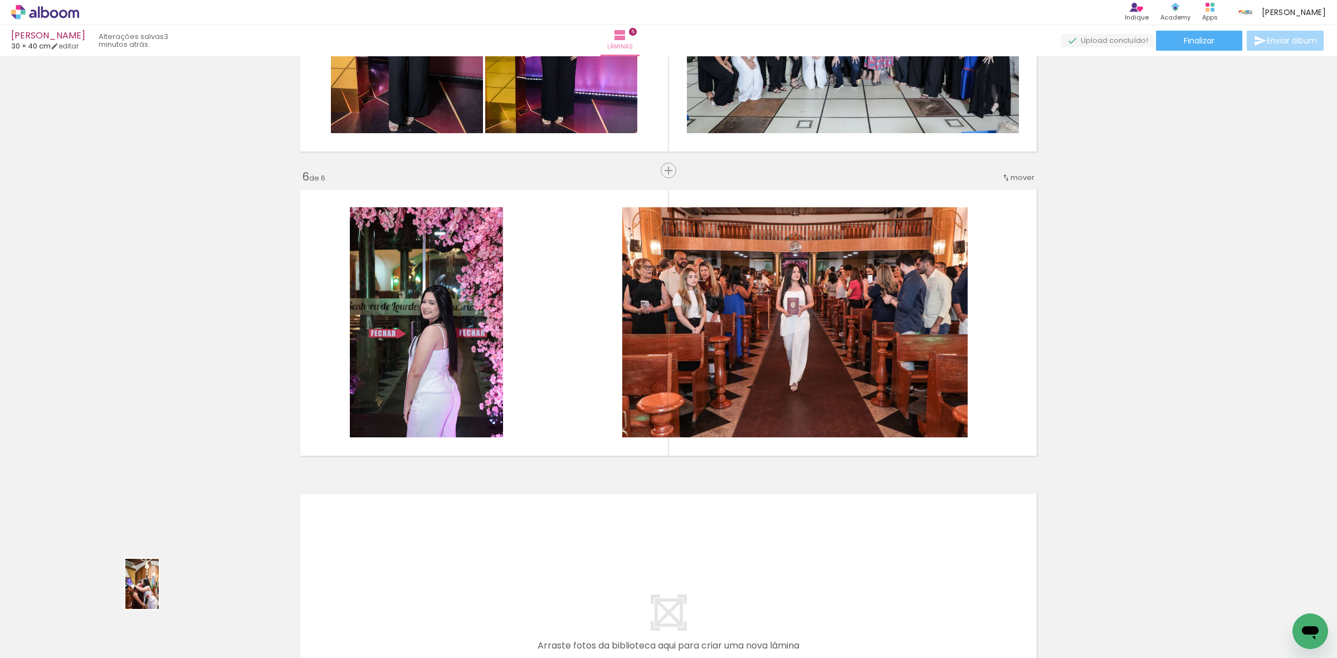
drag, startPoint x: 199, startPoint y: 574, endPoint x: 141, endPoint y: 622, distance: 75.2
click at [143, 620] on quentale-thumb at bounding box center [111, 620] width 62 height 64
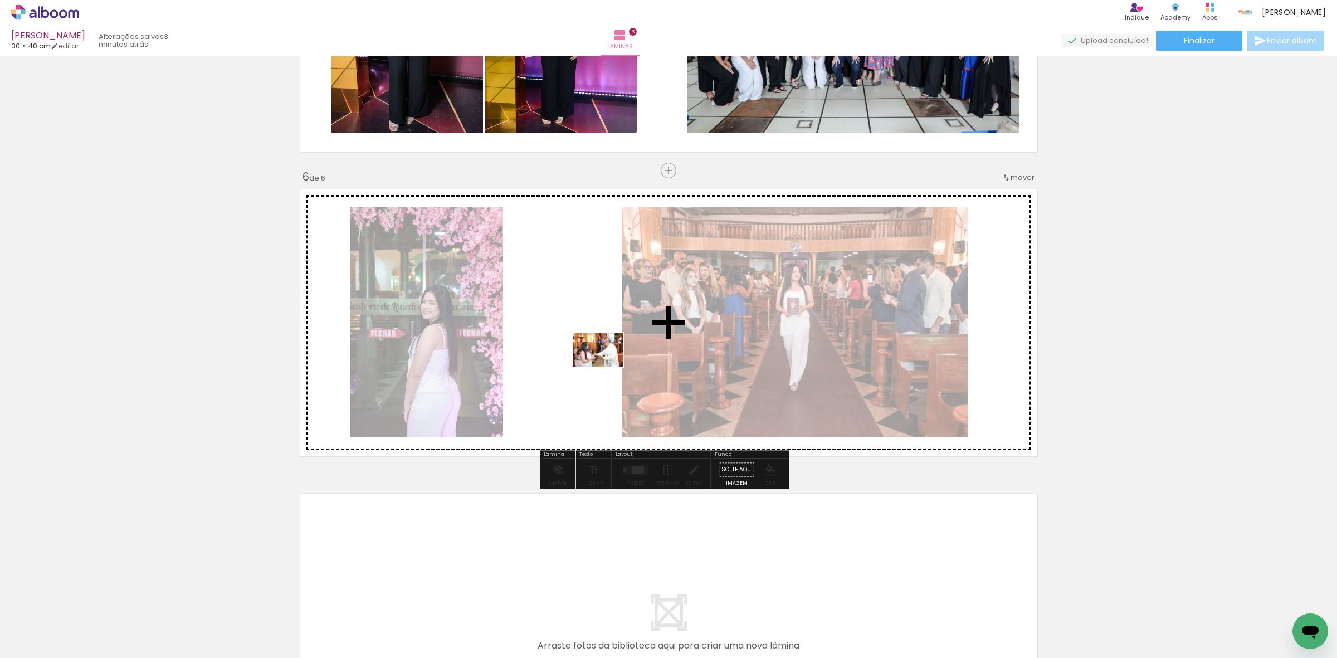
drag, startPoint x: 491, startPoint y: 629, endPoint x: 606, endPoint y: 367, distance: 286.2
click at [606, 367] on quentale-workspace at bounding box center [668, 329] width 1337 height 658
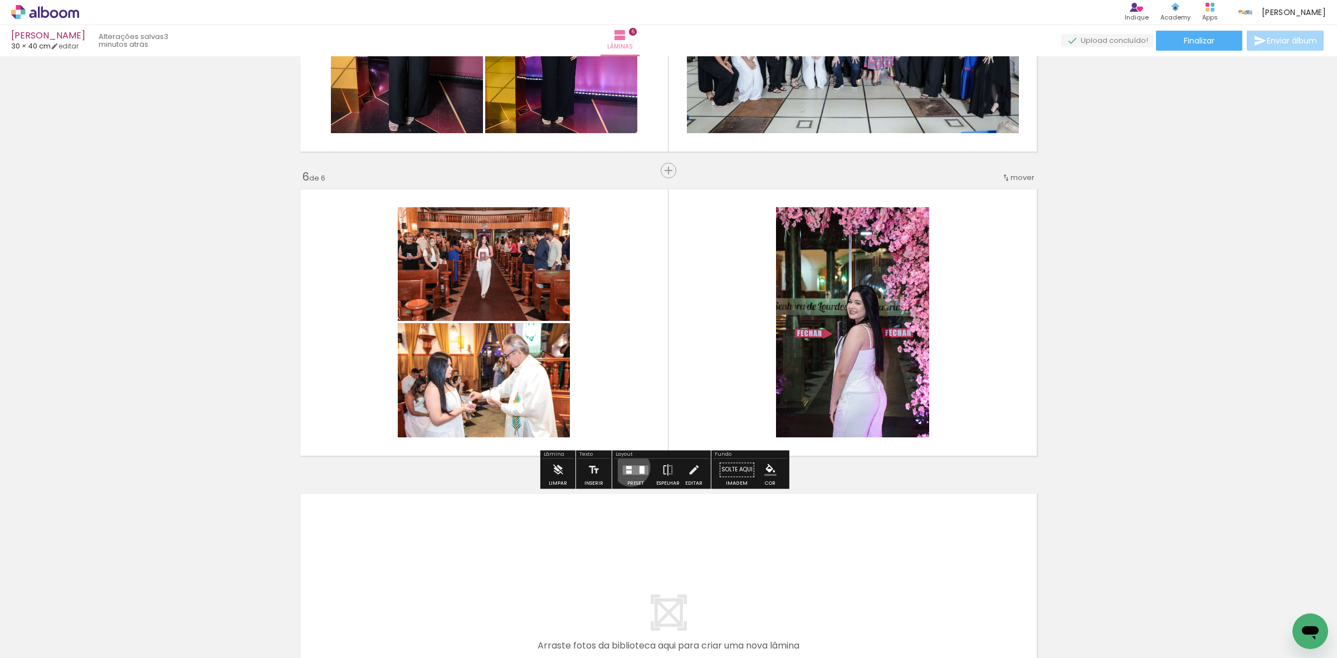
click at [629, 468] on div at bounding box center [629, 467] width 6 height 3
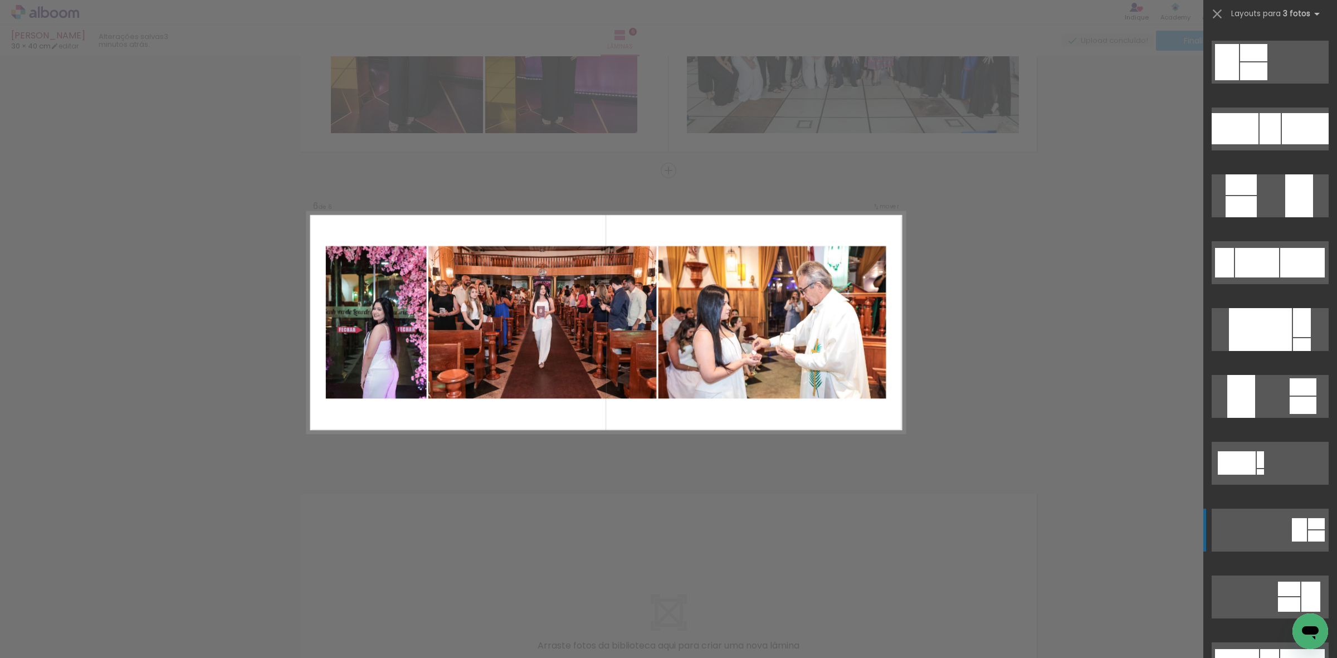
scroll to position [279, 0]
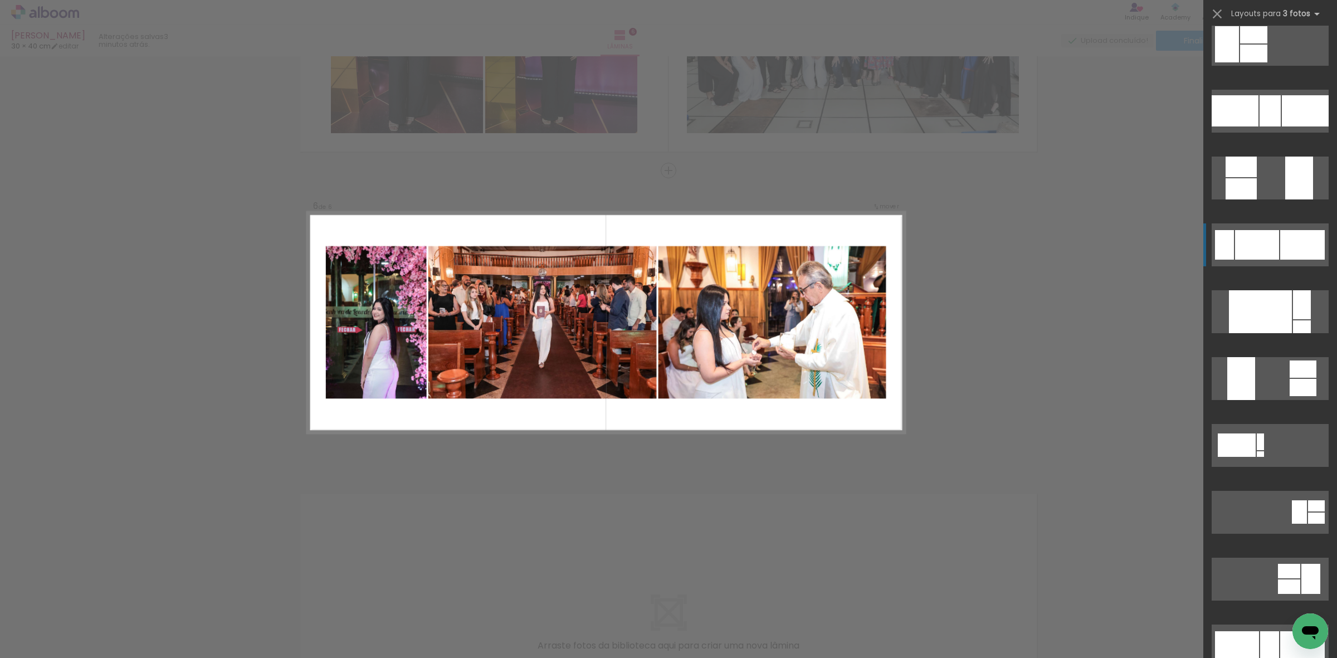
click at [1246, 243] on div at bounding box center [1257, 245] width 44 height 30
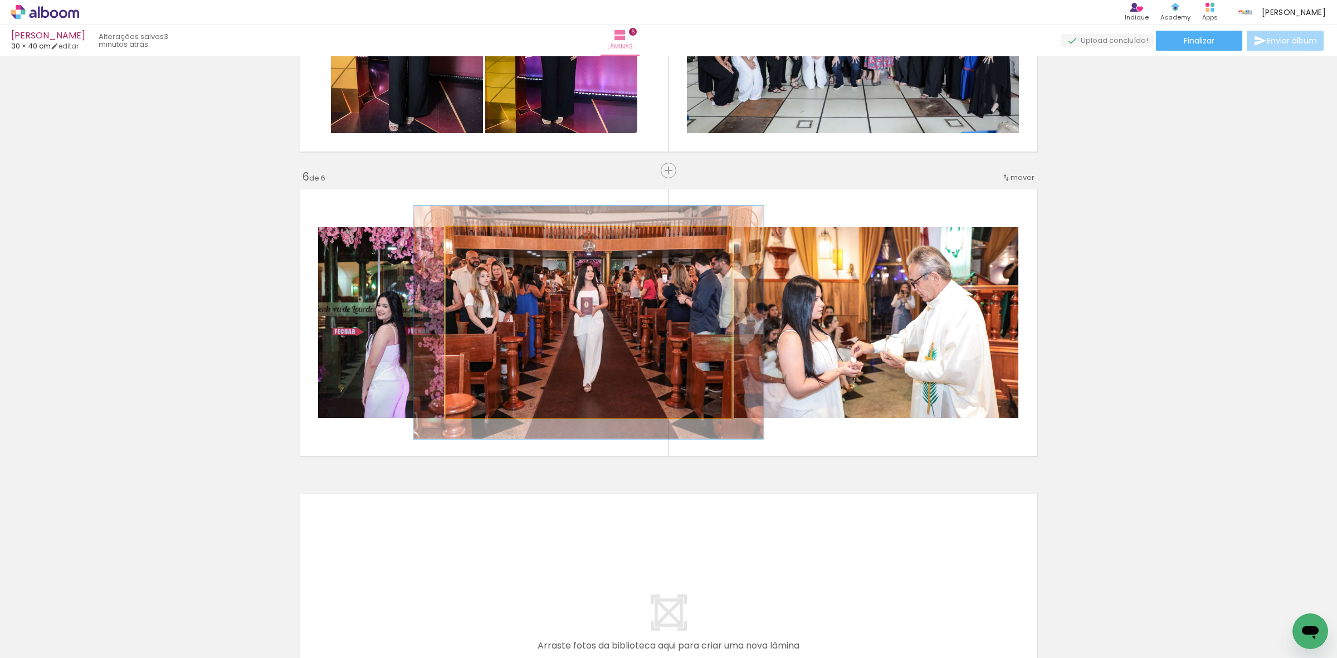
drag, startPoint x: 472, startPoint y: 242, endPoint x: 488, endPoint y: 246, distance: 16.5
type paper-slider "133"
click at [485, 241] on div at bounding box center [481, 239] width 18 height 18
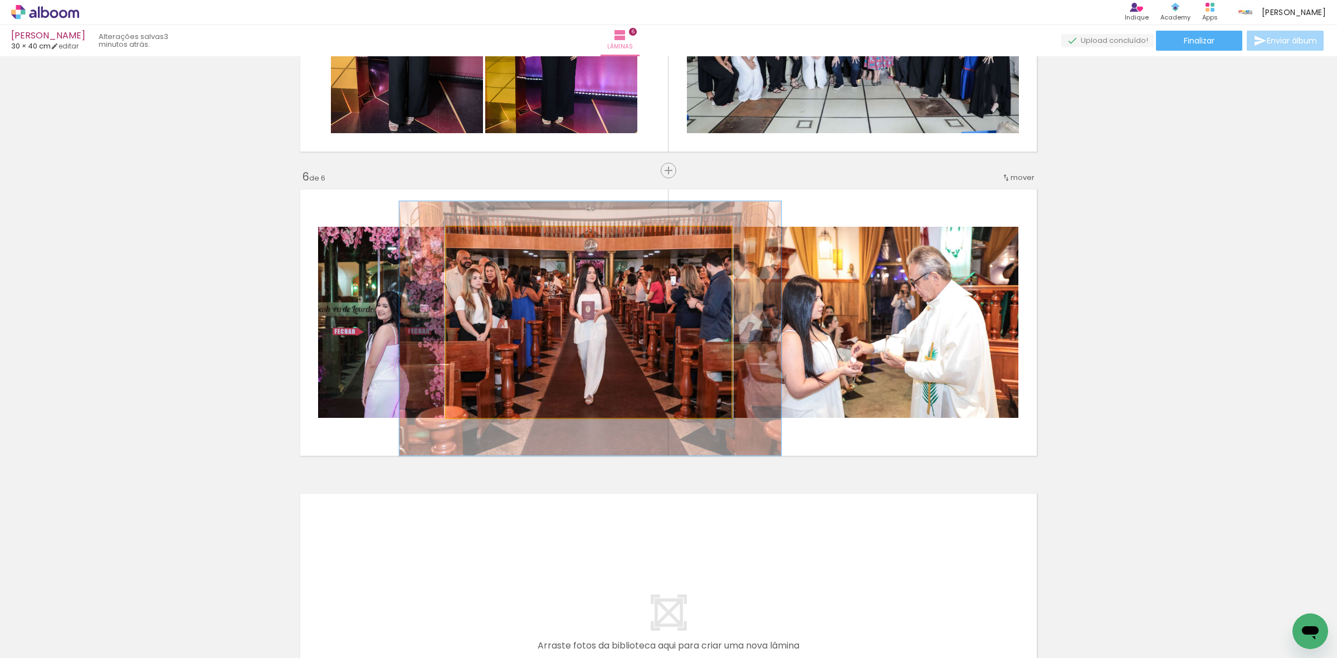
drag, startPoint x: 578, startPoint y: 338, endPoint x: 580, endPoint y: 344, distance: 6.4
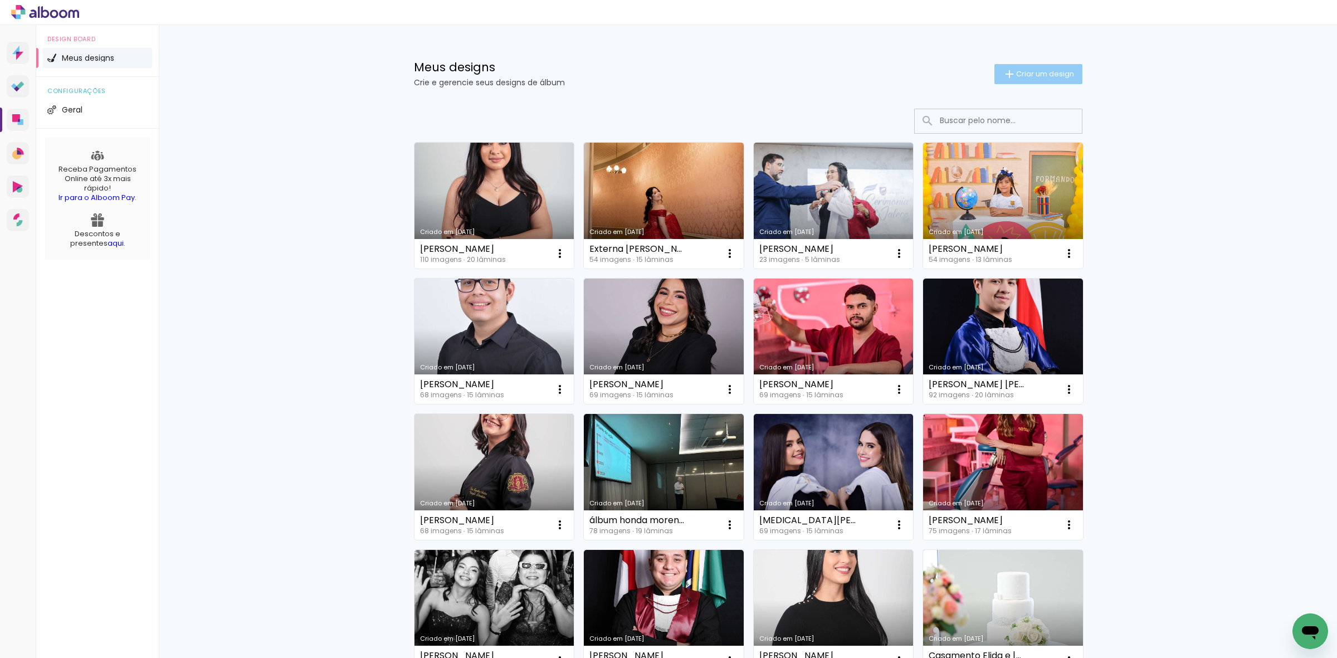
click at [1043, 74] on span "Criar um design" at bounding box center [1045, 73] width 58 height 7
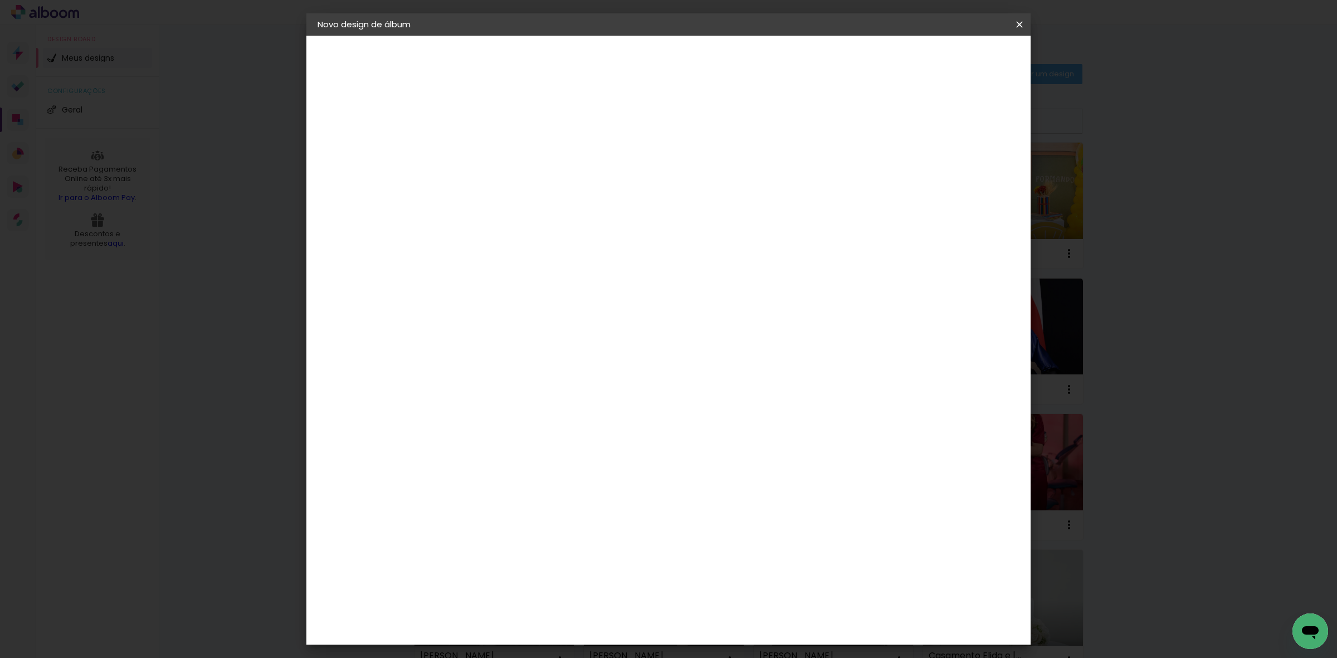
click at [500, 145] on input at bounding box center [500, 149] width 0 height 17
type input "[PERSON_NAME]"
type paper-input "[PERSON_NAME]"
click at [0, 0] on slot "Avançar" at bounding box center [0, 0] width 0 height 0
click at [709, 171] on paper-item "Tamanho Livre" at bounding box center [655, 169] width 107 height 25
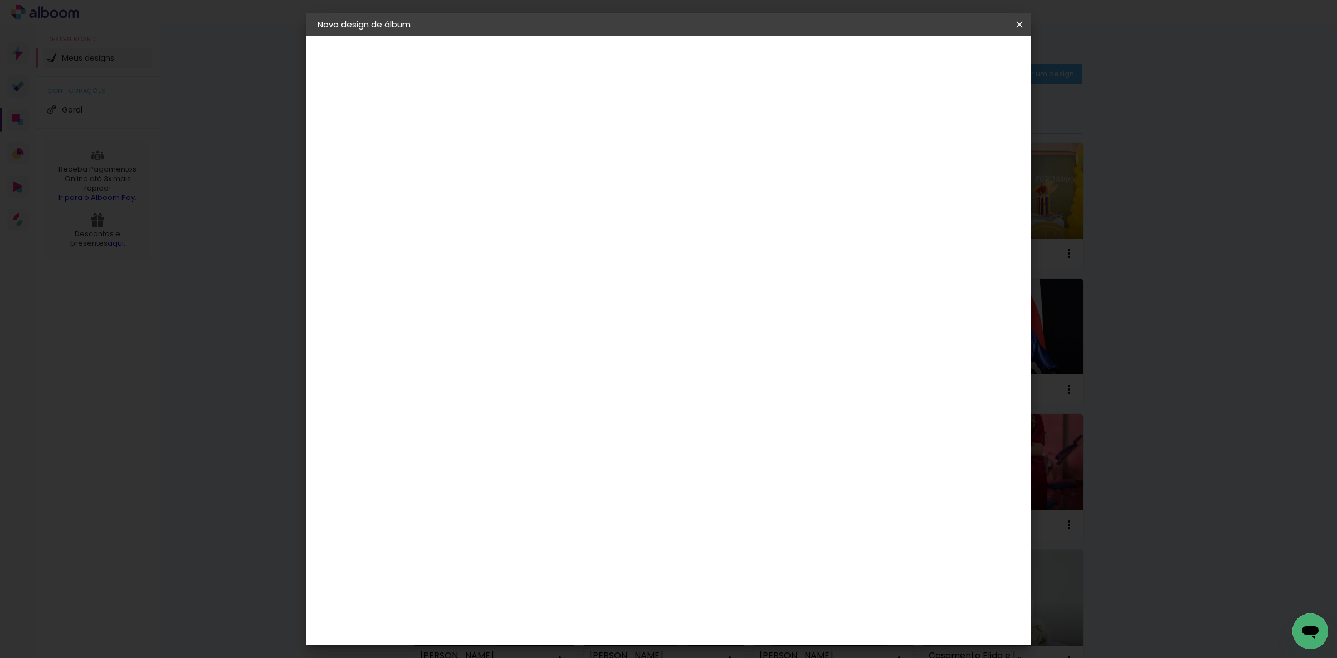
click at [0, 0] on slot "Avançar" at bounding box center [0, 0] width 0 height 0
drag, startPoint x: 742, startPoint y: 463, endPoint x: 720, endPoint y: 454, distance: 23.5
click at [721, 455] on input "60" at bounding box center [729, 463] width 29 height 17
type input "81"
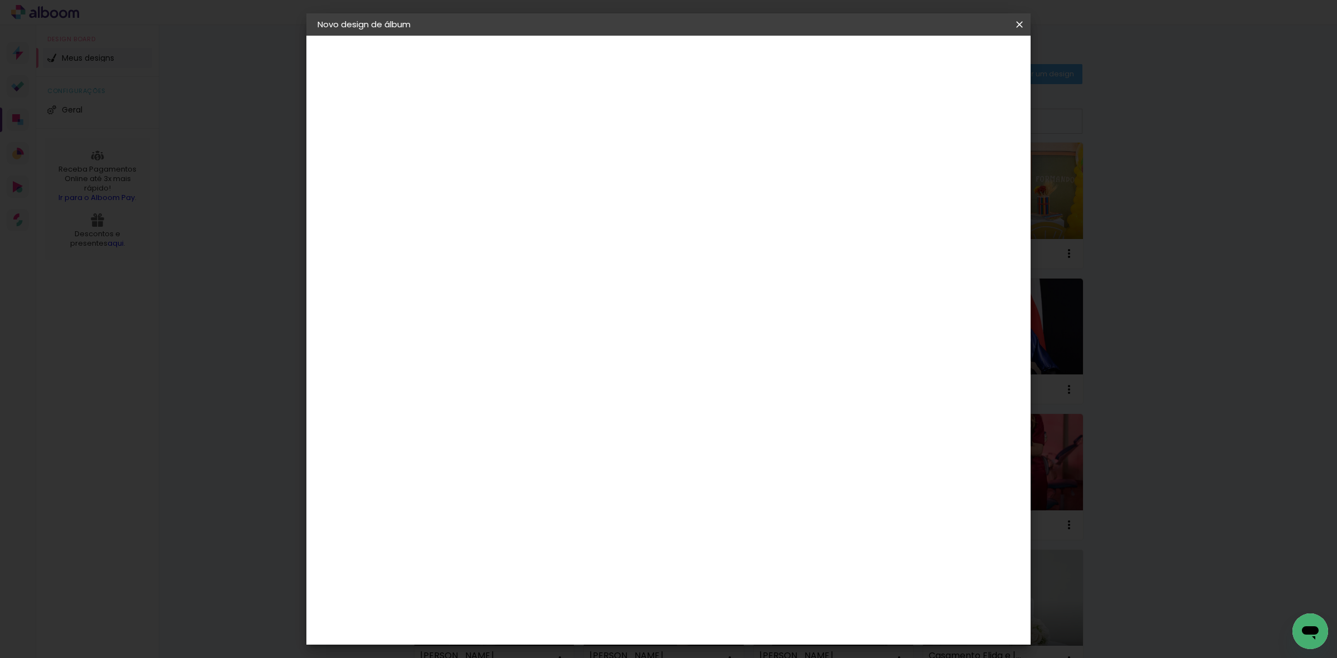
type paper-input "81"
click at [948, 55] on span "Iniciar design" at bounding box center [922, 59] width 51 height 8
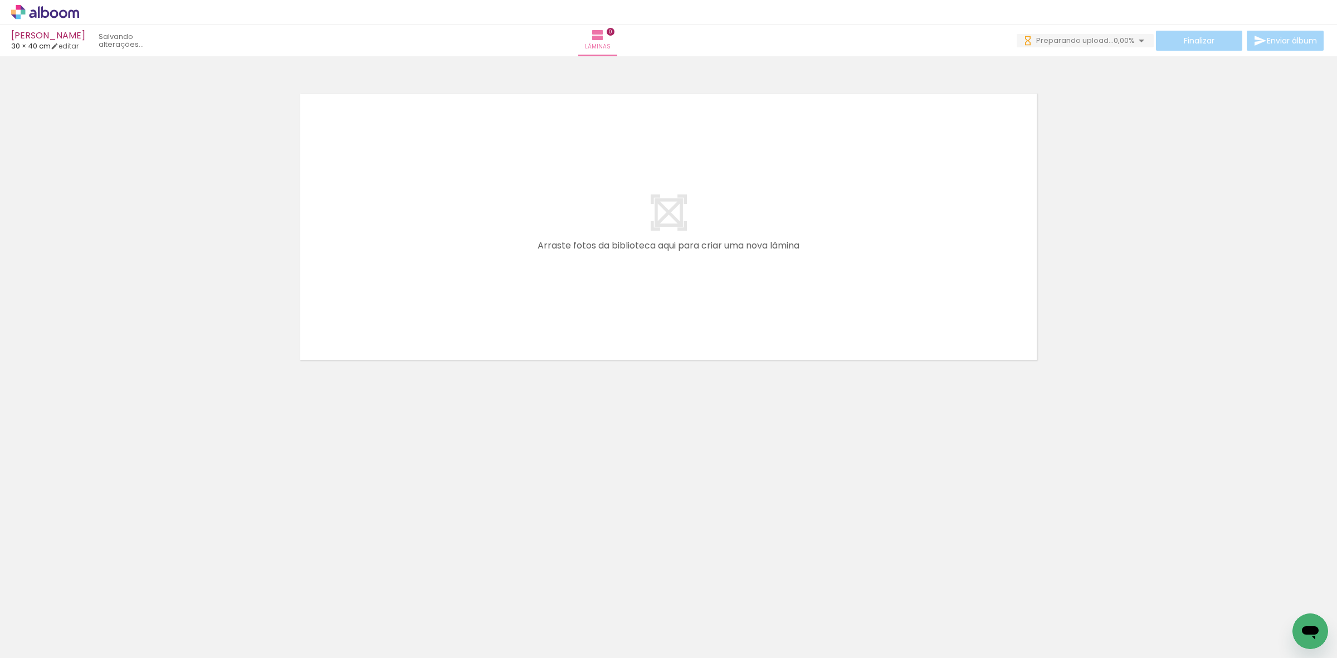
click at [25, 623] on input "Todas as fotos" at bounding box center [31, 624] width 42 height 9
click at [0, 0] on slot "Não utilizadas" at bounding box center [0, 0] width 0 height 0
type input "Não utilizadas"
click at [1227, 334] on div at bounding box center [668, 212] width 1337 height 305
